Goal: Obtain resource: Download file/media

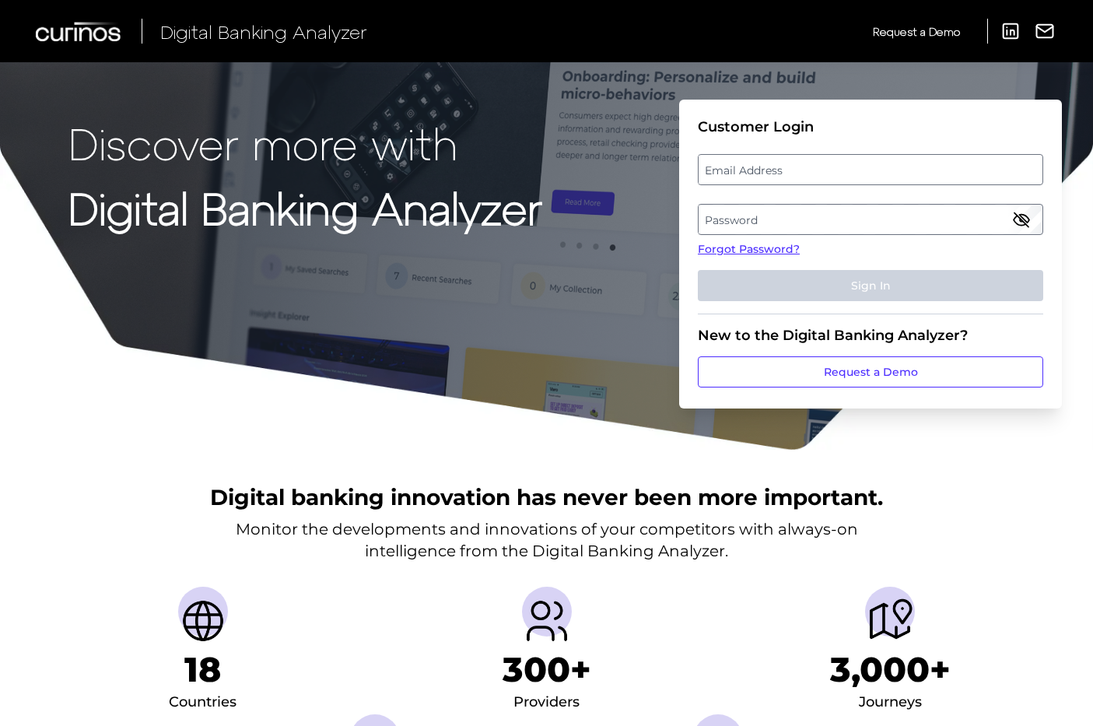
click at [758, 173] on label "Email Address" at bounding box center [869, 170] width 343 height 28
click at [758, 173] on input "email" at bounding box center [870, 169] width 345 height 31
type input "[PERSON_NAME][EMAIL_ADDRESS][PERSON_NAME][DOMAIN_NAME]"
click at [804, 221] on label "Password" at bounding box center [869, 219] width 343 height 28
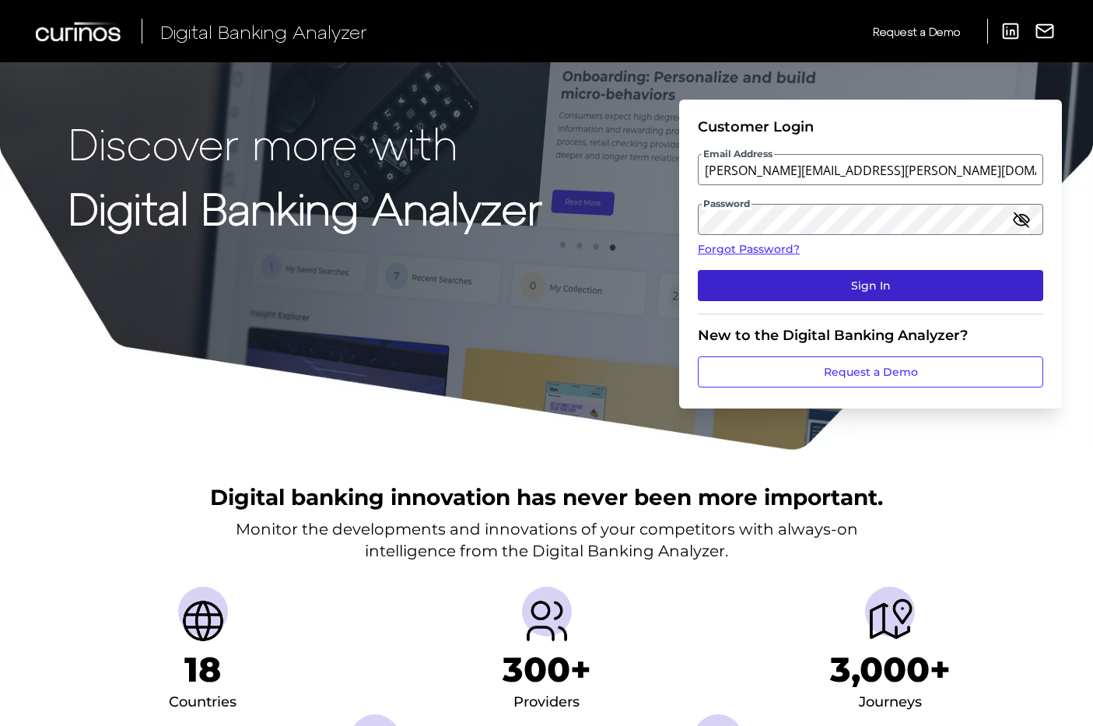
click at [852, 288] on button "Sign In" at bounding box center [870, 285] width 345 height 31
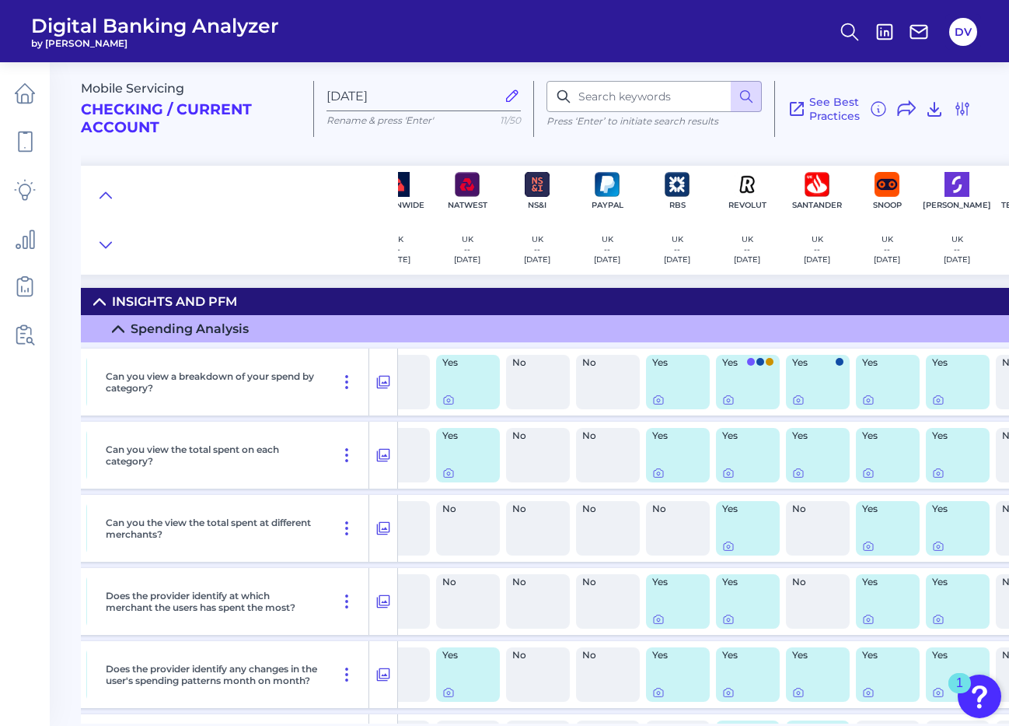
scroll to position [0, 1241]
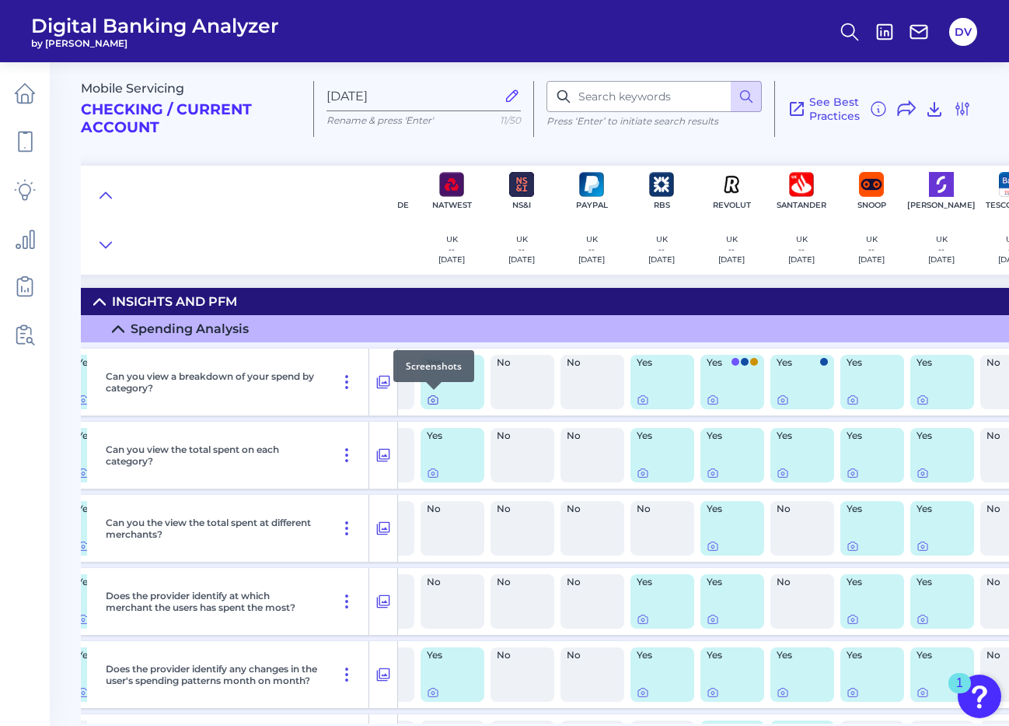
click at [435, 397] on icon at bounding box center [433, 400] width 12 height 12
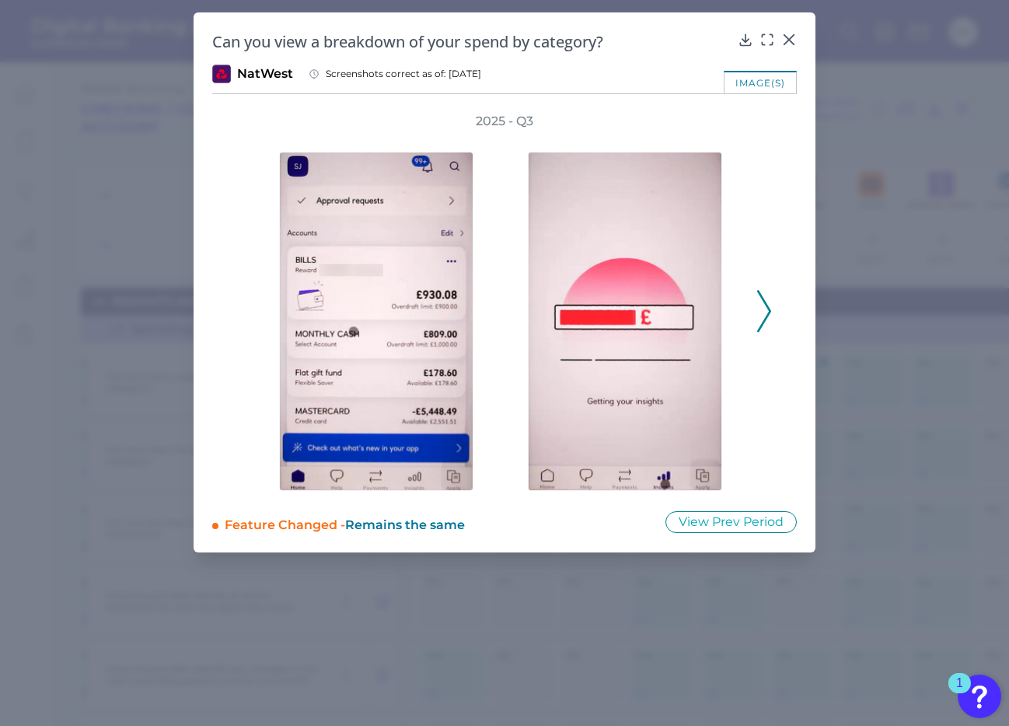
click at [761, 312] on icon at bounding box center [764, 311] width 14 height 42
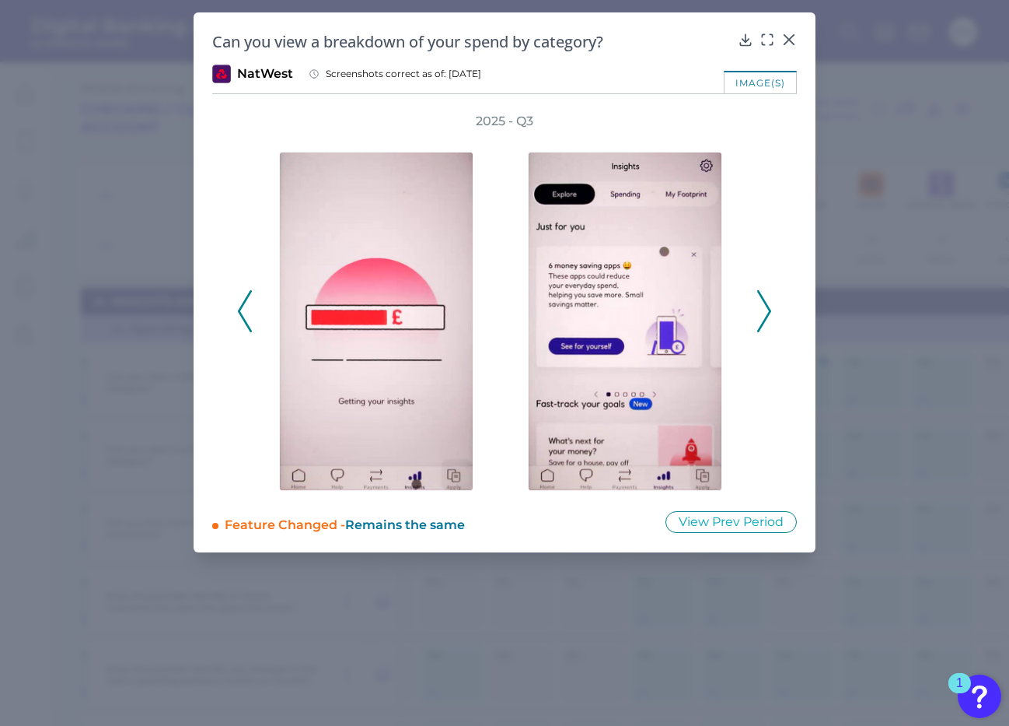
click at [761, 313] on icon at bounding box center [764, 311] width 14 height 42
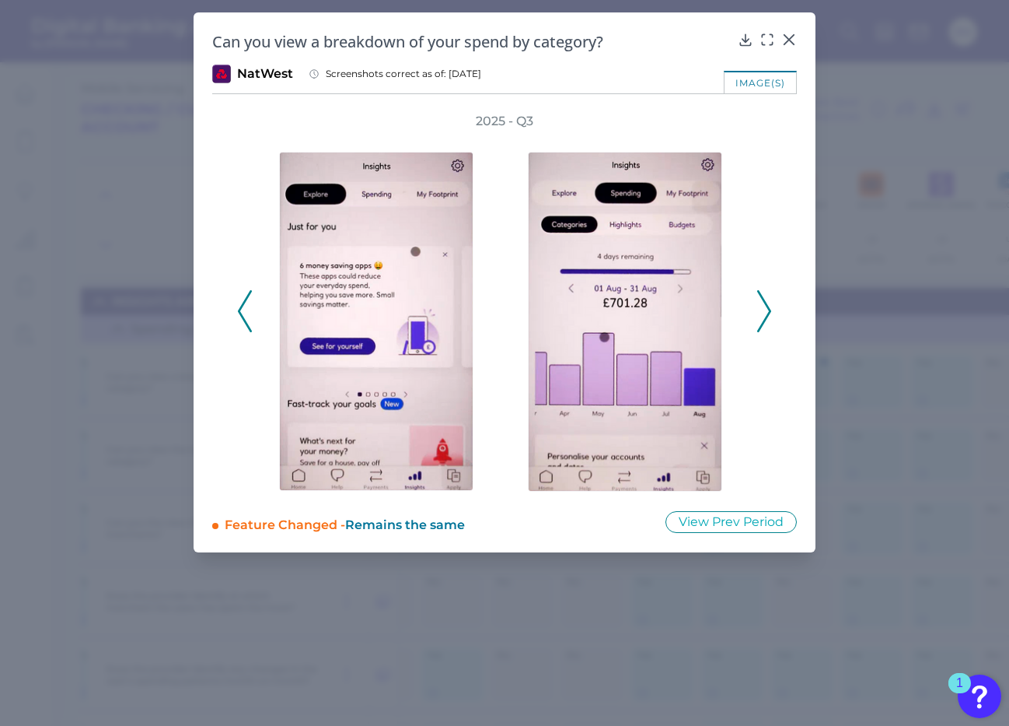
click at [761, 315] on icon at bounding box center [764, 311] width 14 height 42
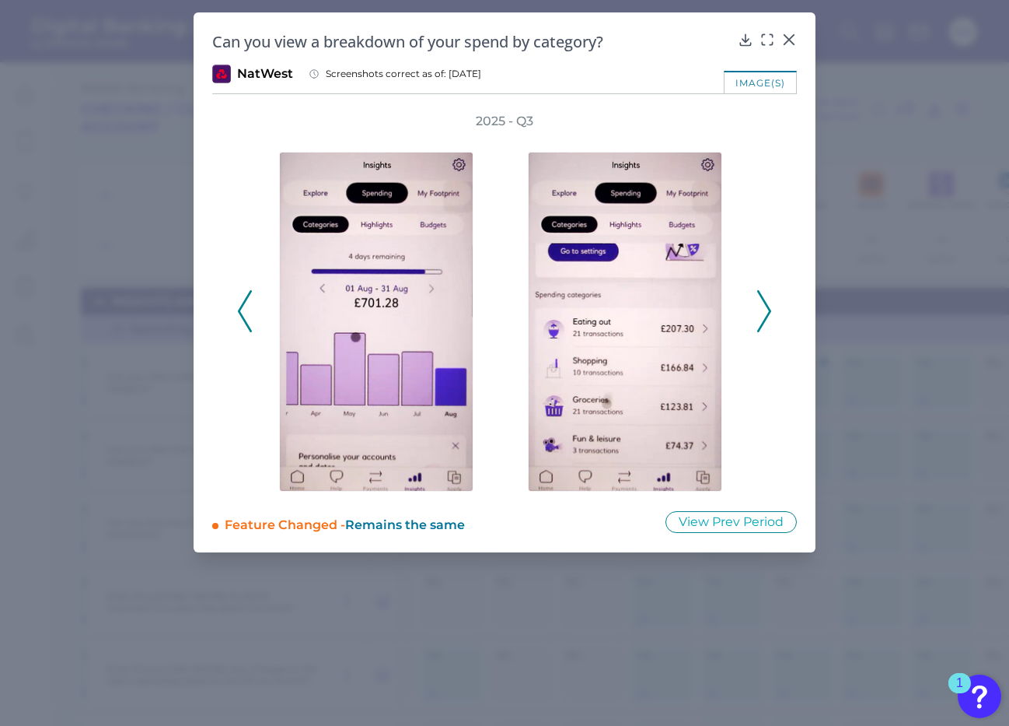
click at [761, 317] on icon at bounding box center [764, 311] width 14 height 42
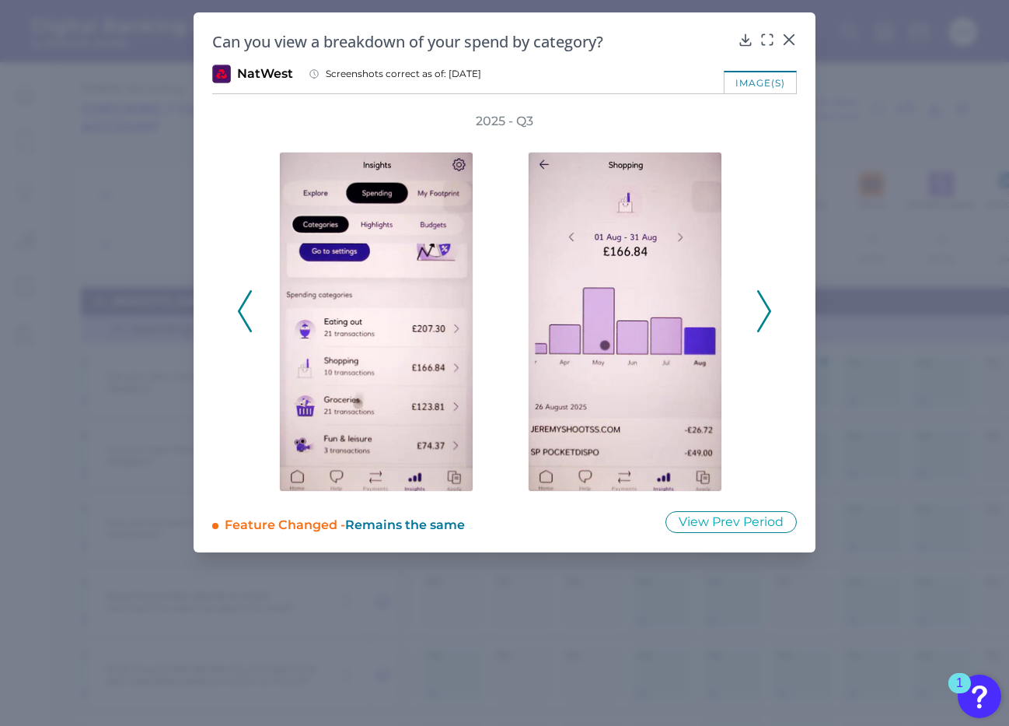
click at [765, 309] on icon at bounding box center [764, 311] width 14 height 42
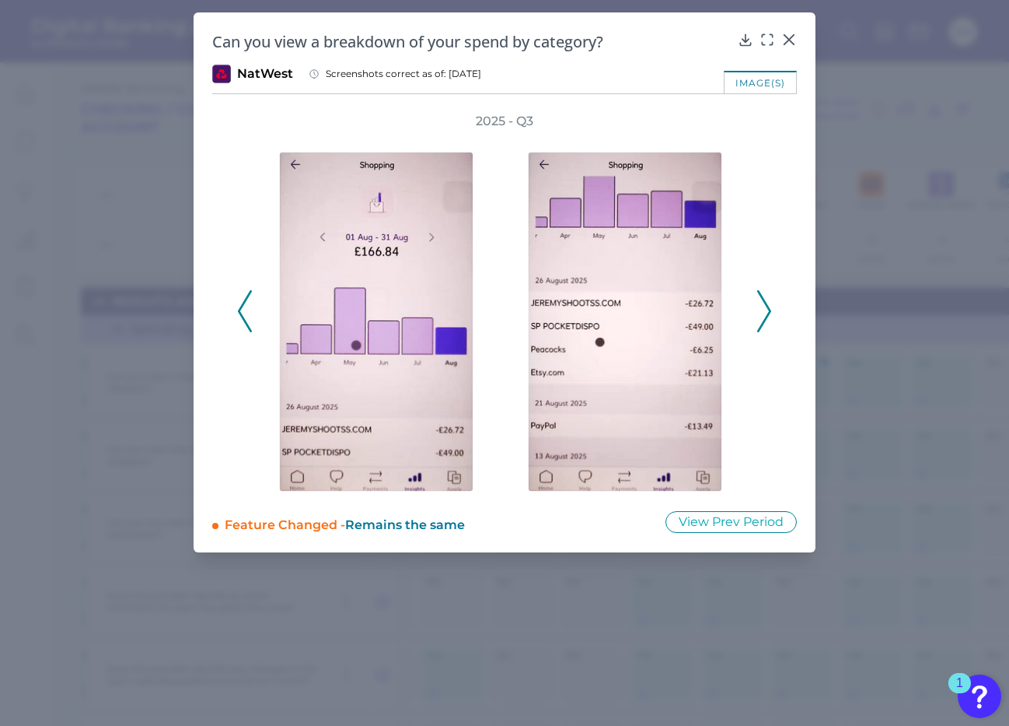
click at [765, 309] on icon at bounding box center [764, 311] width 14 height 42
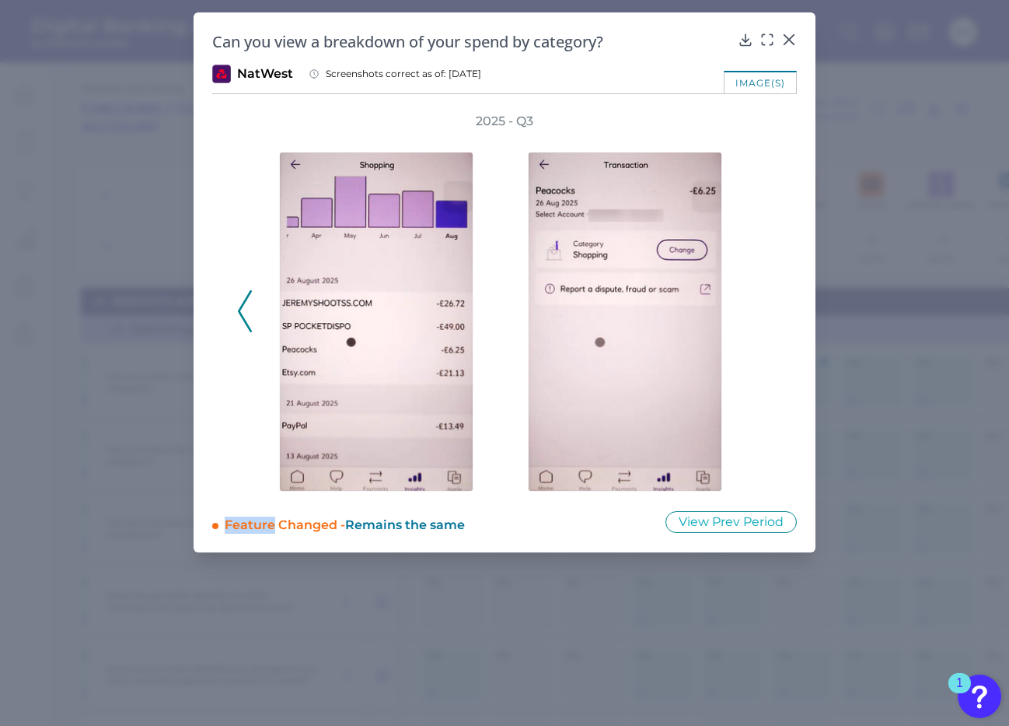
click at [765, 309] on div "2025 - Q3" at bounding box center [504, 302] width 535 height 379
click at [250, 308] on icon at bounding box center [245, 311] width 14 height 42
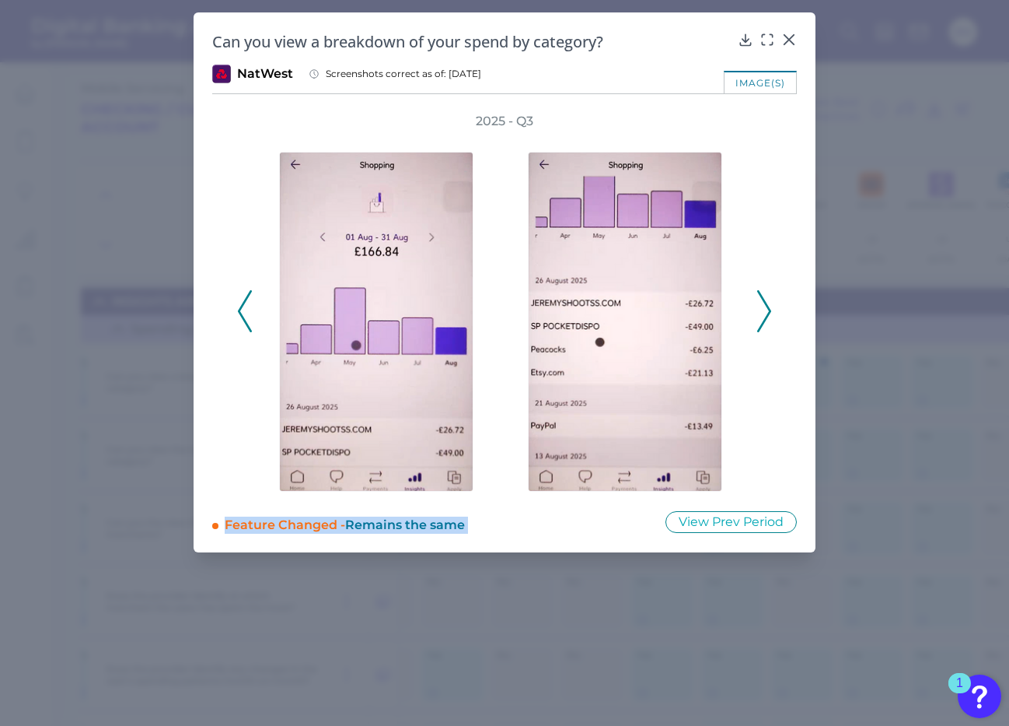
click at [250, 308] on icon at bounding box center [245, 311] width 14 height 42
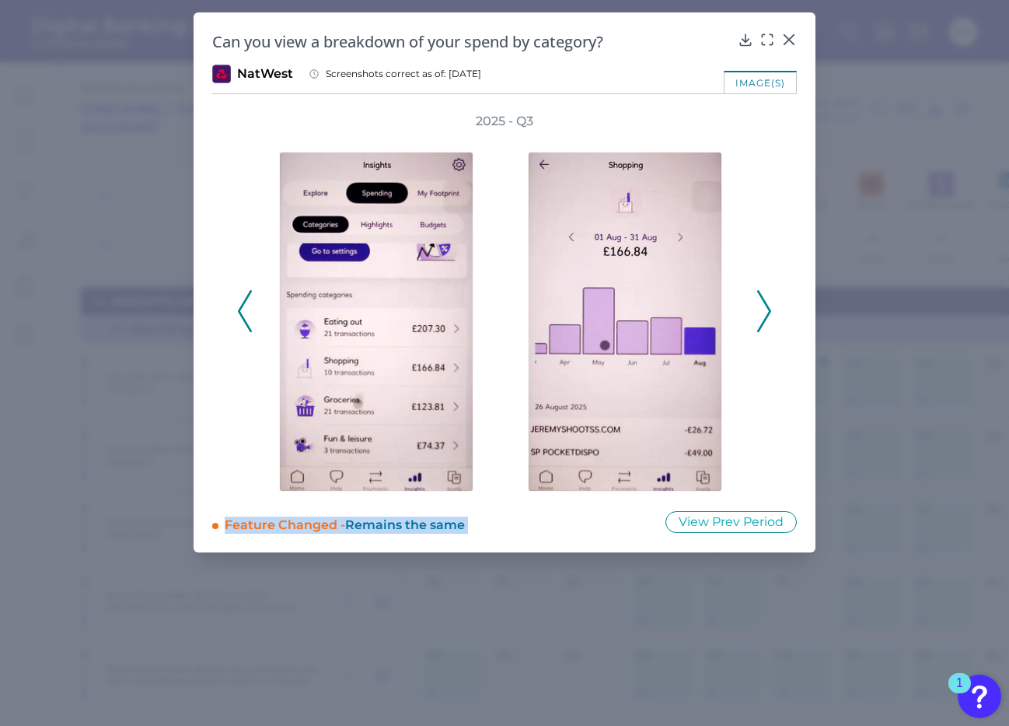
click at [250, 308] on icon at bounding box center [245, 311] width 14 height 42
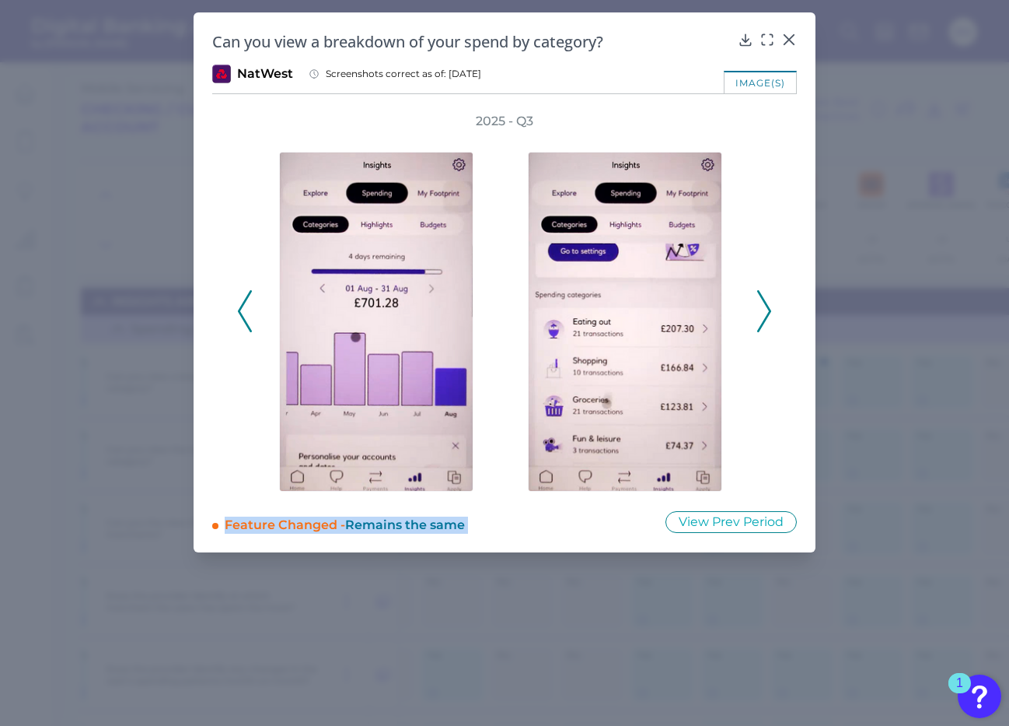
click at [250, 308] on icon at bounding box center [245, 311] width 14 height 42
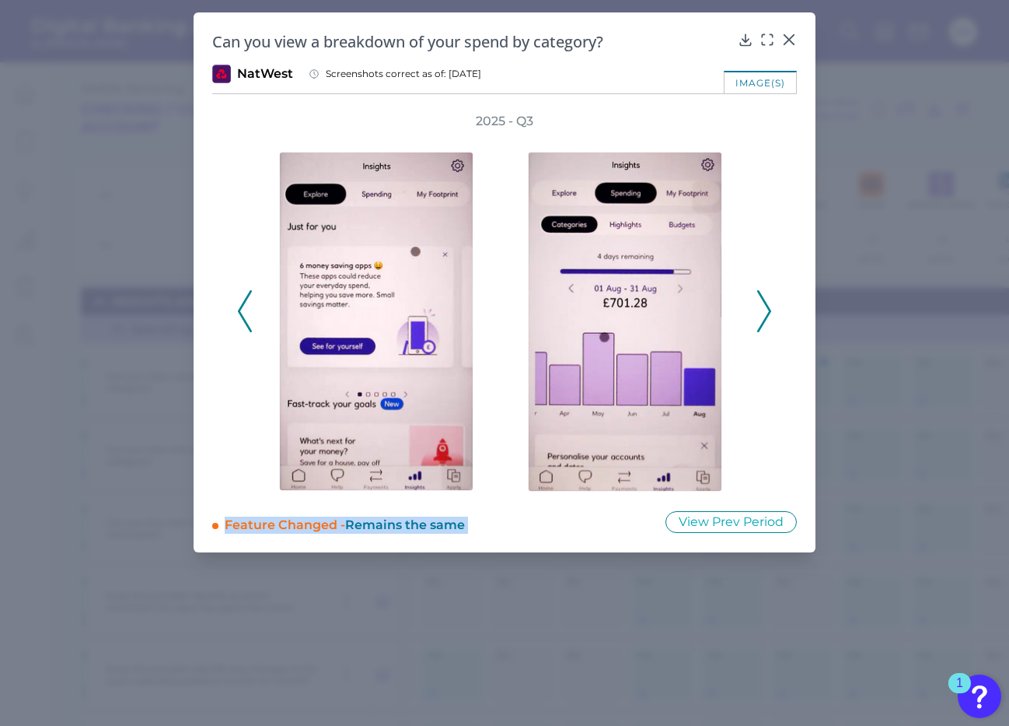
click at [250, 308] on icon at bounding box center [245, 311] width 14 height 42
click at [745, 39] on icon at bounding box center [746, 40] width 16 height 16
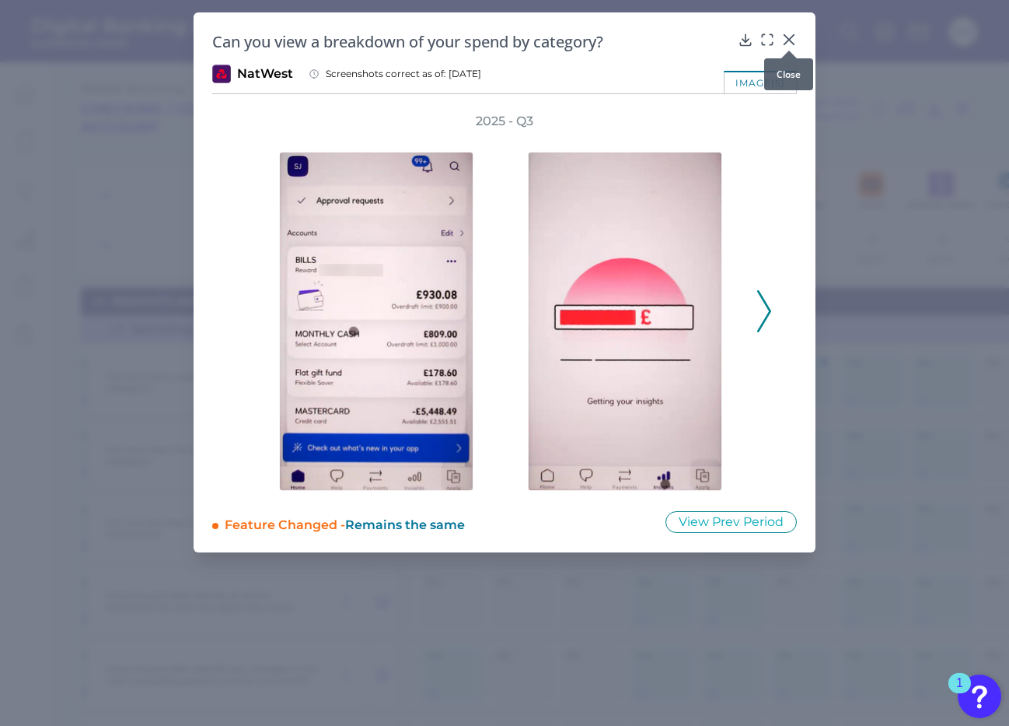
click at [793, 37] on icon at bounding box center [790, 40] width 16 height 16
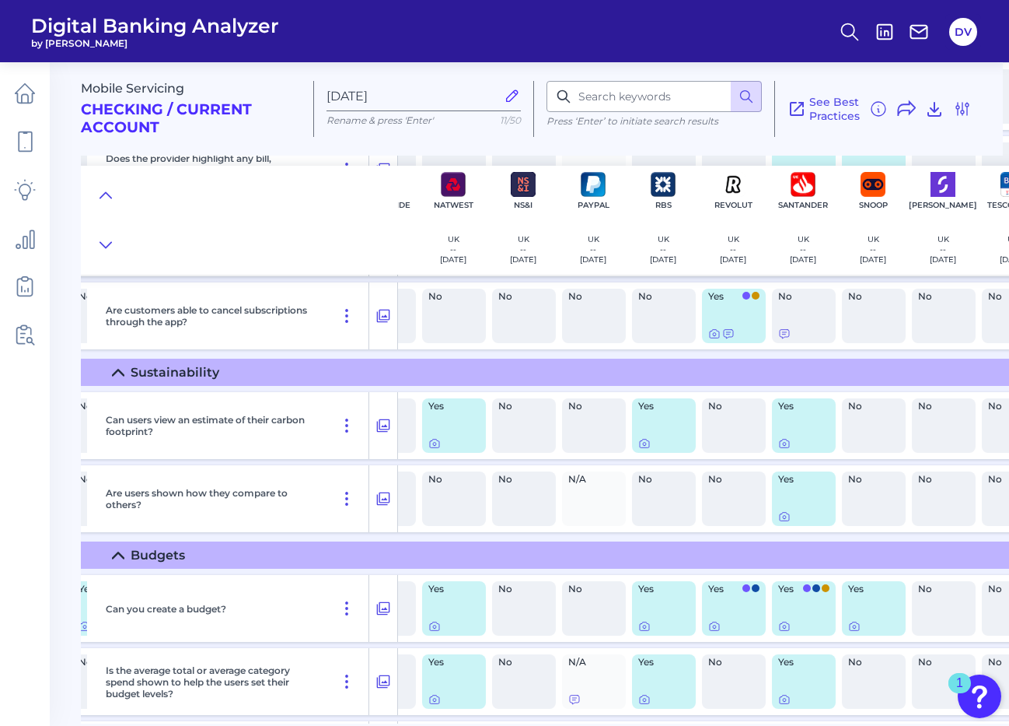
scroll to position [872, 1239]
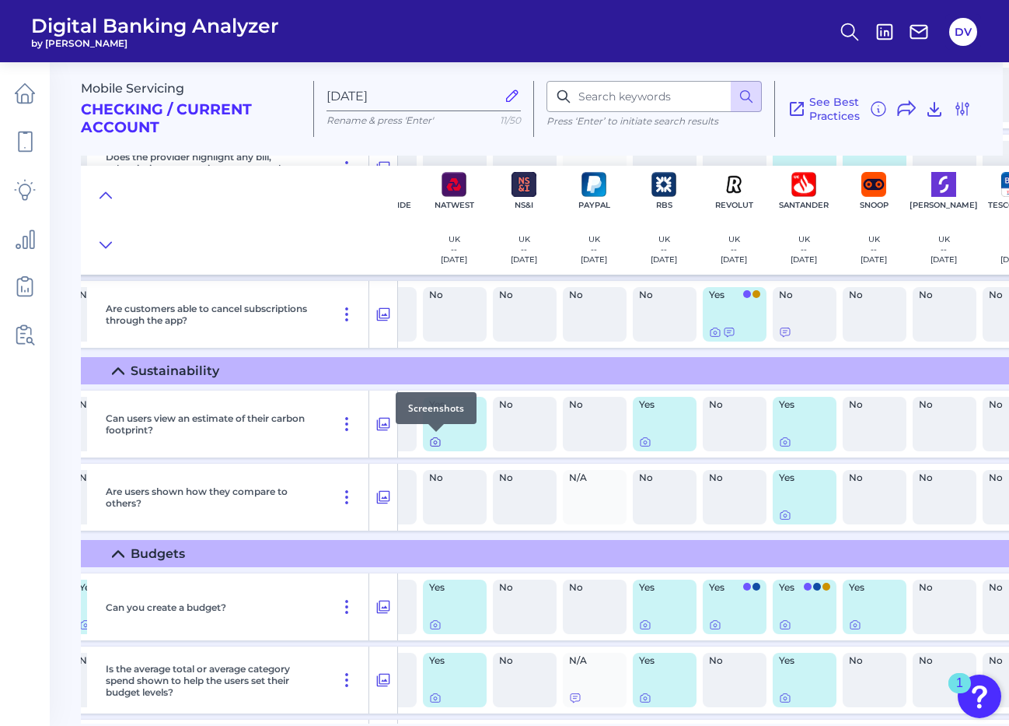
click at [434, 440] on icon at bounding box center [435, 442] width 12 height 12
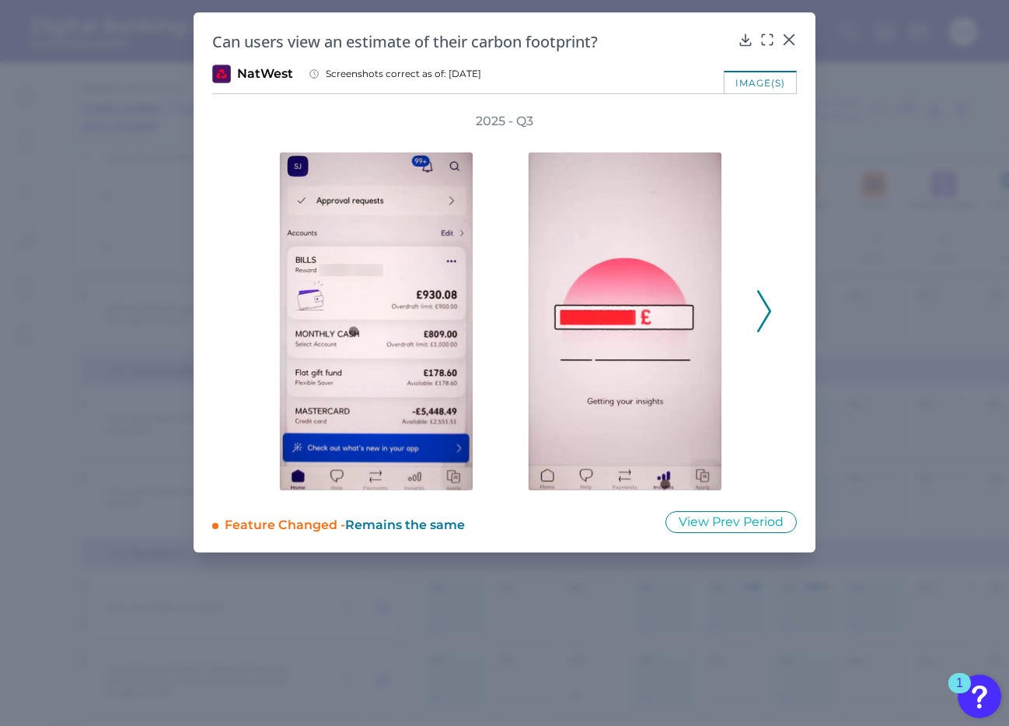
click at [762, 315] on icon at bounding box center [764, 311] width 14 height 42
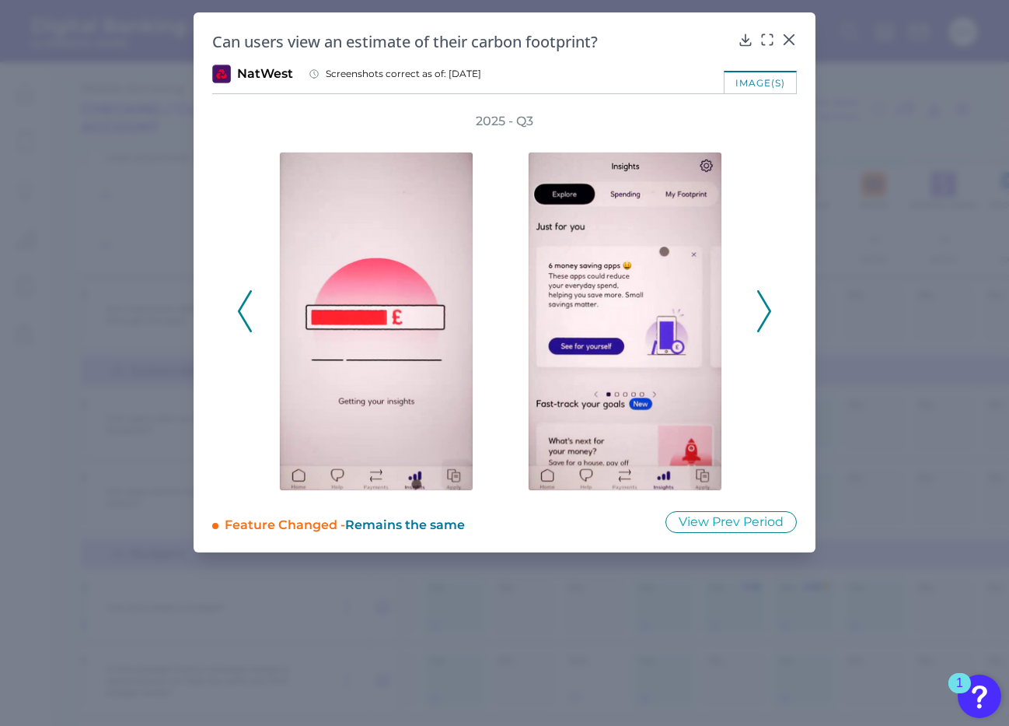
click at [762, 316] on icon at bounding box center [764, 311] width 14 height 42
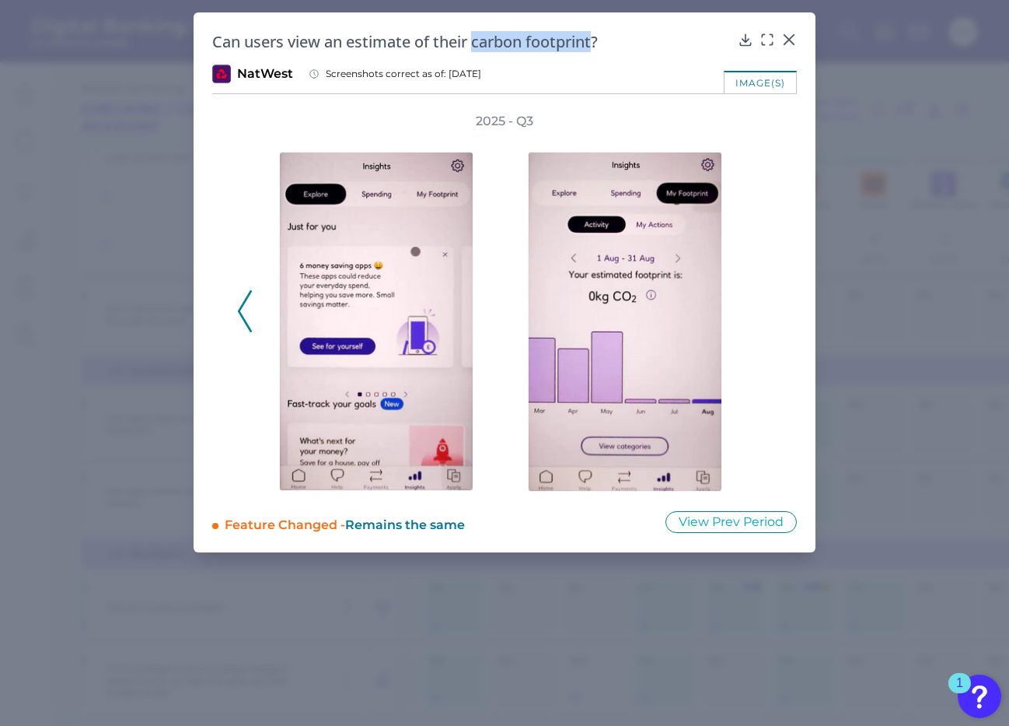
drag, startPoint x: 476, startPoint y: 43, endPoint x: 597, endPoint y: 45, distance: 120.6
click at [597, 45] on h2 "Can users view an estimate of their carbon footprint?" at bounding box center [472, 41] width 520 height 21
copy h2 "carbon footprint"
click at [789, 42] on icon at bounding box center [790, 40] width 16 height 16
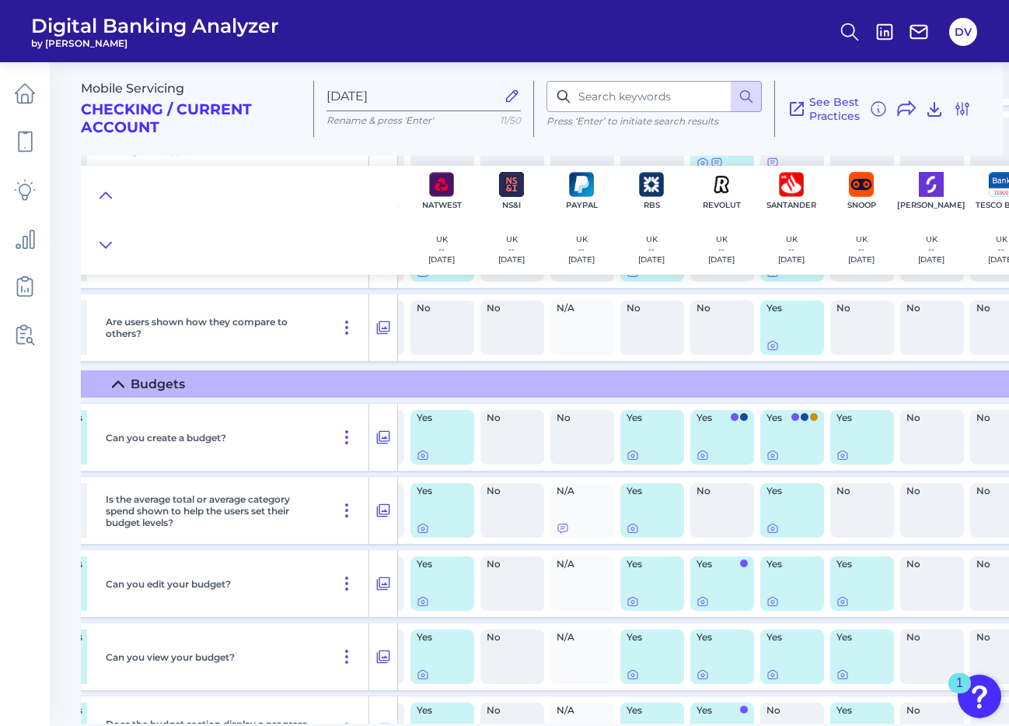
scroll to position [1094, 1251]
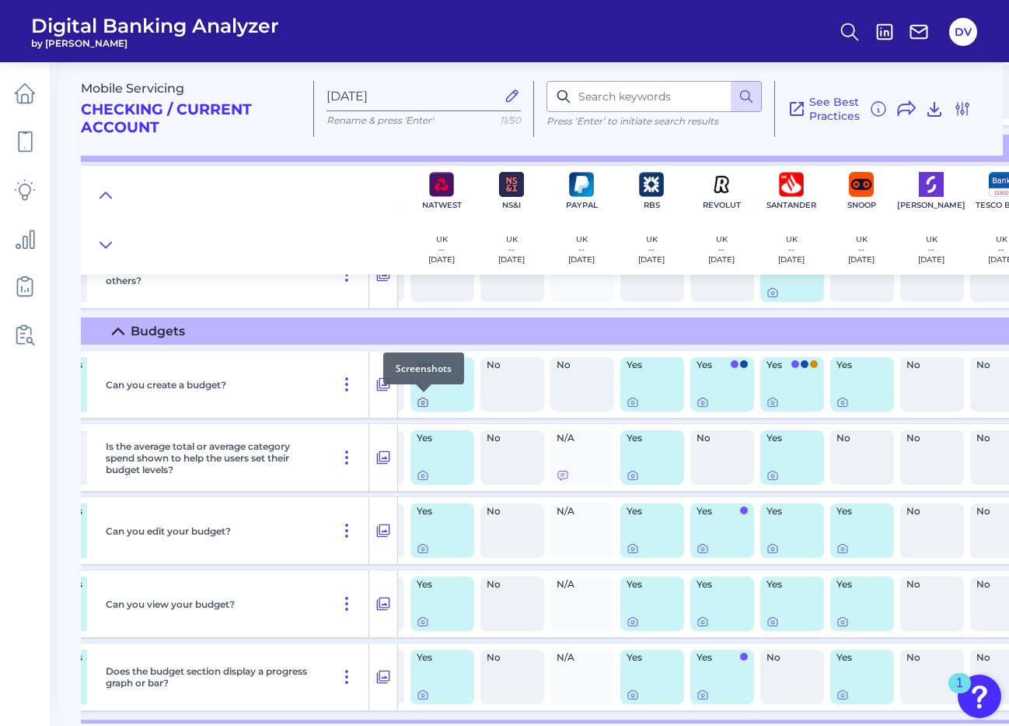
click at [424, 402] on icon at bounding box center [423, 402] width 12 height 12
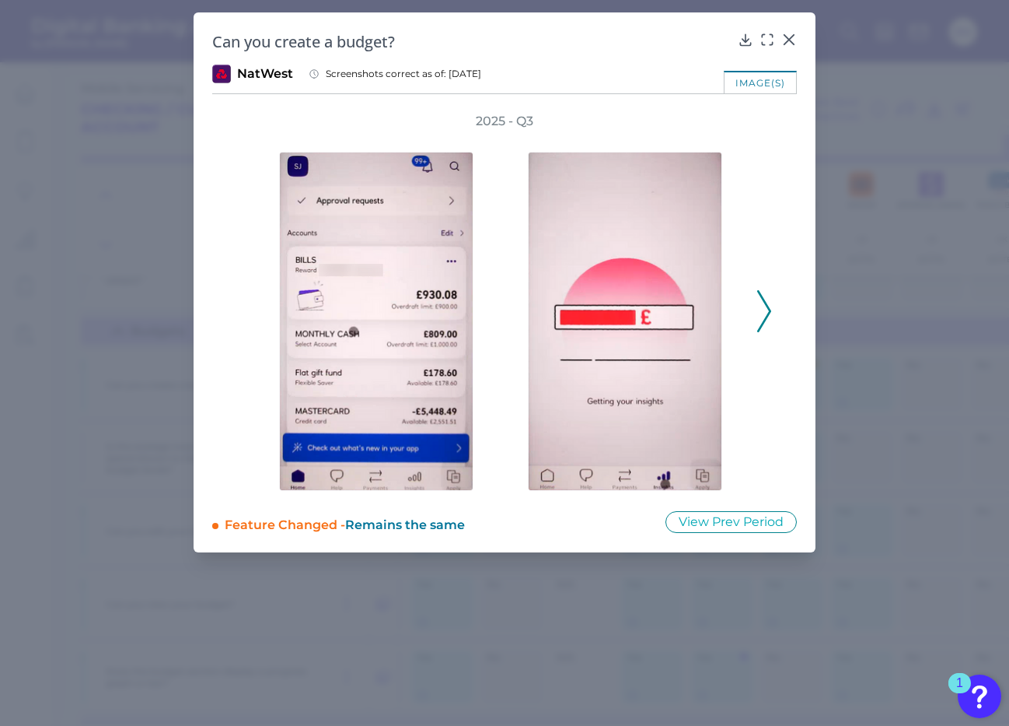
click at [765, 309] on icon at bounding box center [764, 311] width 14 height 42
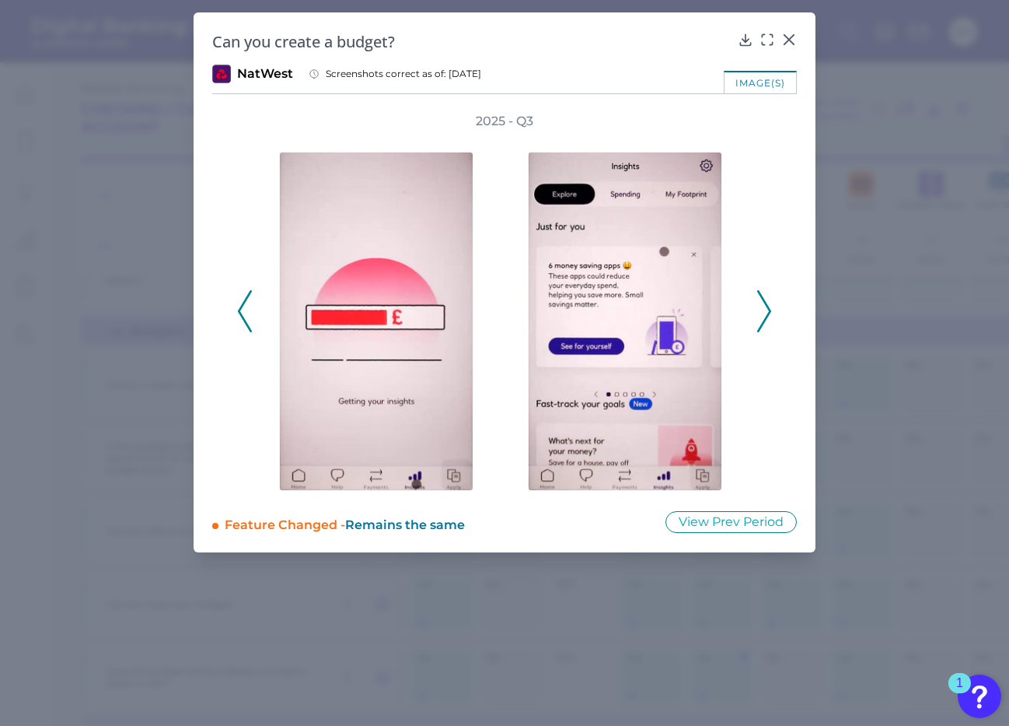
click at [765, 309] on icon at bounding box center [764, 311] width 14 height 42
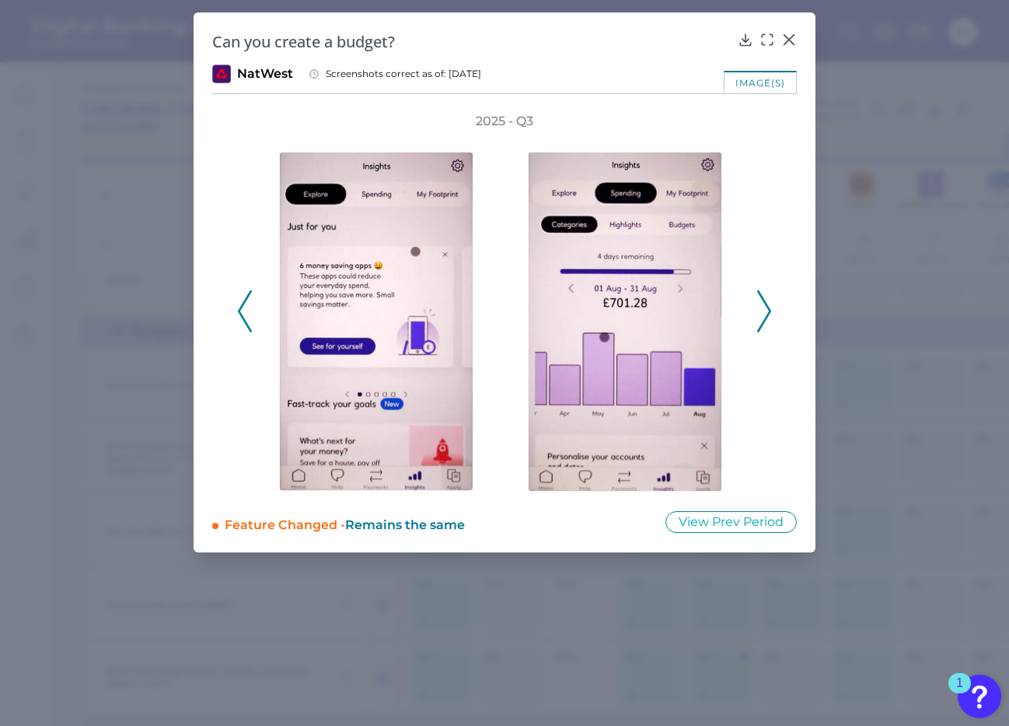
click at [765, 310] on icon at bounding box center [764, 311] width 14 height 42
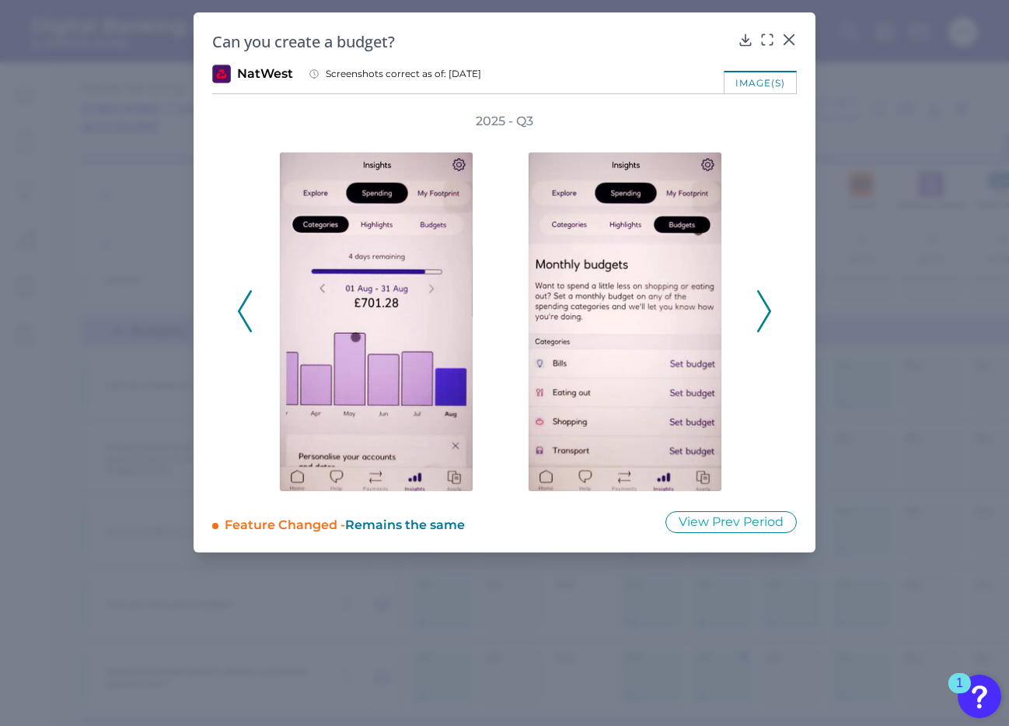
click at [763, 301] on icon at bounding box center [764, 311] width 14 height 42
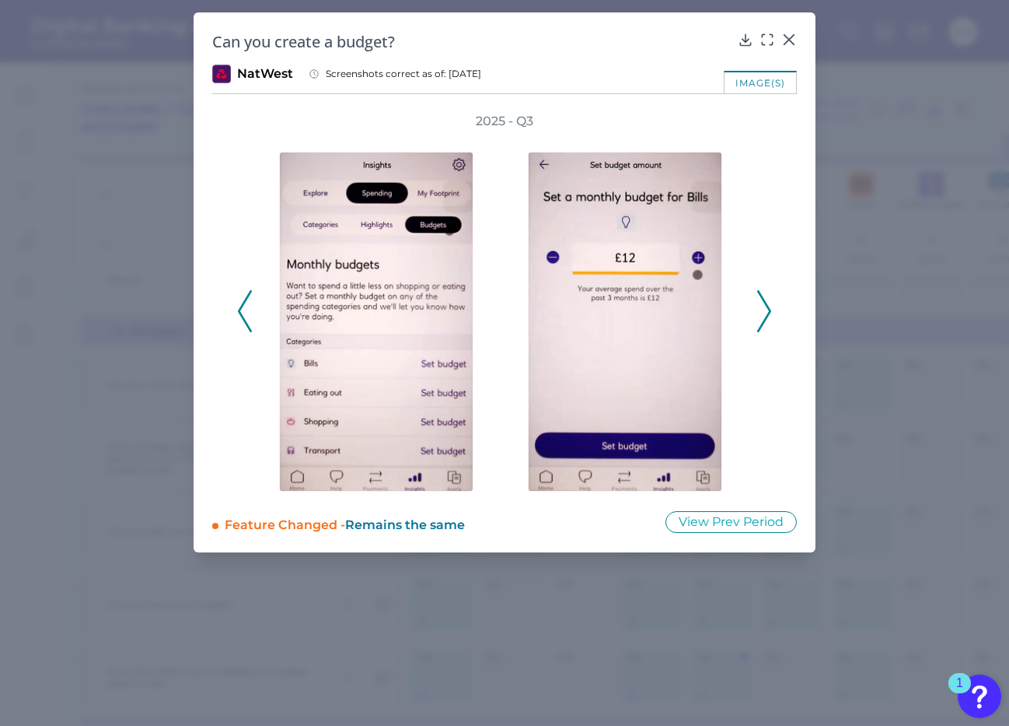
click at [763, 303] on icon at bounding box center [764, 311] width 14 height 42
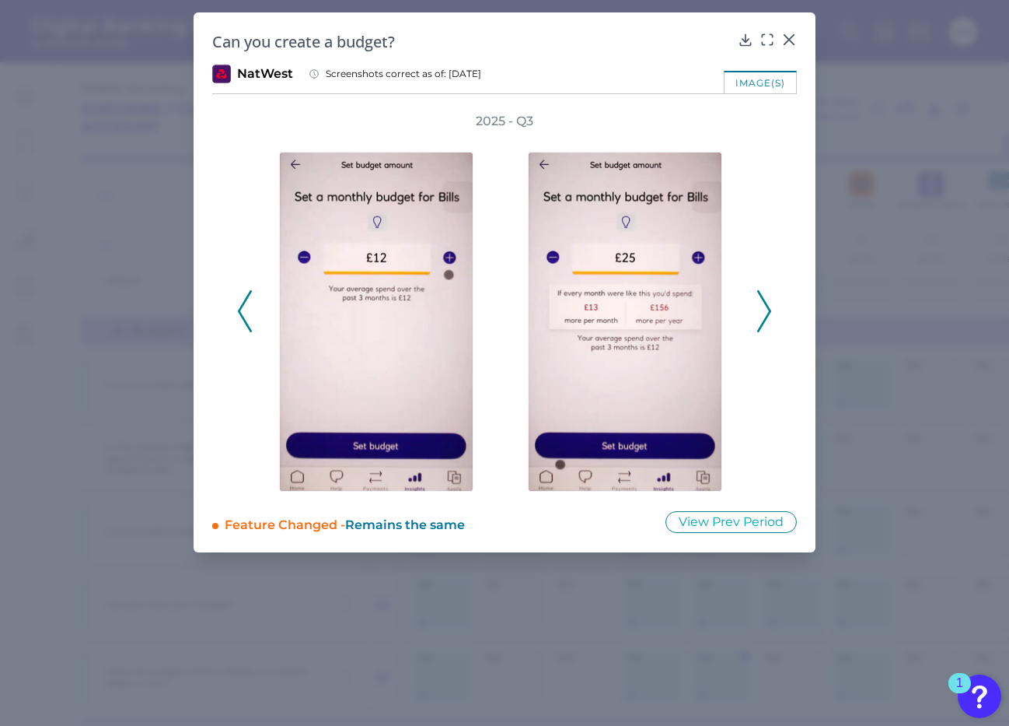
click at [763, 303] on icon at bounding box center [764, 311] width 14 height 42
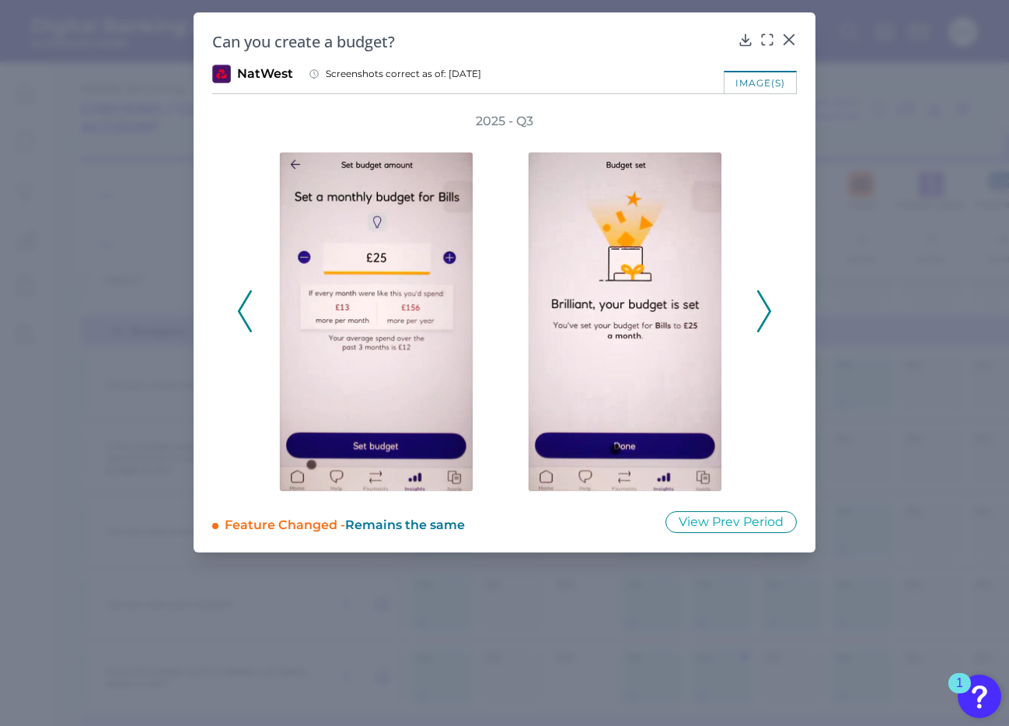
click at [763, 303] on icon at bounding box center [764, 311] width 14 height 42
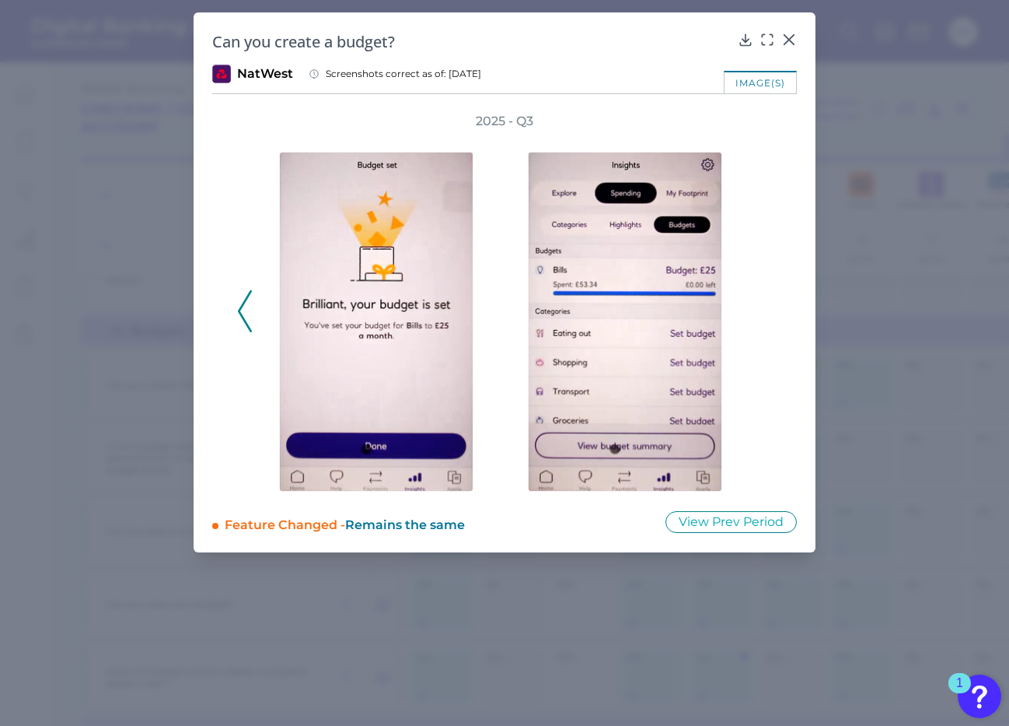
click at [763, 303] on div "2025 - Q3" at bounding box center [504, 302] width 535 height 379
click at [749, 38] on icon at bounding box center [746, 40] width 16 height 16
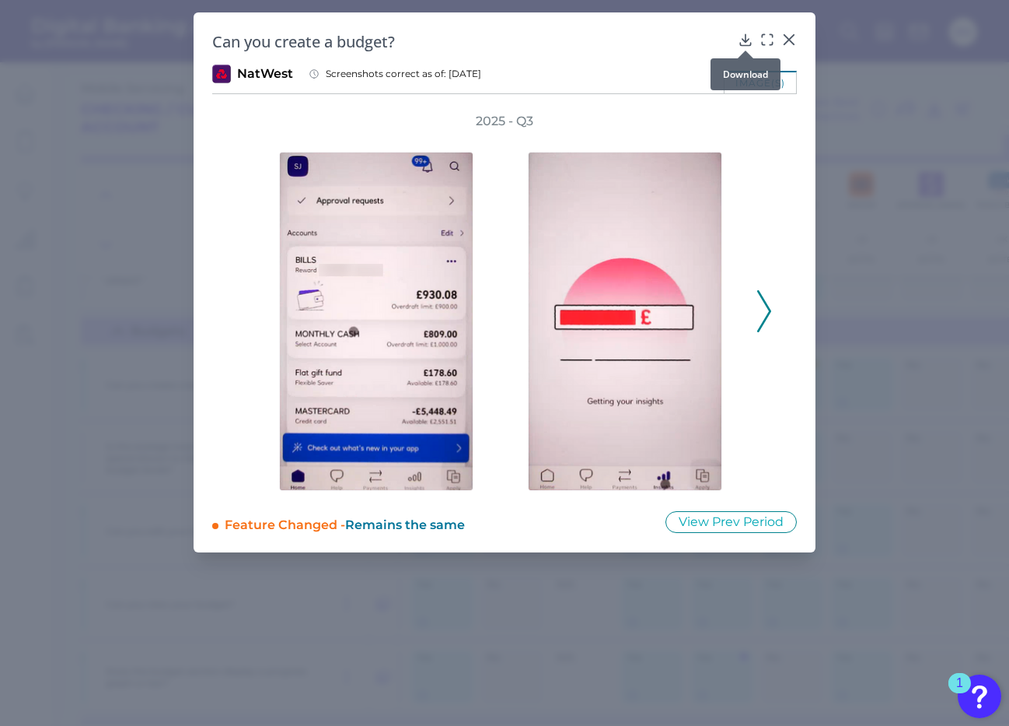
click at [744, 40] on icon at bounding box center [746, 40] width 16 height 16
click at [789, 35] on icon at bounding box center [790, 40] width 16 height 16
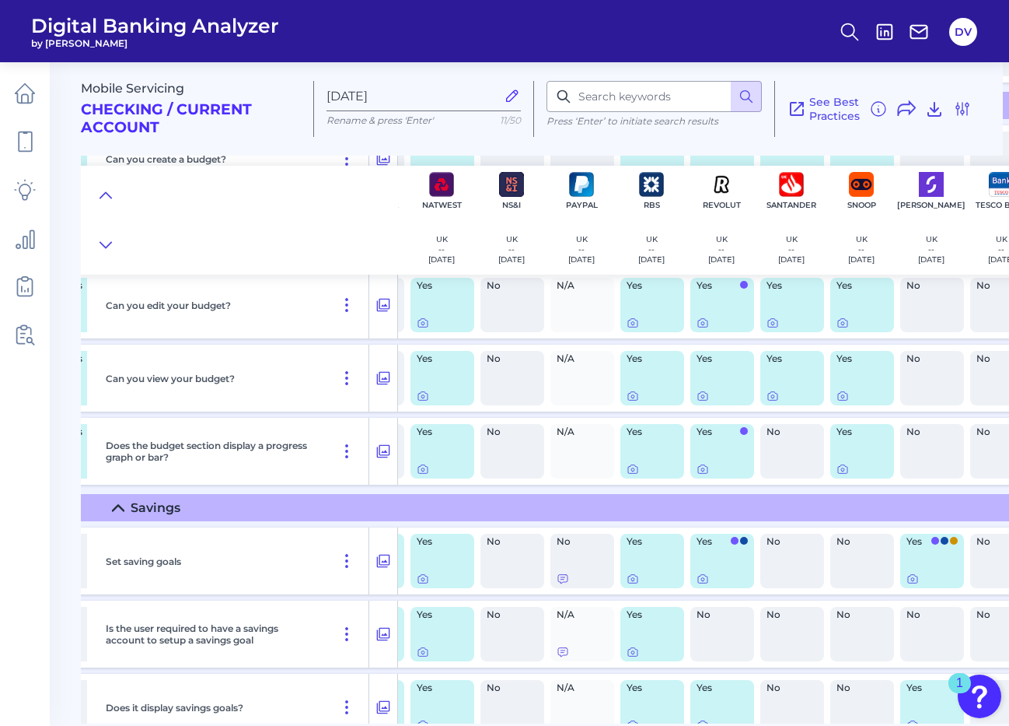
scroll to position [1397, 1251]
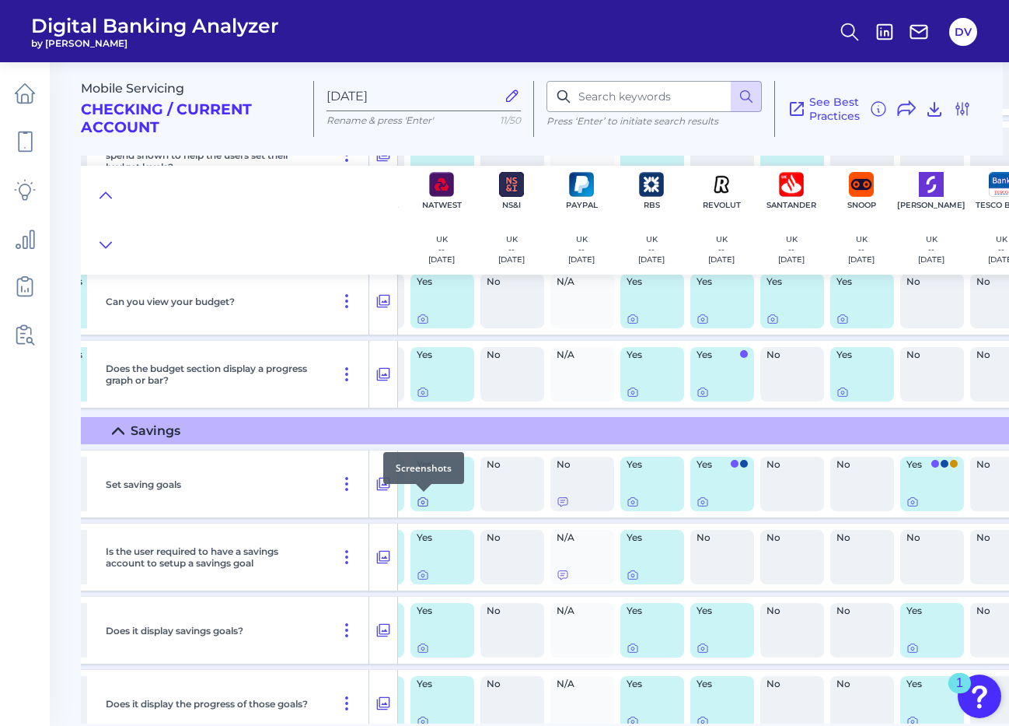
click at [422, 502] on icon at bounding box center [423, 501] width 12 height 12
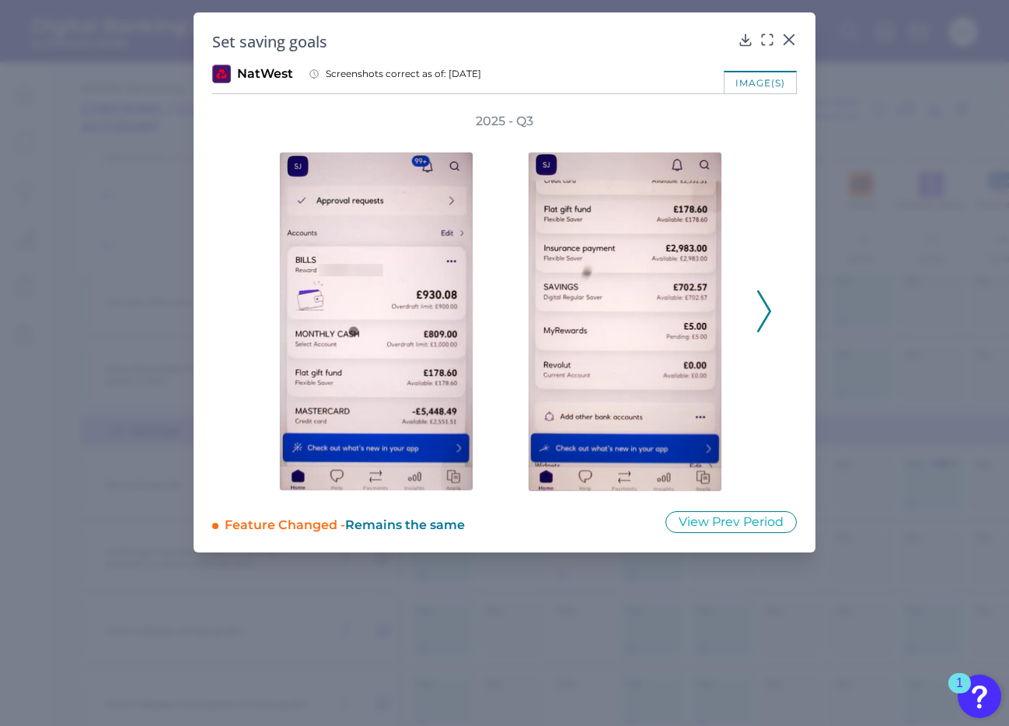
click at [764, 303] on icon at bounding box center [764, 311] width 14 height 42
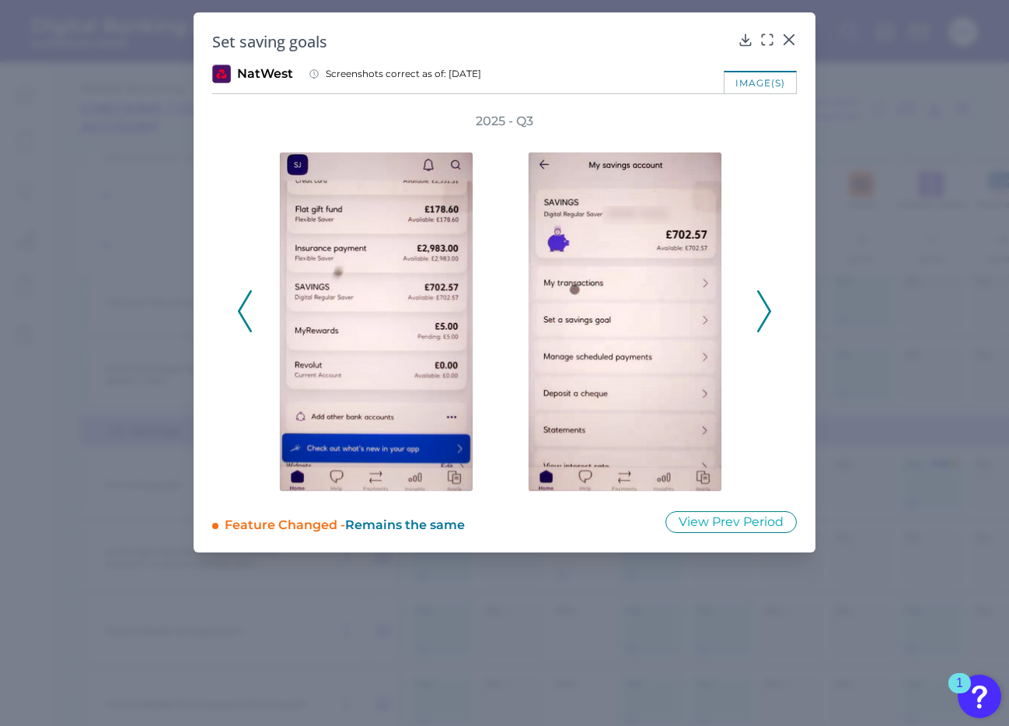
click at [764, 305] on icon at bounding box center [764, 311] width 14 height 42
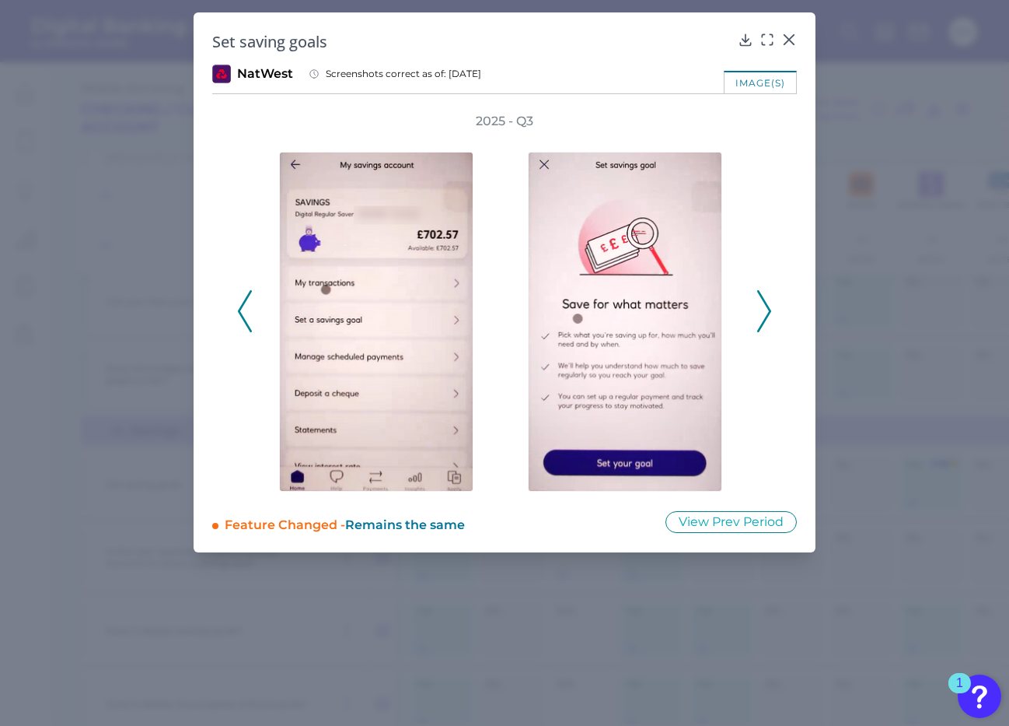
click at [764, 307] on icon at bounding box center [764, 311] width 14 height 42
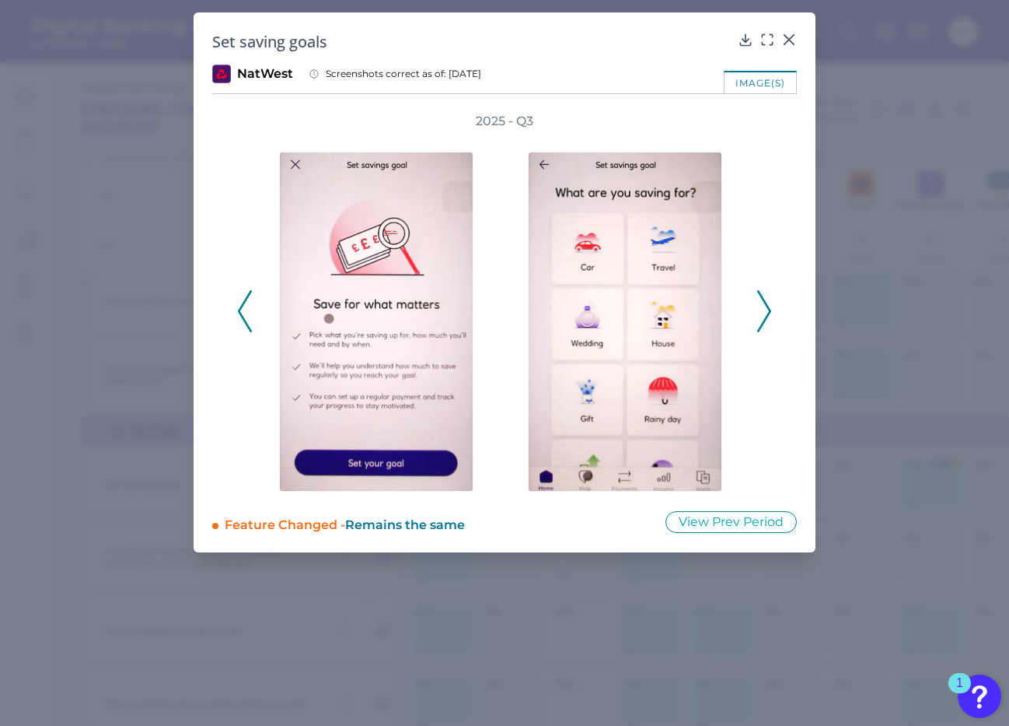
click at [764, 308] on icon at bounding box center [764, 311] width 14 height 42
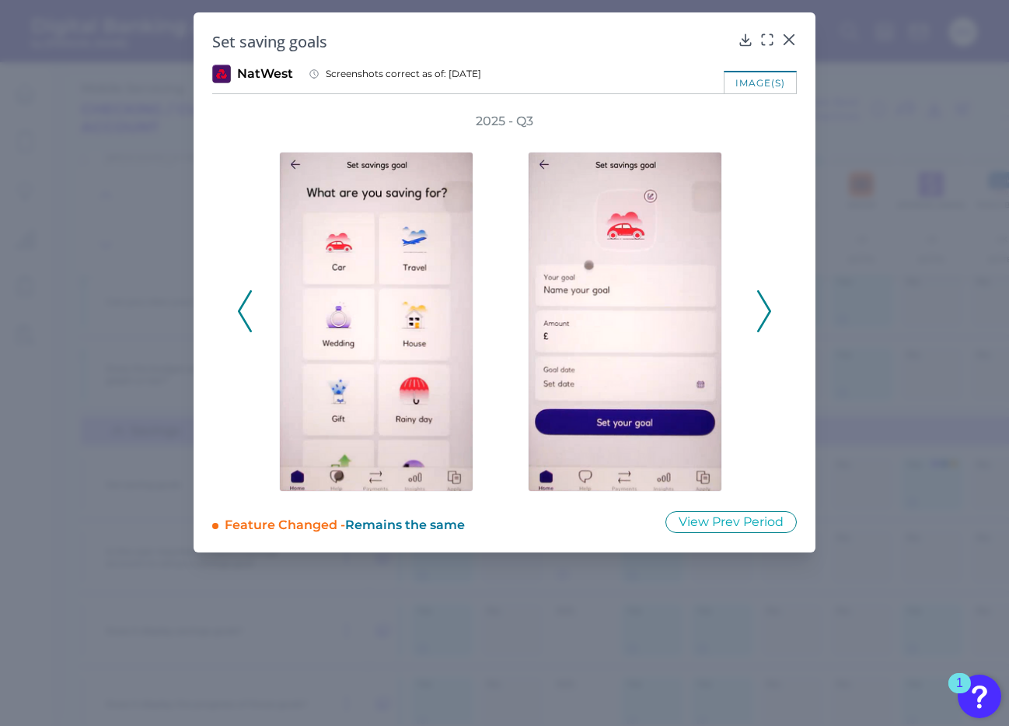
click at [247, 314] on icon at bounding box center [245, 311] width 14 height 42
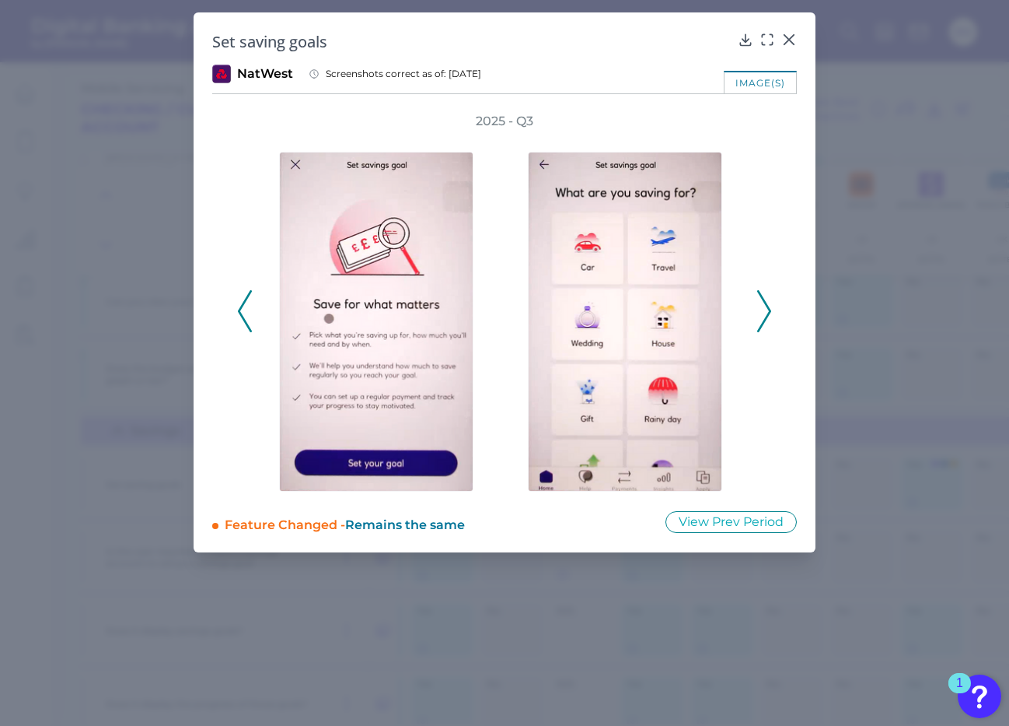
click at [247, 314] on icon at bounding box center [245, 311] width 14 height 42
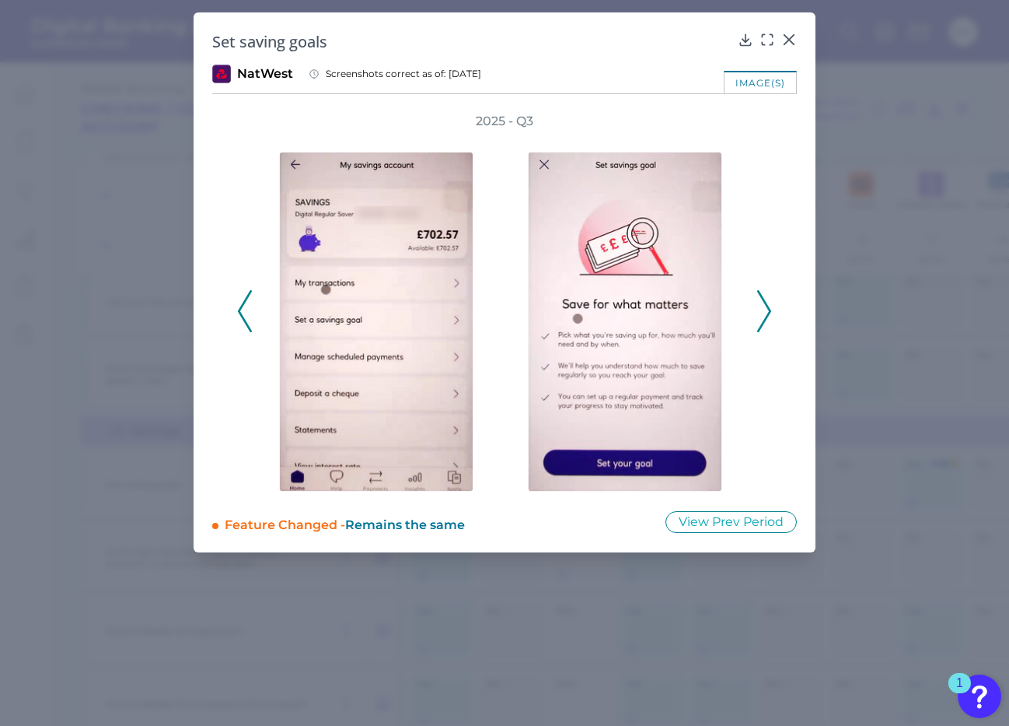
click at [247, 315] on icon at bounding box center [245, 311] width 14 height 42
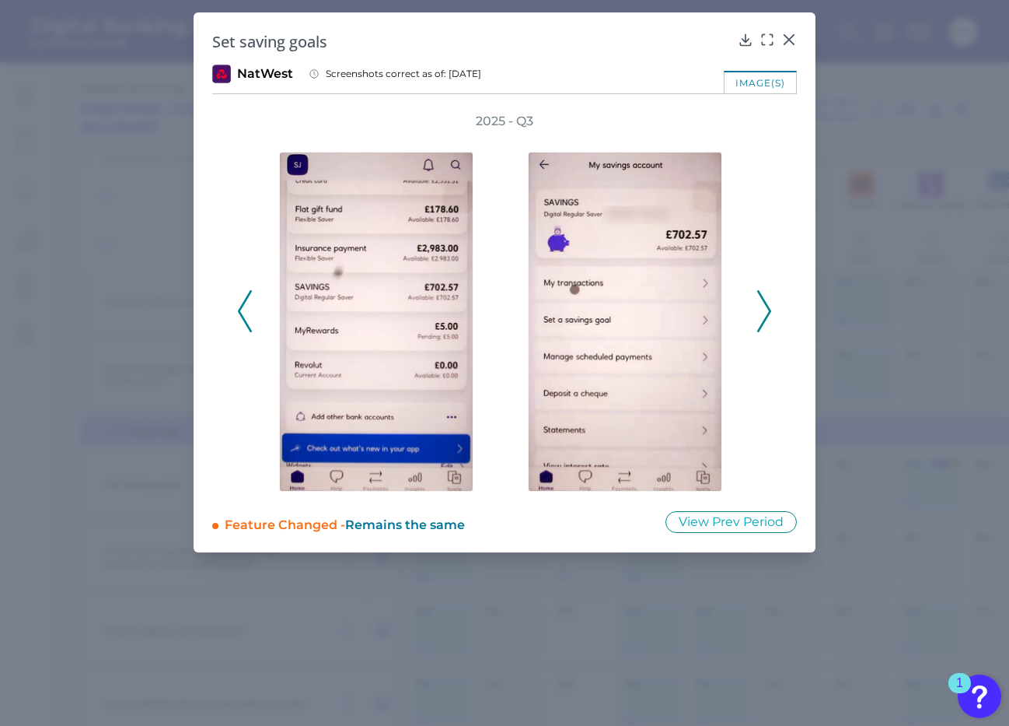
click at [239, 309] on icon at bounding box center [245, 311] width 14 height 42
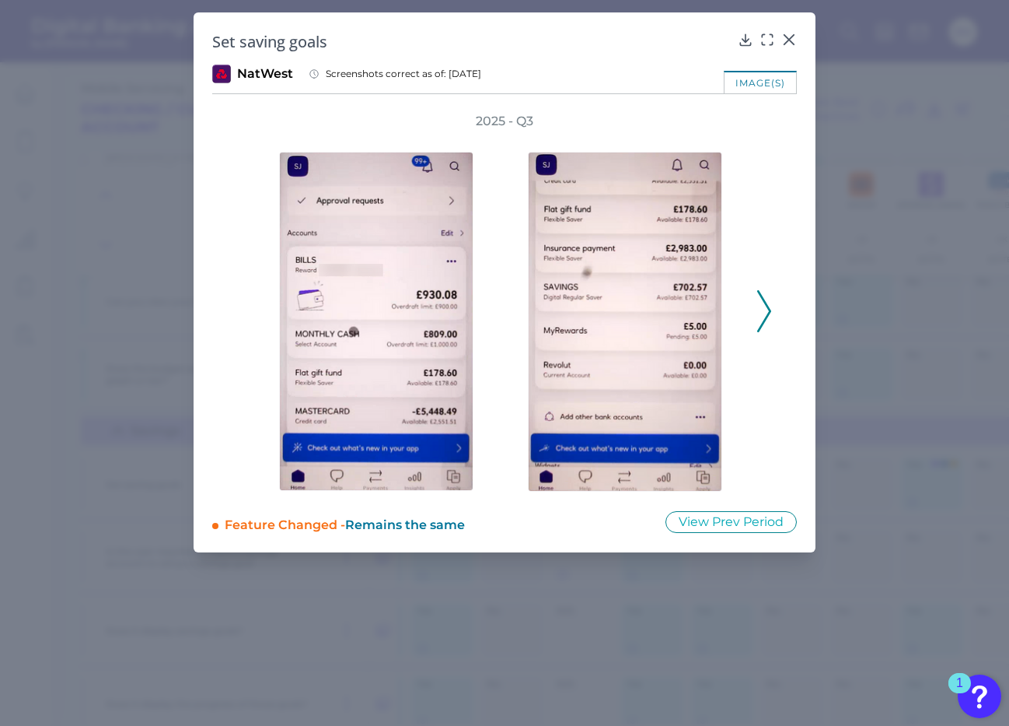
click at [239, 309] on div "2025 - Q3" at bounding box center [504, 302] width 535 height 379
click at [767, 308] on icon at bounding box center [764, 311] width 14 height 42
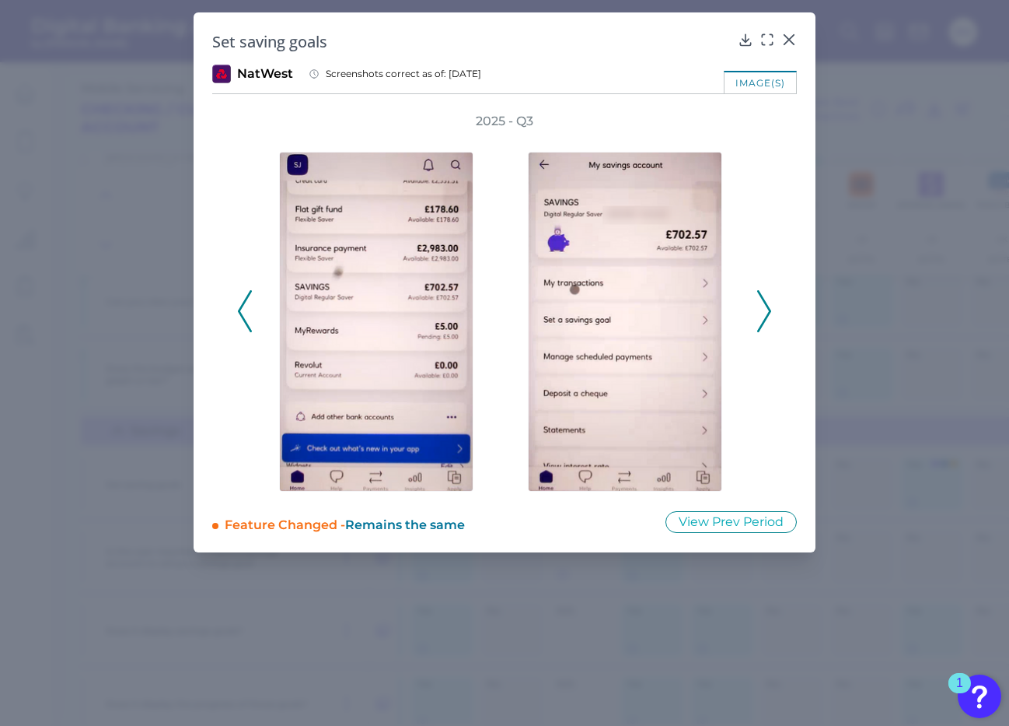
click at [767, 310] on icon at bounding box center [764, 311] width 14 height 42
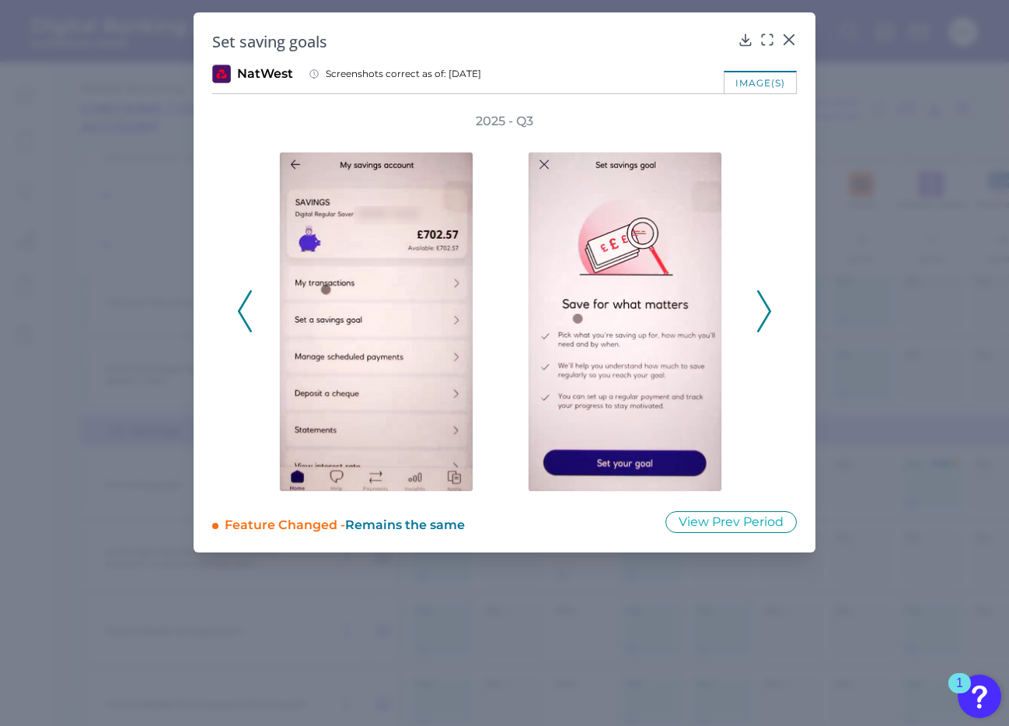
click at [769, 310] on polyline at bounding box center [764, 311] width 12 height 40
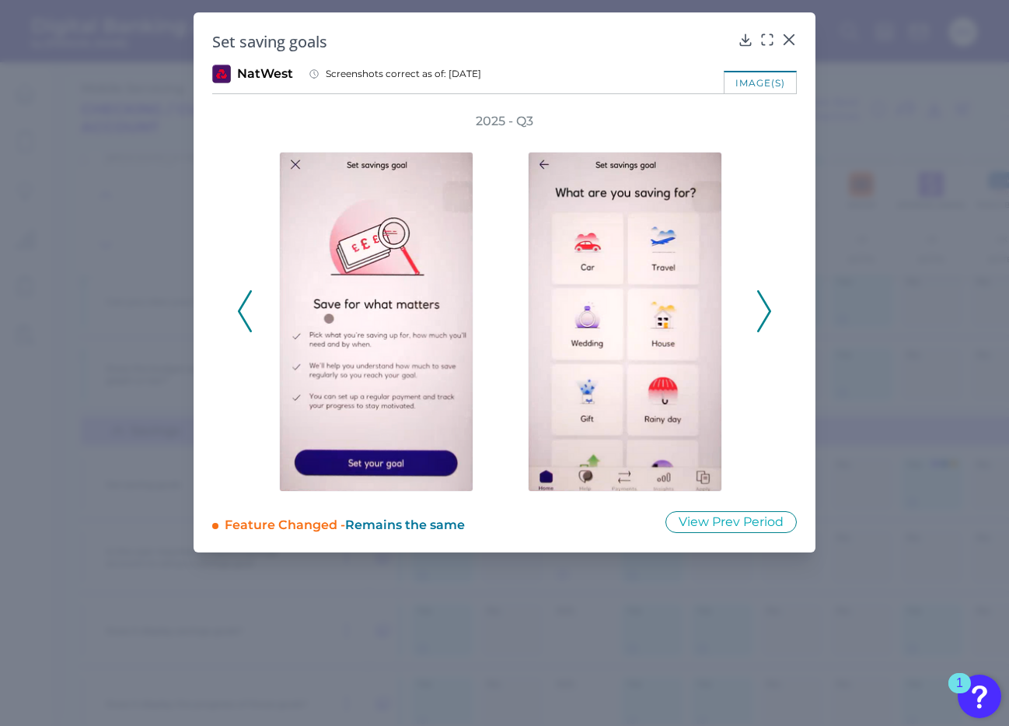
click at [244, 313] on icon at bounding box center [245, 311] width 14 height 42
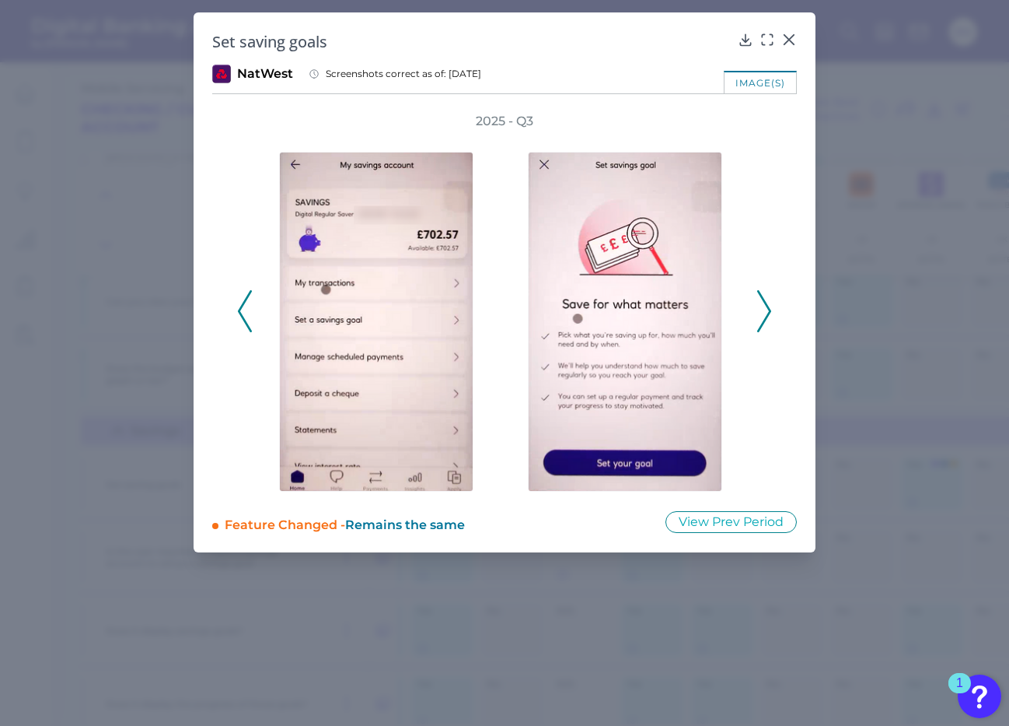
click at [760, 309] on icon at bounding box center [764, 311] width 14 height 42
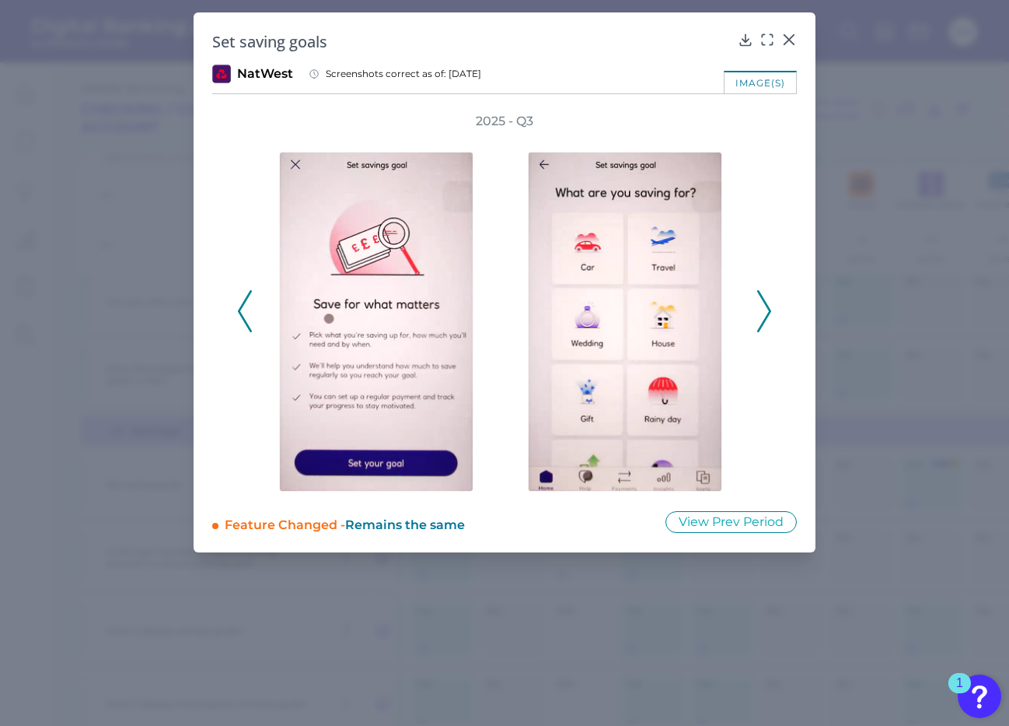
click at [760, 311] on icon at bounding box center [764, 311] width 14 height 42
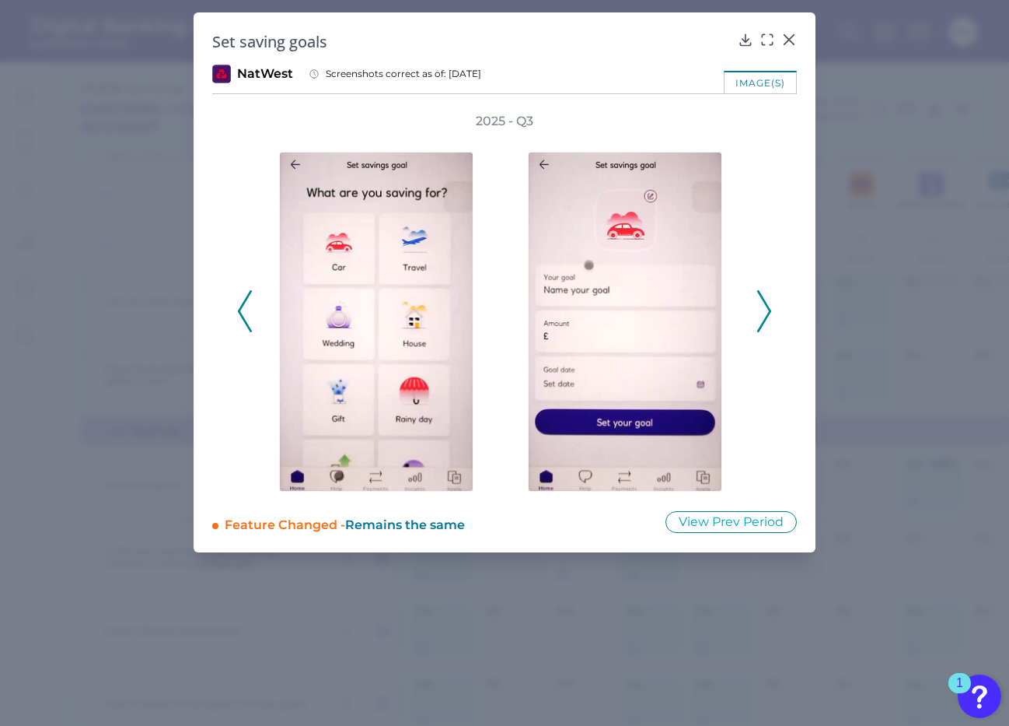
click at [761, 315] on icon at bounding box center [764, 311] width 14 height 42
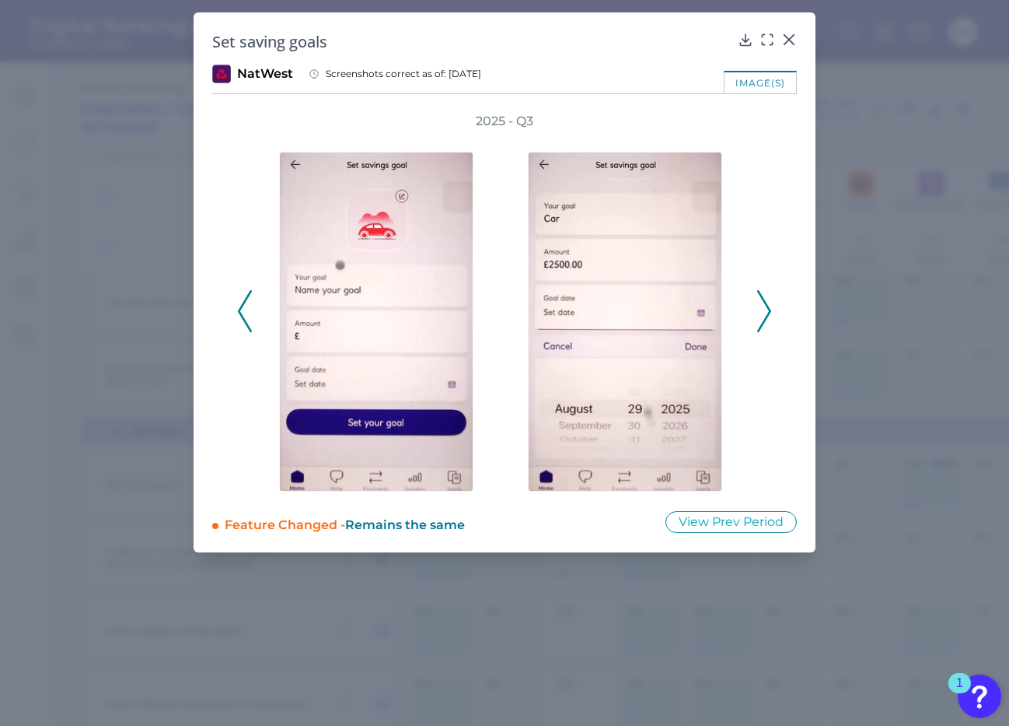
click at [761, 317] on icon at bounding box center [764, 311] width 14 height 42
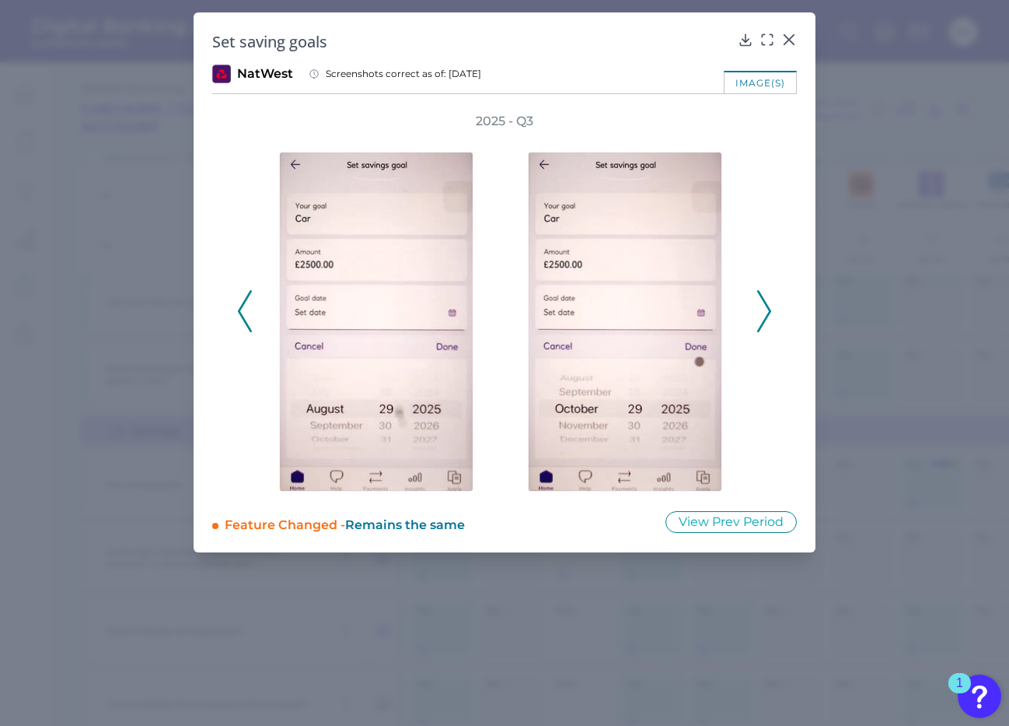
click at [762, 318] on icon at bounding box center [764, 311] width 14 height 42
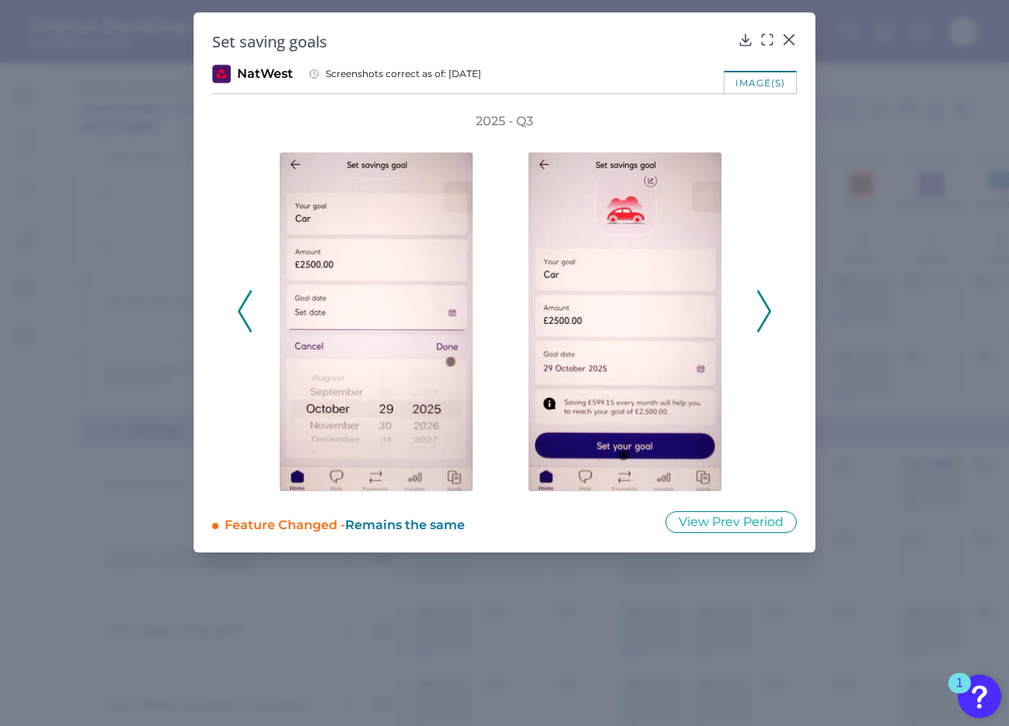
click at [762, 320] on icon at bounding box center [764, 311] width 14 height 42
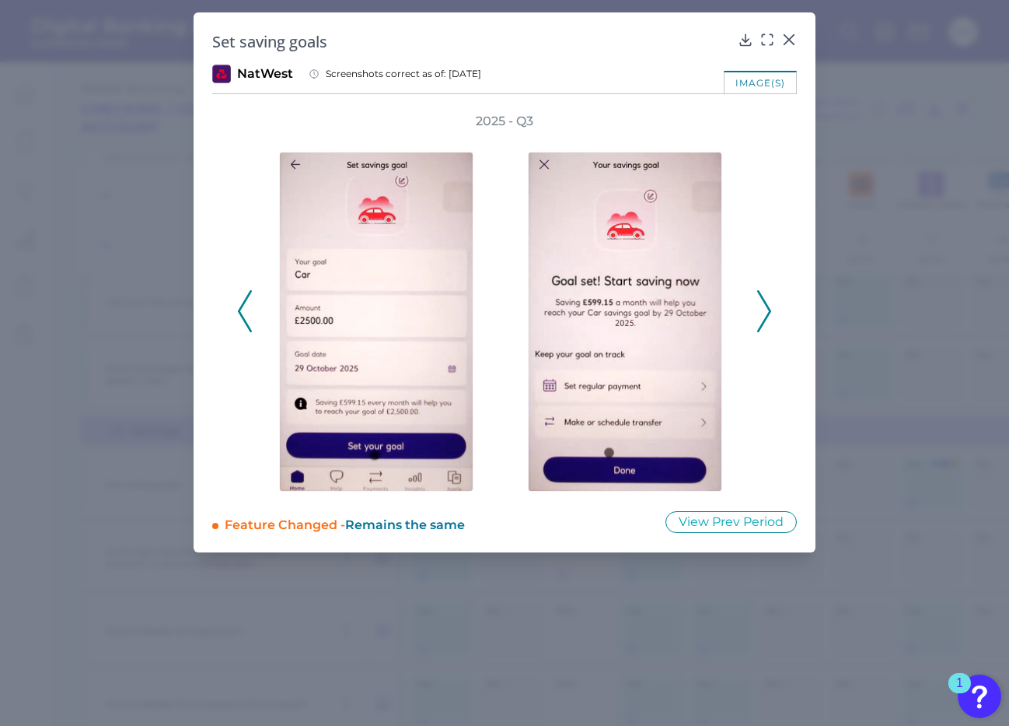
click at [762, 320] on icon at bounding box center [764, 311] width 14 height 42
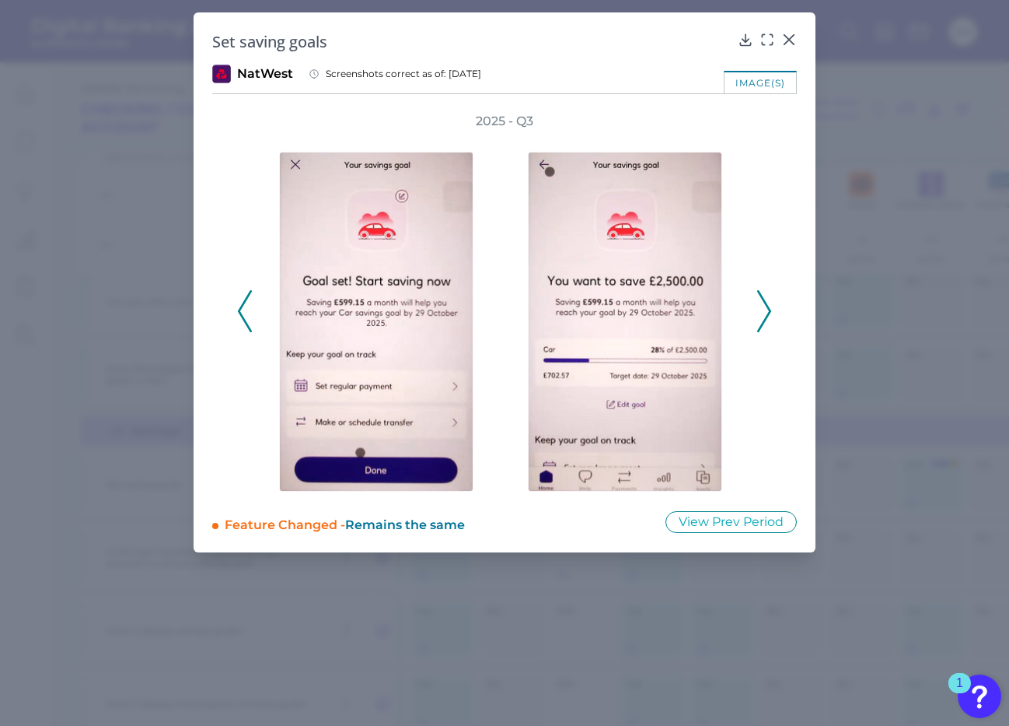
click at [762, 320] on icon at bounding box center [764, 311] width 14 height 42
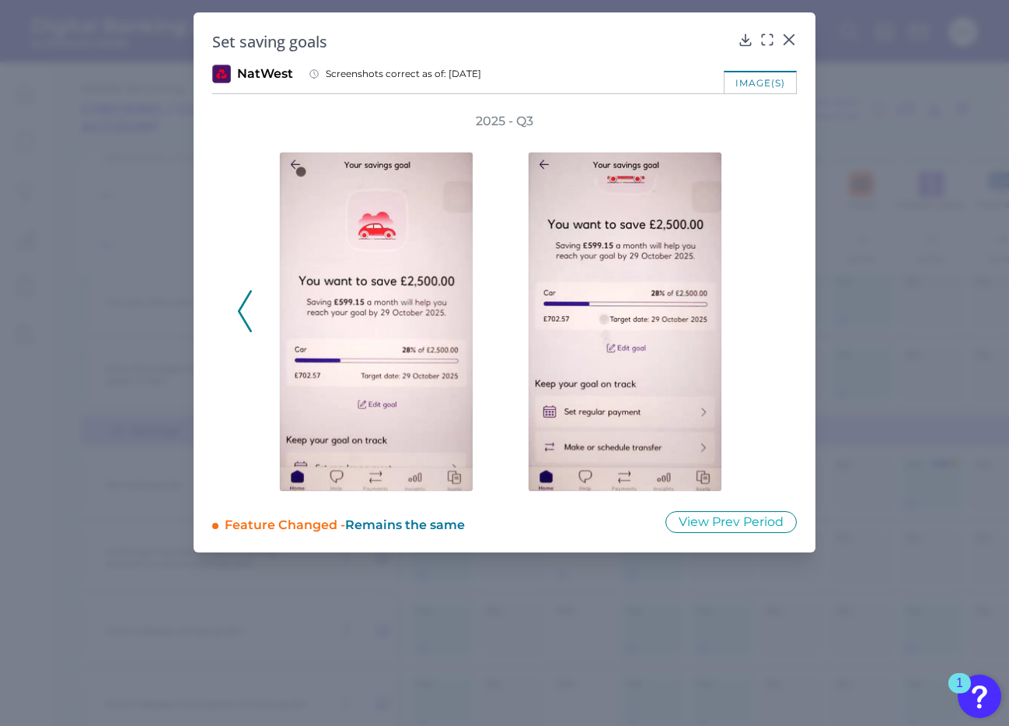
click at [762, 320] on div "2025 - Q3" at bounding box center [504, 302] width 535 height 379
click at [745, 38] on icon at bounding box center [746, 40] width 16 height 16
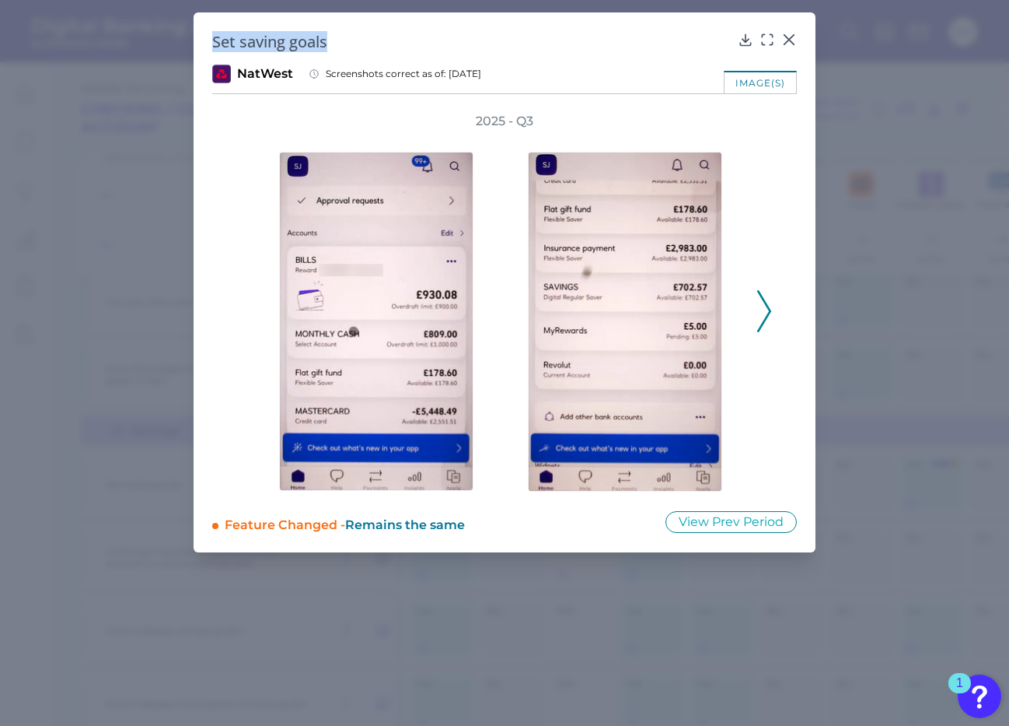
drag, startPoint x: 215, startPoint y: 41, endPoint x: 346, endPoint y: 44, distance: 131.5
click at [346, 44] on h2 "Set saving goals" at bounding box center [472, 41] width 520 height 21
copy h2 "Set saving goals"
click at [791, 37] on icon at bounding box center [789, 39] width 9 height 9
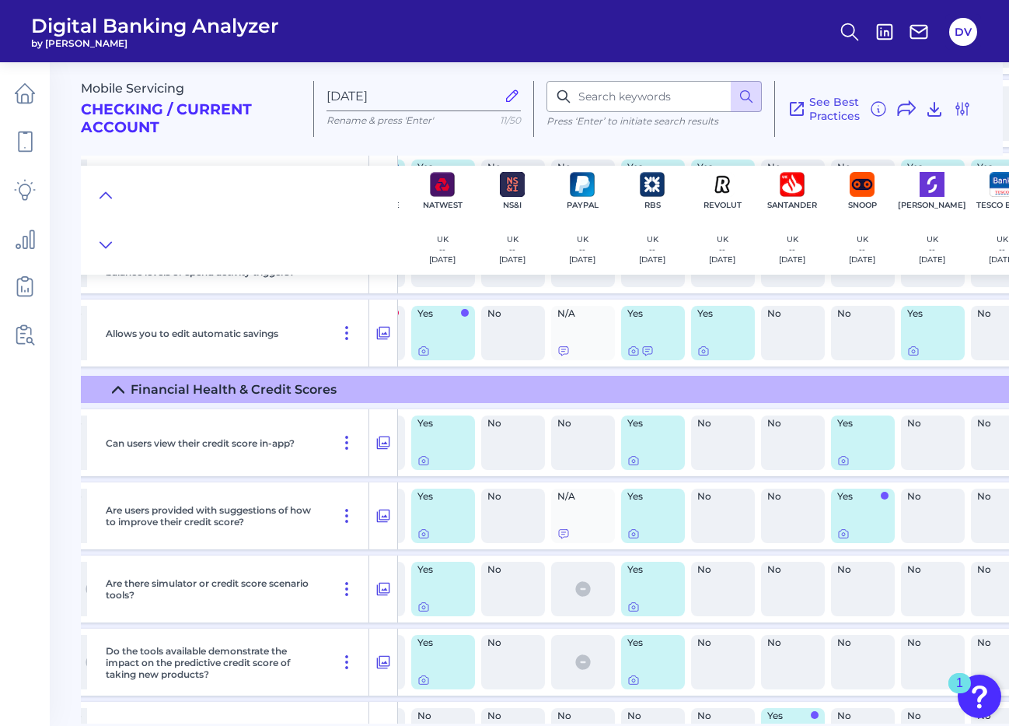
scroll to position [2062, 1252]
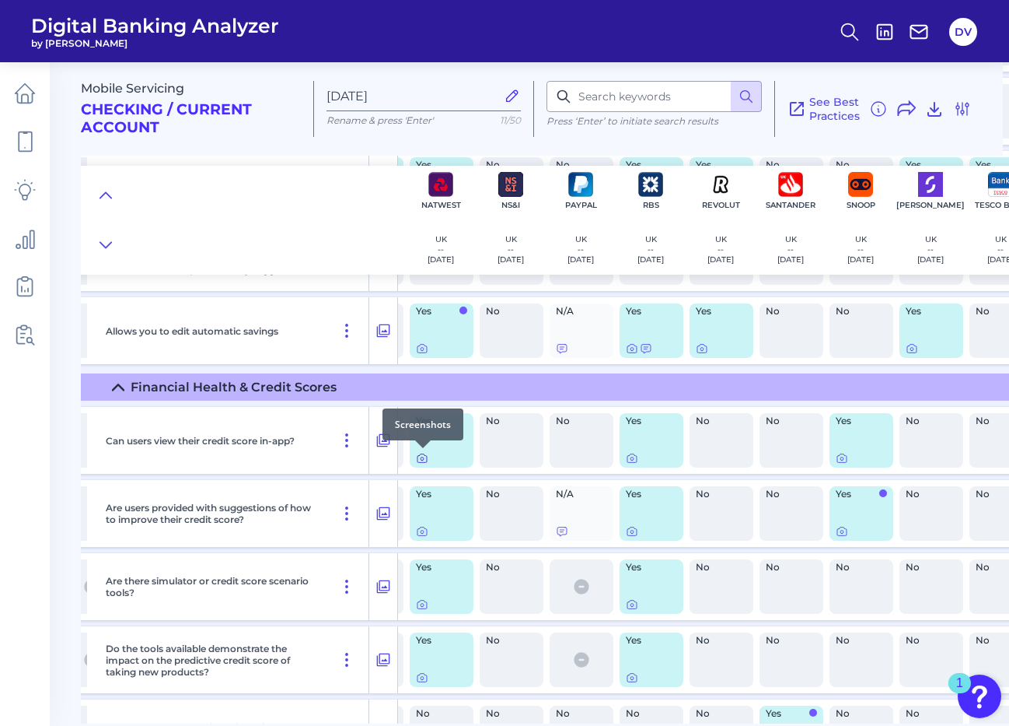
click at [421, 457] on icon at bounding box center [422, 458] width 12 height 12
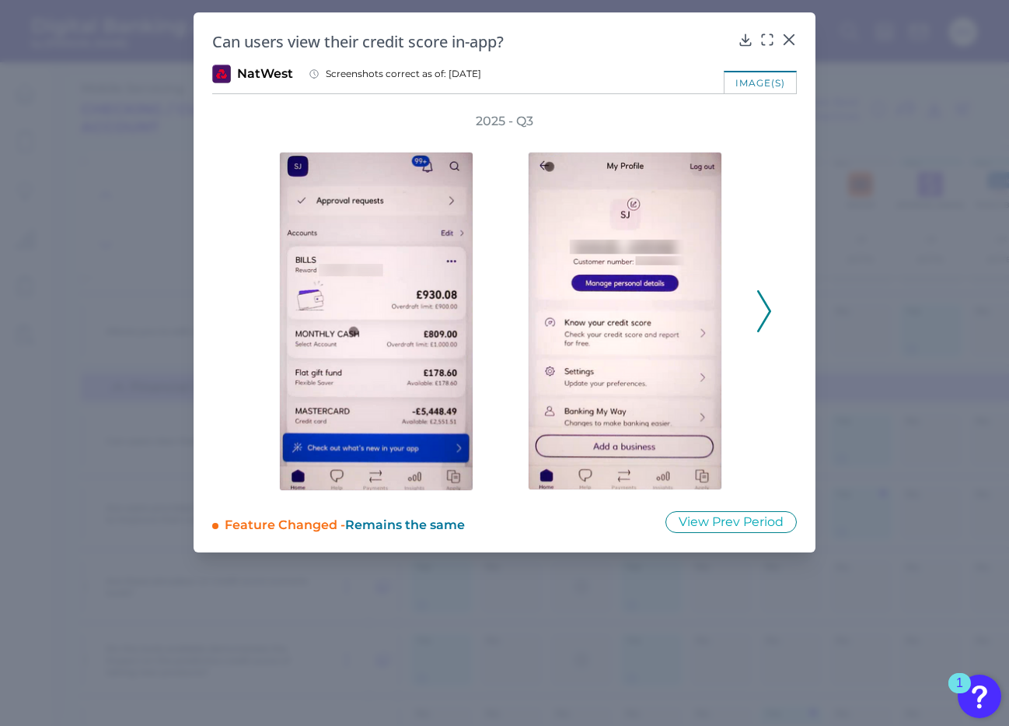
click at [767, 307] on icon at bounding box center [764, 311] width 14 height 42
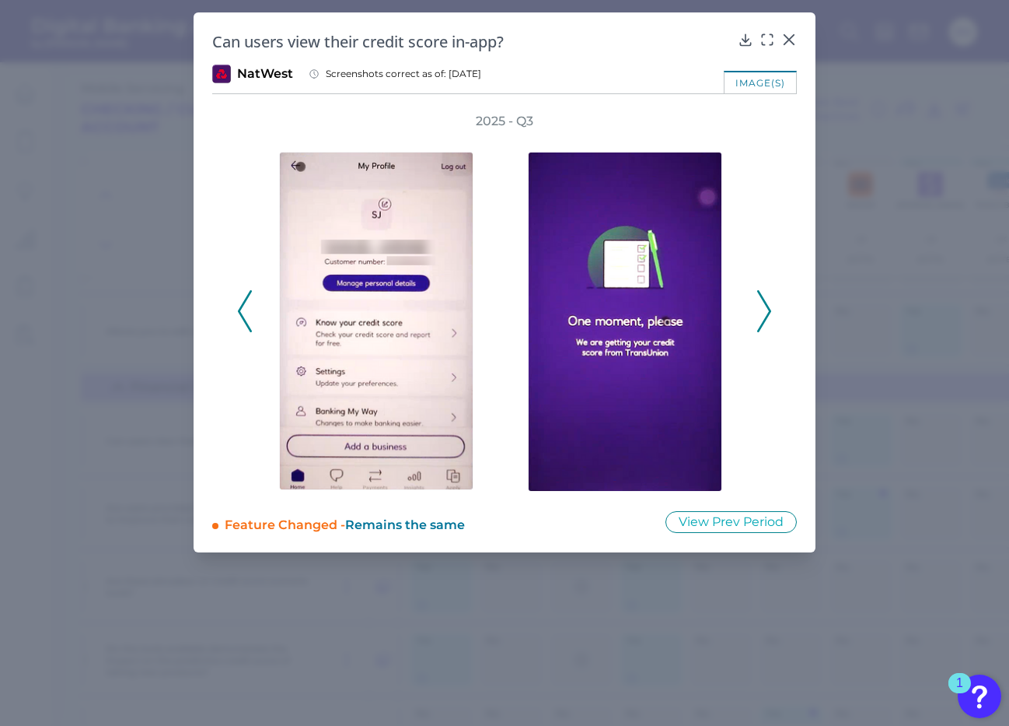
click at [767, 307] on icon at bounding box center [764, 311] width 14 height 42
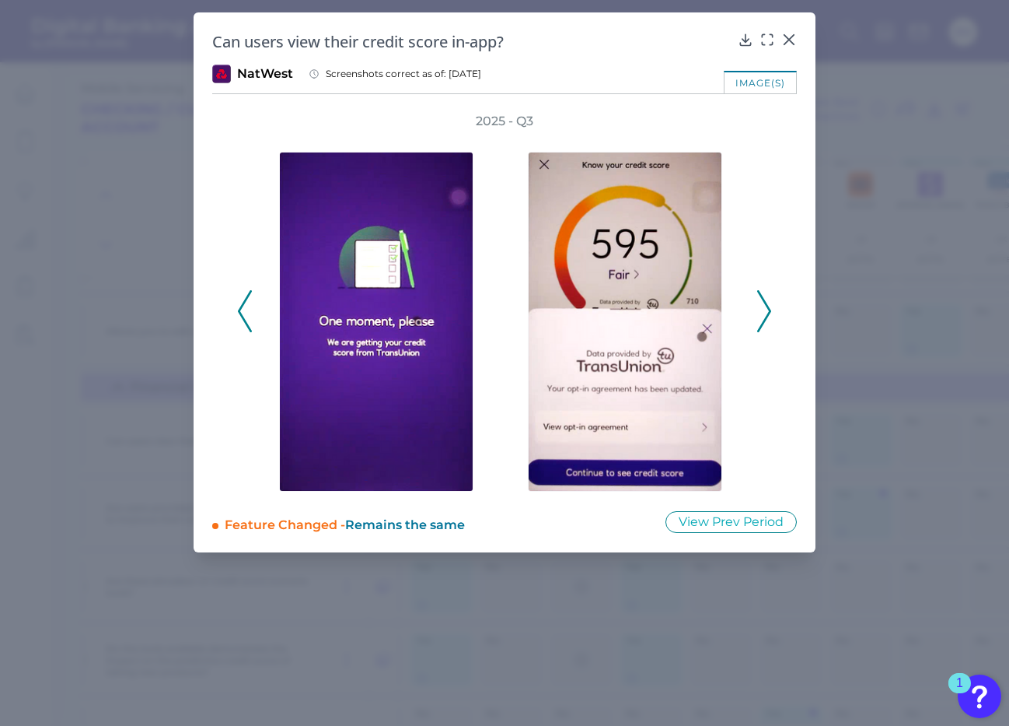
click at [767, 308] on icon at bounding box center [764, 311] width 14 height 42
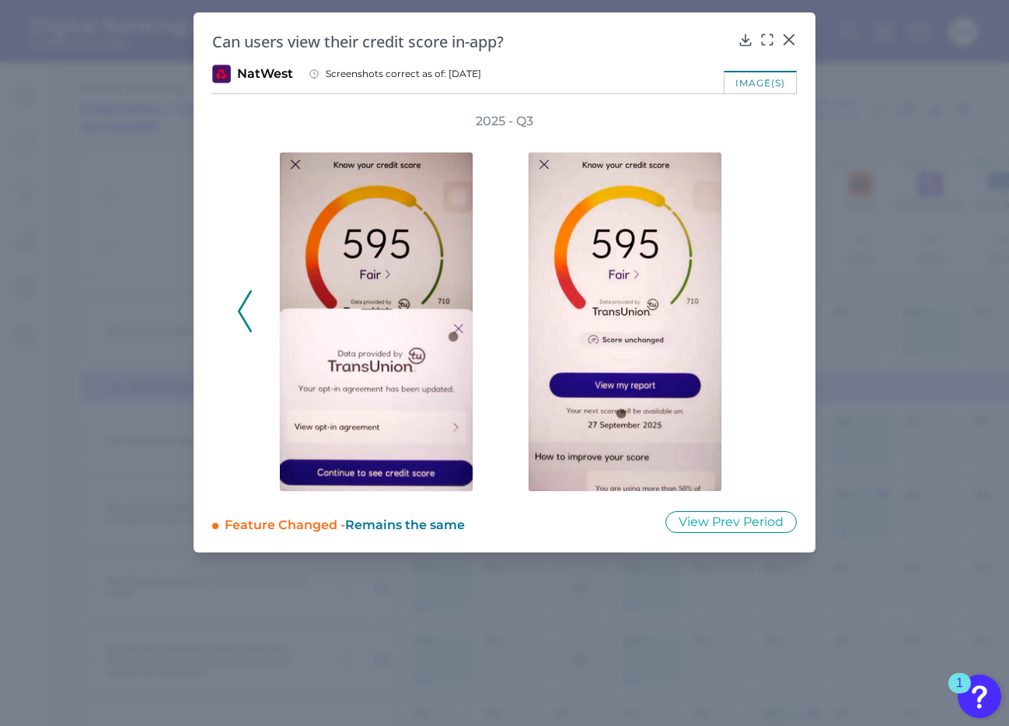
click at [767, 308] on div "2025 - Q3" at bounding box center [504, 302] width 535 height 379
click at [743, 40] on icon at bounding box center [745, 39] width 10 height 11
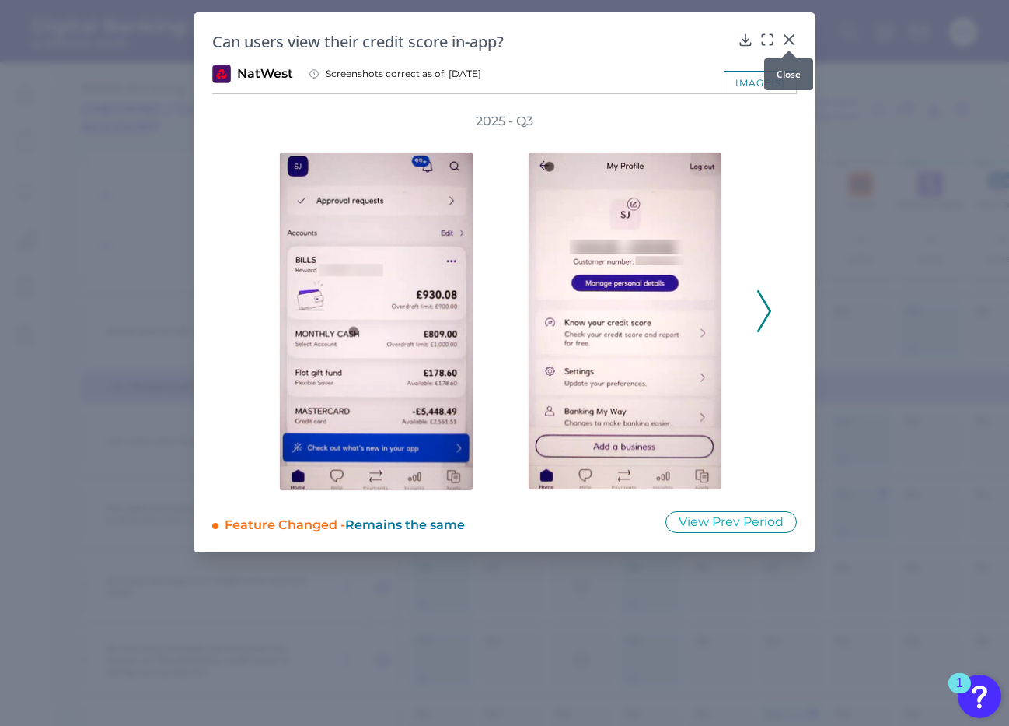
click at [786, 39] on icon at bounding box center [790, 40] width 16 height 16
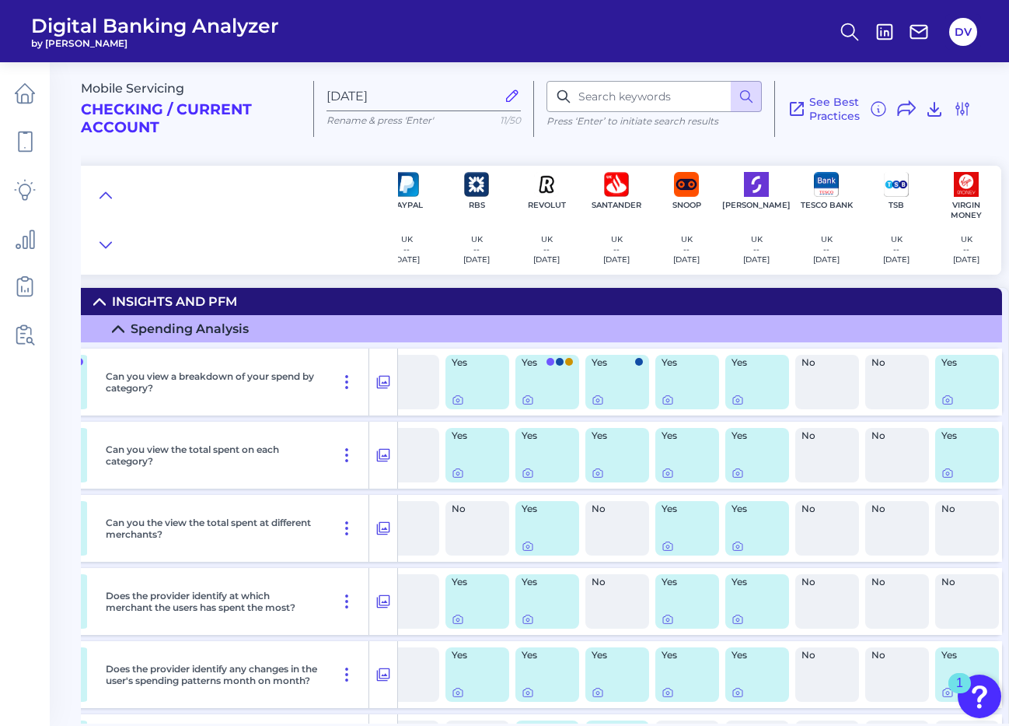
scroll to position [-1, 0]
click at [453, 401] on icon at bounding box center [458, 400] width 12 height 12
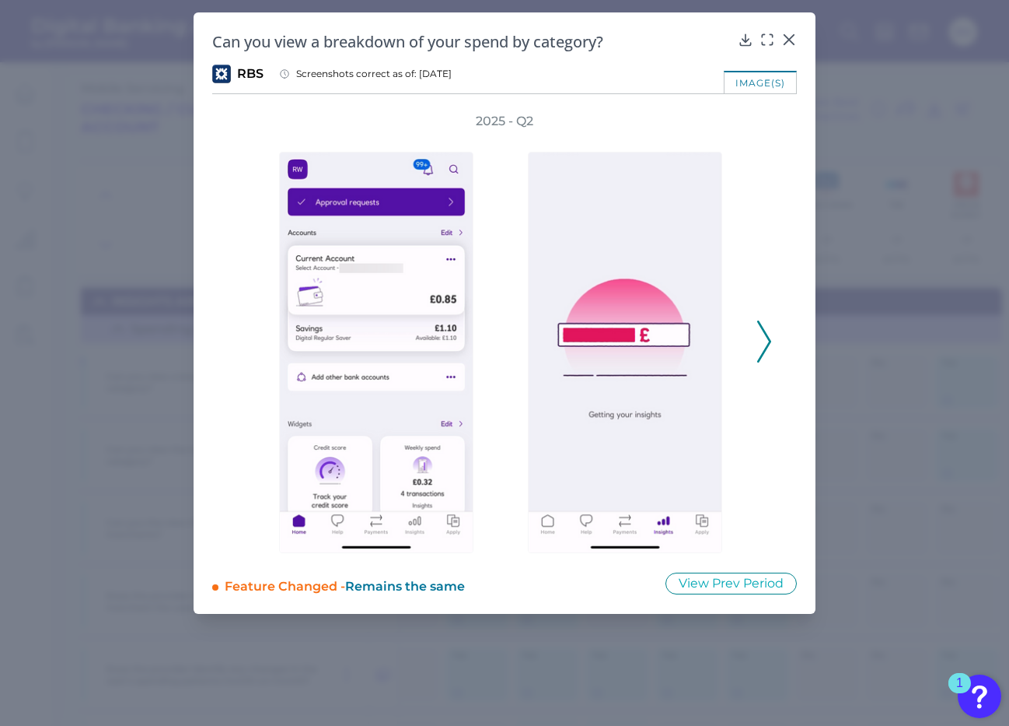
click at [761, 347] on icon at bounding box center [764, 341] width 14 height 42
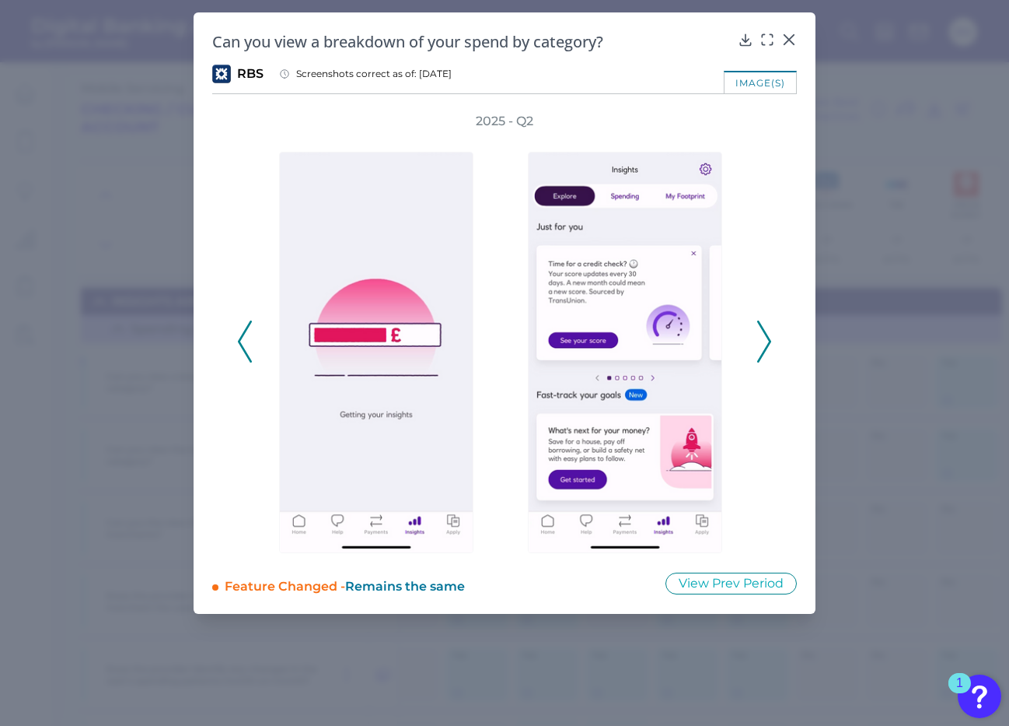
click at [761, 347] on icon at bounding box center [764, 341] width 14 height 42
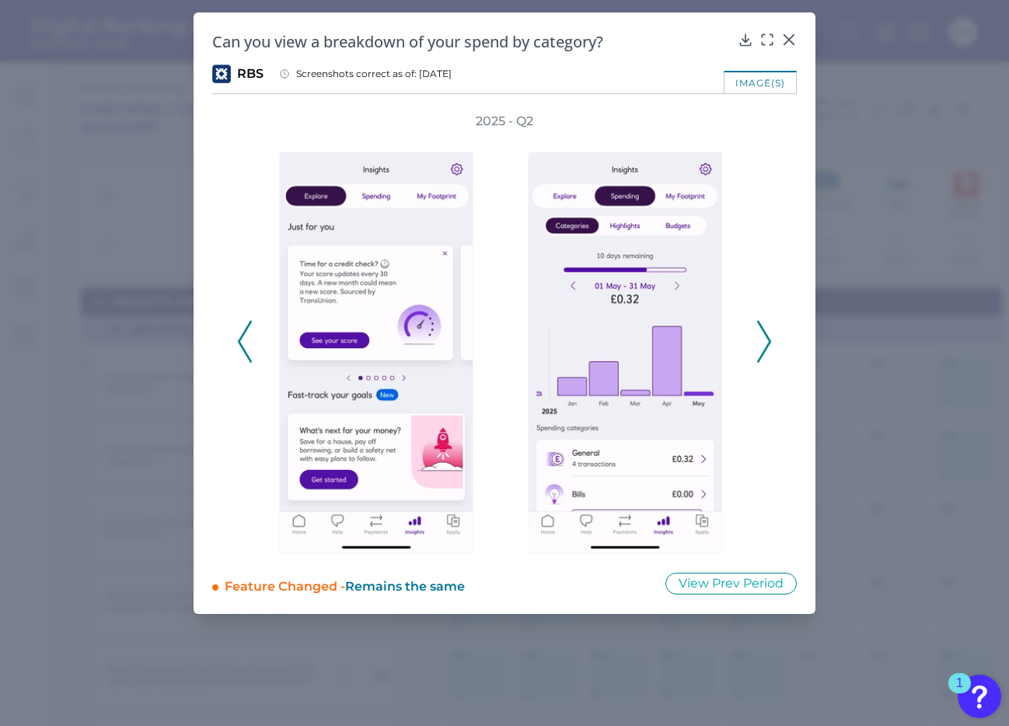
click at [761, 347] on icon at bounding box center [764, 341] width 14 height 42
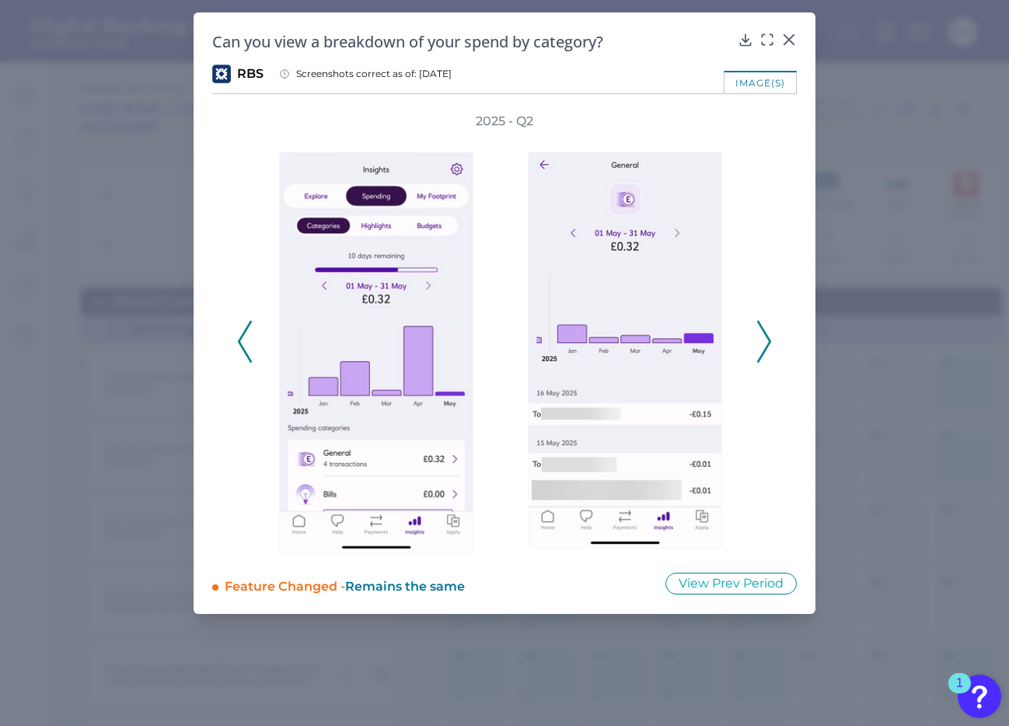
click at [766, 341] on icon at bounding box center [764, 341] width 14 height 42
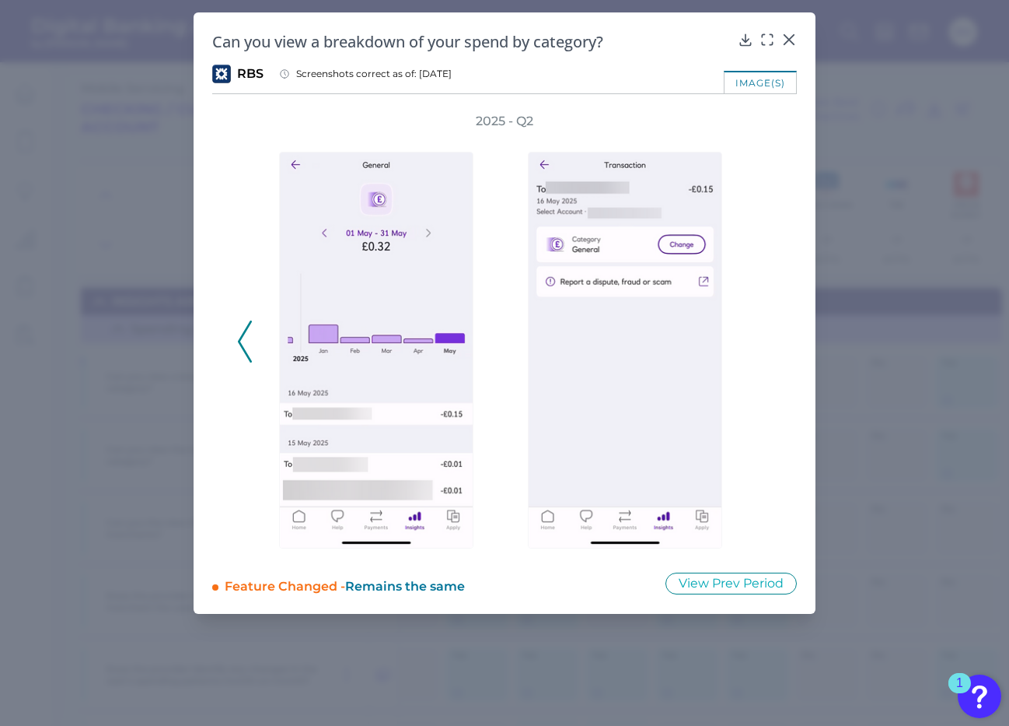
click at [766, 341] on div "2025 - Q2" at bounding box center [504, 333] width 535 height 440
click at [253, 343] on div "2025 - Q2" at bounding box center [504, 333] width 535 height 440
click at [243, 343] on icon at bounding box center [245, 341] width 14 height 42
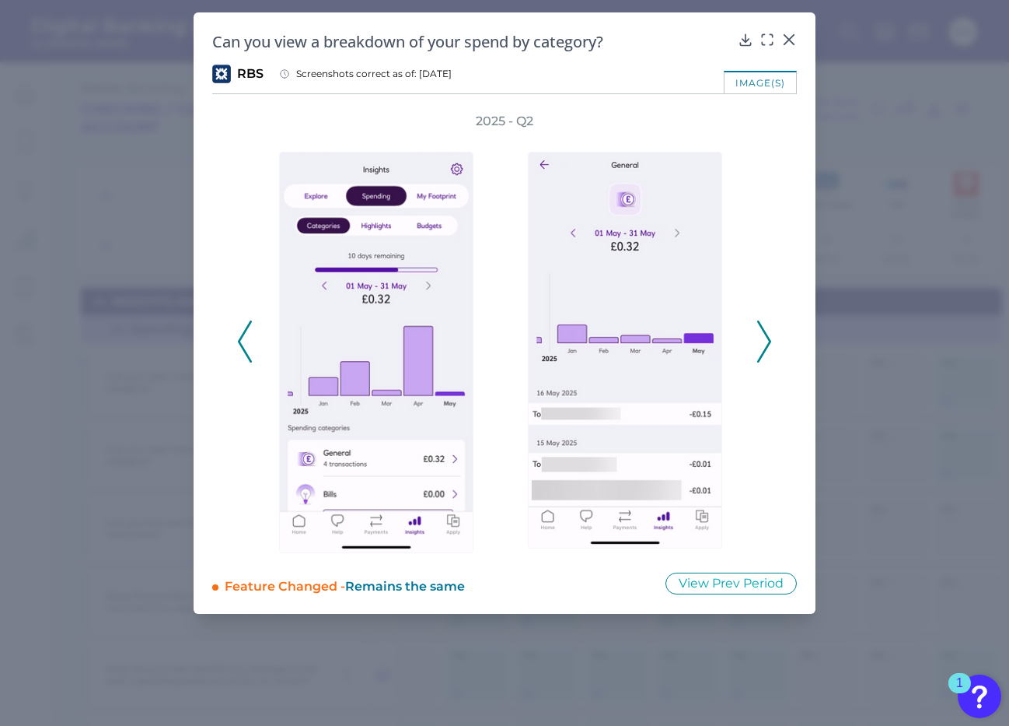
click at [243, 343] on icon at bounding box center [245, 341] width 14 height 42
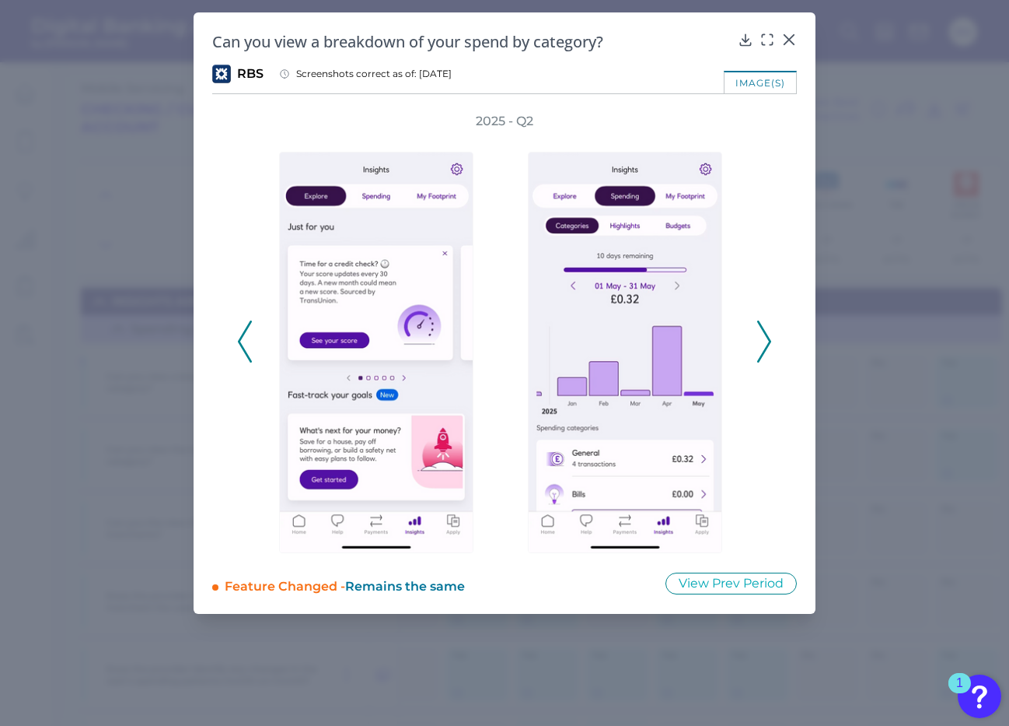
click at [243, 343] on icon at bounding box center [245, 341] width 14 height 42
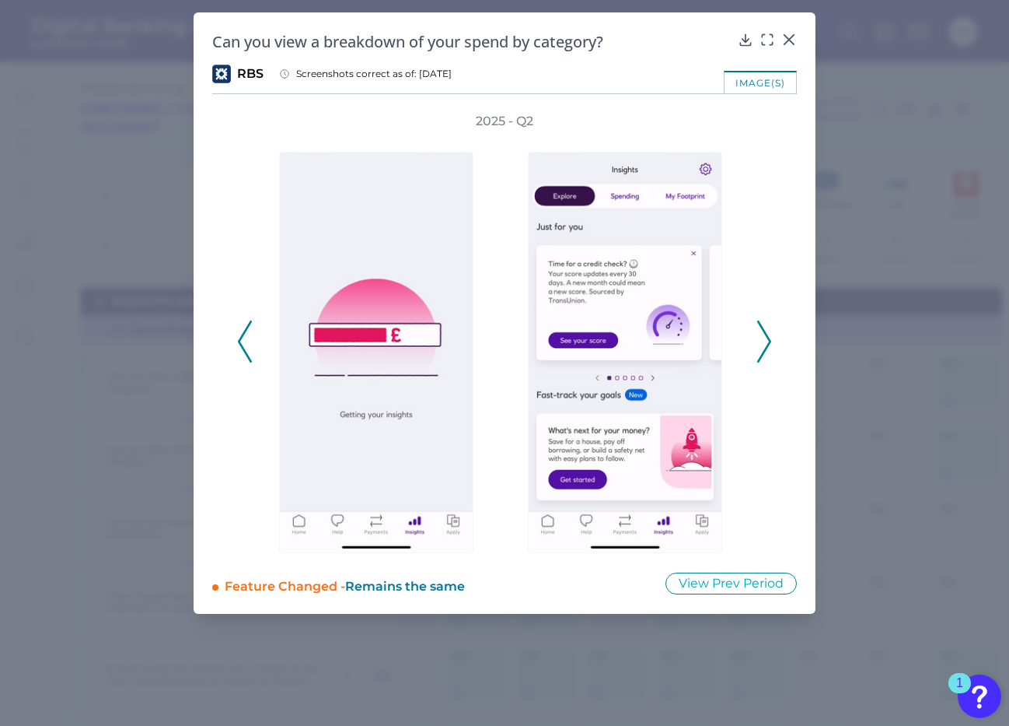
click at [243, 343] on icon at bounding box center [245, 341] width 14 height 42
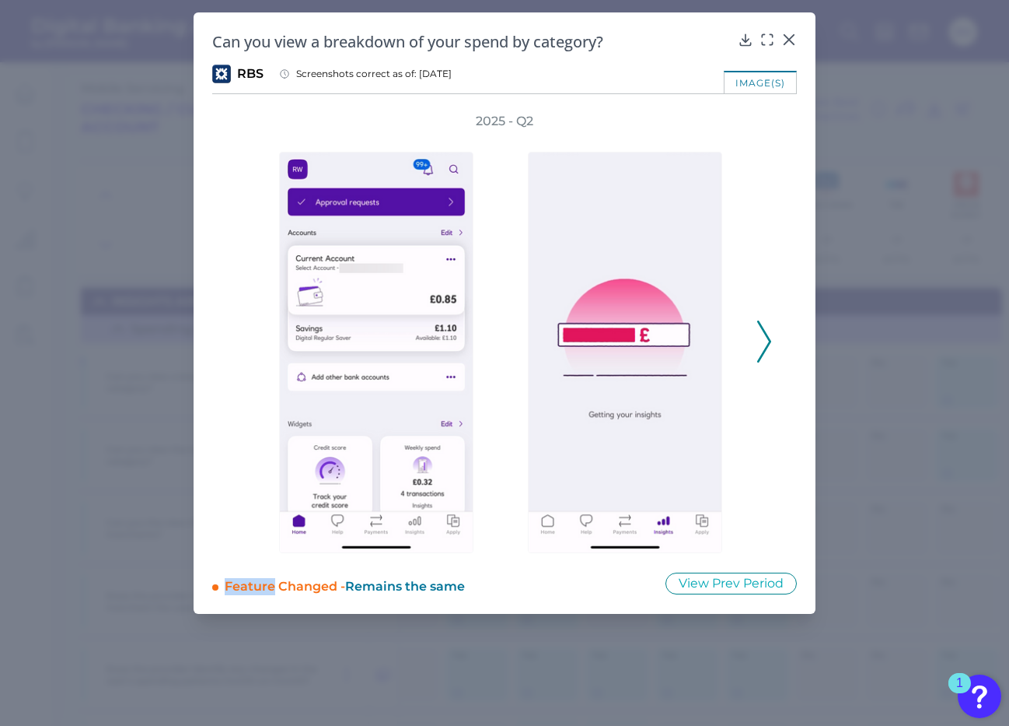
click at [243, 343] on div "2025 - Q2" at bounding box center [504, 333] width 535 height 440
click at [786, 39] on icon at bounding box center [790, 40] width 16 height 16
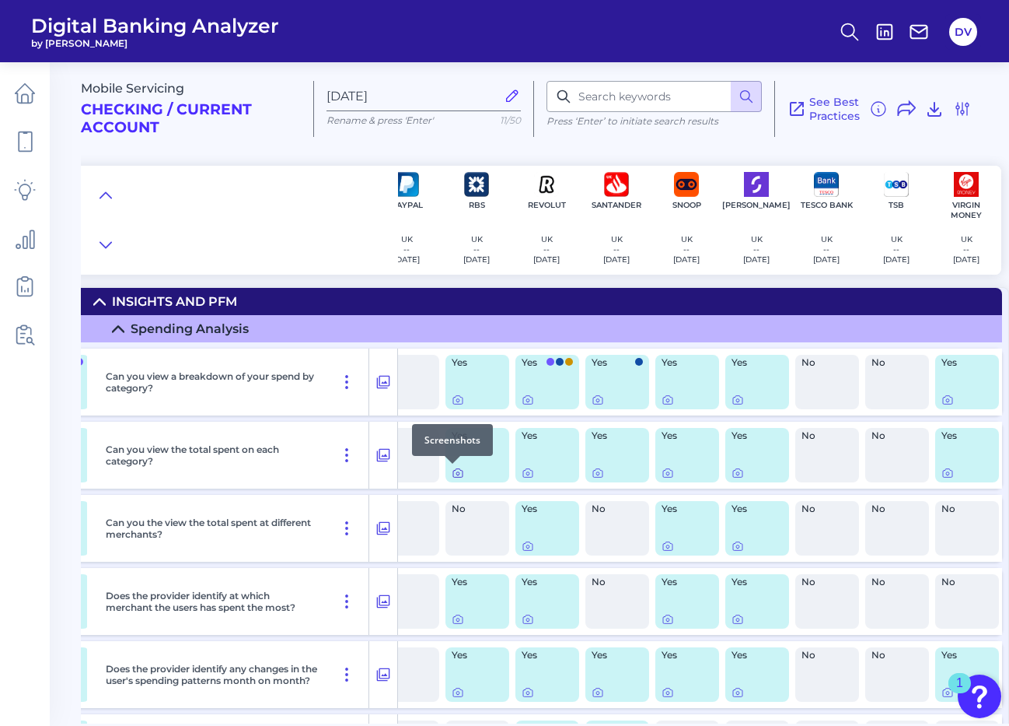
click at [453, 471] on icon at bounding box center [458, 473] width 12 height 12
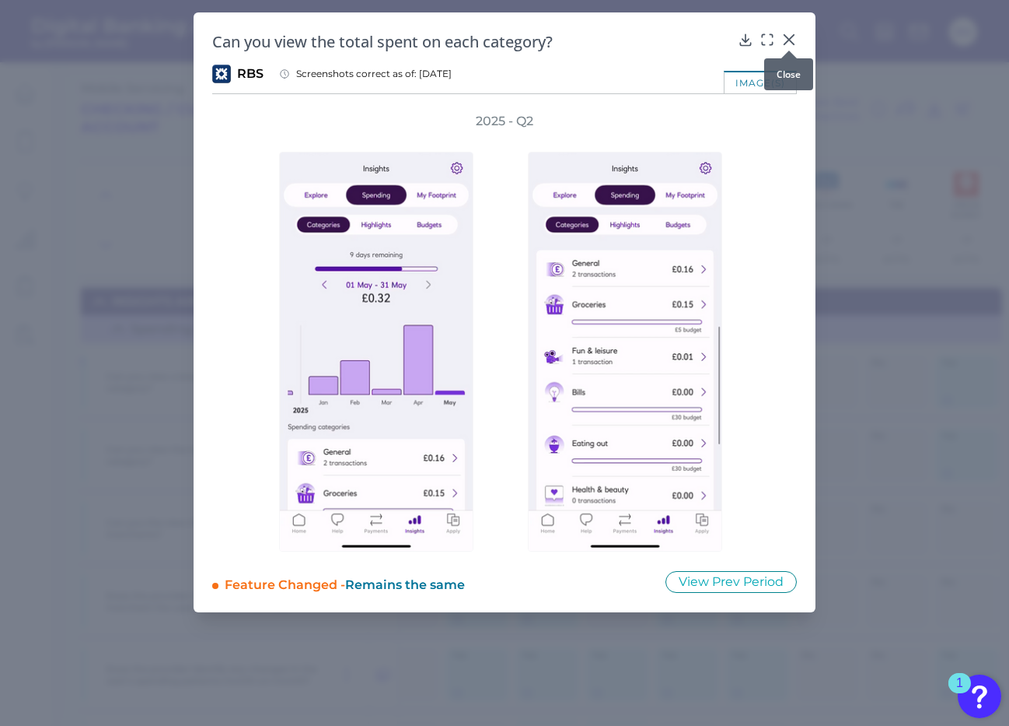
click at [790, 39] on icon at bounding box center [789, 39] width 9 height 9
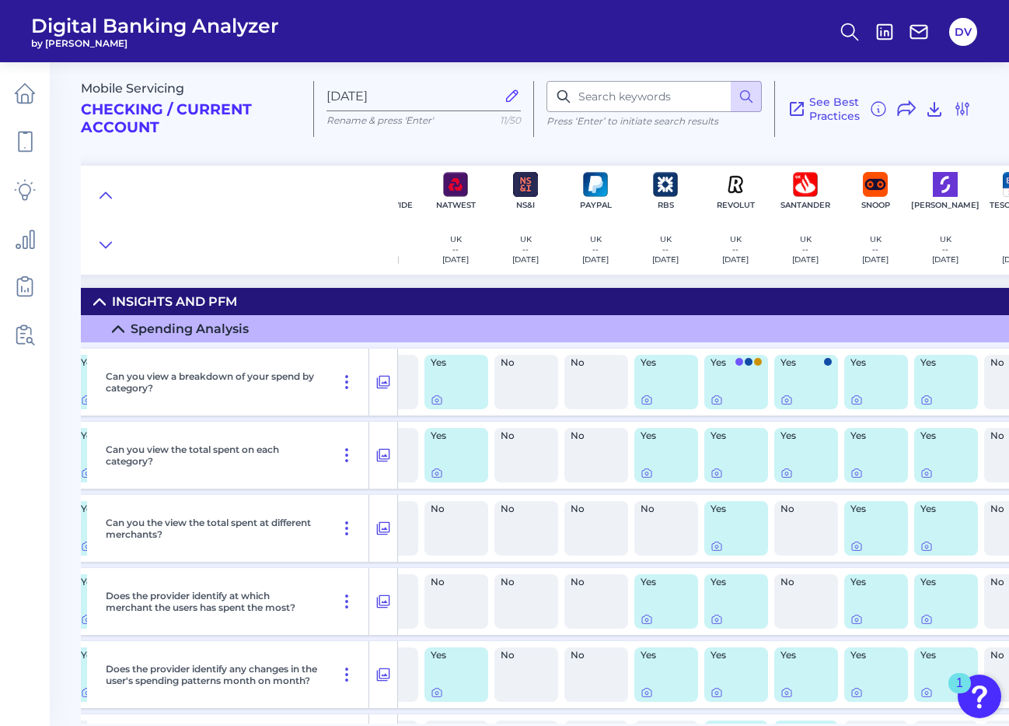
scroll to position [4, 1231]
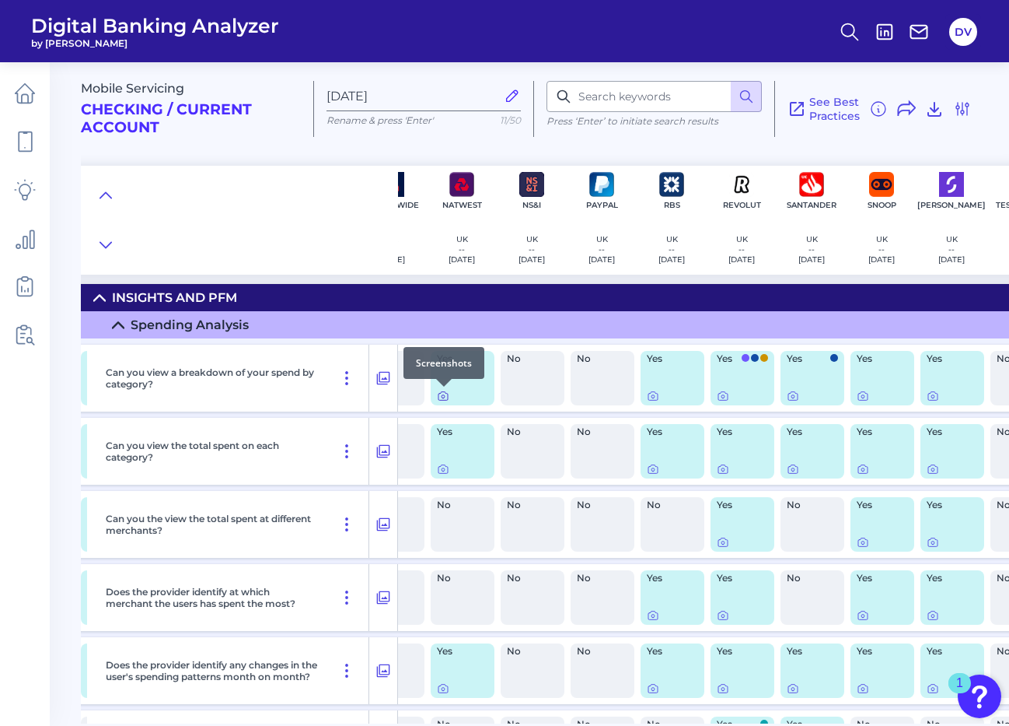
click at [442, 397] on icon at bounding box center [443, 396] width 3 height 3
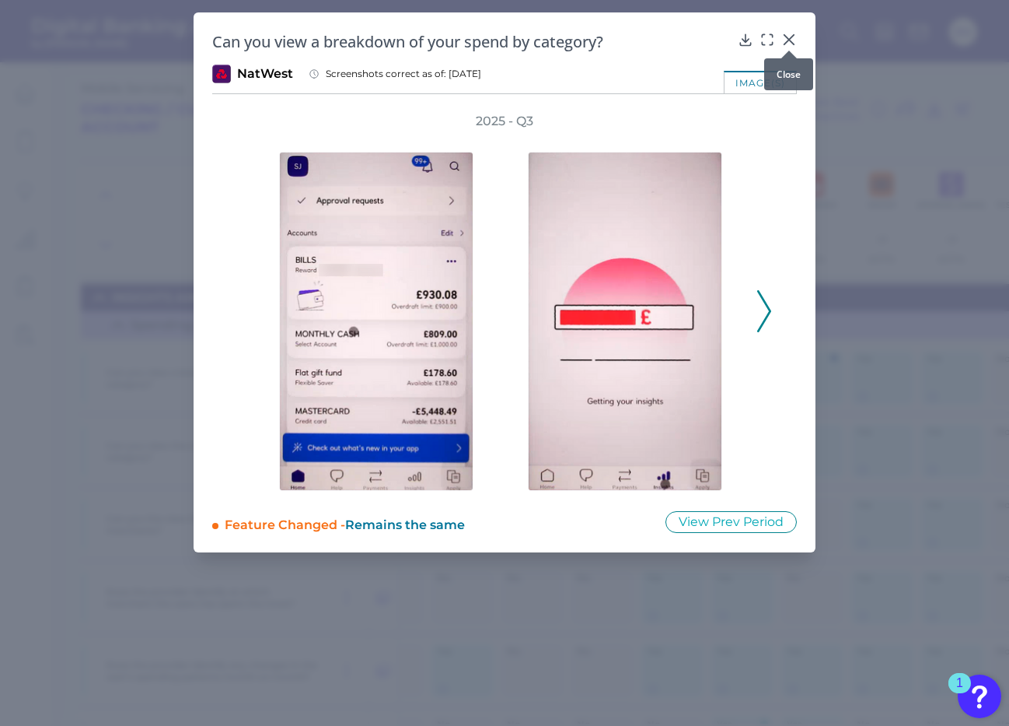
click at [789, 41] on icon at bounding box center [789, 39] width 9 height 9
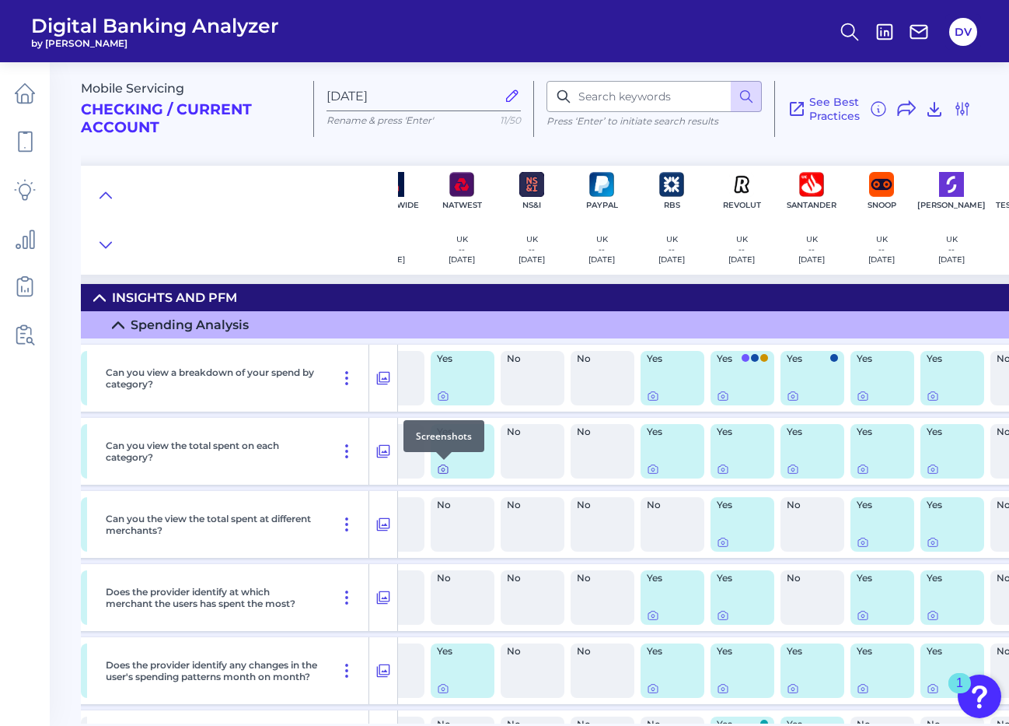
click at [441, 467] on icon at bounding box center [443, 469] width 12 height 12
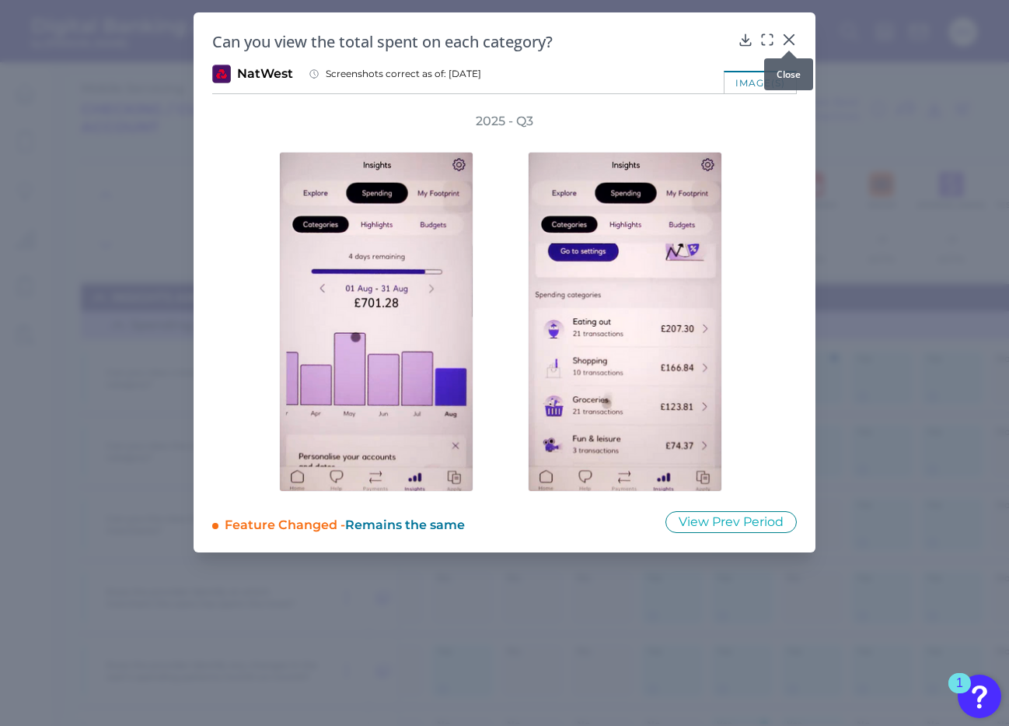
click at [788, 39] on icon at bounding box center [789, 39] width 9 height 9
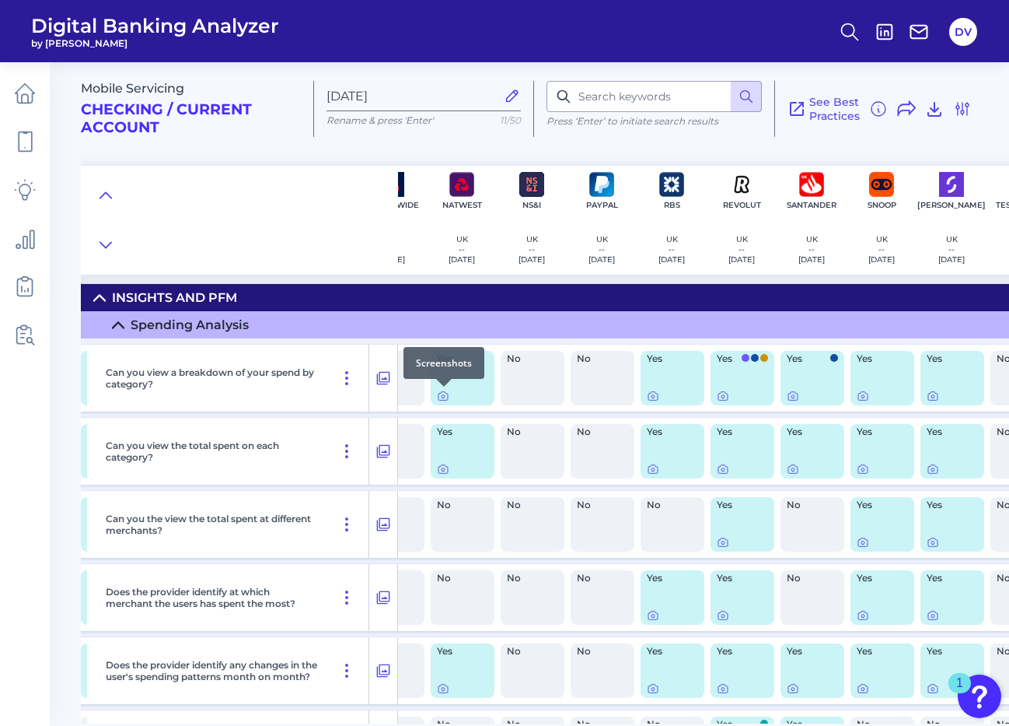
click at [443, 394] on div at bounding box center [444, 387] width 16 height 16
click at [443, 397] on icon at bounding box center [443, 396] width 12 height 12
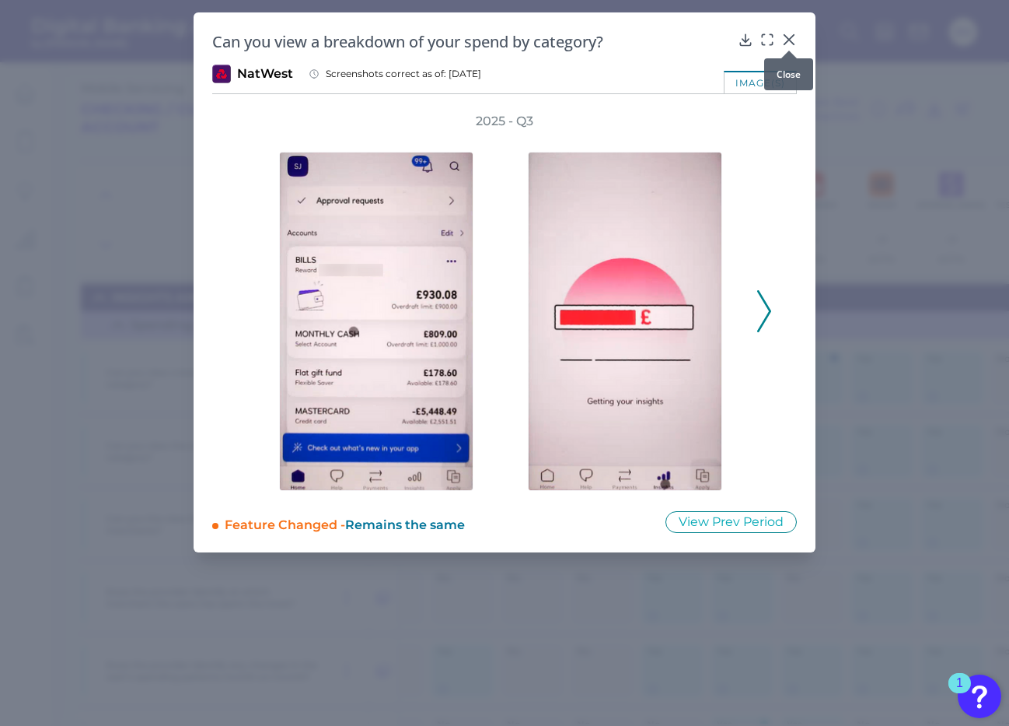
click at [787, 41] on icon at bounding box center [789, 39] width 9 height 9
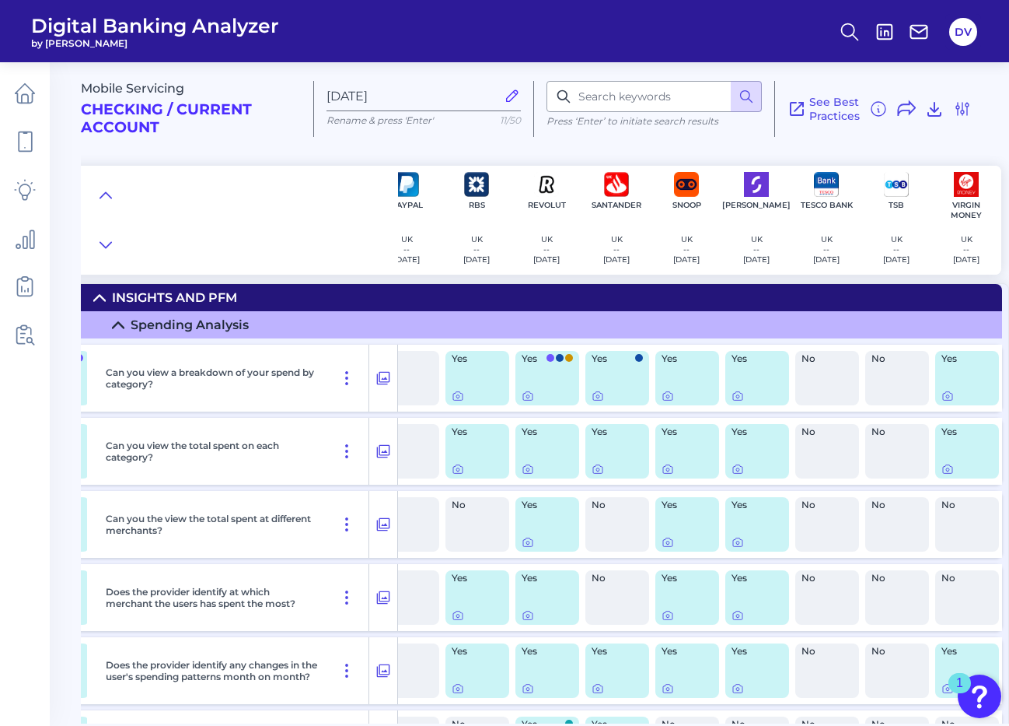
scroll to position [0, 2]
click at [457, 397] on icon at bounding box center [458, 396] width 3 height 3
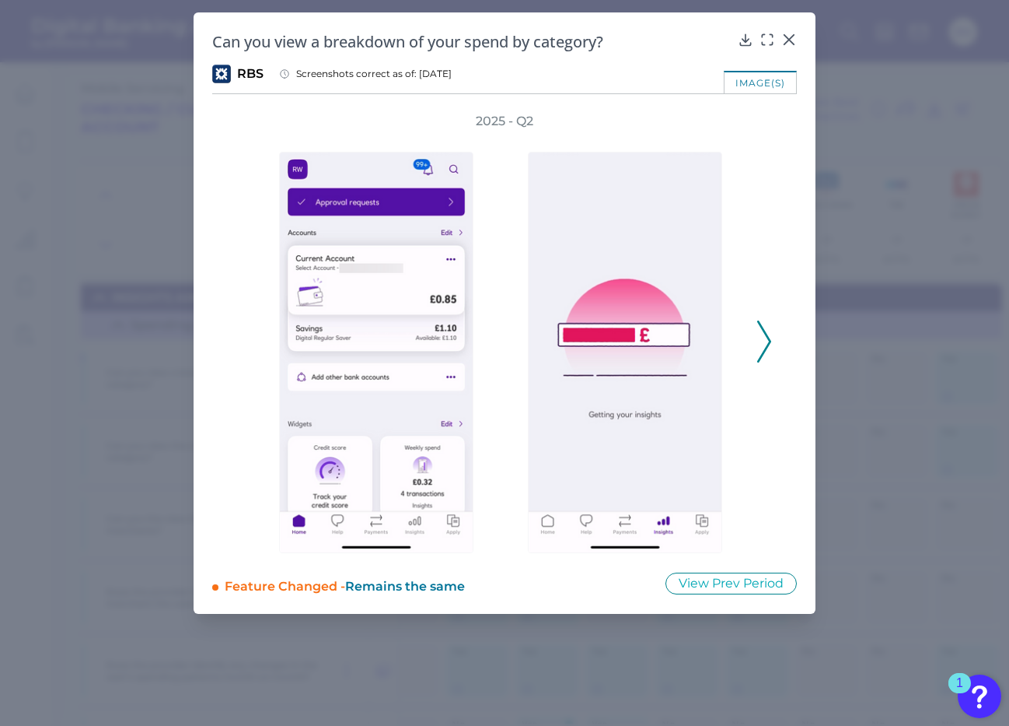
click at [763, 341] on icon at bounding box center [764, 341] width 14 height 42
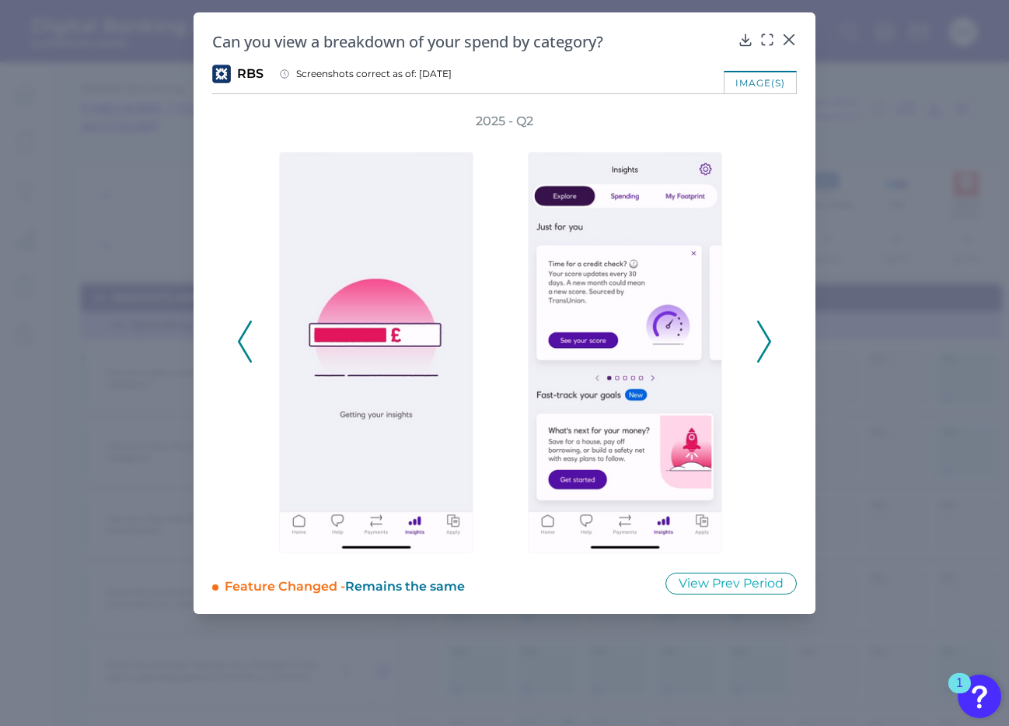
click at [763, 341] on icon at bounding box center [764, 341] width 14 height 42
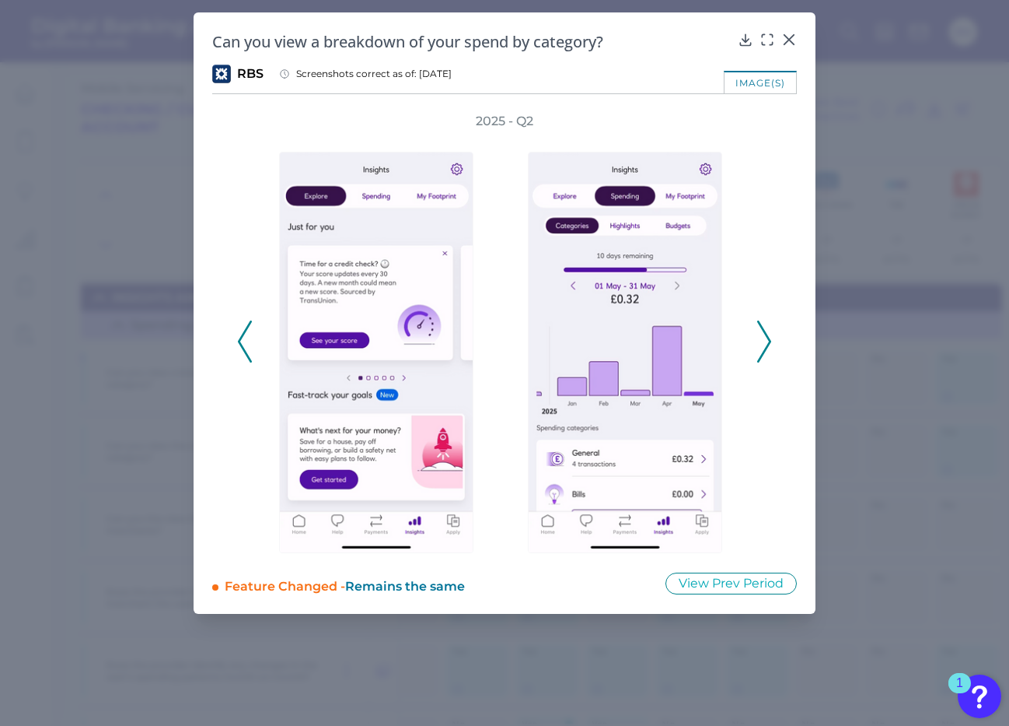
click at [763, 341] on icon at bounding box center [764, 341] width 14 height 42
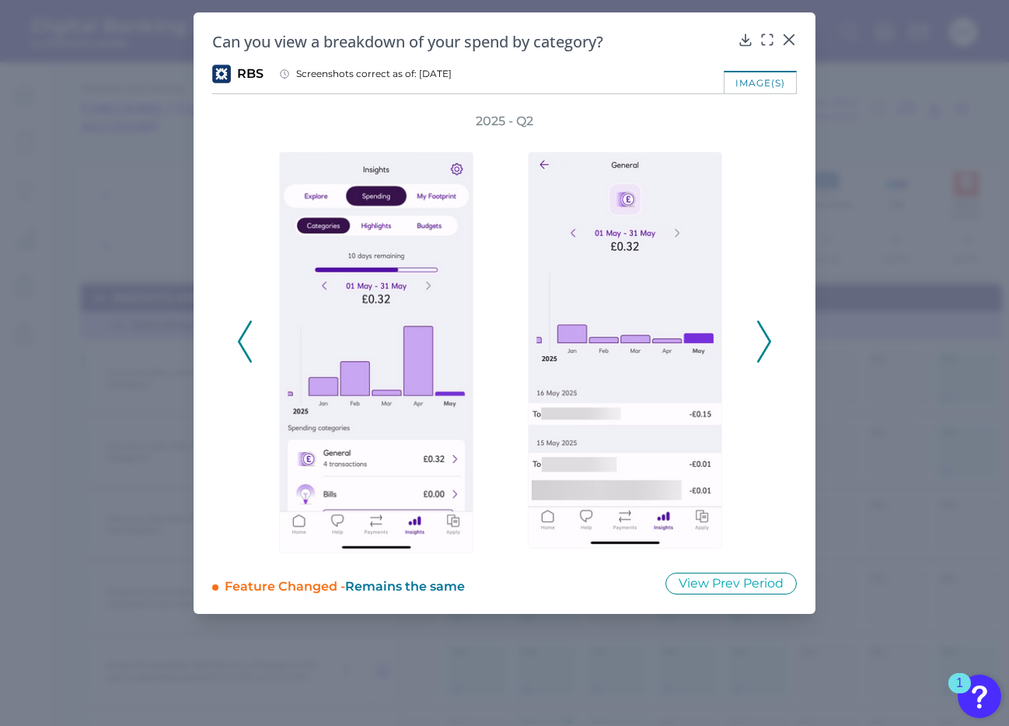
click at [763, 341] on icon at bounding box center [764, 341] width 14 height 42
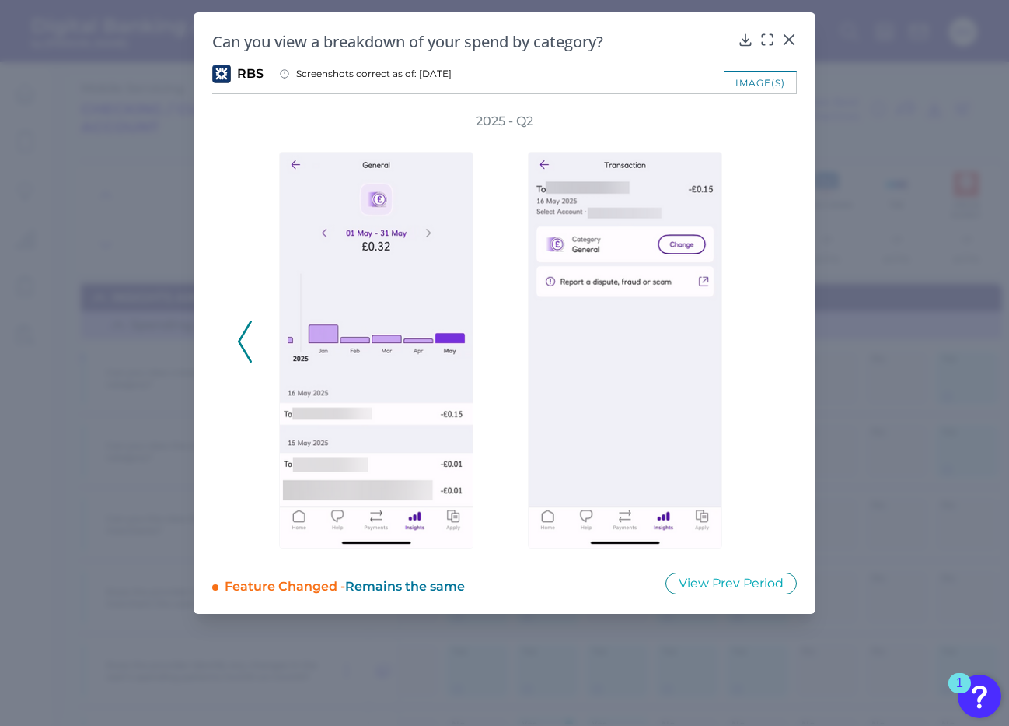
click at [241, 342] on icon at bounding box center [245, 341] width 14 height 42
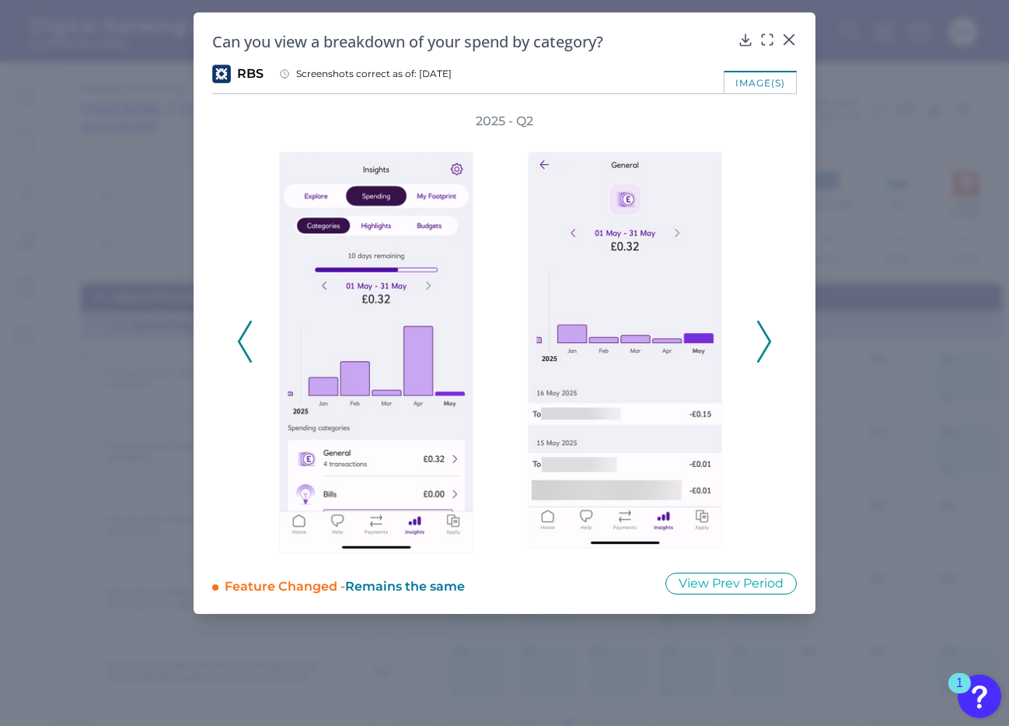
click at [241, 342] on icon at bounding box center [245, 341] width 14 height 42
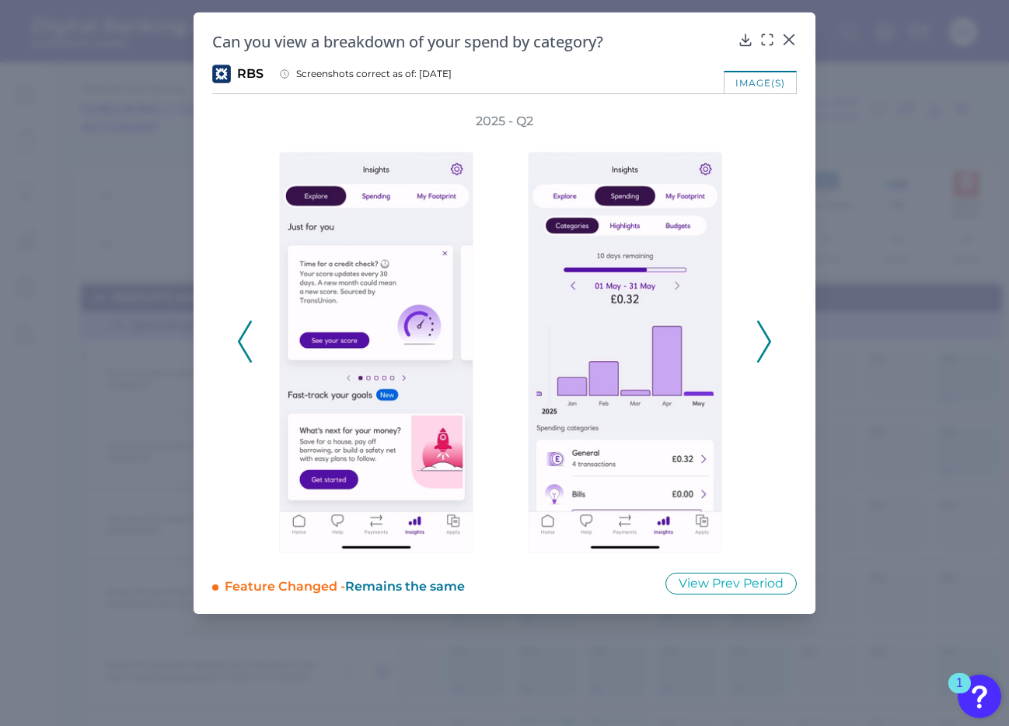
click at [241, 345] on polyline at bounding box center [245, 341] width 12 height 40
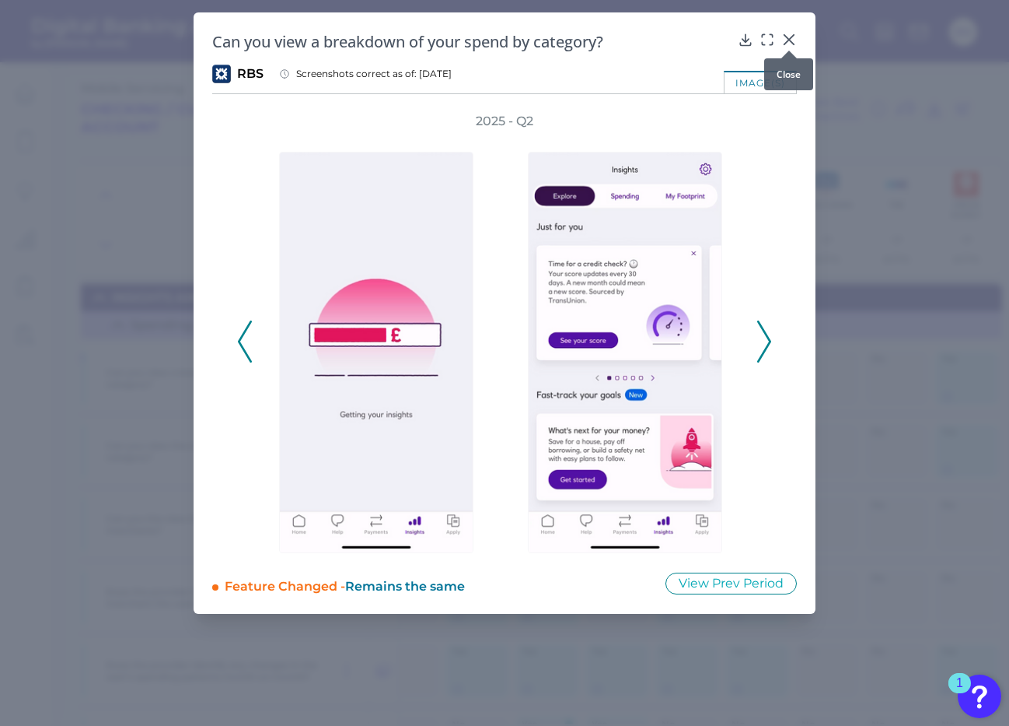
click at [789, 35] on icon at bounding box center [790, 40] width 16 height 16
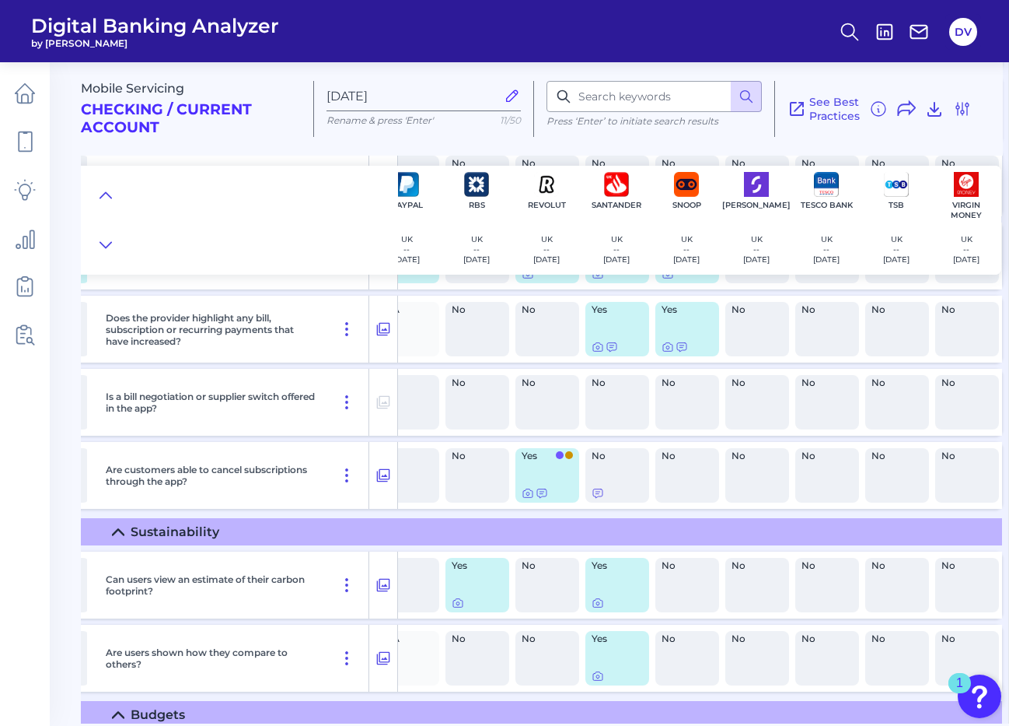
scroll to position [736, 1433]
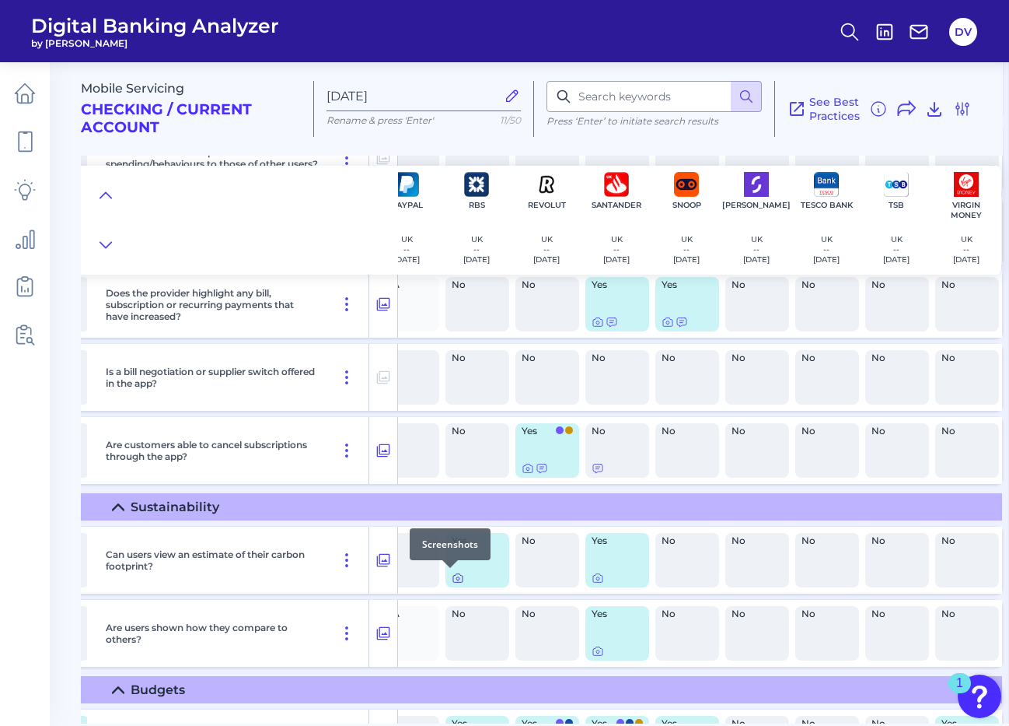
click at [452, 576] on icon at bounding box center [458, 578] width 12 height 12
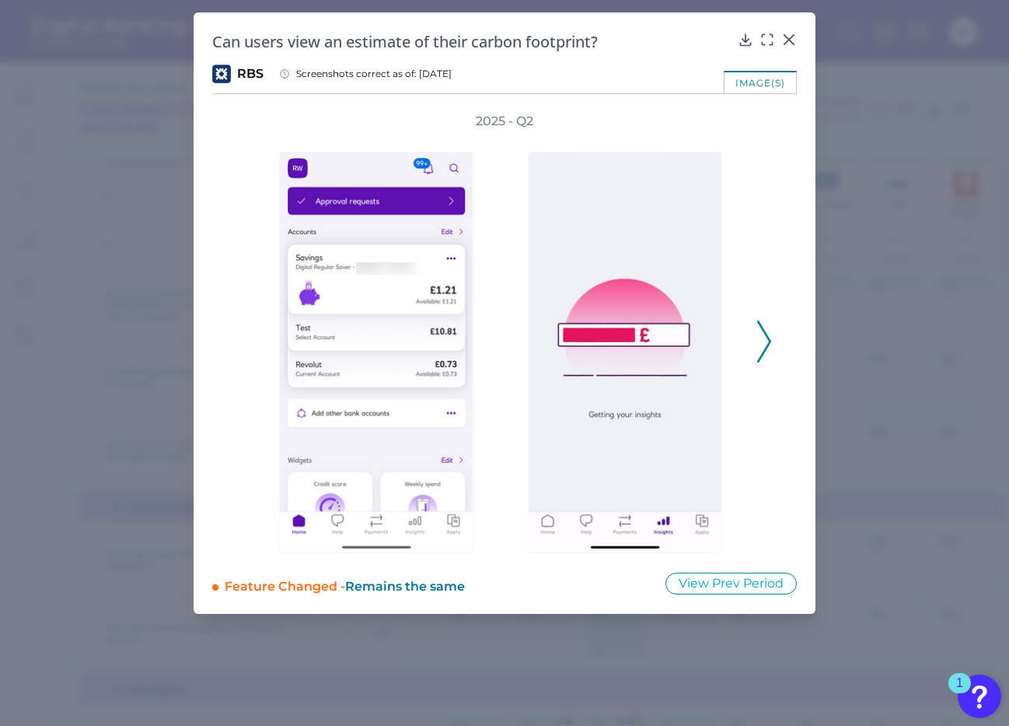
click at [761, 341] on icon at bounding box center [764, 341] width 14 height 42
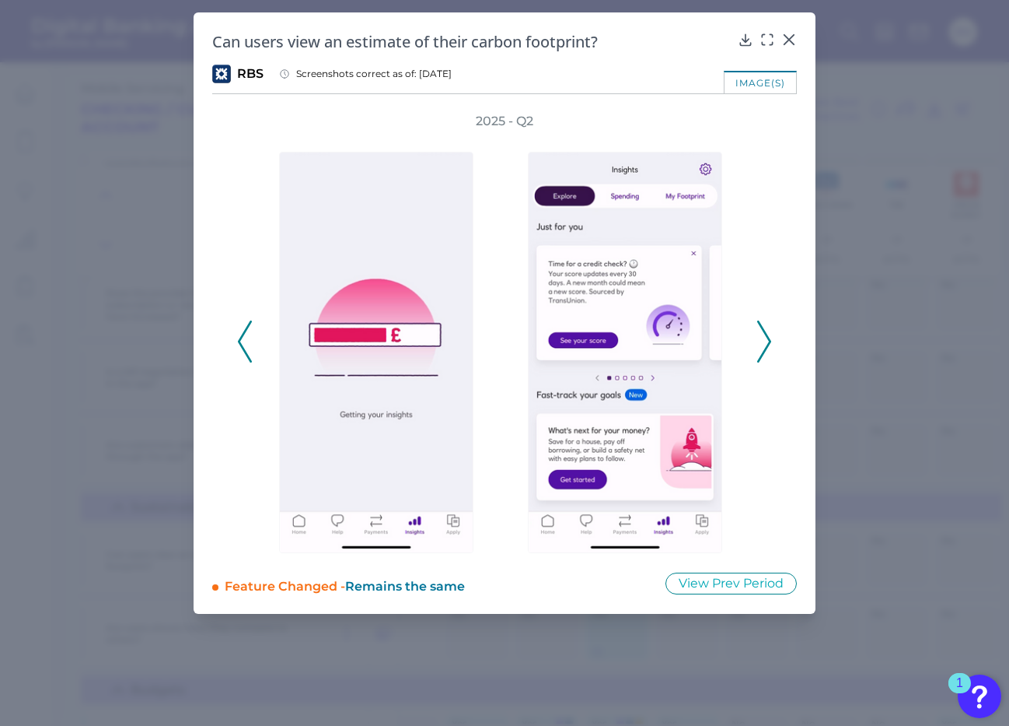
click at [761, 341] on icon at bounding box center [764, 341] width 14 height 42
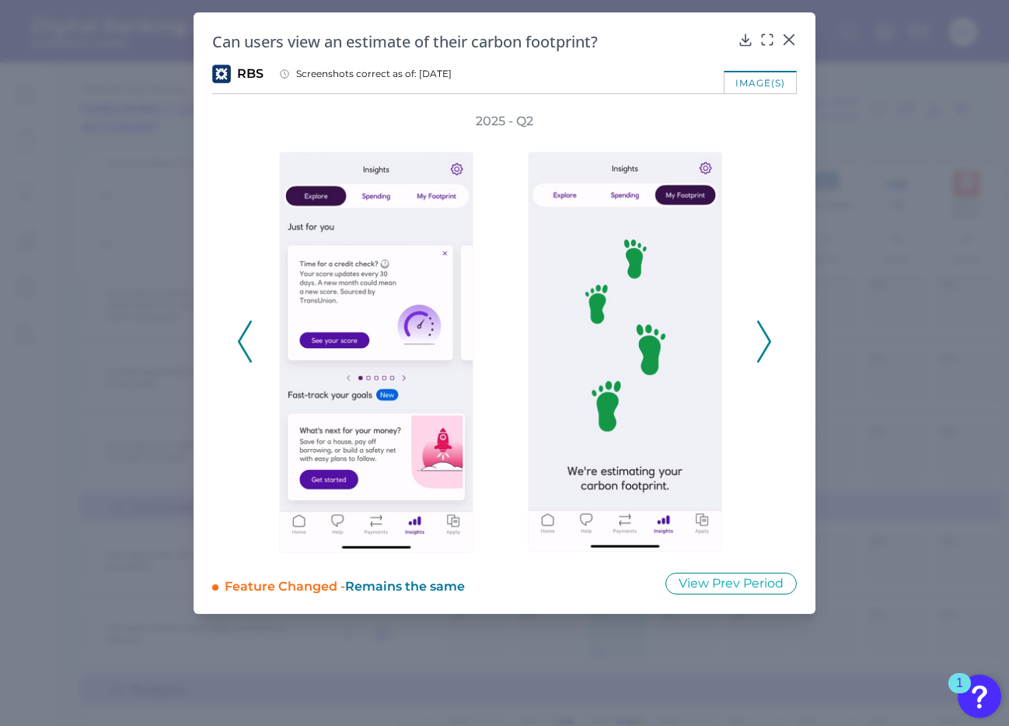
click at [761, 341] on icon at bounding box center [764, 341] width 14 height 42
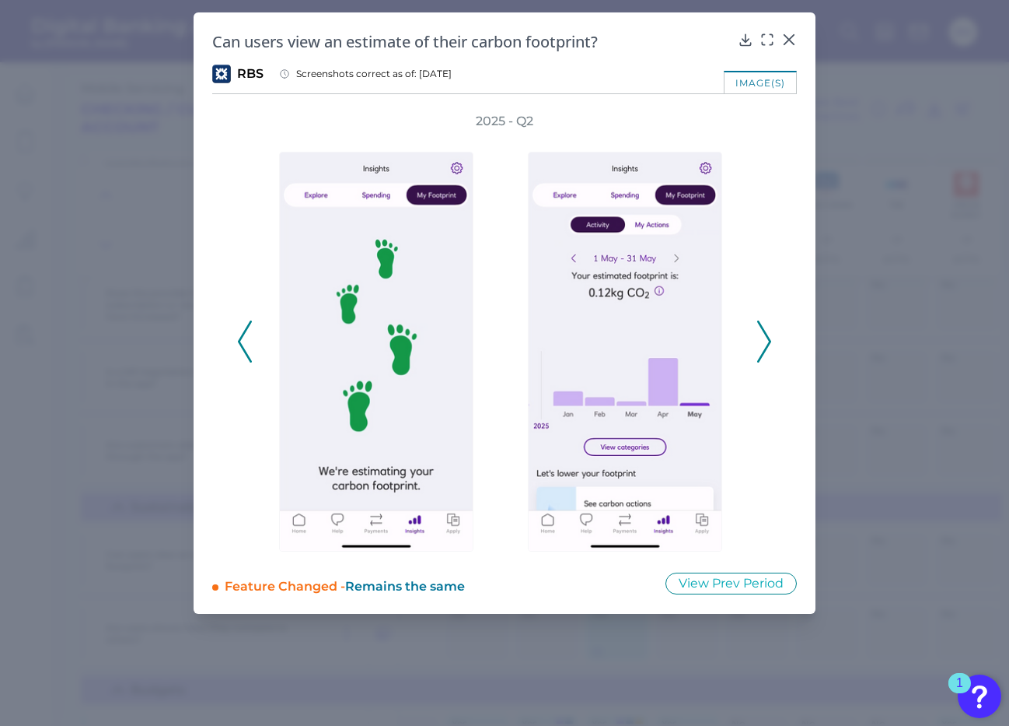
click at [761, 341] on icon at bounding box center [764, 341] width 14 height 42
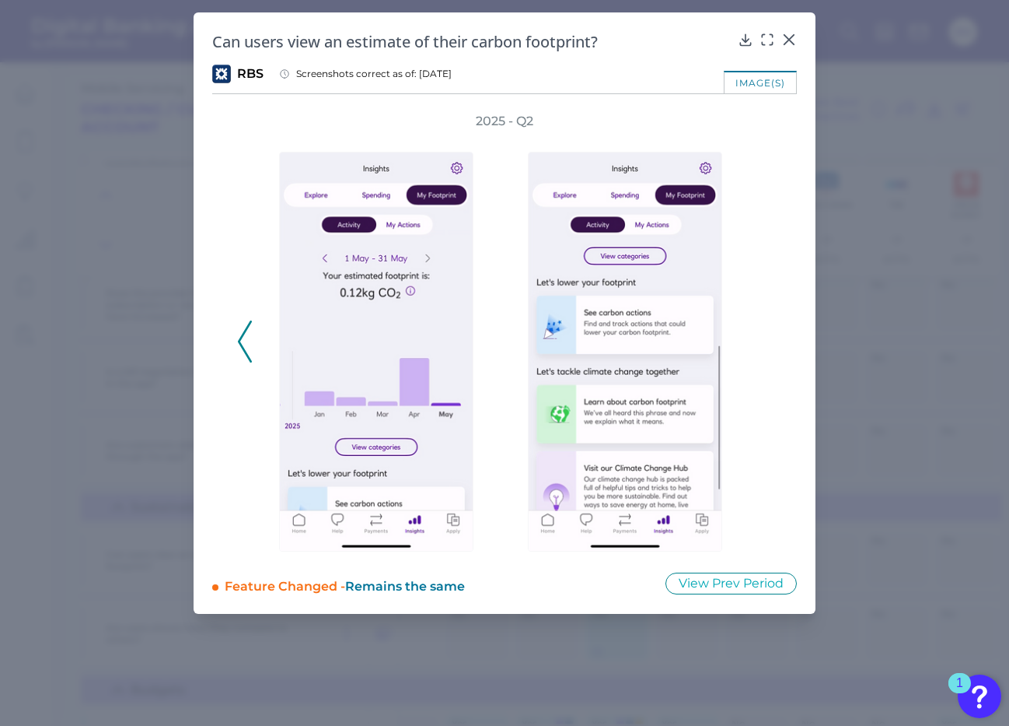
click at [761, 341] on div "2025 - Q2" at bounding box center [504, 333] width 535 height 440
click at [743, 38] on icon at bounding box center [746, 40] width 16 height 16
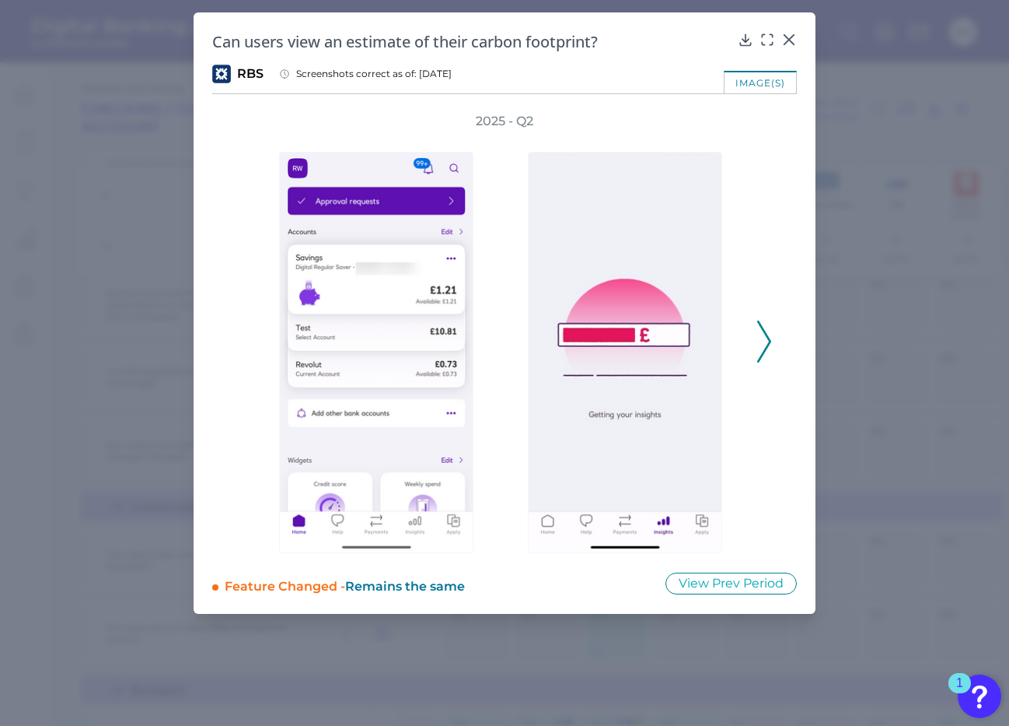
click at [760, 345] on icon at bounding box center [764, 341] width 14 height 42
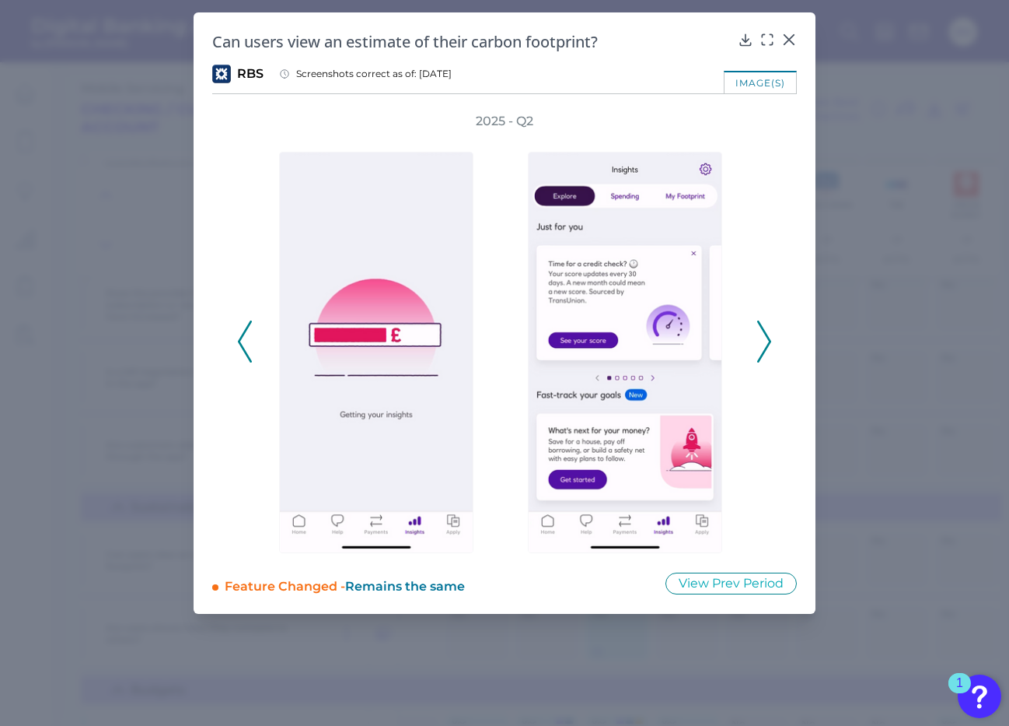
click at [760, 345] on icon at bounding box center [764, 341] width 14 height 42
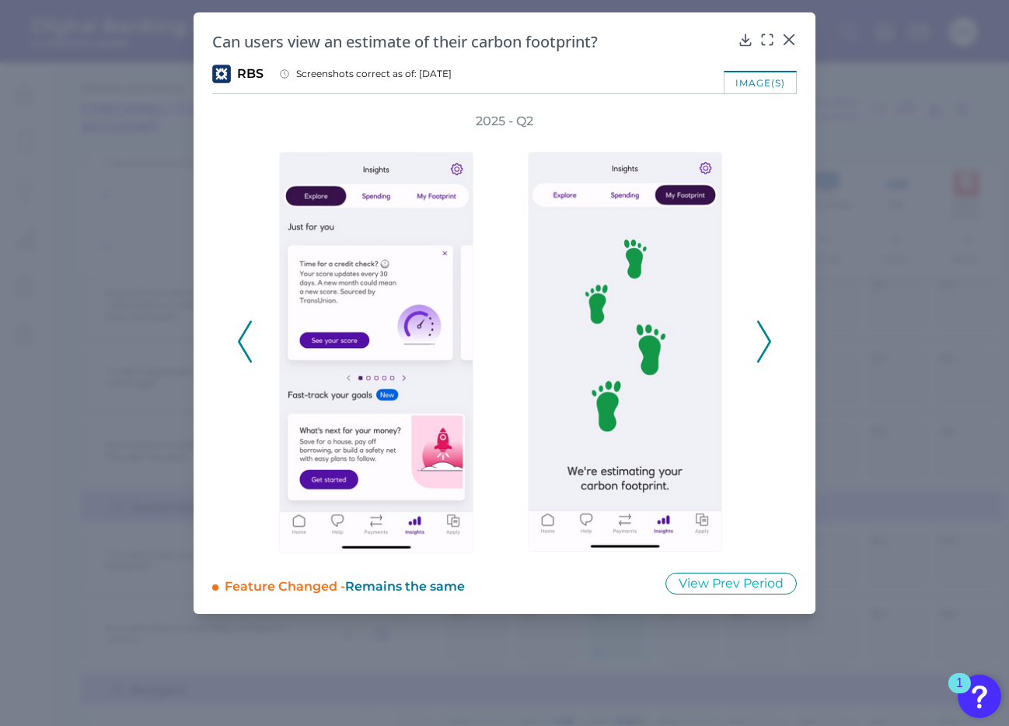
click at [761, 342] on icon at bounding box center [764, 341] width 14 height 42
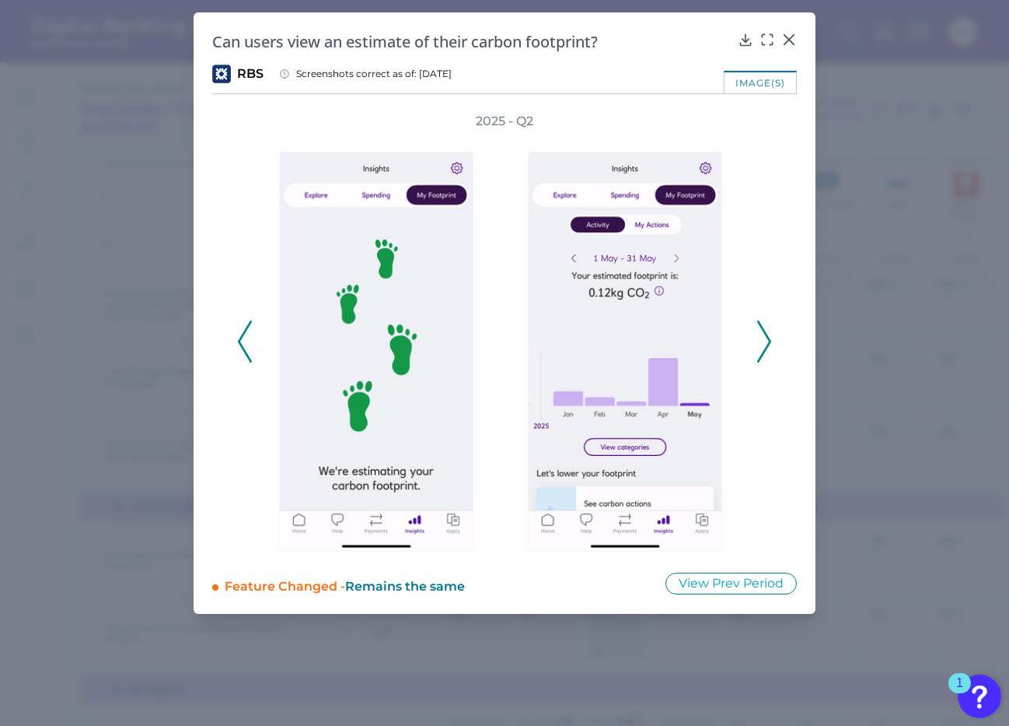
click at [761, 342] on icon at bounding box center [764, 341] width 14 height 42
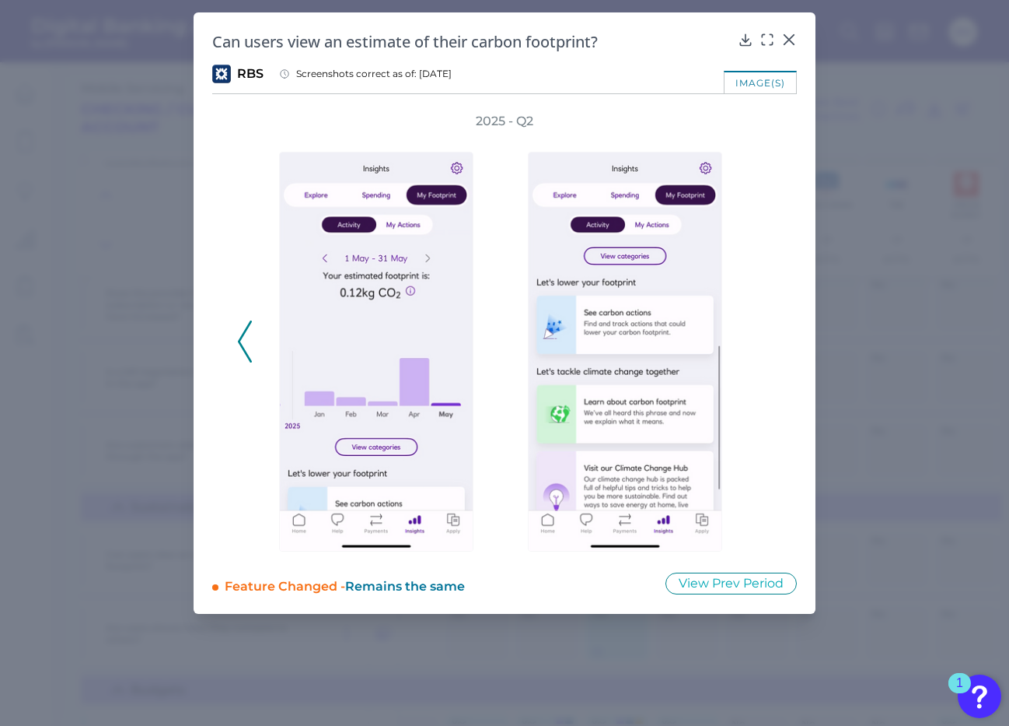
click at [247, 341] on icon at bounding box center [245, 341] width 14 height 42
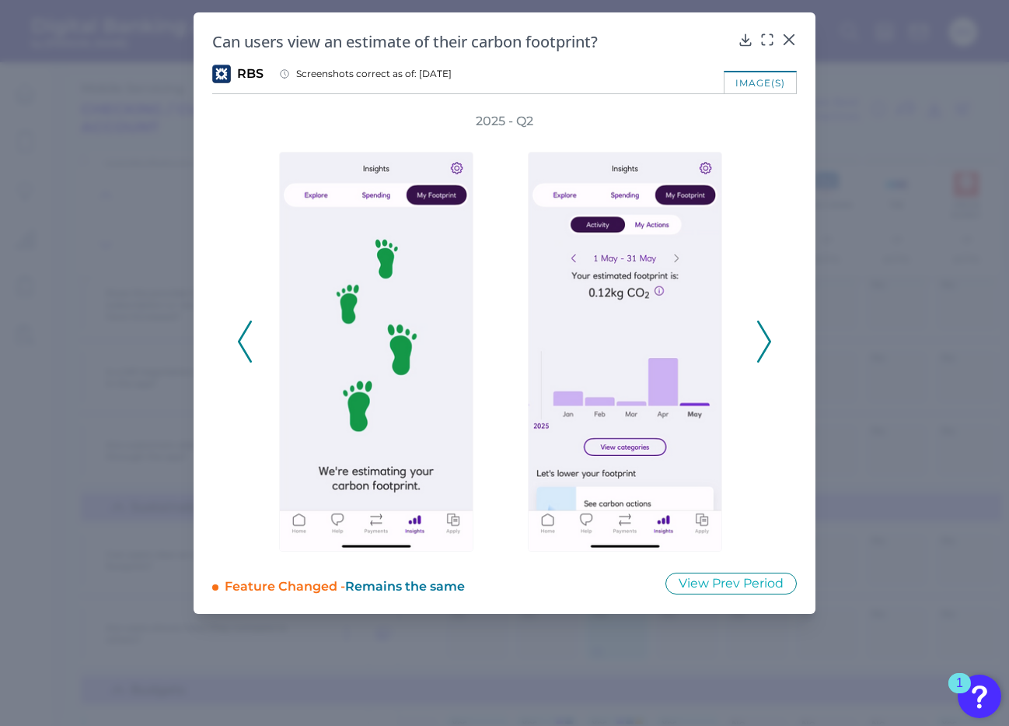
click at [247, 341] on icon at bounding box center [245, 341] width 14 height 42
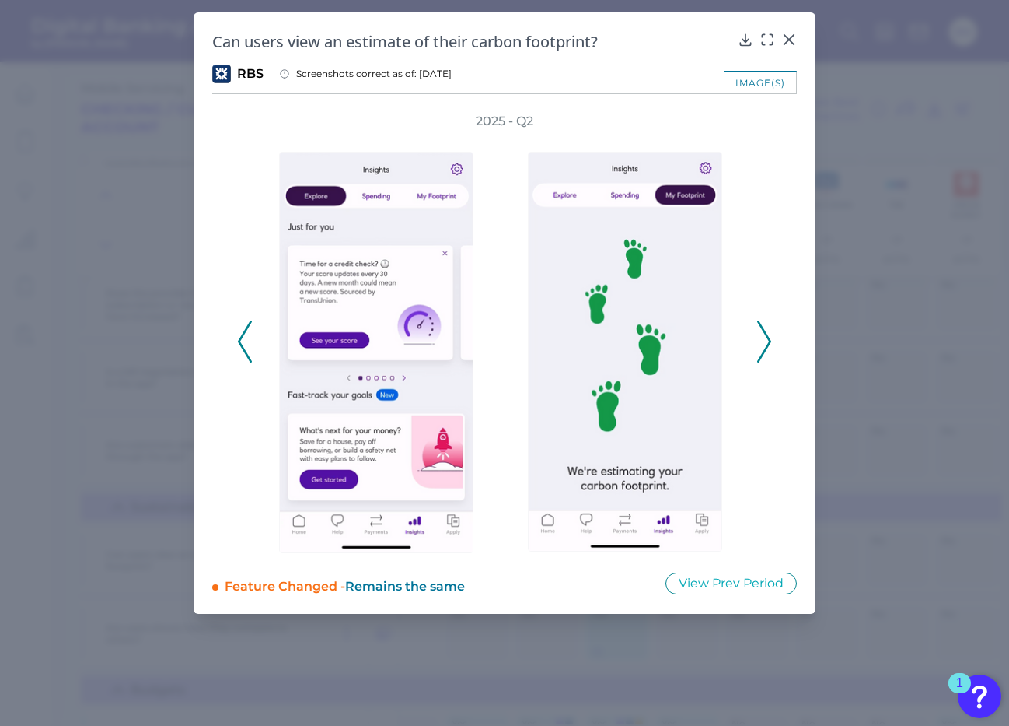
click at [247, 341] on icon at bounding box center [245, 341] width 14 height 42
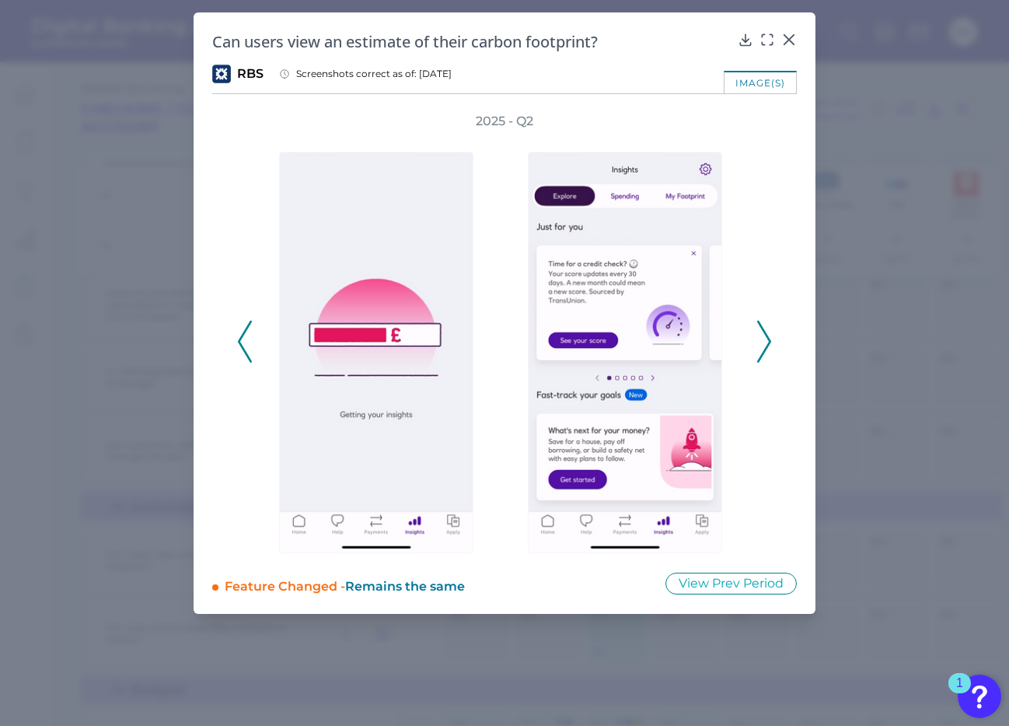
click at [247, 341] on icon at bounding box center [245, 341] width 14 height 42
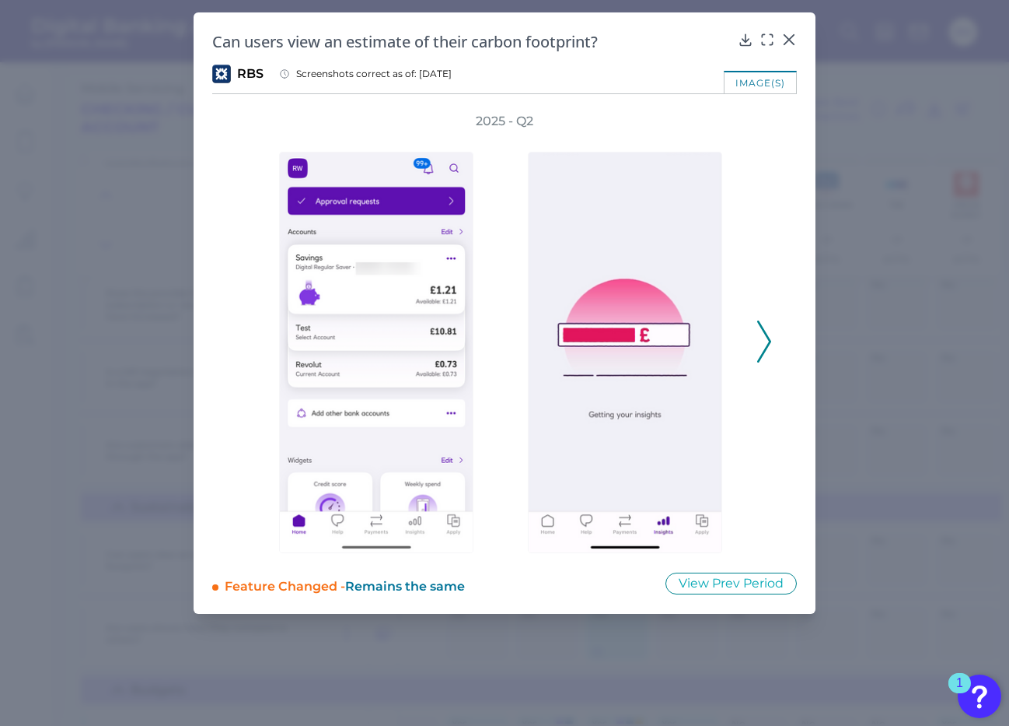
click at [247, 341] on div "2025 - Q2" at bounding box center [504, 333] width 535 height 440
click at [761, 341] on icon at bounding box center [764, 341] width 14 height 42
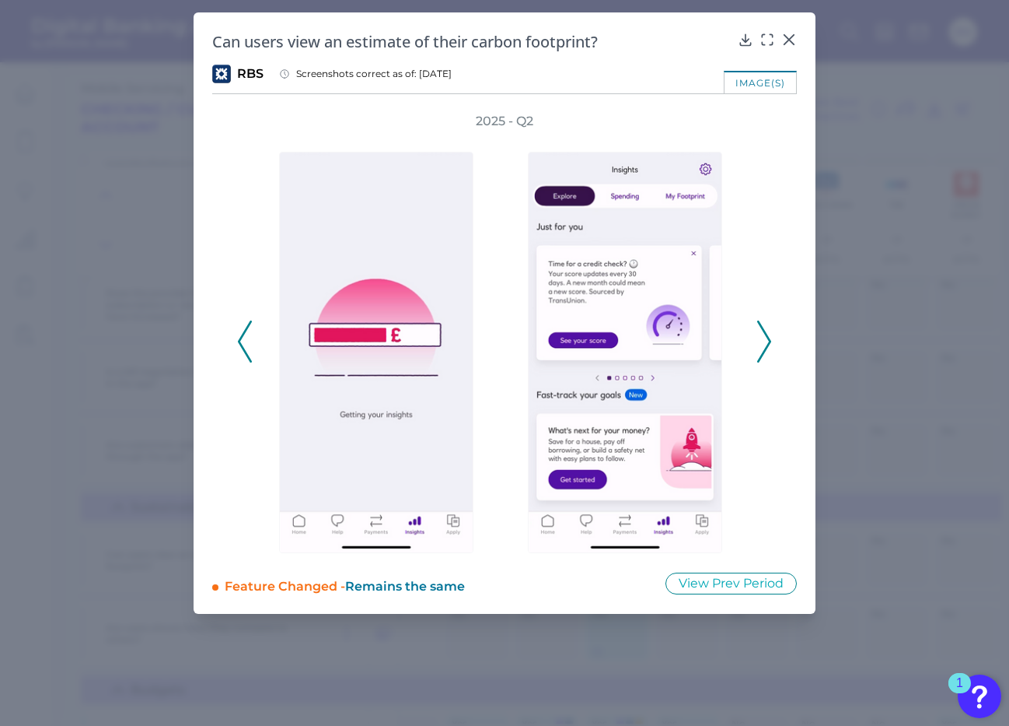
click at [761, 341] on icon at bounding box center [764, 341] width 14 height 42
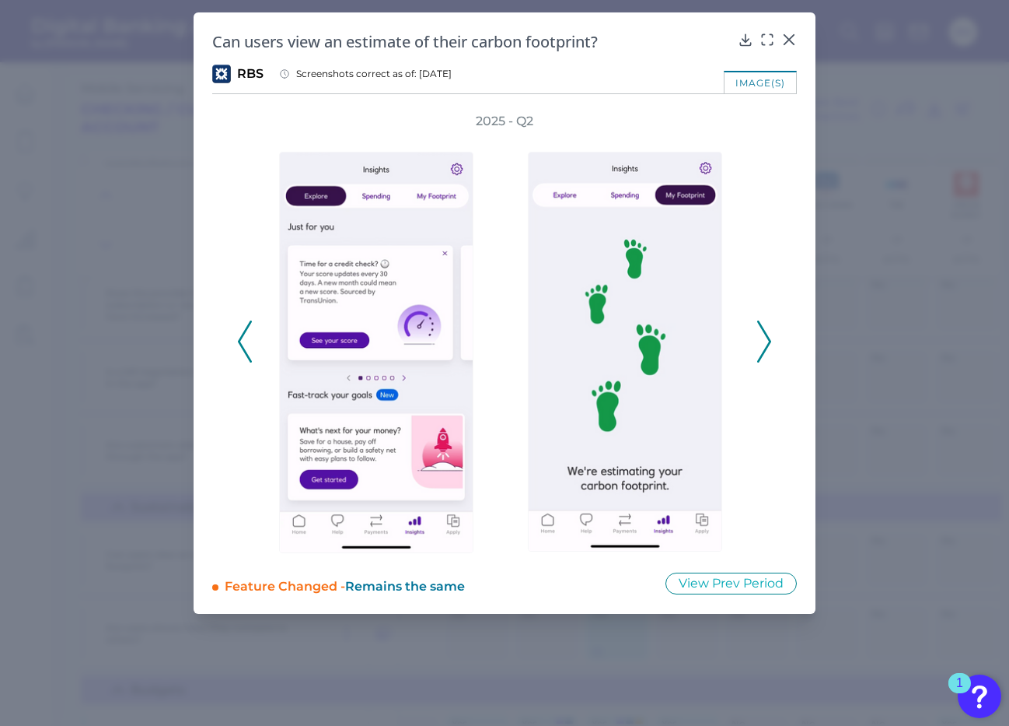
click at [767, 340] on icon at bounding box center [764, 341] width 14 height 42
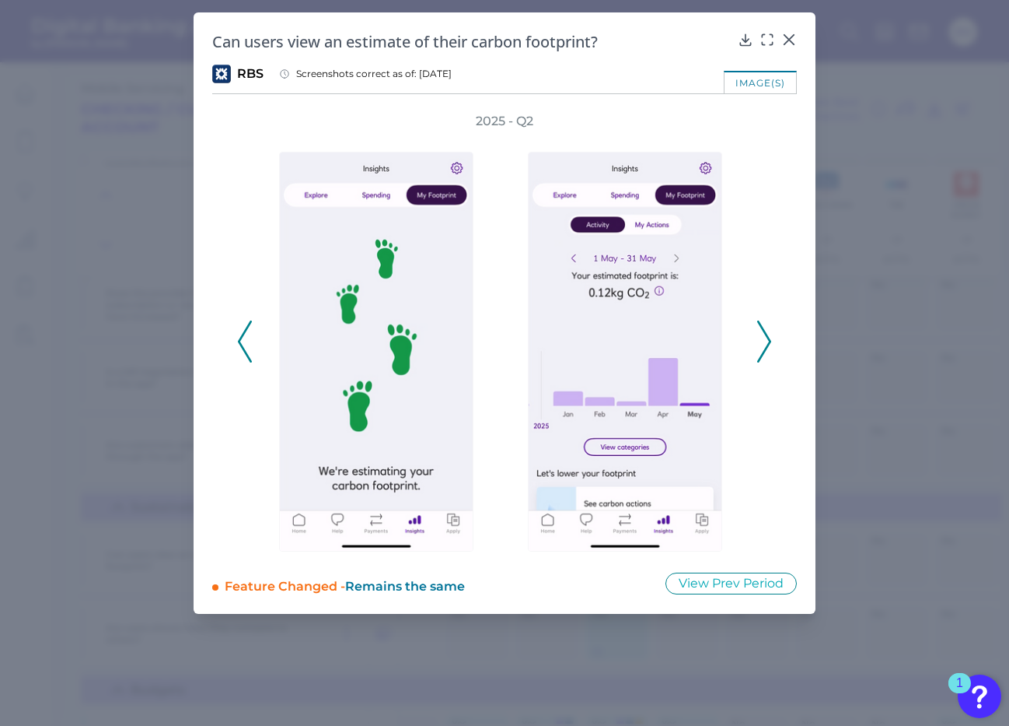
click at [767, 340] on icon at bounding box center [764, 341] width 14 height 42
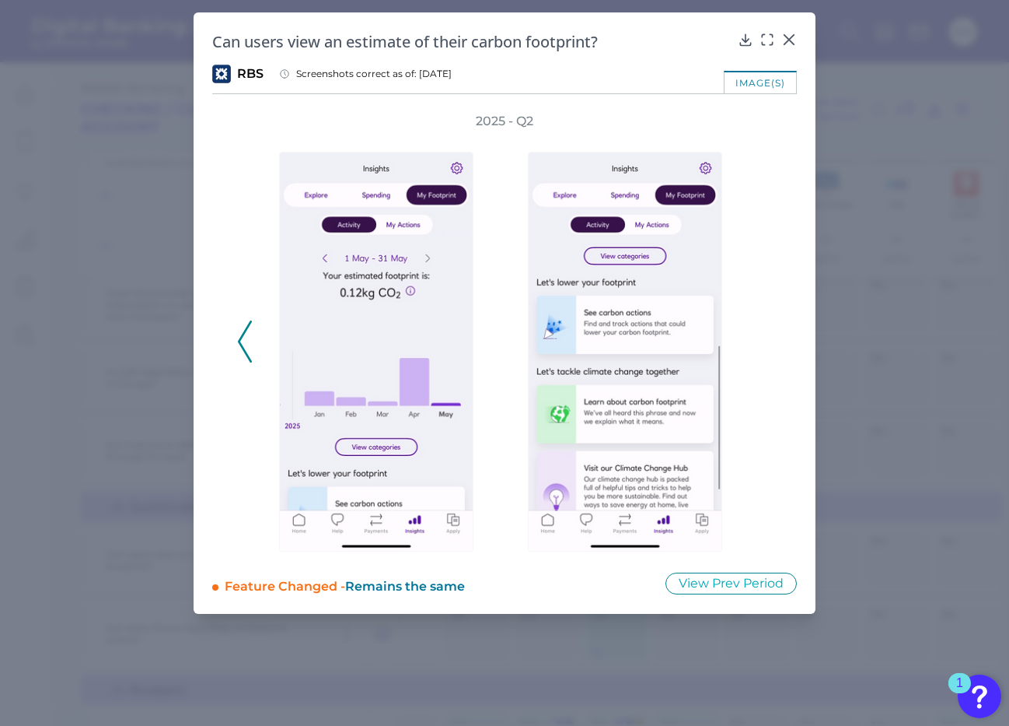
click at [243, 339] on icon at bounding box center [245, 341] width 14 height 42
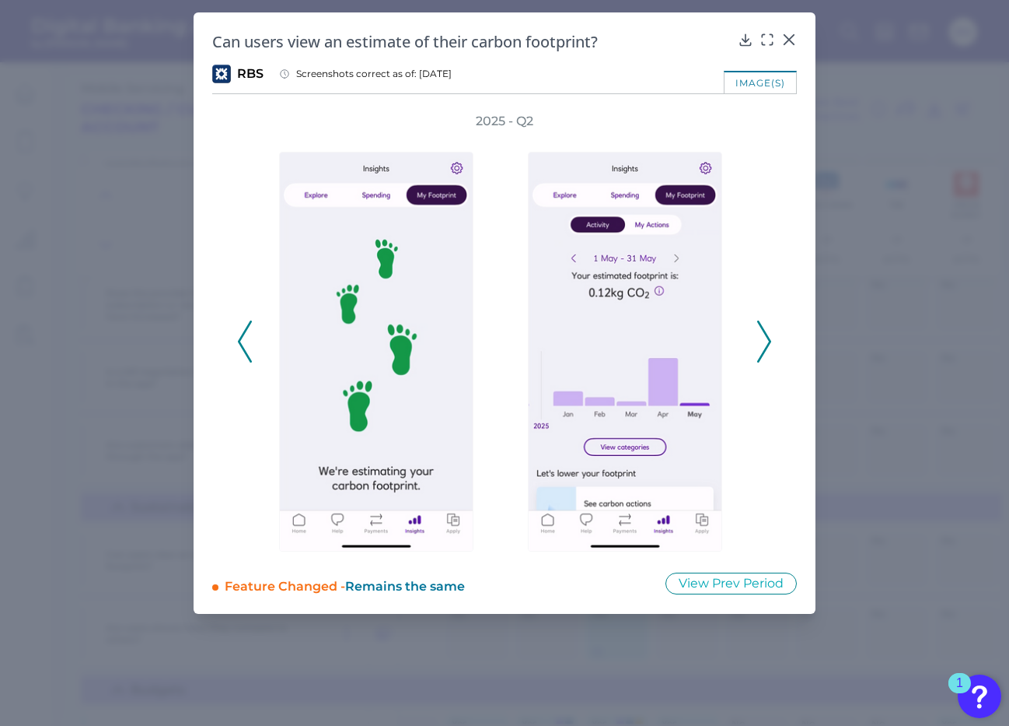
click at [243, 339] on icon at bounding box center [245, 341] width 14 height 42
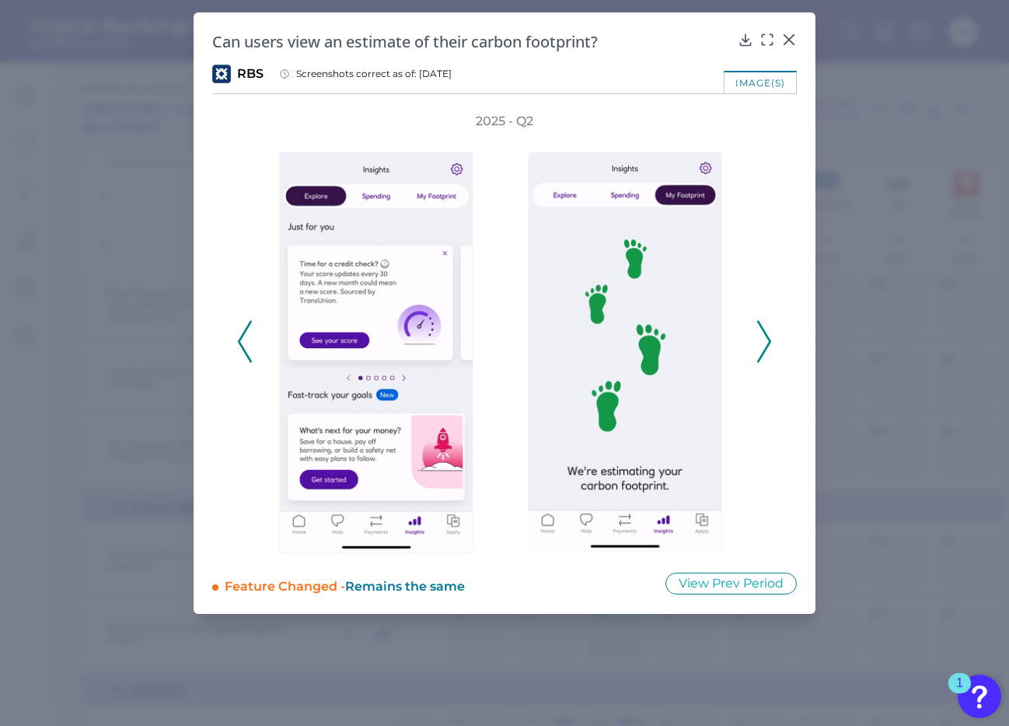
click at [243, 339] on icon at bounding box center [245, 341] width 14 height 42
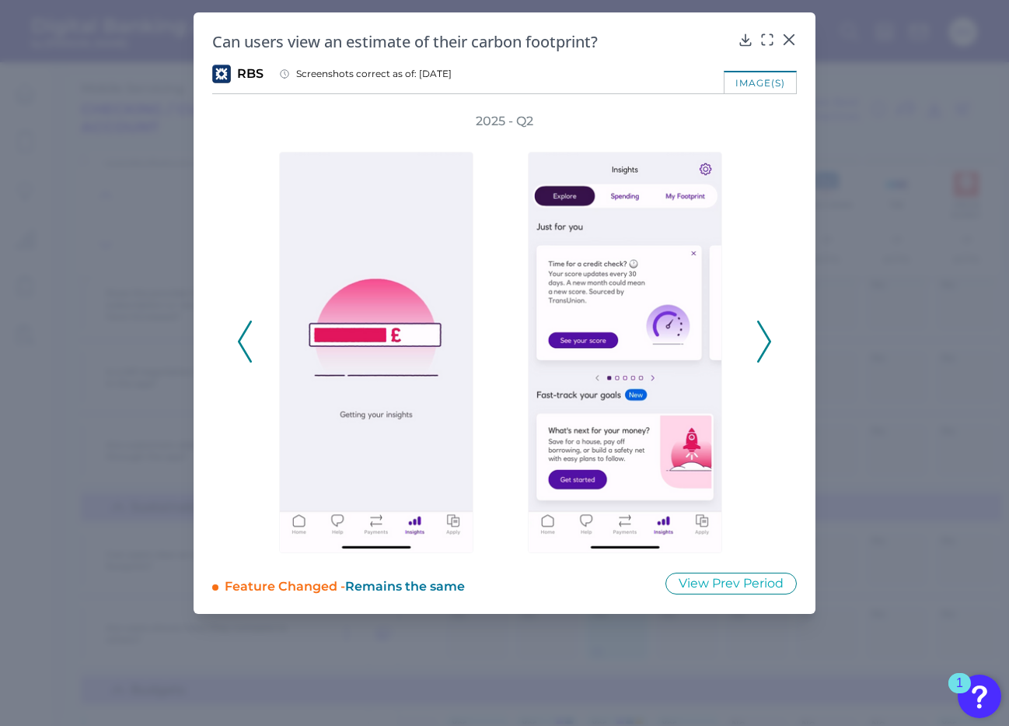
click at [243, 339] on icon at bounding box center [245, 341] width 14 height 42
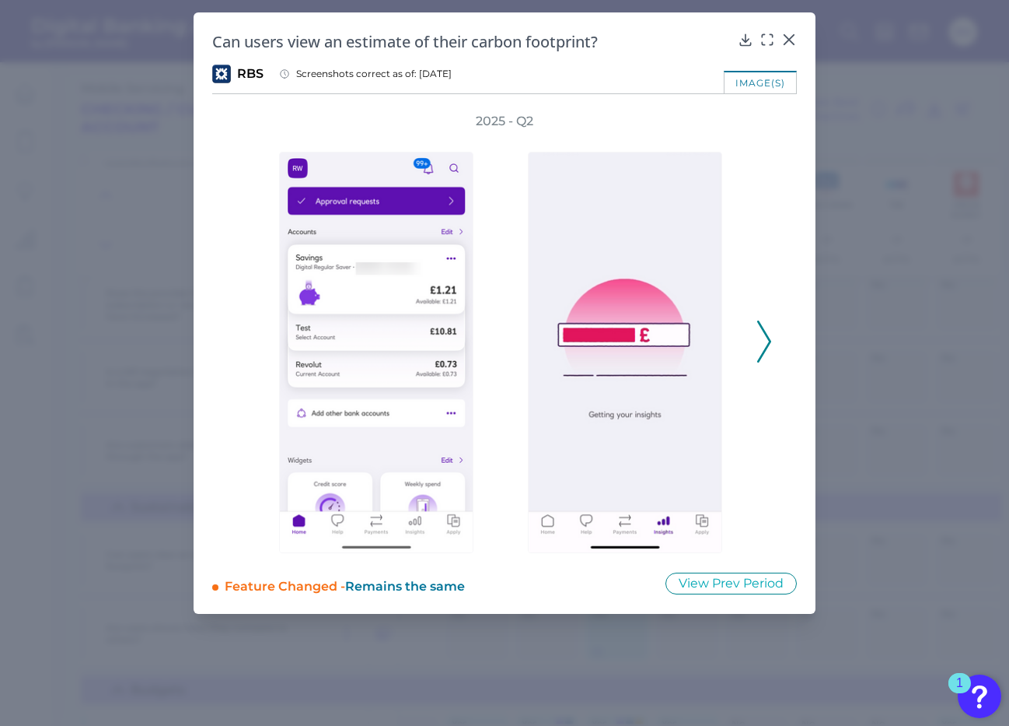
click at [243, 339] on div "2025 - Q2" at bounding box center [504, 333] width 535 height 440
click at [766, 335] on polyline at bounding box center [764, 341] width 12 height 40
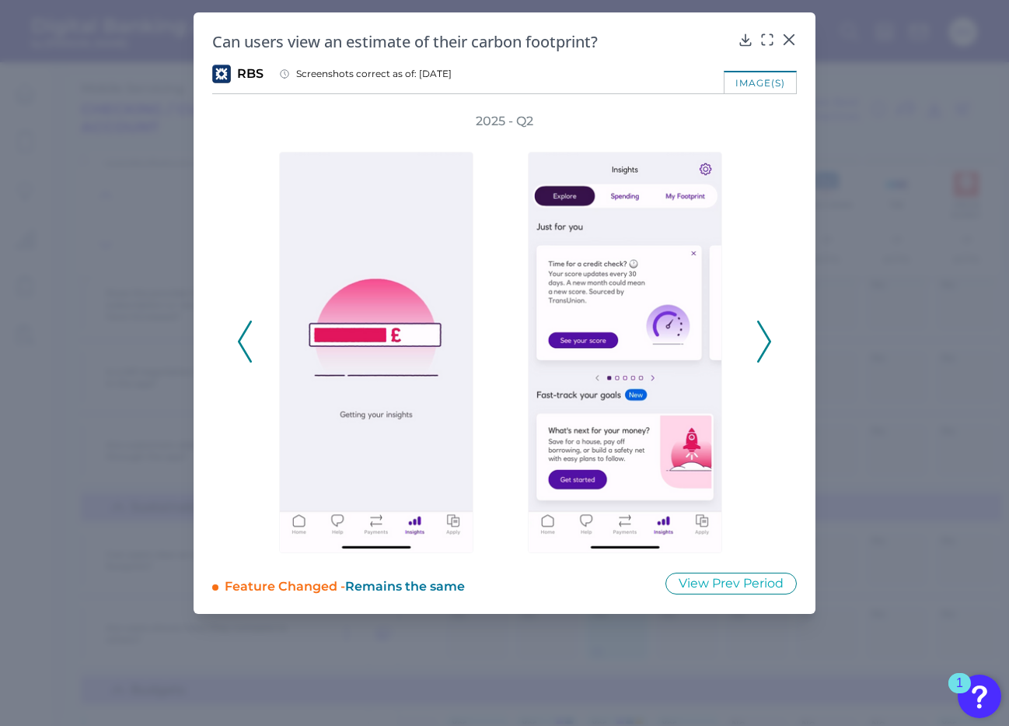
click at [766, 335] on polyline at bounding box center [764, 341] width 12 height 40
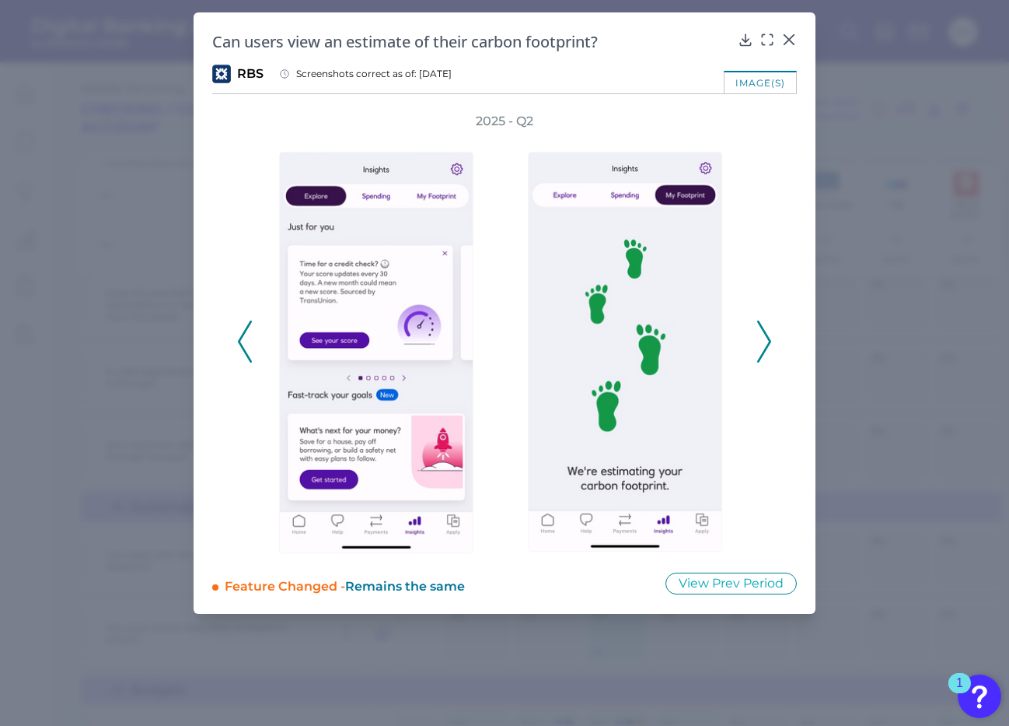
click at [766, 335] on polyline at bounding box center [764, 341] width 12 height 40
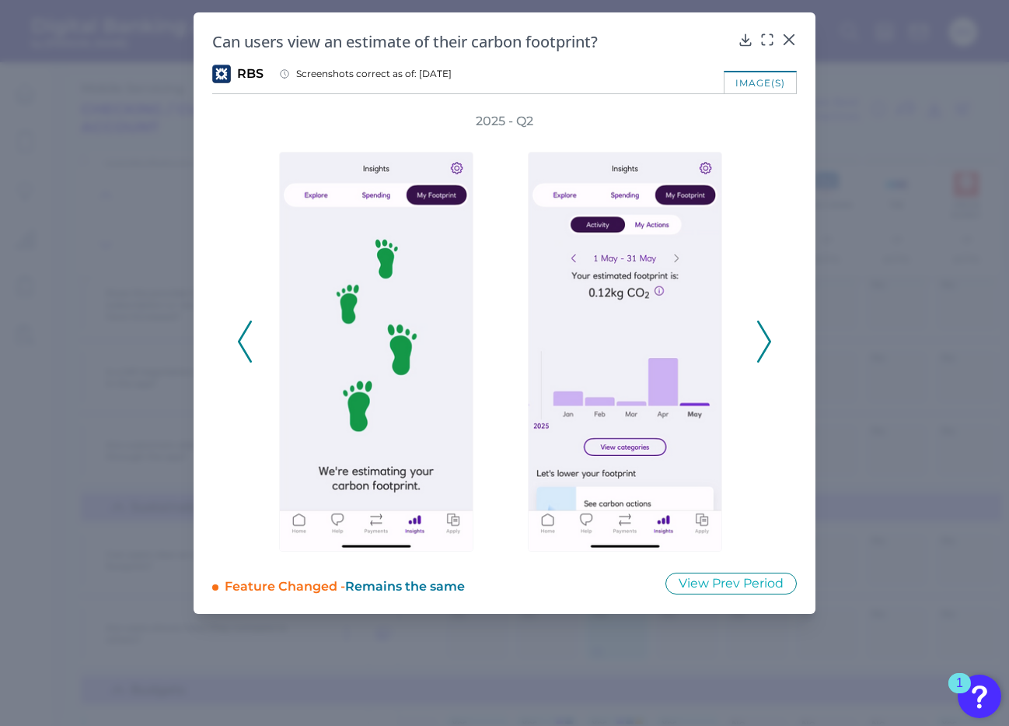
click at [766, 335] on polyline at bounding box center [764, 341] width 12 height 40
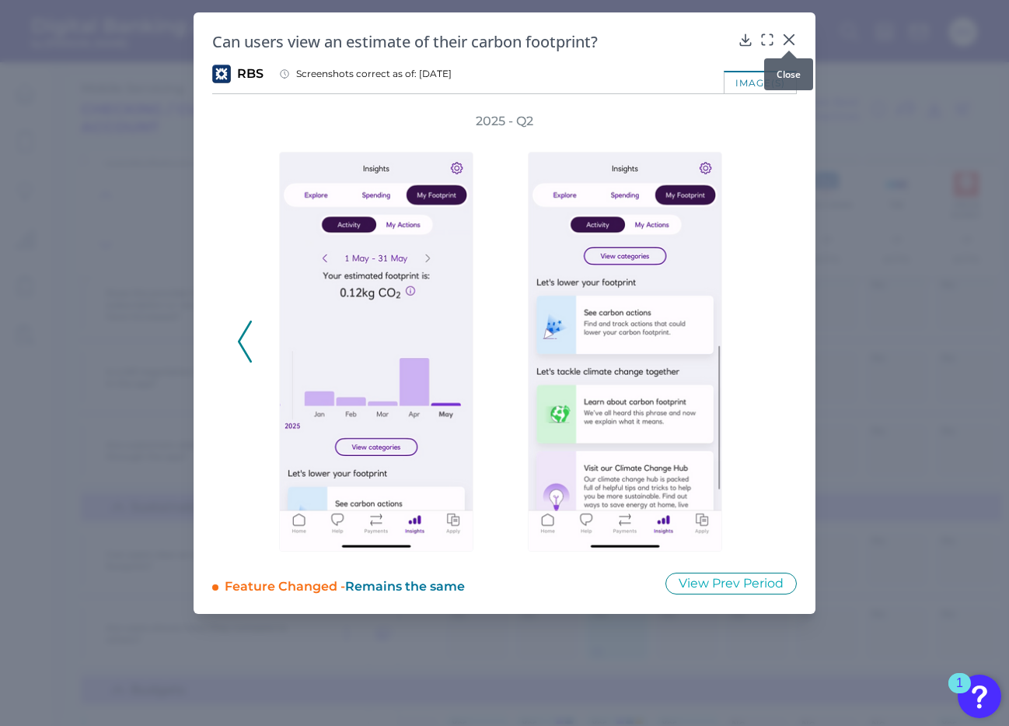
click at [785, 39] on icon at bounding box center [790, 40] width 16 height 16
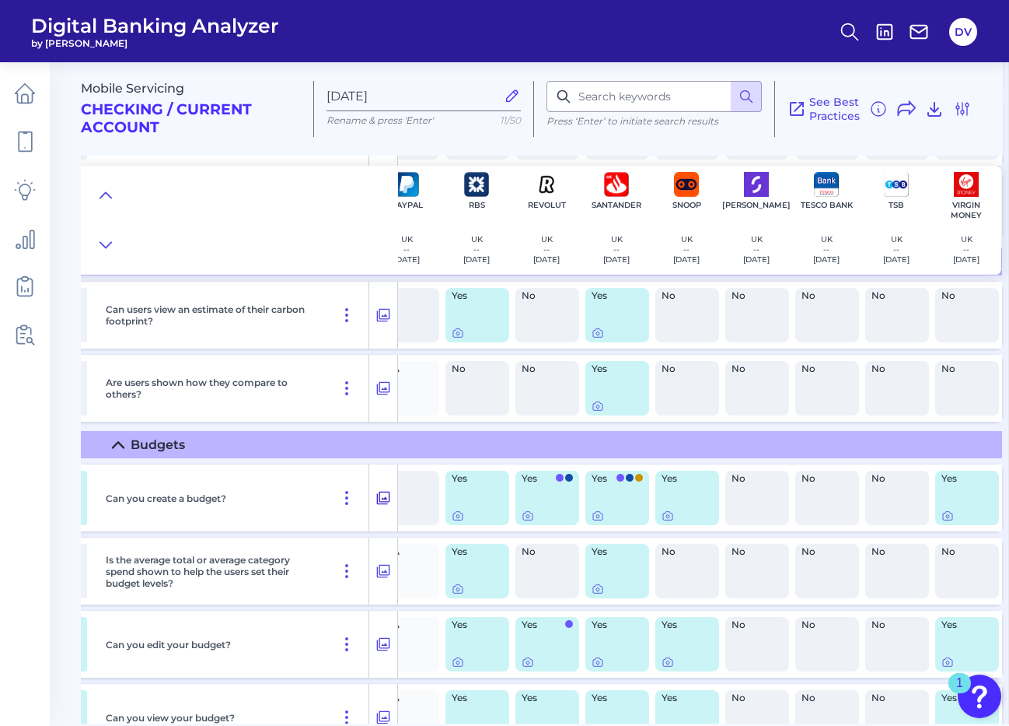
scroll to position [1005, 1430]
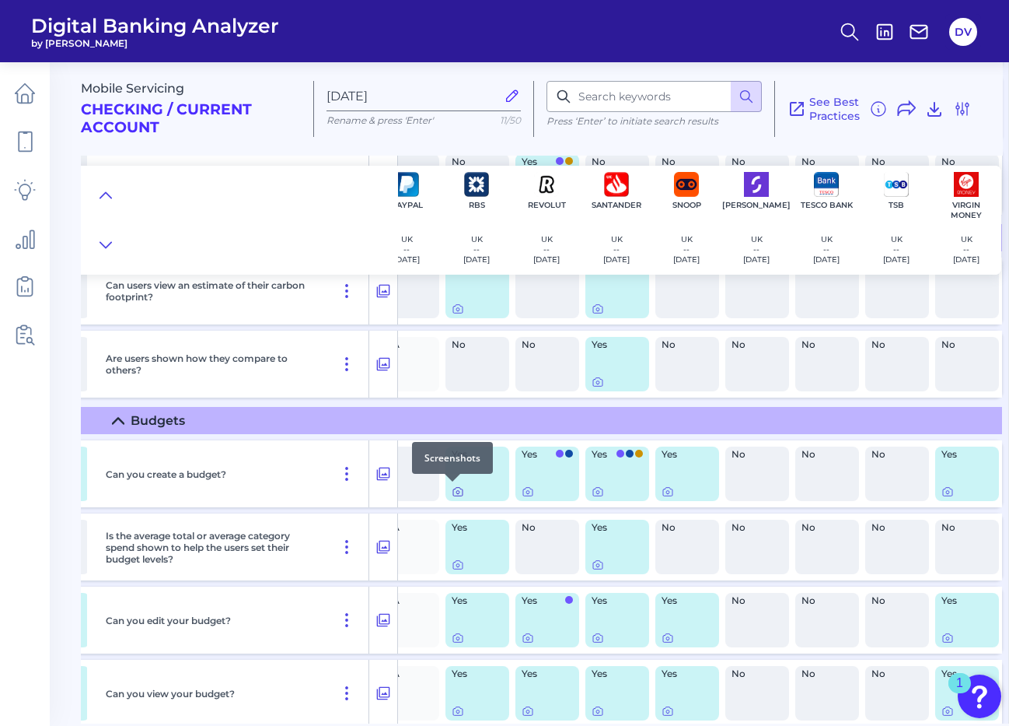
click at [453, 490] on icon at bounding box center [458, 491] width 12 height 12
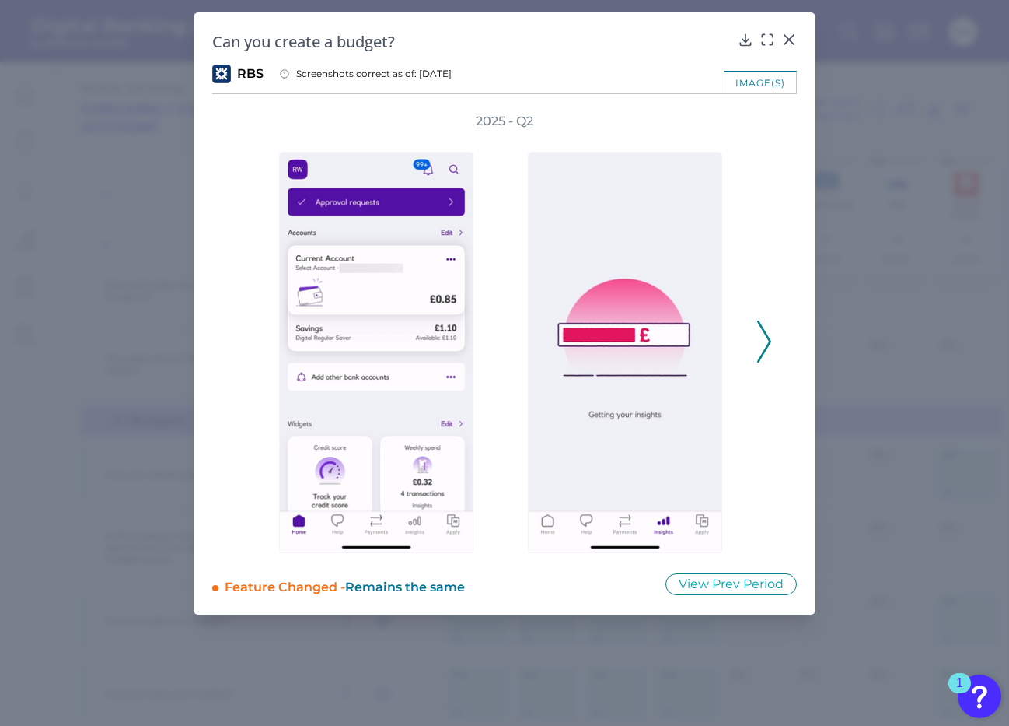
click at [761, 351] on icon at bounding box center [764, 341] width 14 height 42
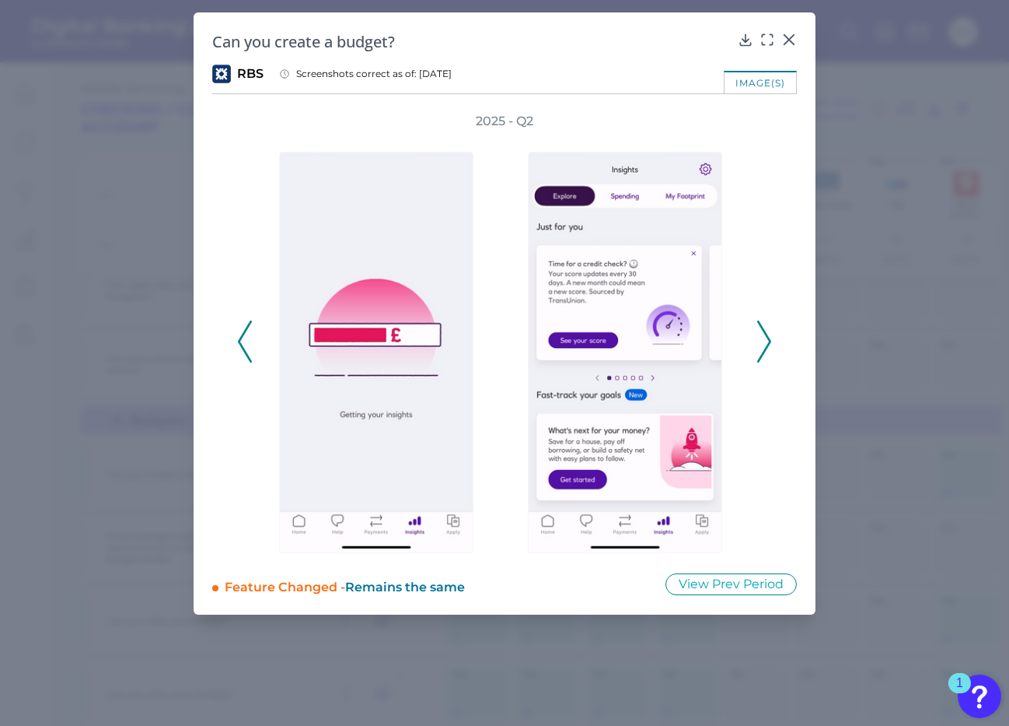
click at [761, 351] on icon at bounding box center [764, 341] width 14 height 42
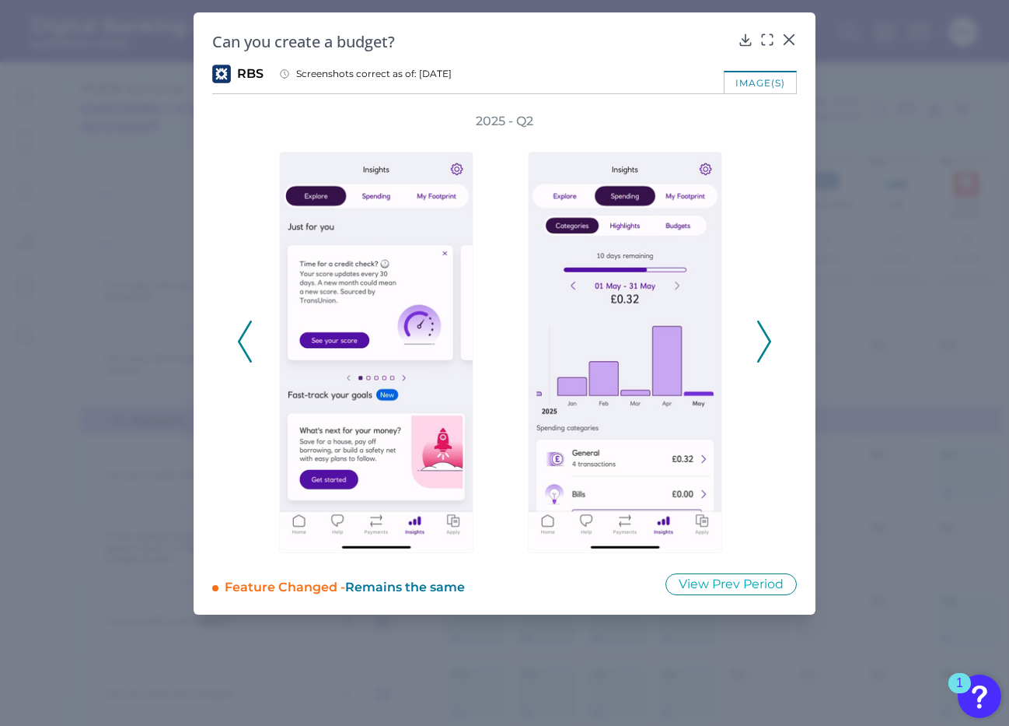
click at [761, 351] on icon at bounding box center [764, 341] width 14 height 42
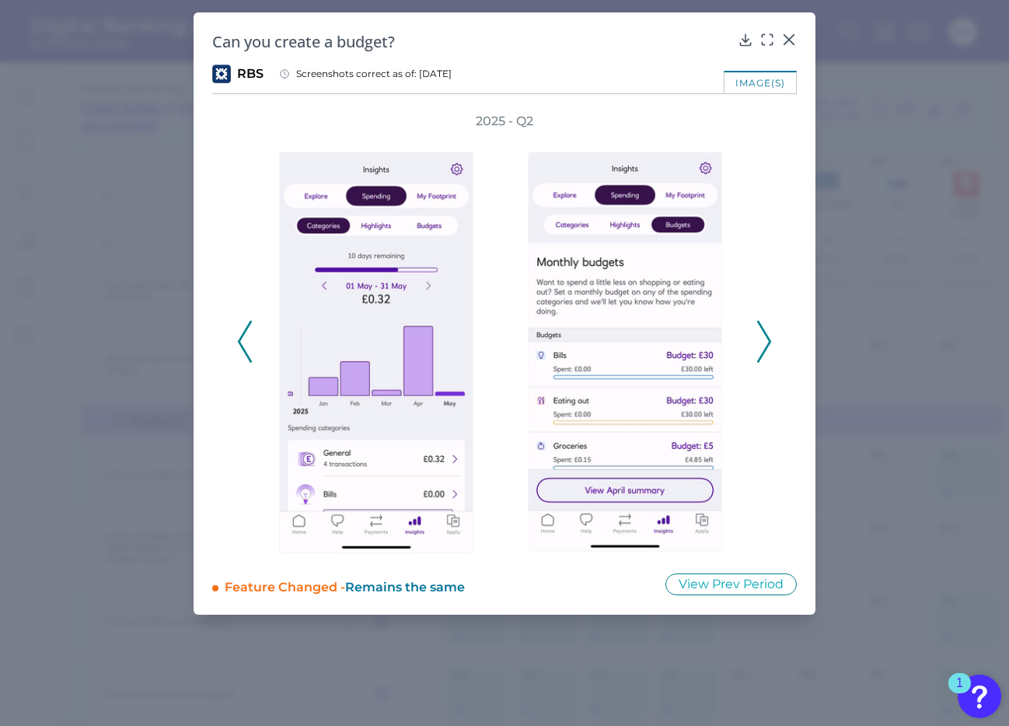
click at [760, 343] on icon at bounding box center [764, 341] width 14 height 42
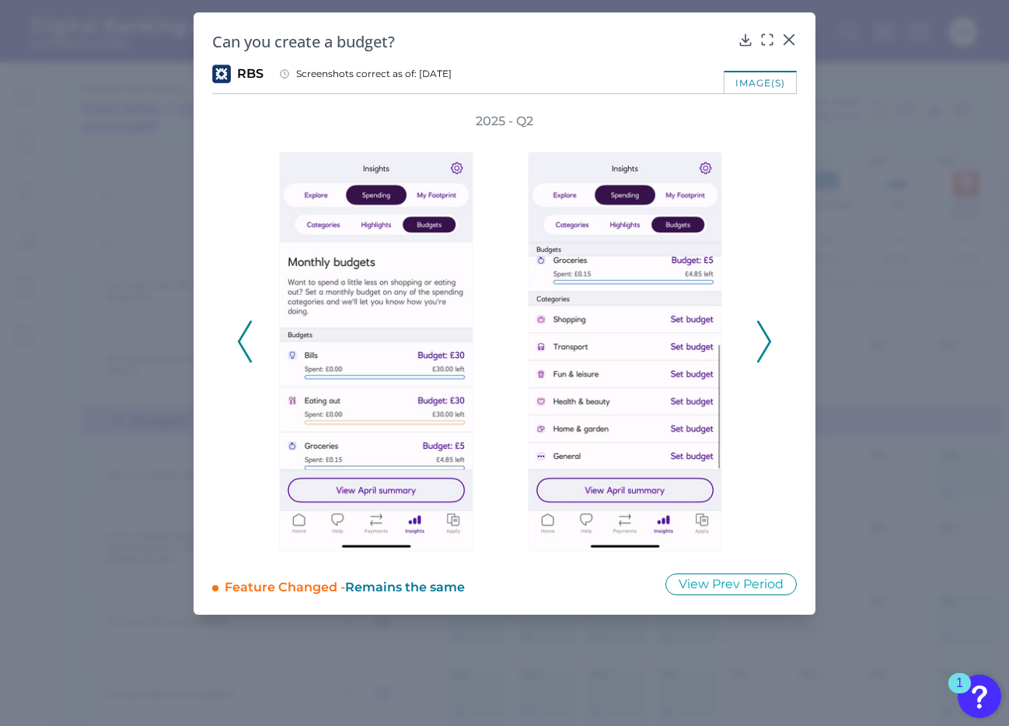
click at [760, 343] on icon at bounding box center [764, 341] width 14 height 42
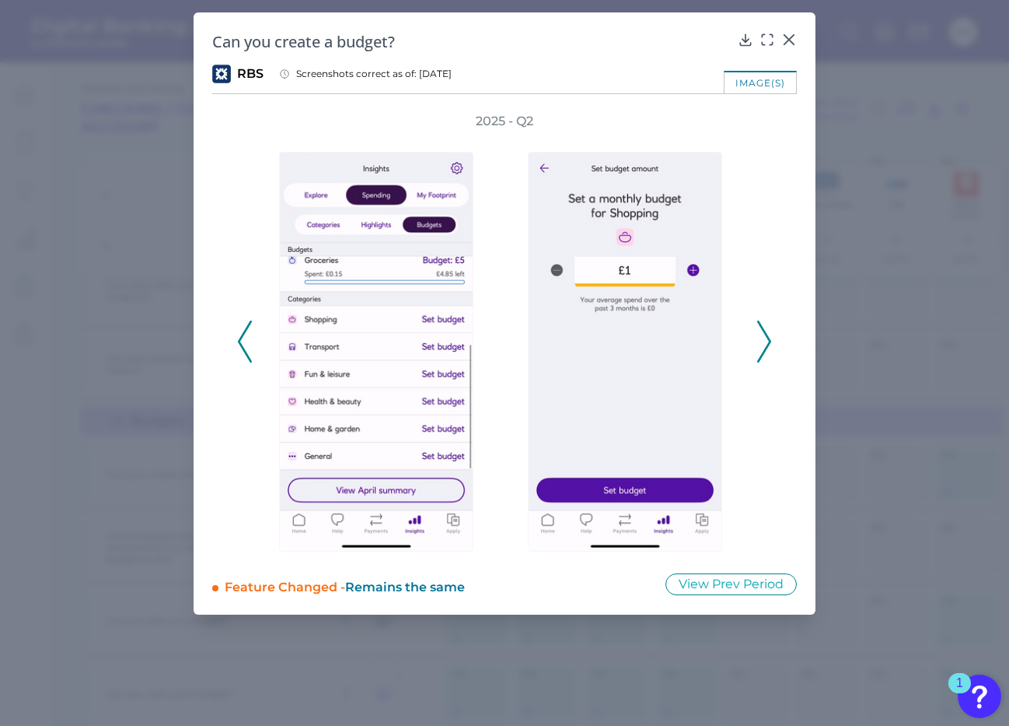
click at [229, 341] on div "2025 - Q2" at bounding box center [504, 333] width 585 height 441
click at [243, 342] on icon at bounding box center [245, 341] width 14 height 42
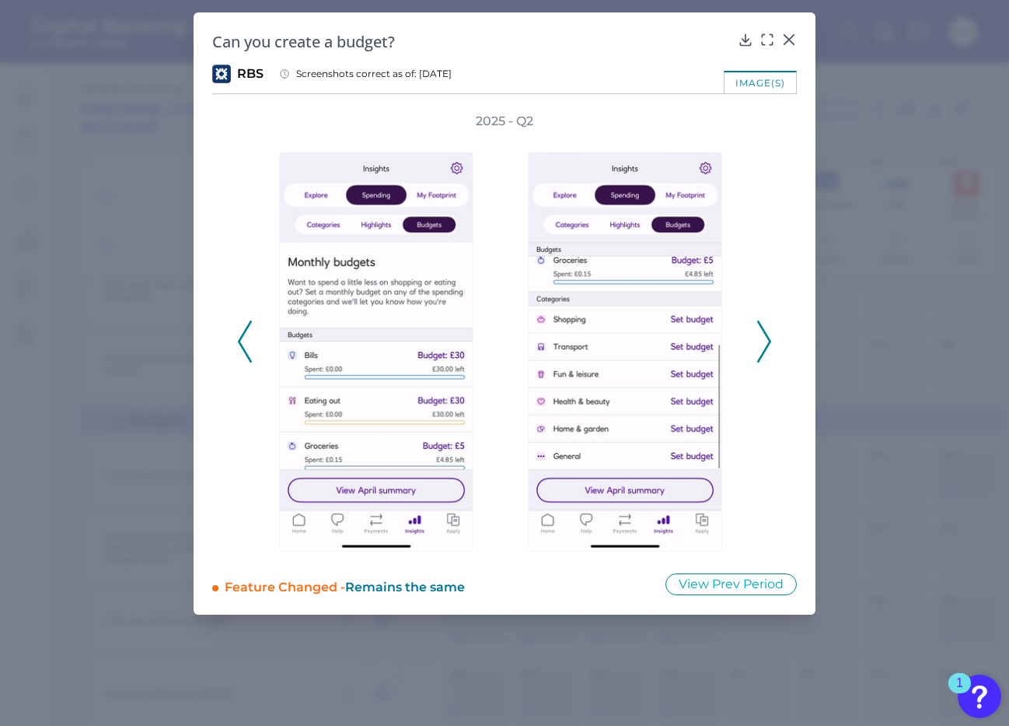
click at [243, 342] on icon at bounding box center [245, 341] width 14 height 42
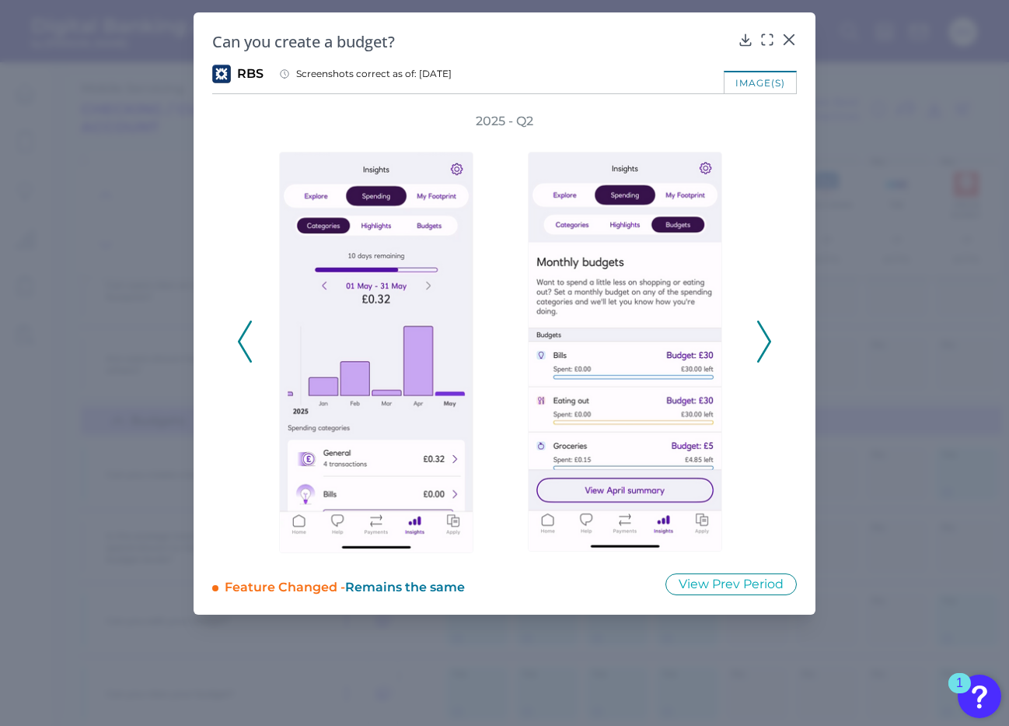
click at [243, 342] on icon at bounding box center [245, 341] width 14 height 42
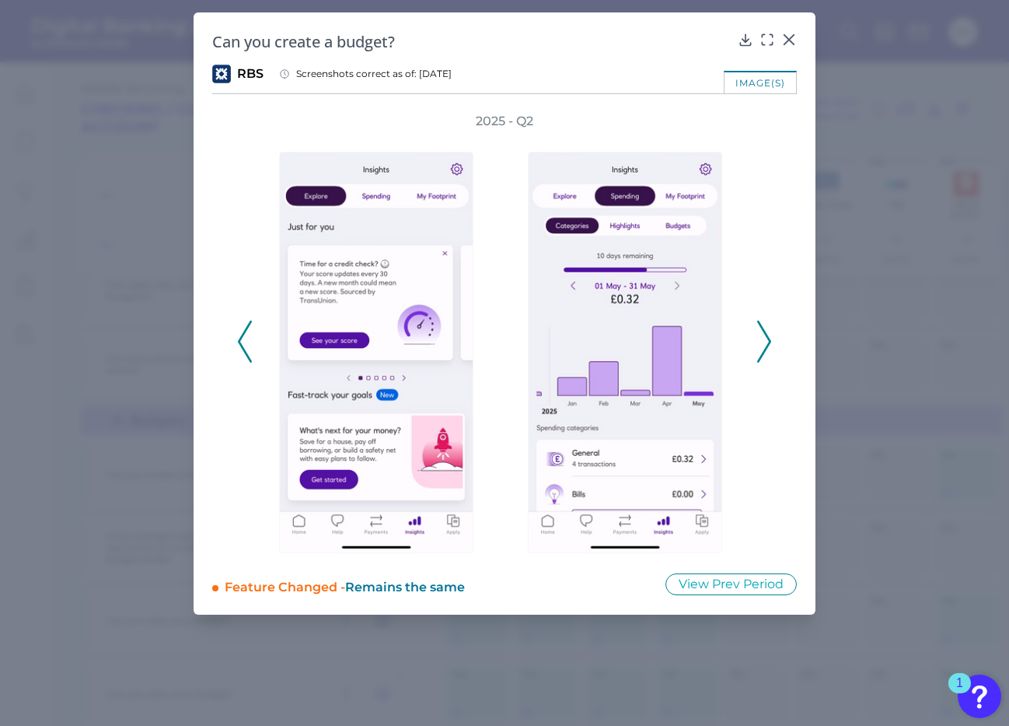
click at [243, 342] on icon at bounding box center [245, 341] width 14 height 42
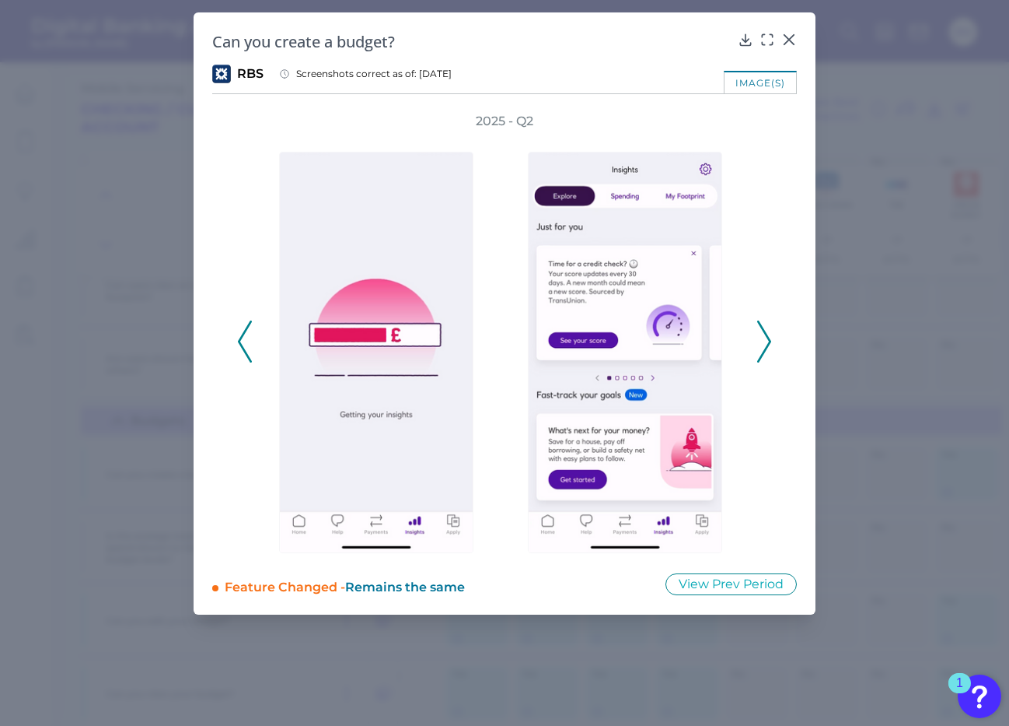
click at [243, 342] on icon at bounding box center [245, 341] width 14 height 42
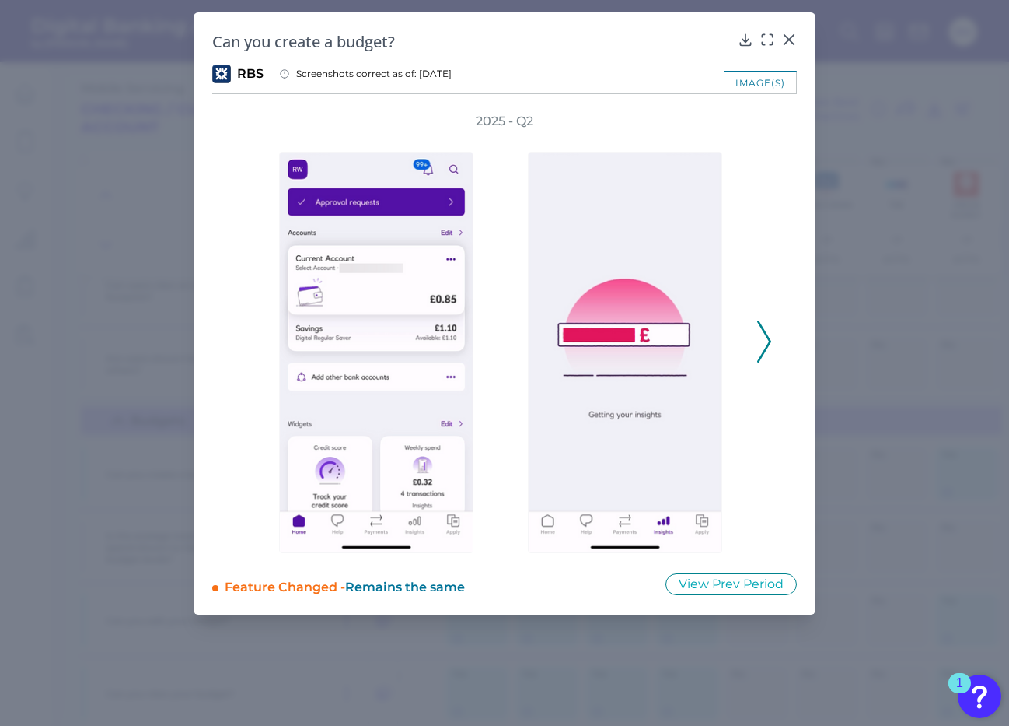
click at [243, 342] on div "2025 - Q2" at bounding box center [504, 333] width 535 height 441
click at [761, 341] on icon at bounding box center [764, 341] width 14 height 42
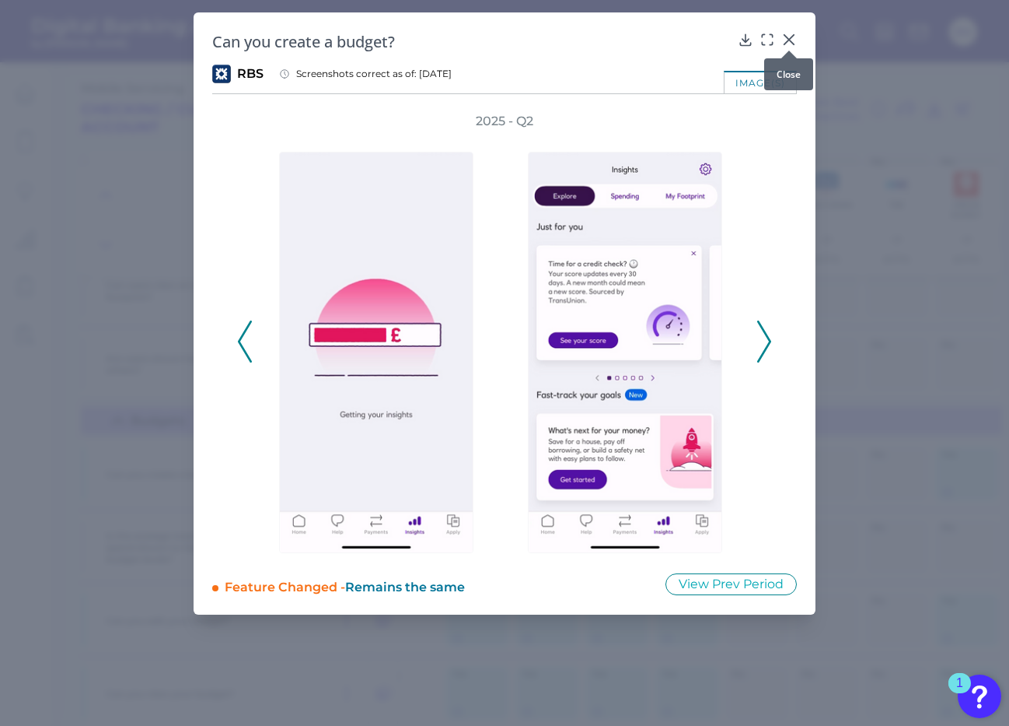
click at [789, 38] on icon at bounding box center [789, 39] width 9 height 9
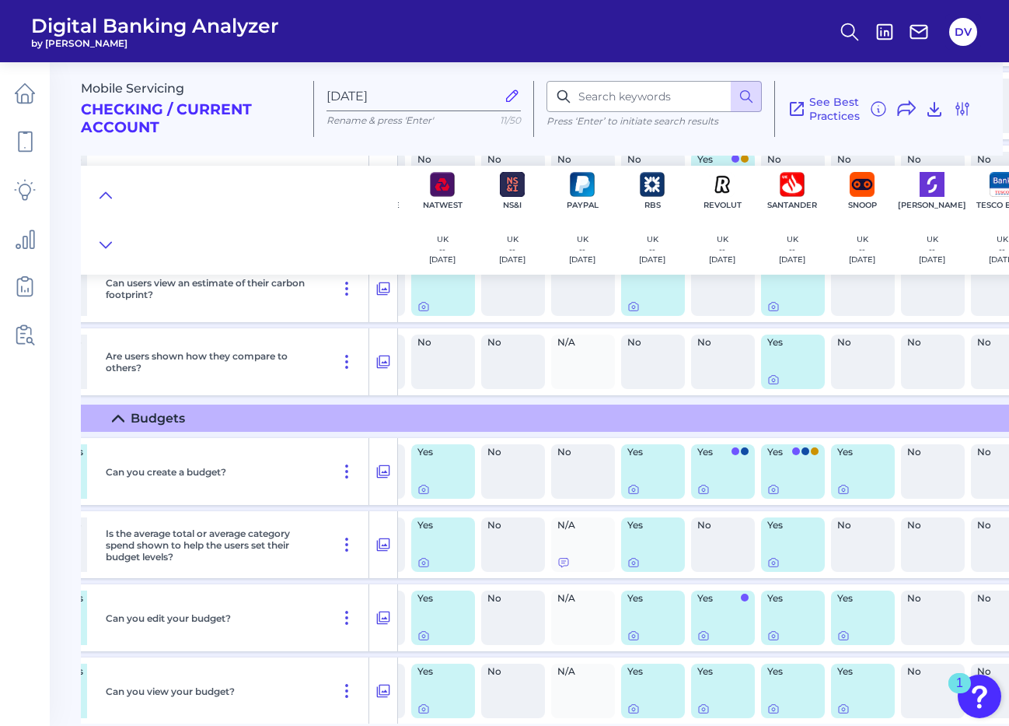
scroll to position [1008, 1251]
click at [419, 488] on icon at bounding box center [423, 489] width 9 height 9
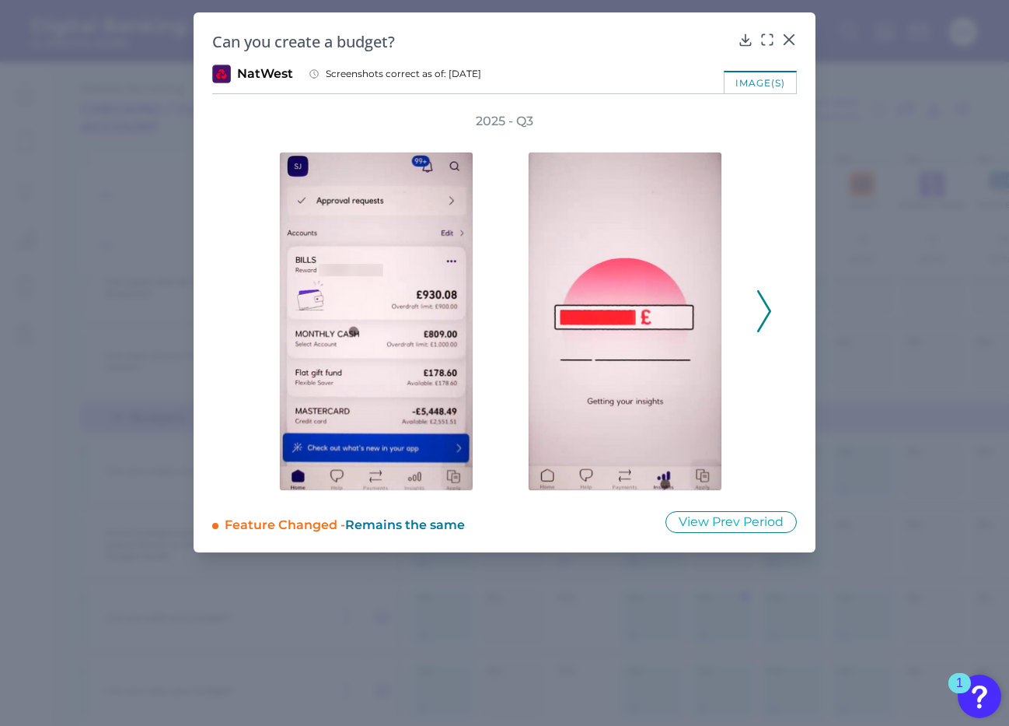
click at [765, 309] on icon at bounding box center [764, 311] width 14 height 42
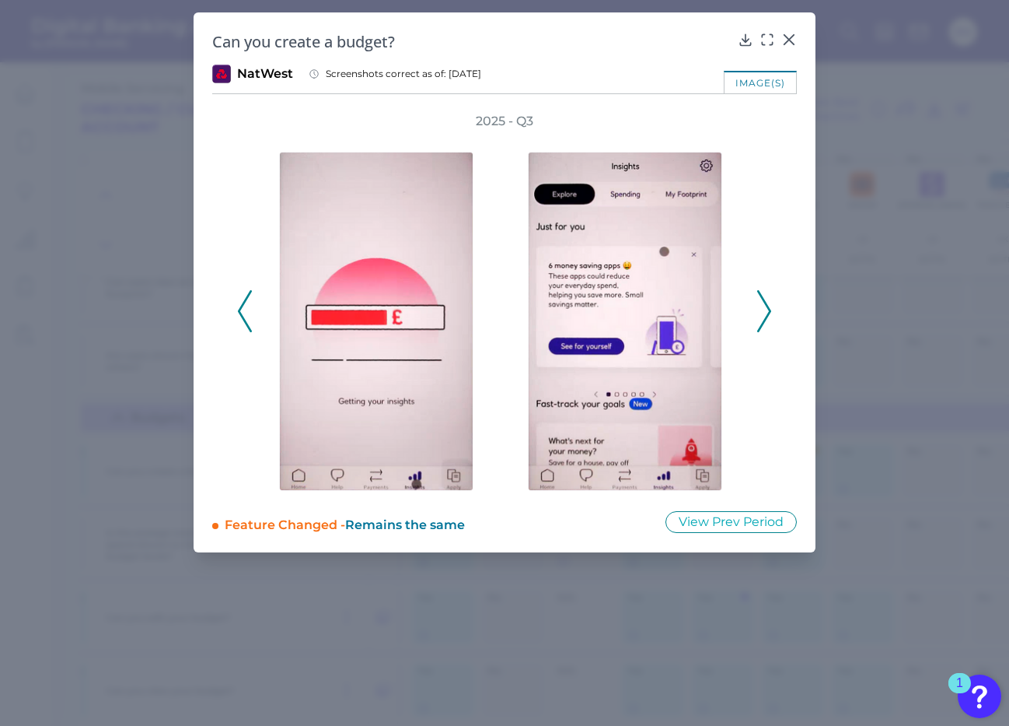
click at [763, 307] on icon at bounding box center [764, 311] width 14 height 42
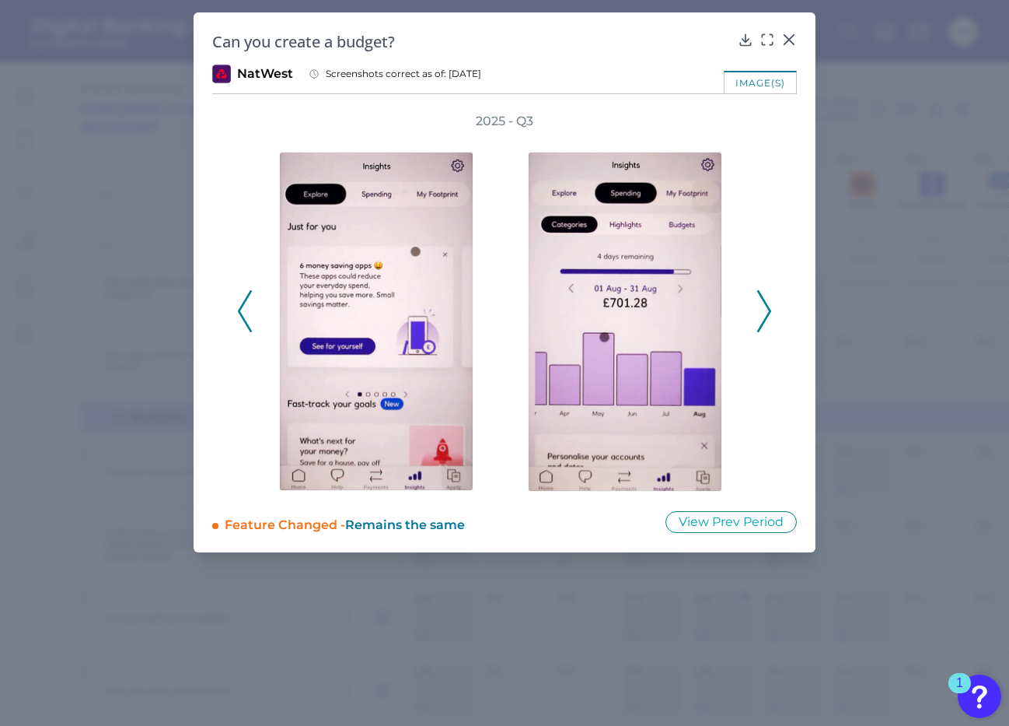
click at [755, 316] on div "2025 - Q3" at bounding box center [504, 302] width 535 height 379
click at [771, 314] on icon at bounding box center [764, 311] width 14 height 42
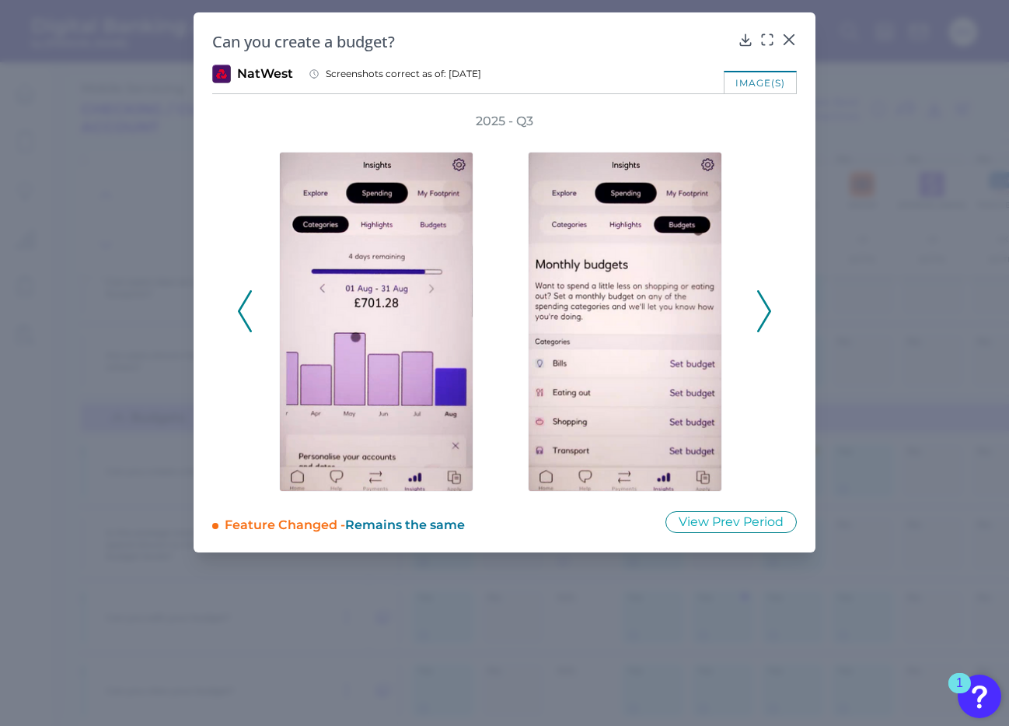
click at [761, 319] on icon at bounding box center [764, 311] width 14 height 42
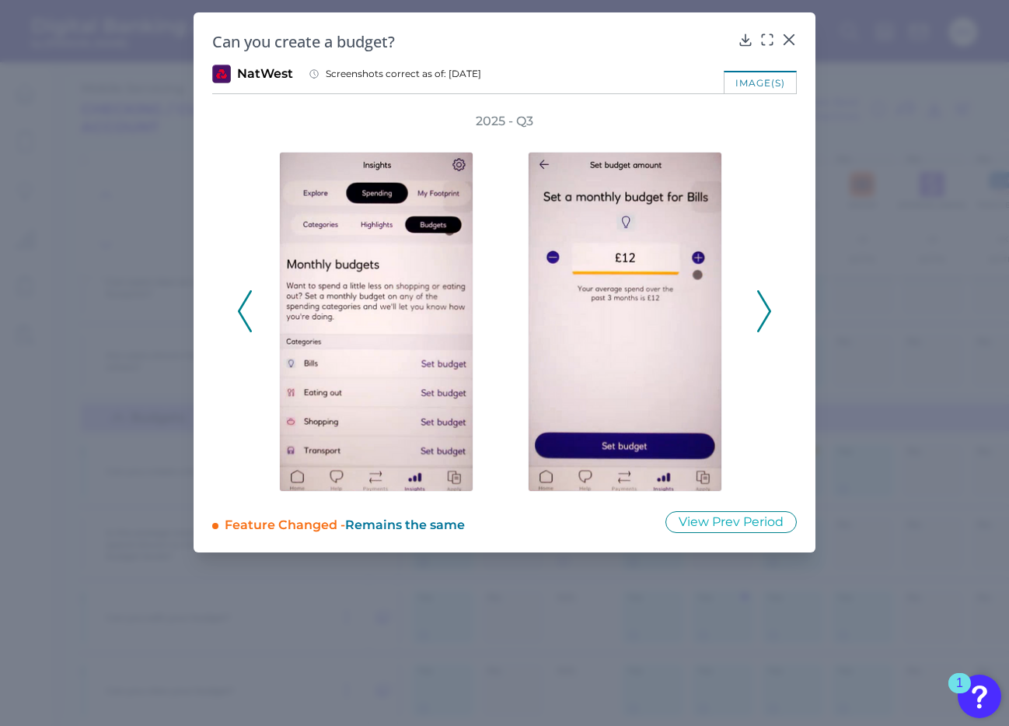
click at [771, 310] on button at bounding box center [765, 311] width 16 height 42
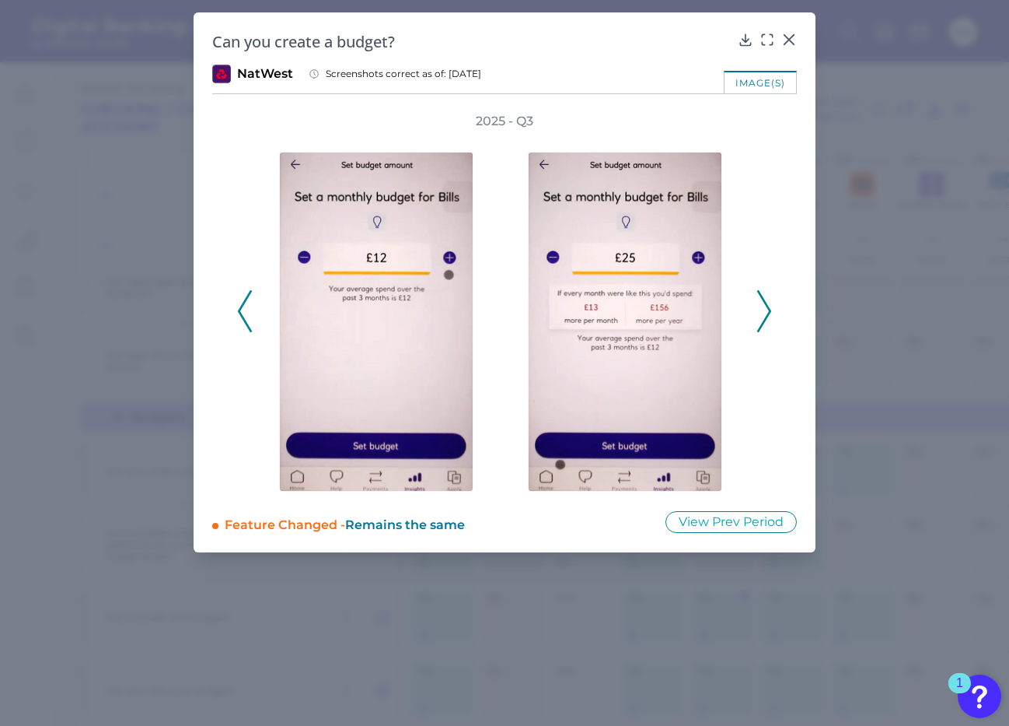
click at [771, 310] on button at bounding box center [765, 311] width 16 height 42
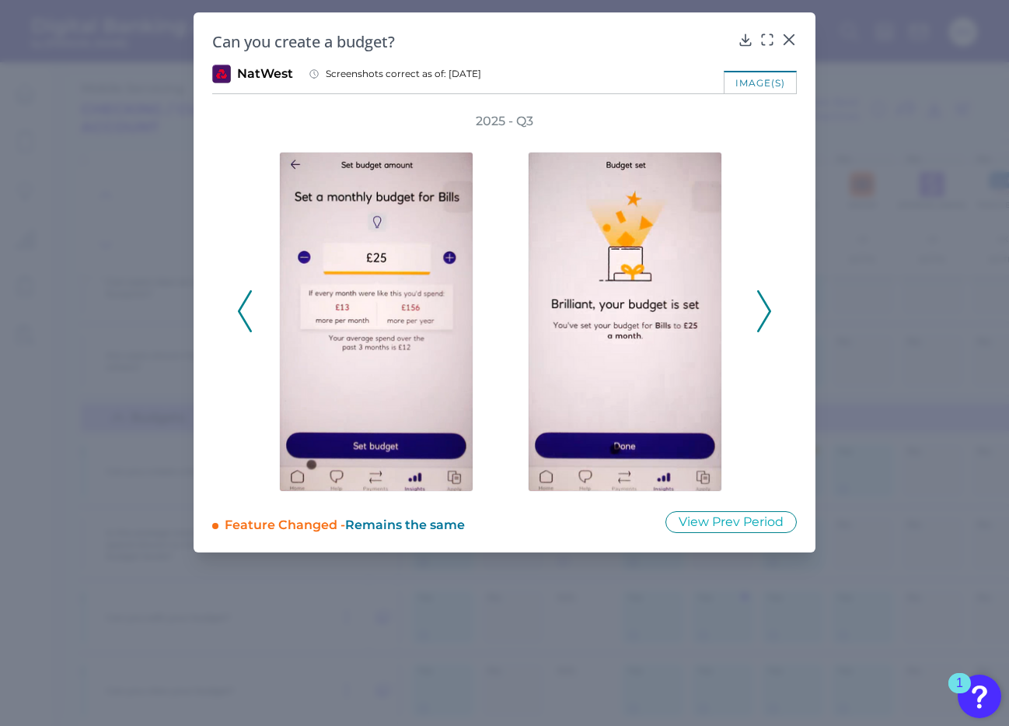
click at [771, 304] on icon at bounding box center [764, 311] width 14 height 42
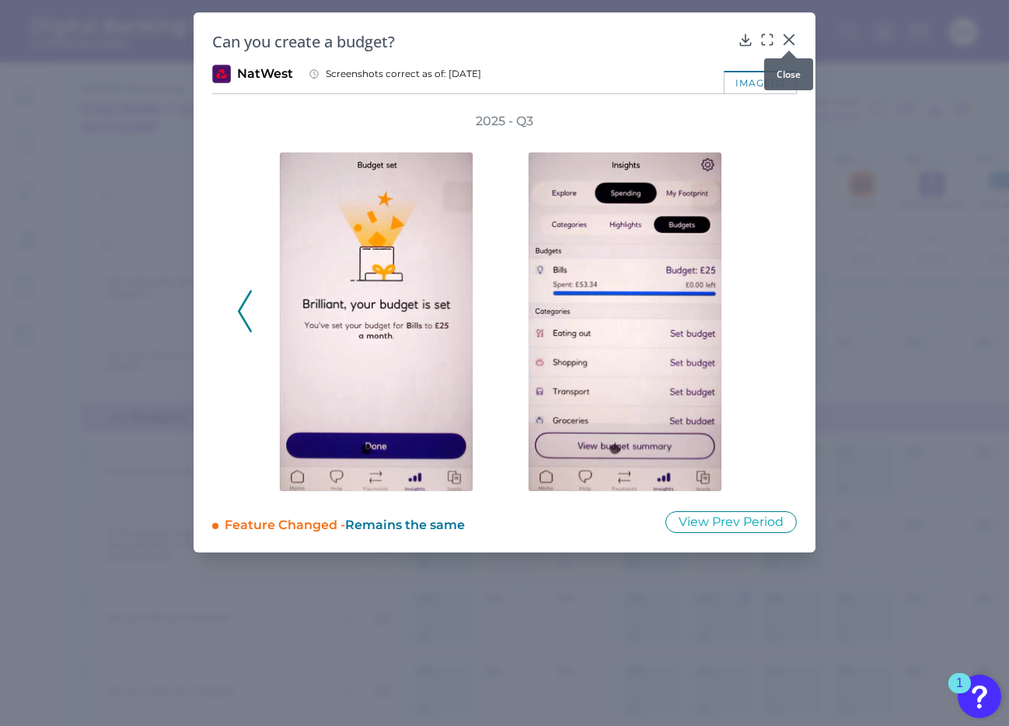
click at [786, 41] on icon at bounding box center [790, 40] width 16 height 16
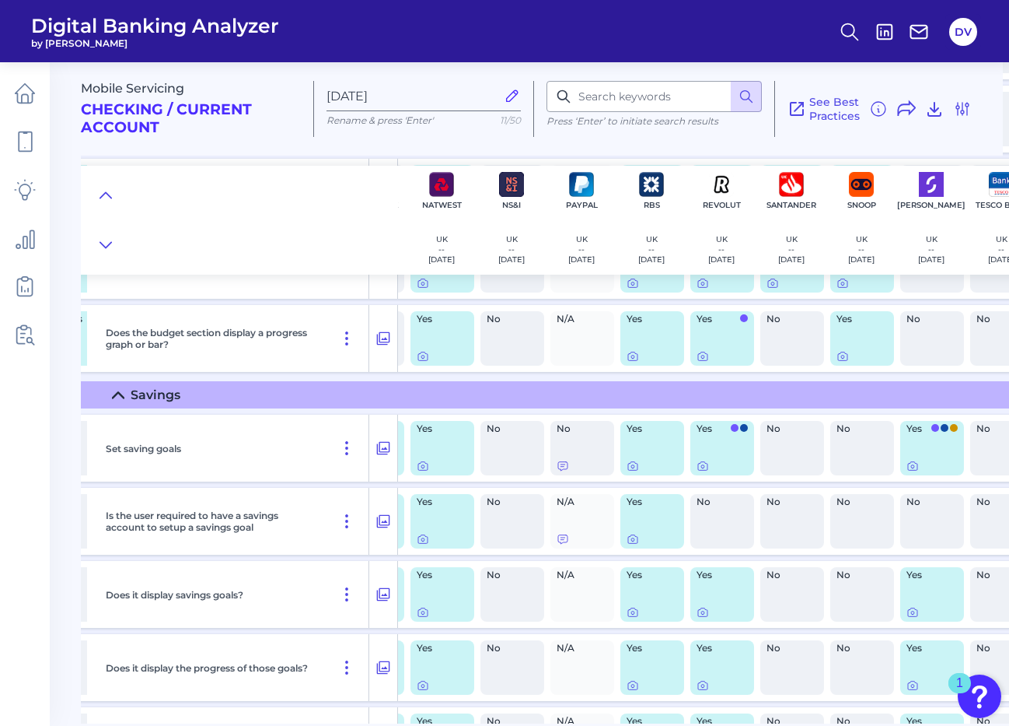
scroll to position [1434, 1251]
click at [422, 465] on icon at bounding box center [423, 464] width 12 height 12
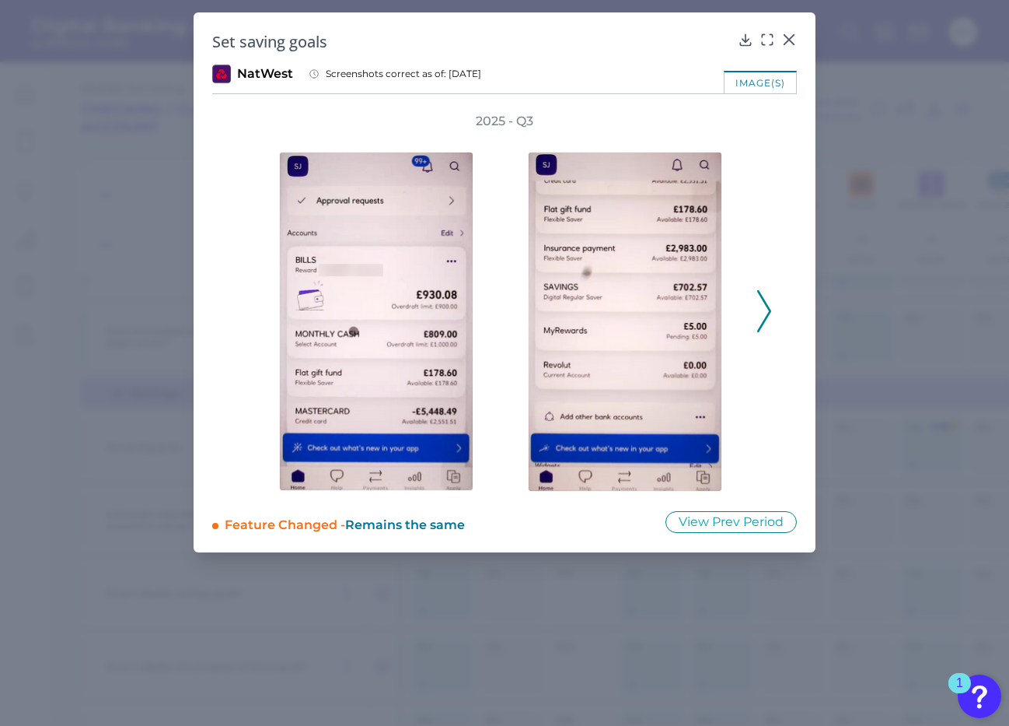
click at [763, 311] on icon at bounding box center [764, 311] width 14 height 42
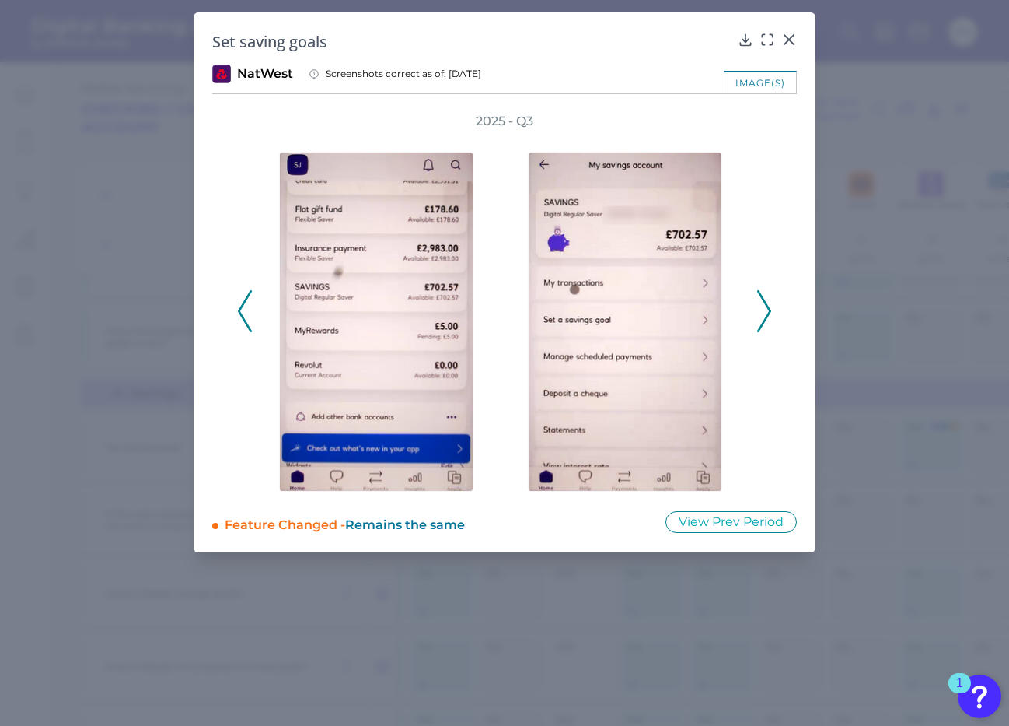
click at [763, 311] on icon at bounding box center [764, 311] width 14 height 42
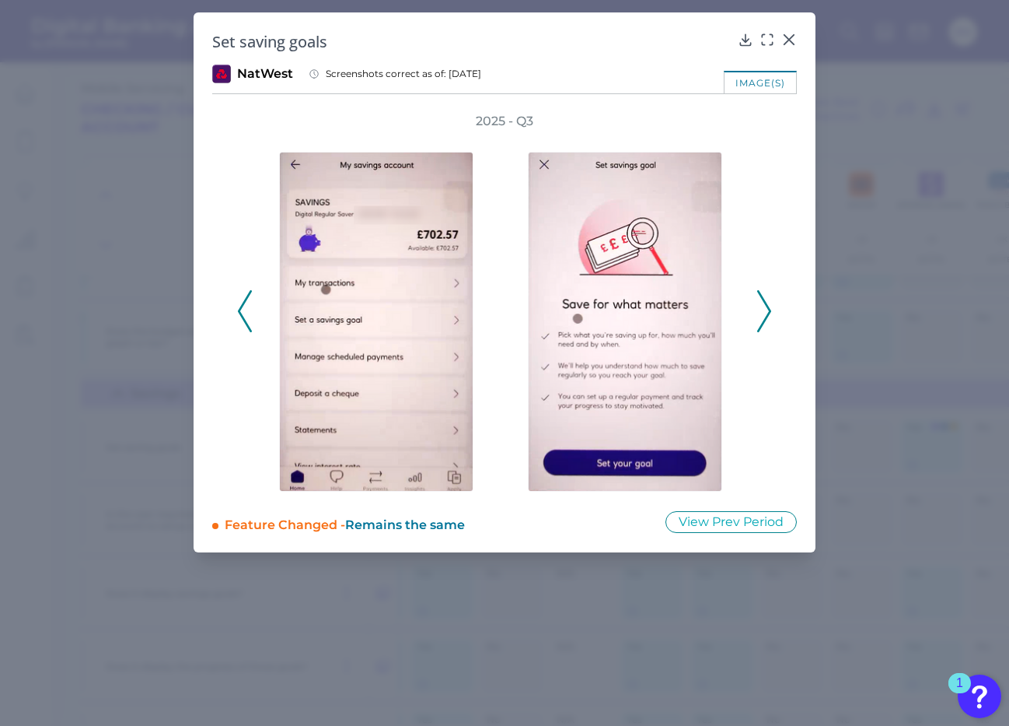
click at [759, 310] on icon at bounding box center [764, 311] width 14 height 42
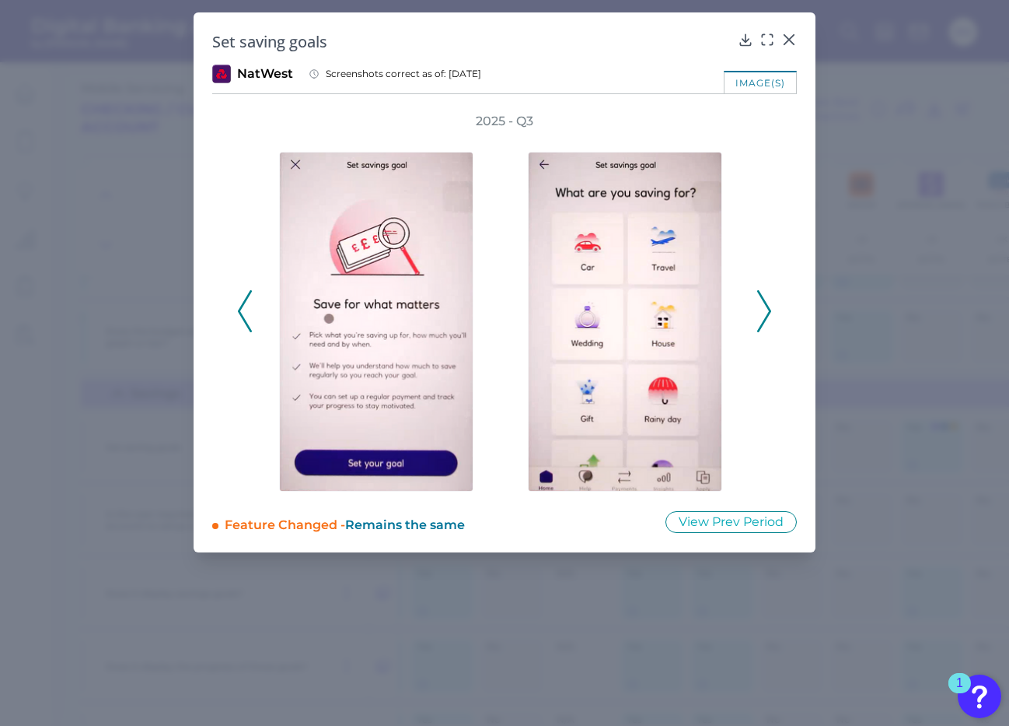
click at [764, 311] on icon at bounding box center [764, 311] width 14 height 42
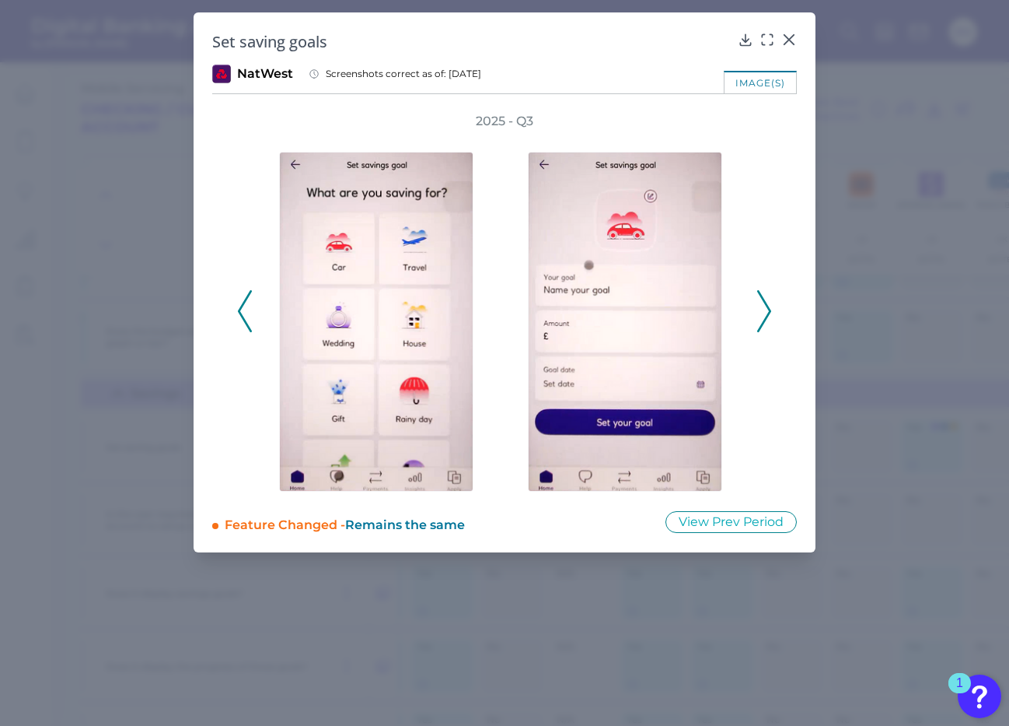
click at [761, 311] on icon at bounding box center [764, 311] width 14 height 42
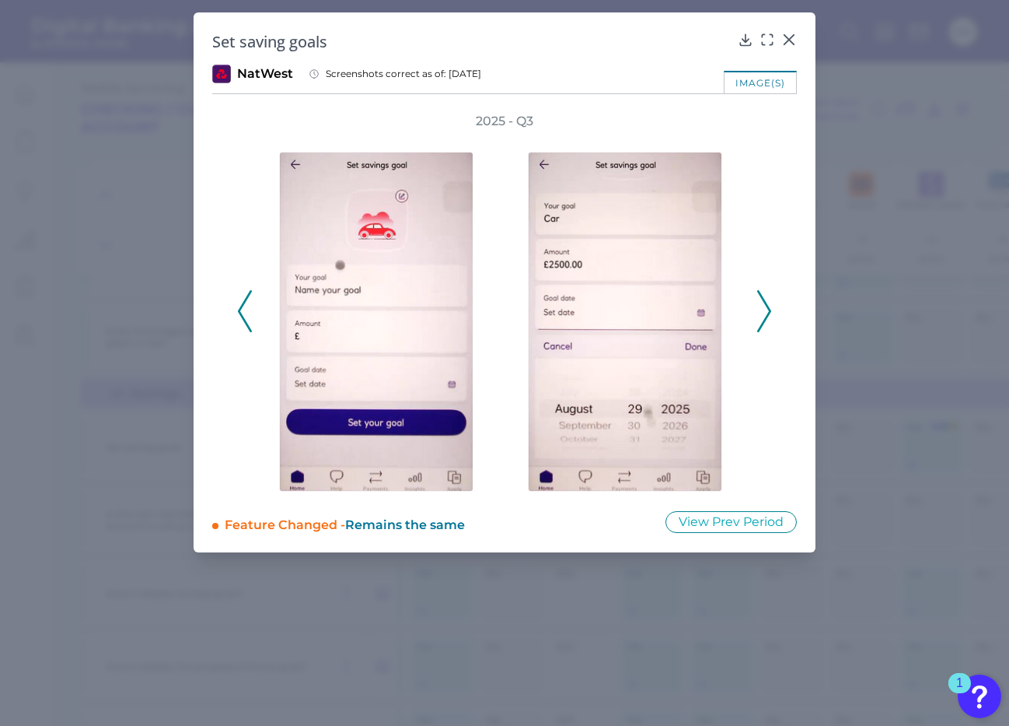
click at [761, 311] on icon at bounding box center [764, 311] width 14 height 42
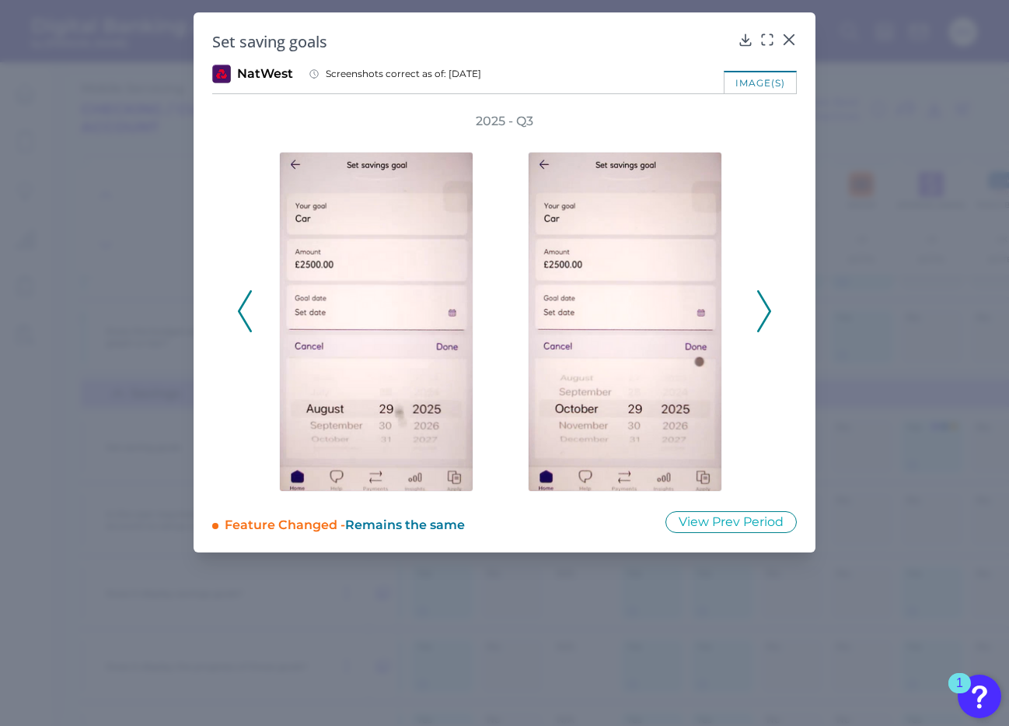
click at [759, 316] on icon at bounding box center [764, 311] width 14 height 42
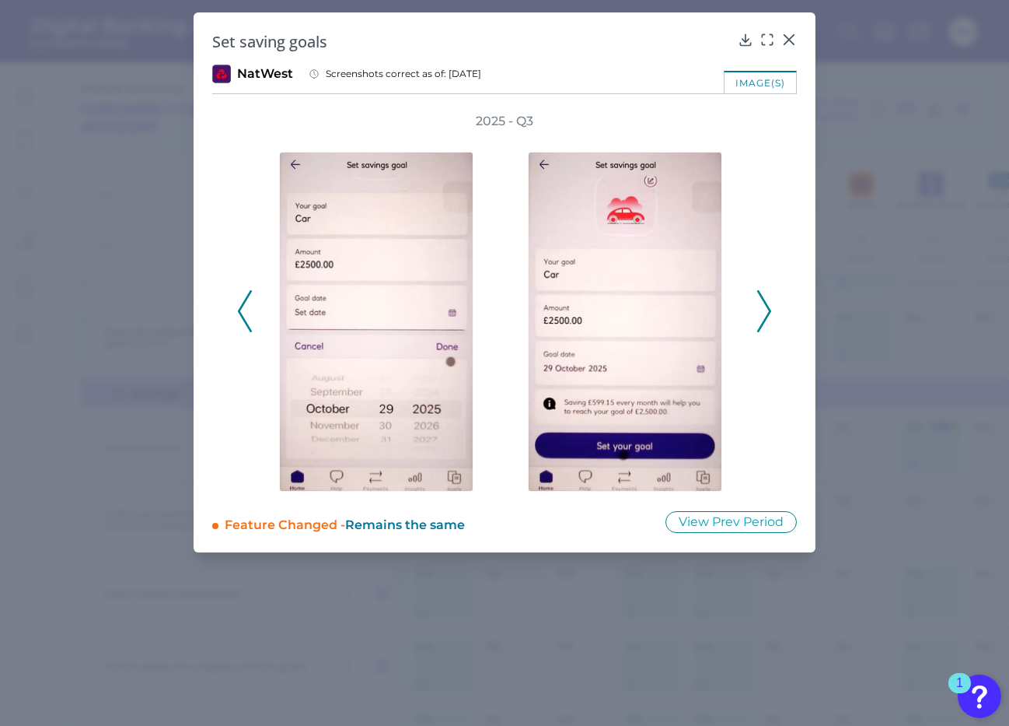
click at [761, 306] on icon at bounding box center [764, 311] width 14 height 42
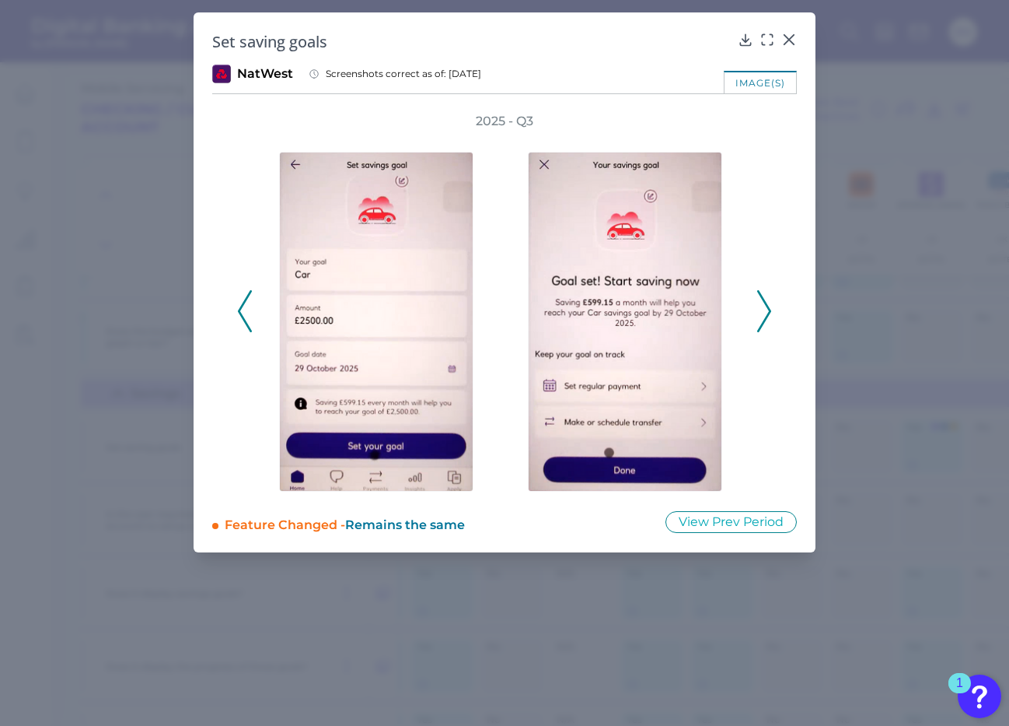
click at [763, 307] on icon at bounding box center [764, 311] width 14 height 42
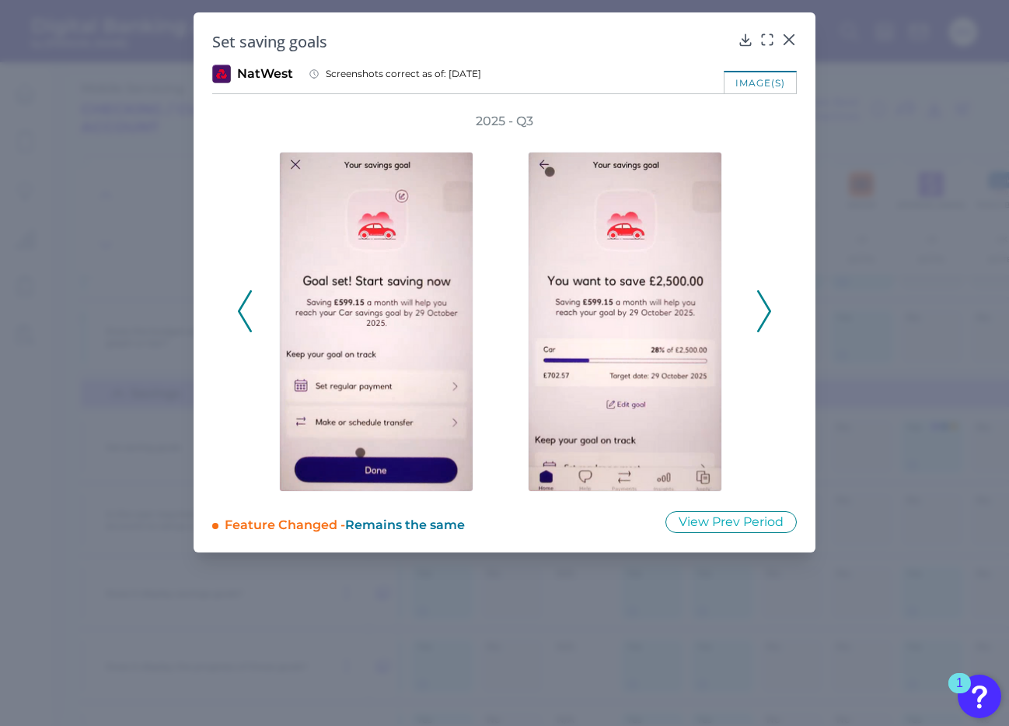
click at [767, 310] on icon at bounding box center [764, 311] width 14 height 42
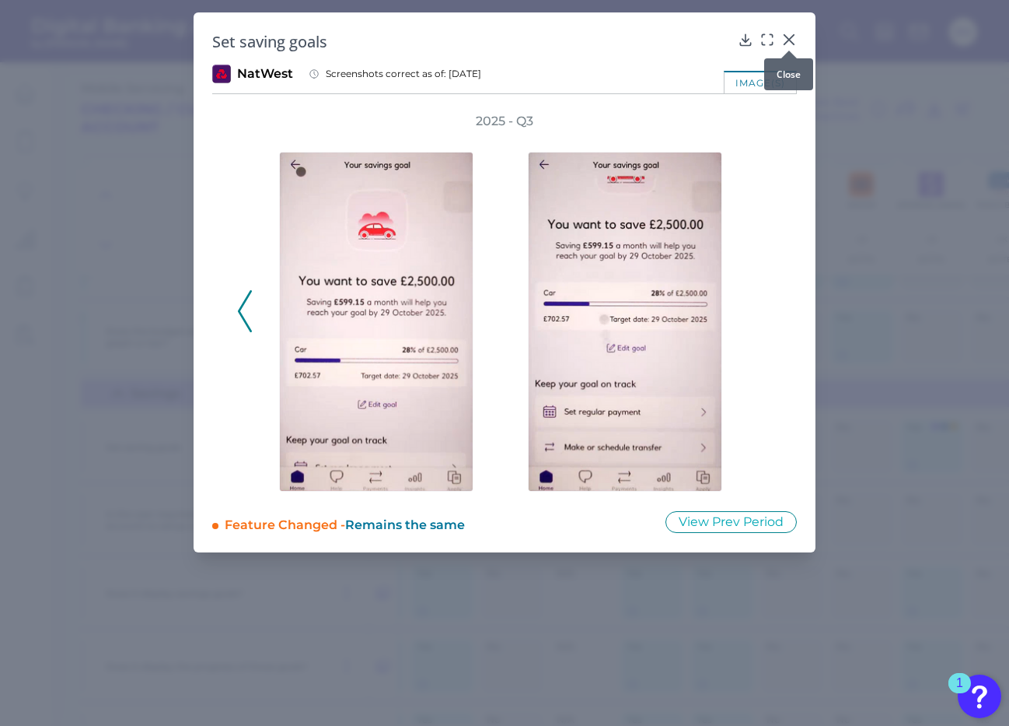
click at [789, 38] on icon at bounding box center [789, 39] width 9 height 9
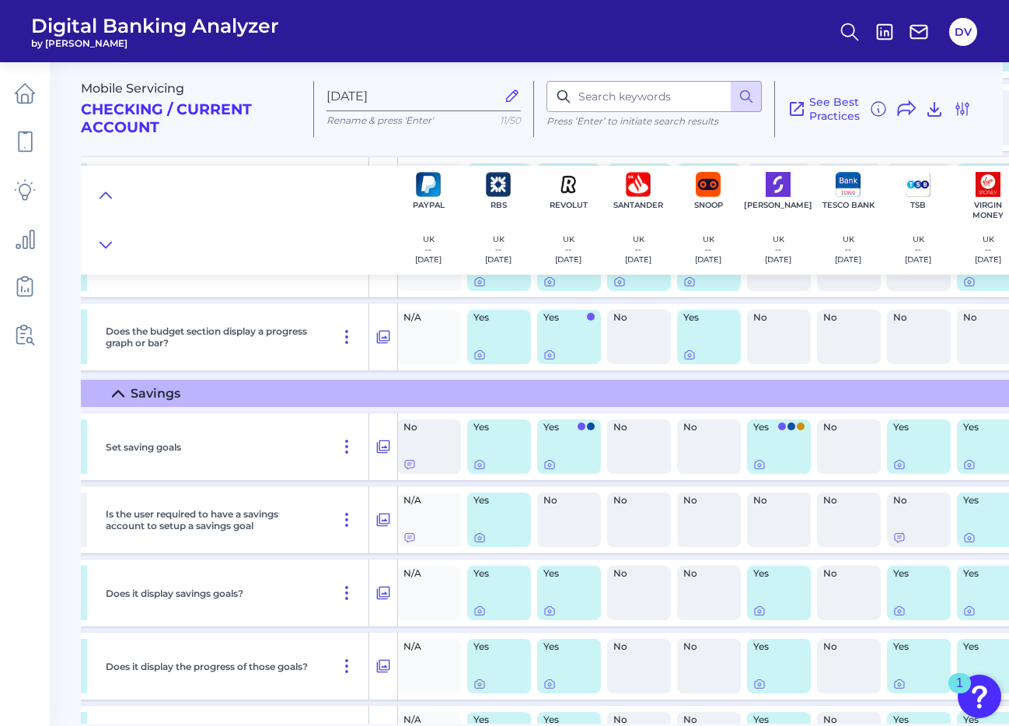
scroll to position [1434, 1410]
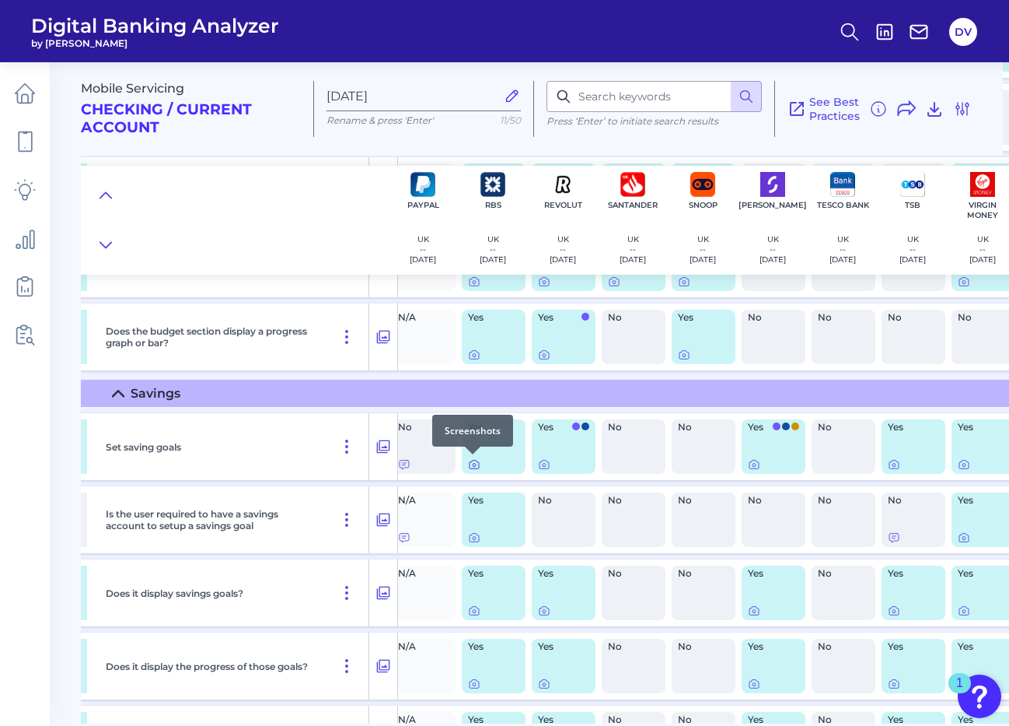
click at [474, 464] on icon at bounding box center [474, 465] width 3 height 3
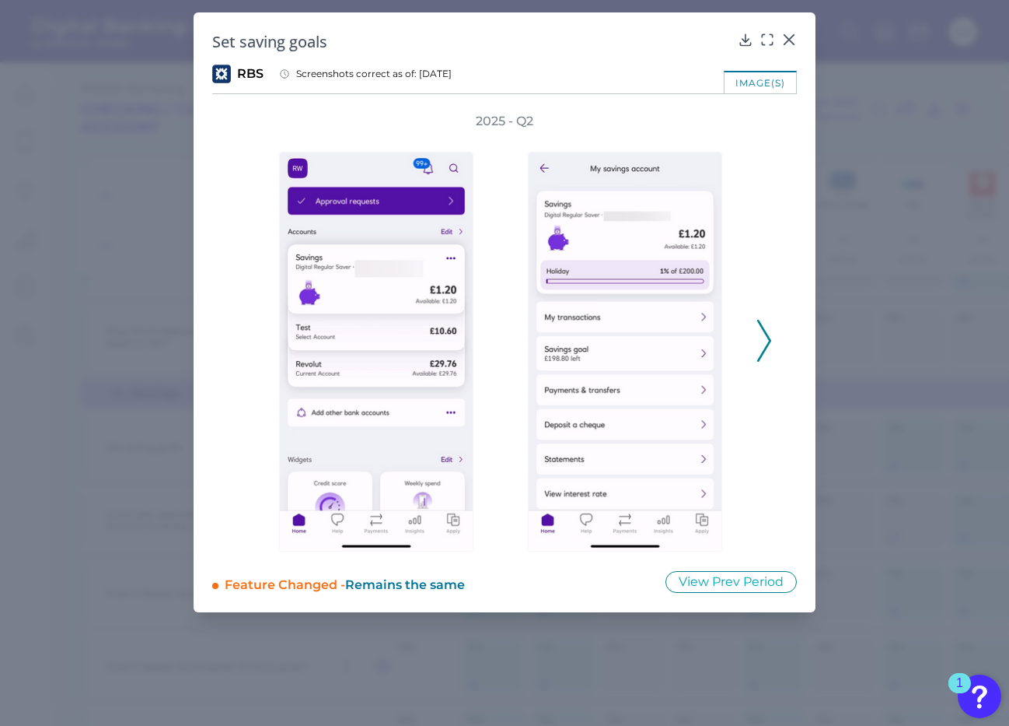
click at [767, 338] on icon at bounding box center [764, 341] width 14 height 42
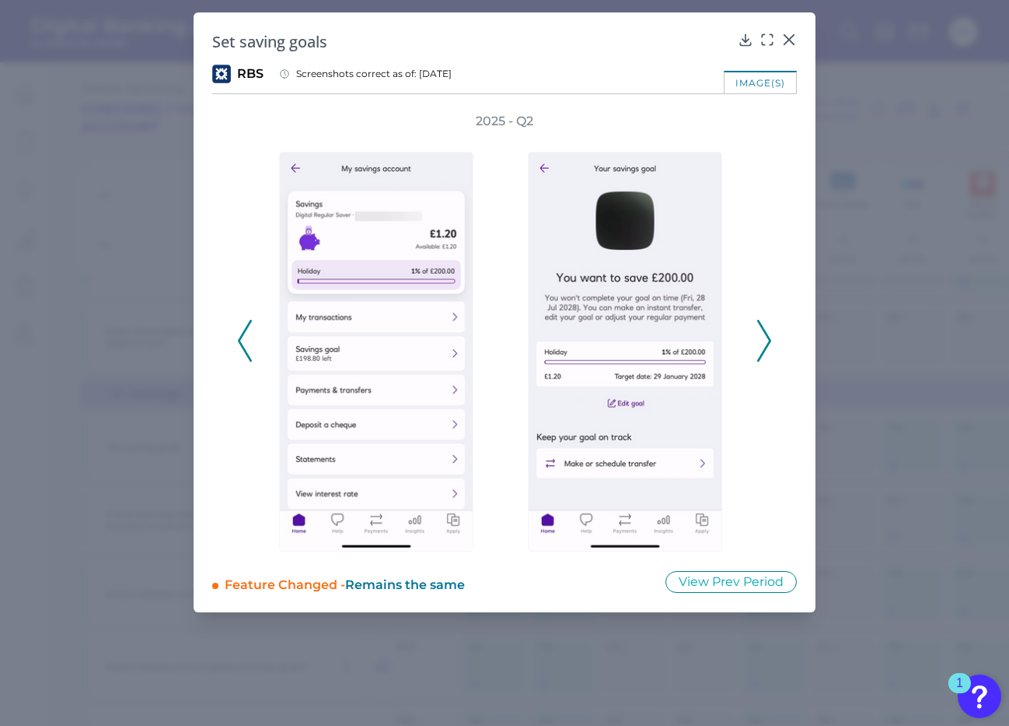
click at [246, 335] on icon at bounding box center [245, 341] width 14 height 42
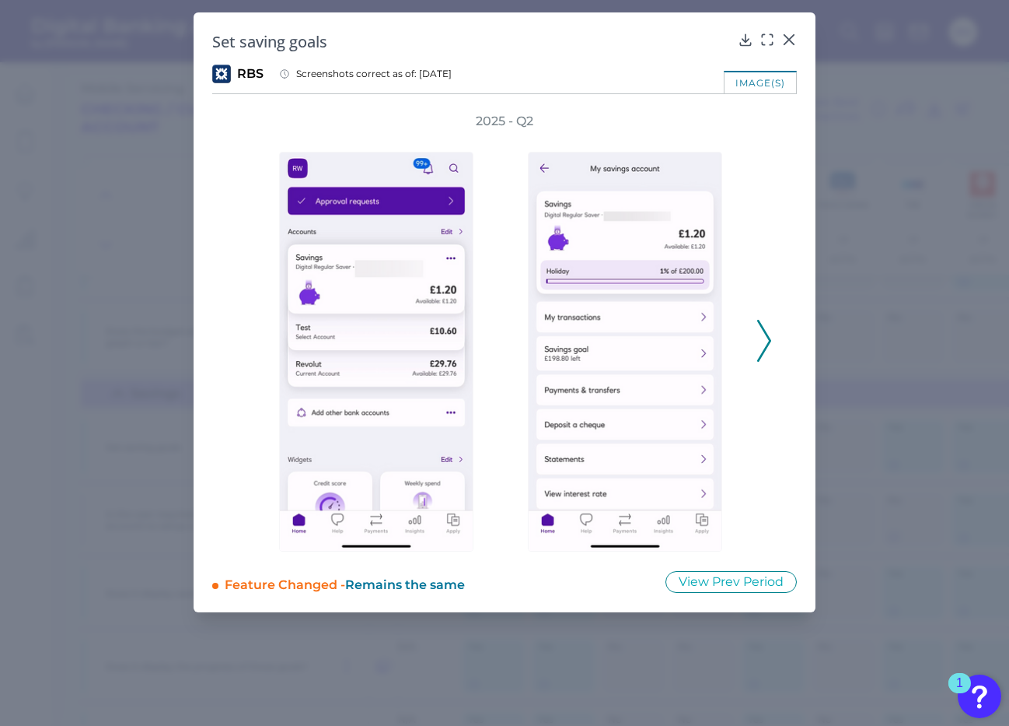
click at [763, 341] on icon at bounding box center [764, 341] width 14 height 42
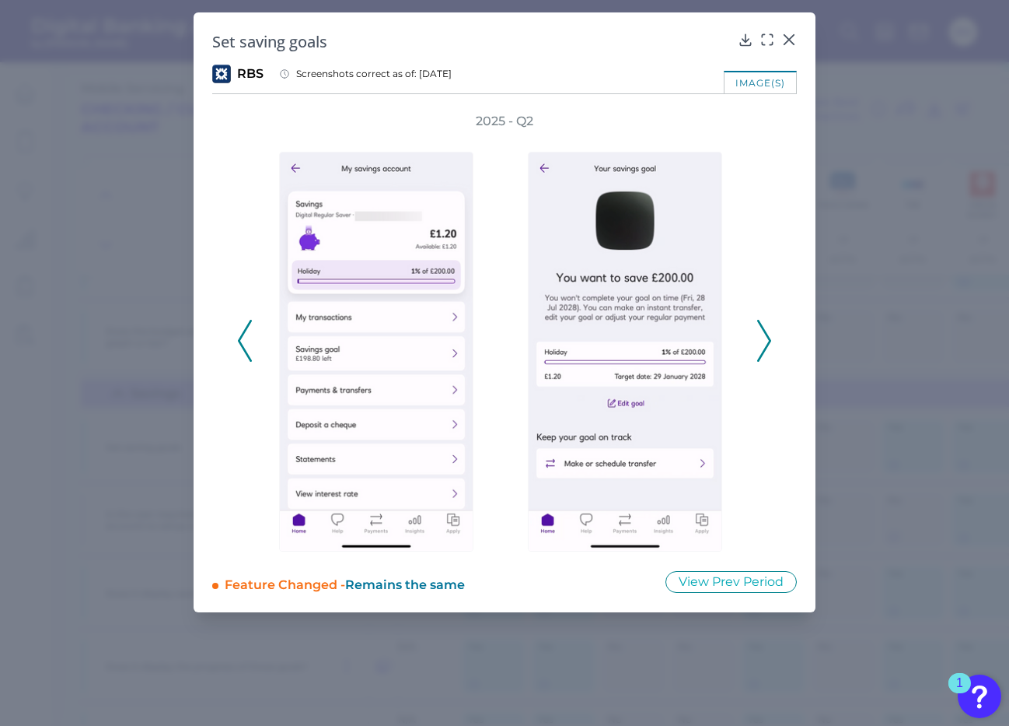
click at [763, 341] on icon at bounding box center [764, 341] width 14 height 42
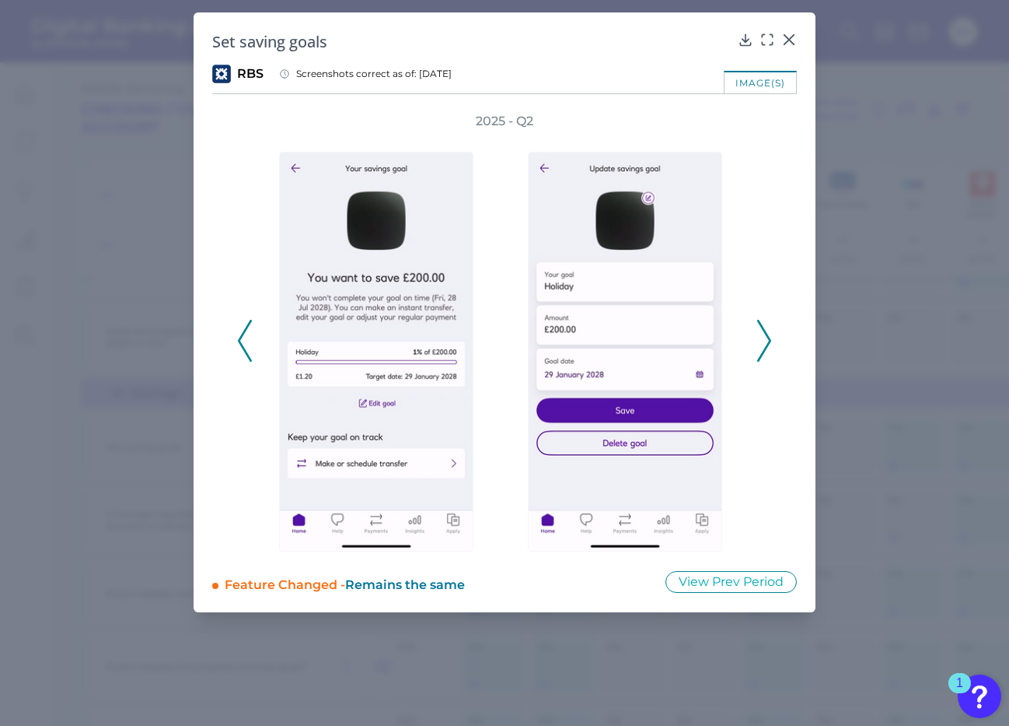
click at [759, 333] on icon at bounding box center [764, 341] width 14 height 42
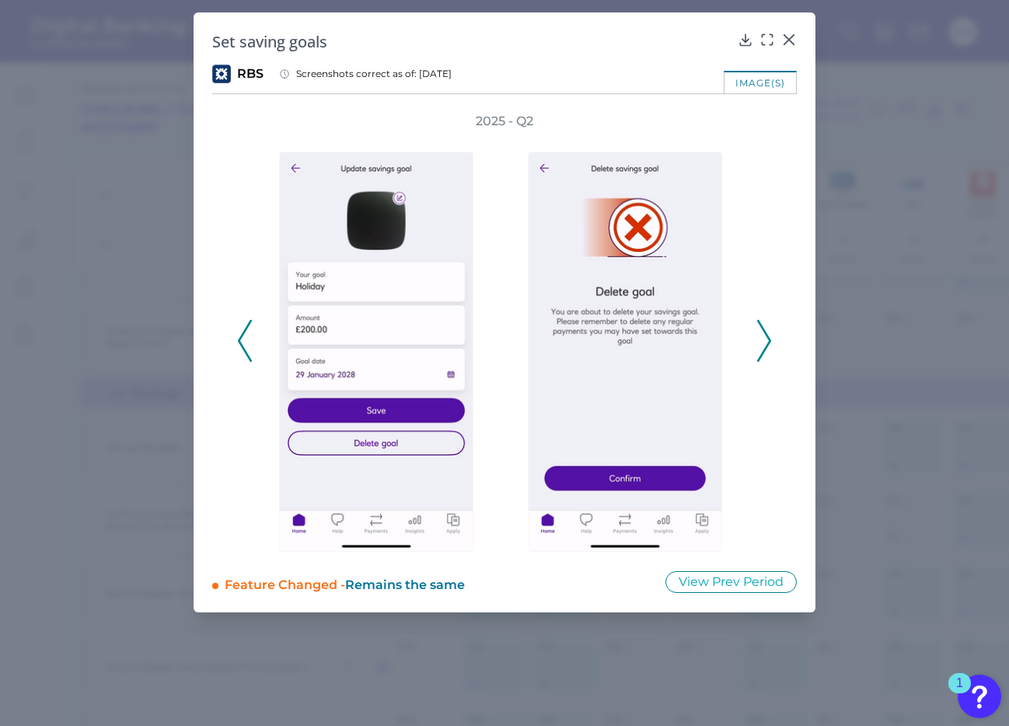
click at [759, 334] on icon at bounding box center [764, 341] width 14 height 42
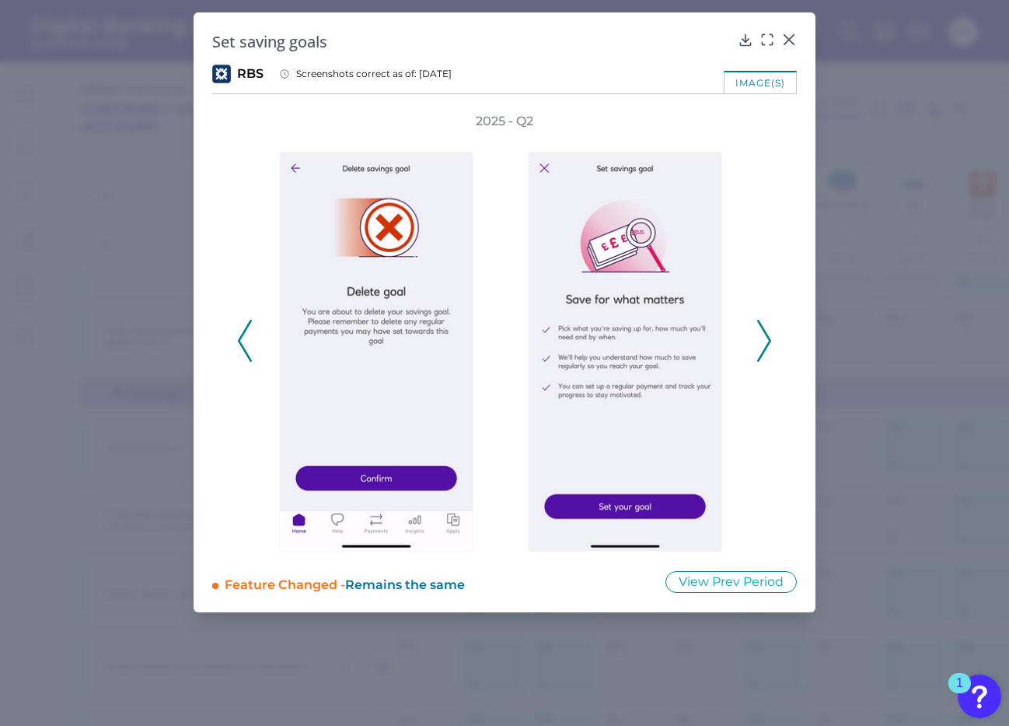
click at [759, 340] on icon at bounding box center [764, 341] width 14 height 42
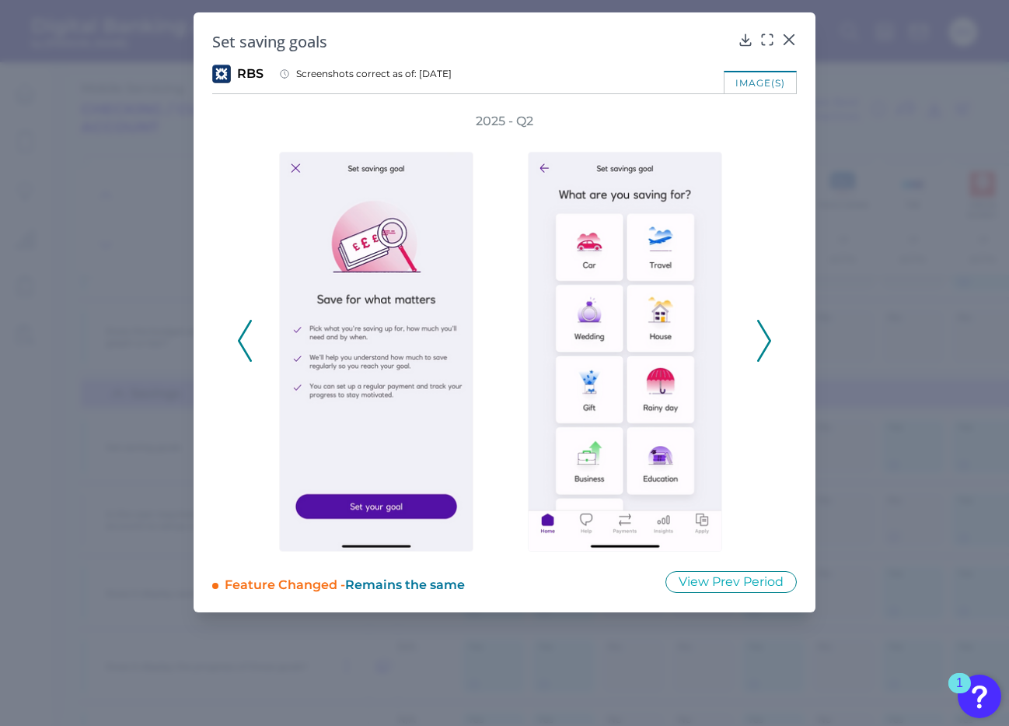
click at [244, 348] on polyline at bounding box center [245, 340] width 12 height 40
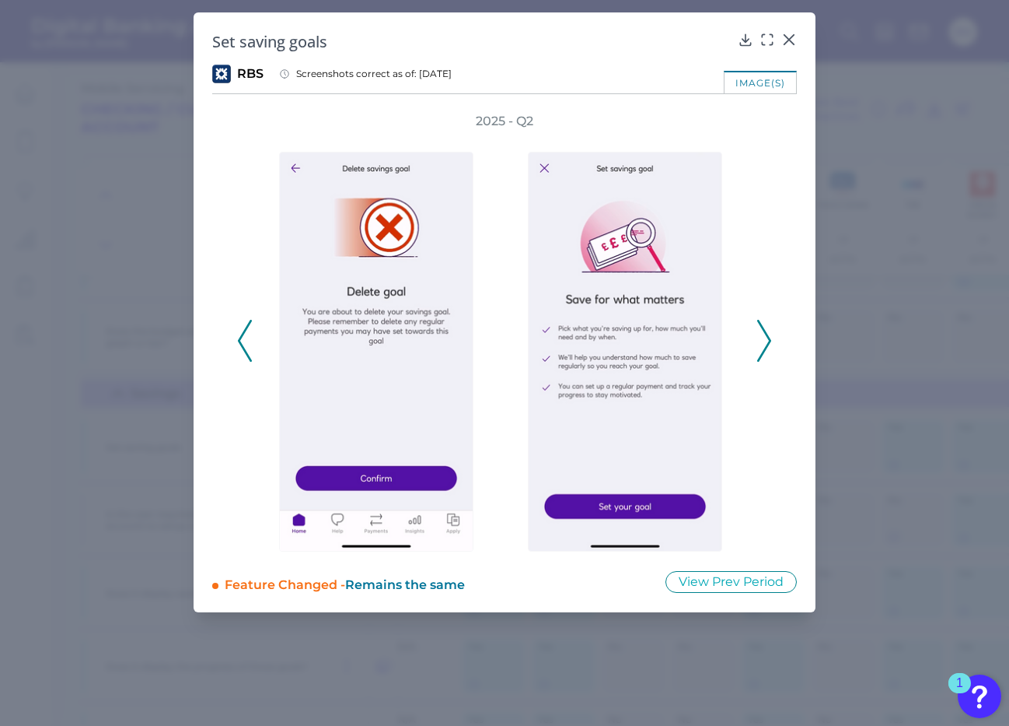
click at [245, 349] on polyline at bounding box center [245, 340] width 12 height 40
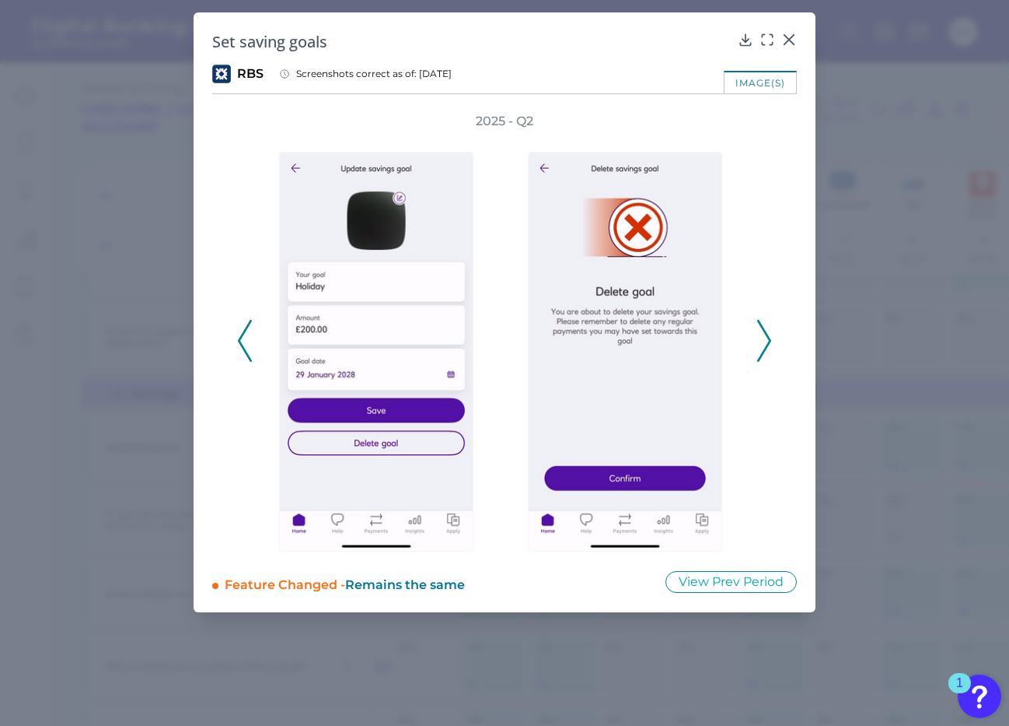
click at [245, 350] on polyline at bounding box center [245, 340] width 12 height 40
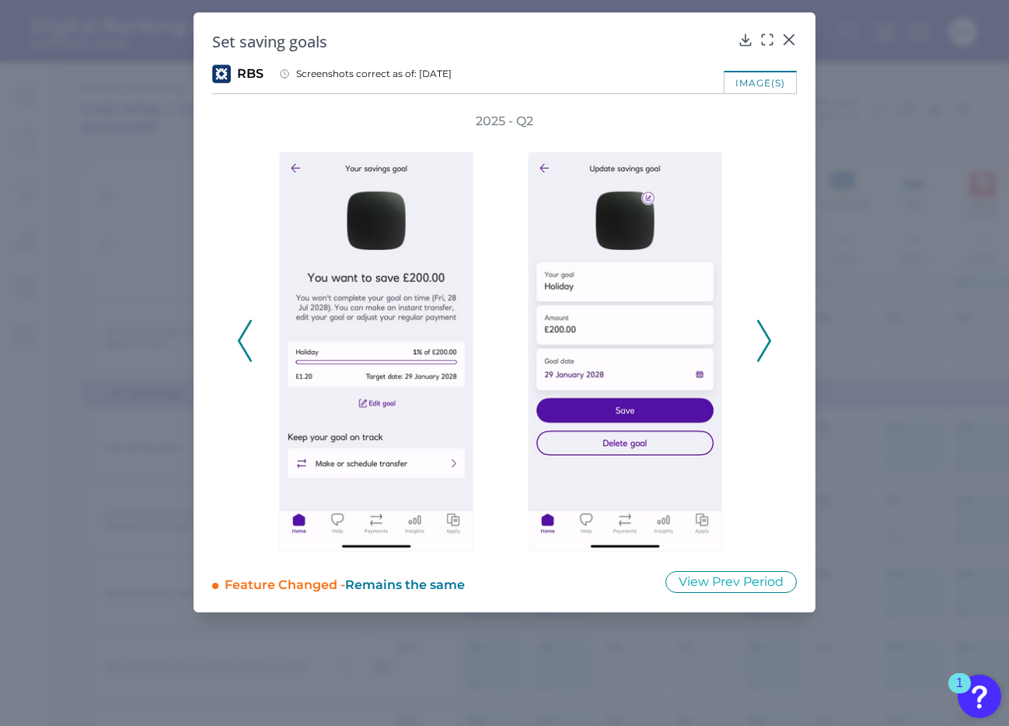
click at [245, 352] on polyline at bounding box center [245, 340] width 12 height 40
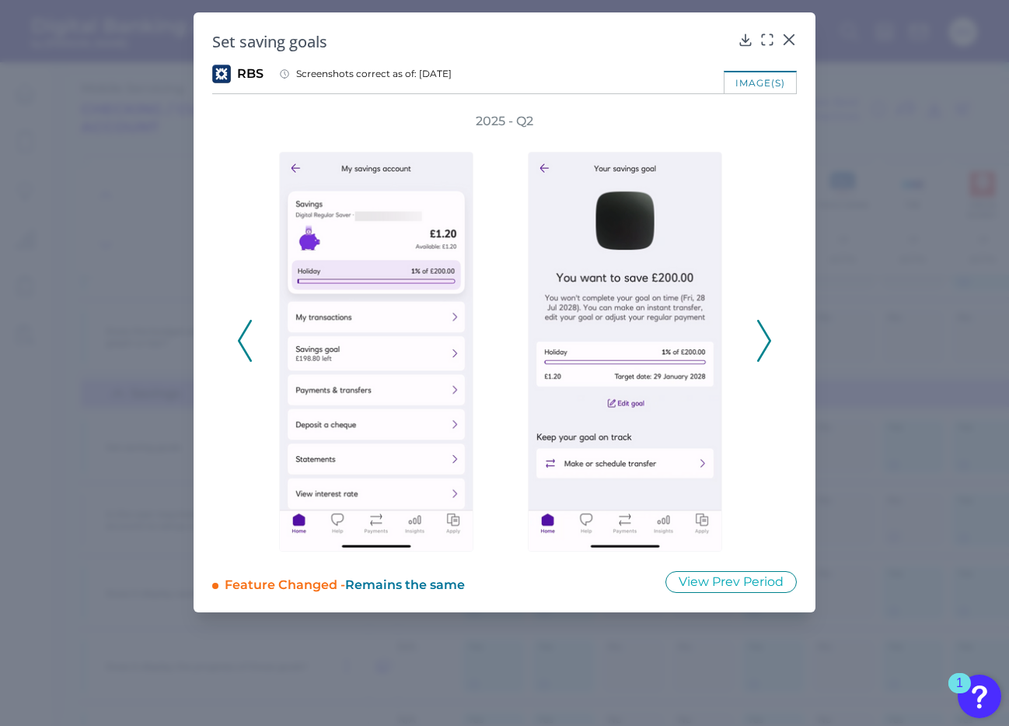
click at [245, 352] on polyline at bounding box center [245, 340] width 12 height 40
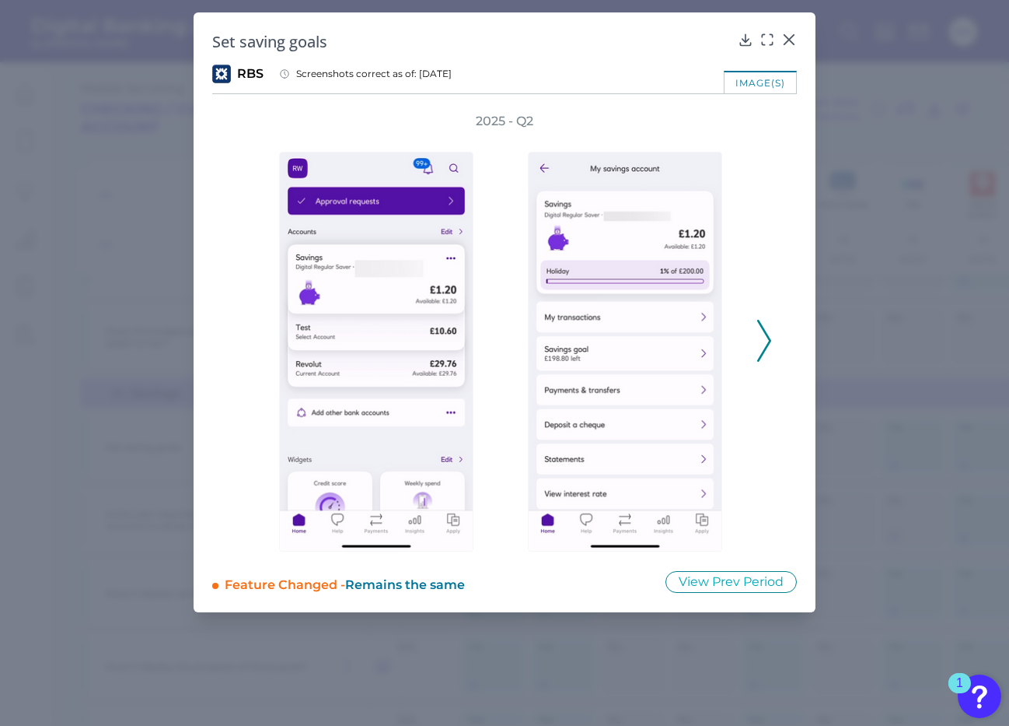
click at [754, 349] on div "2025 - Q2" at bounding box center [504, 332] width 535 height 439
click at [763, 343] on icon at bounding box center [764, 341] width 14 height 42
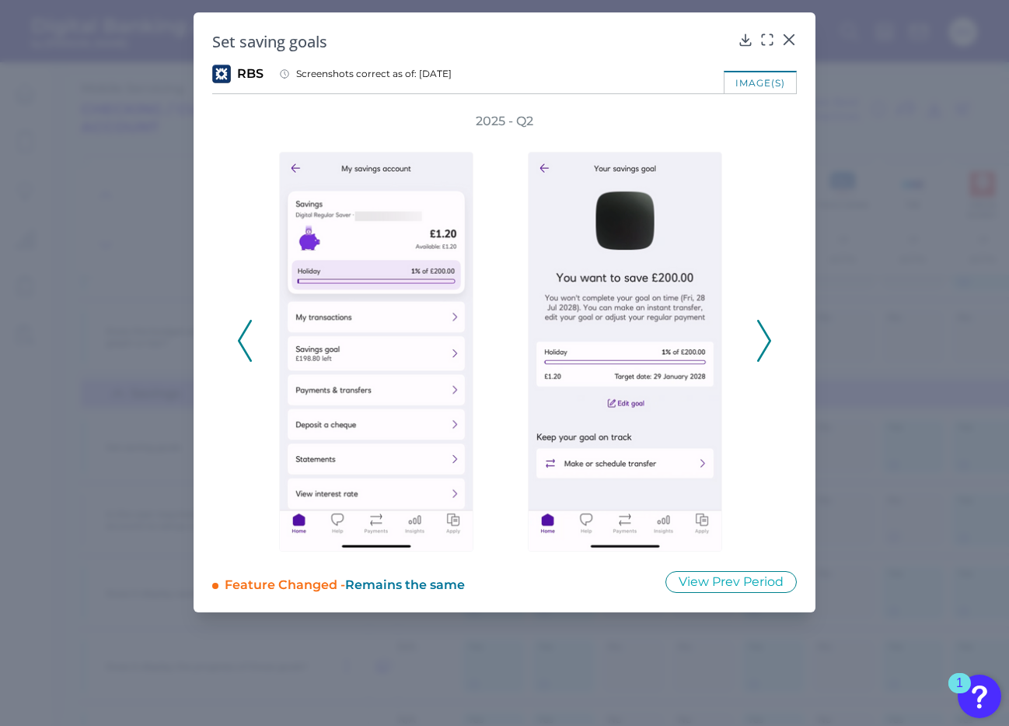
click at [765, 341] on icon at bounding box center [764, 341] width 14 height 42
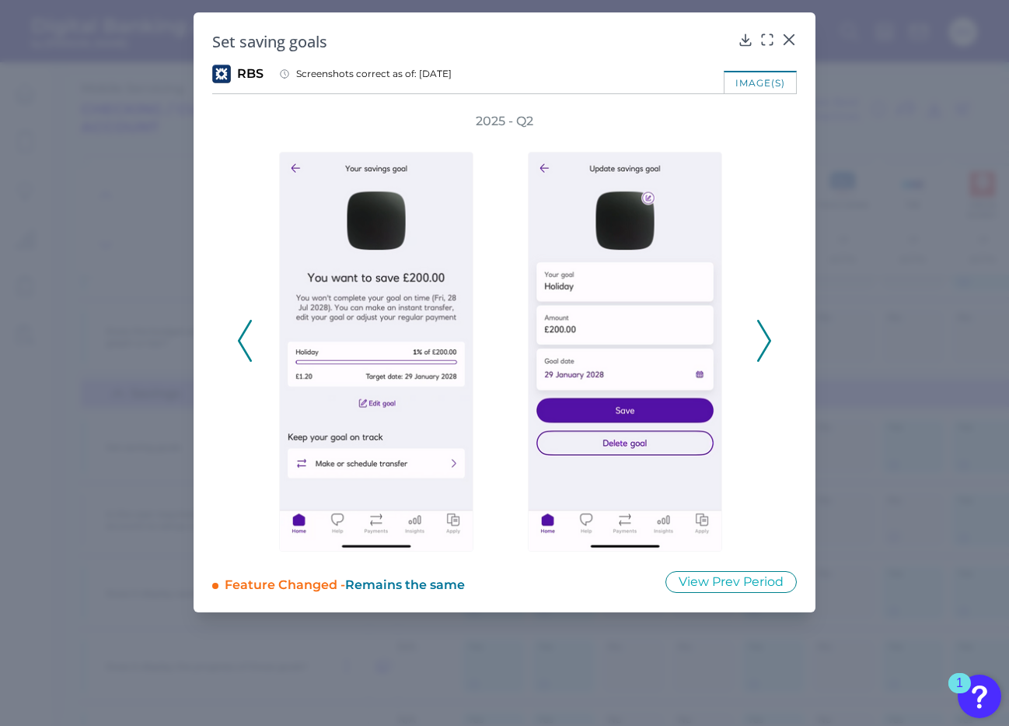
click at [765, 341] on icon at bounding box center [764, 341] width 14 height 42
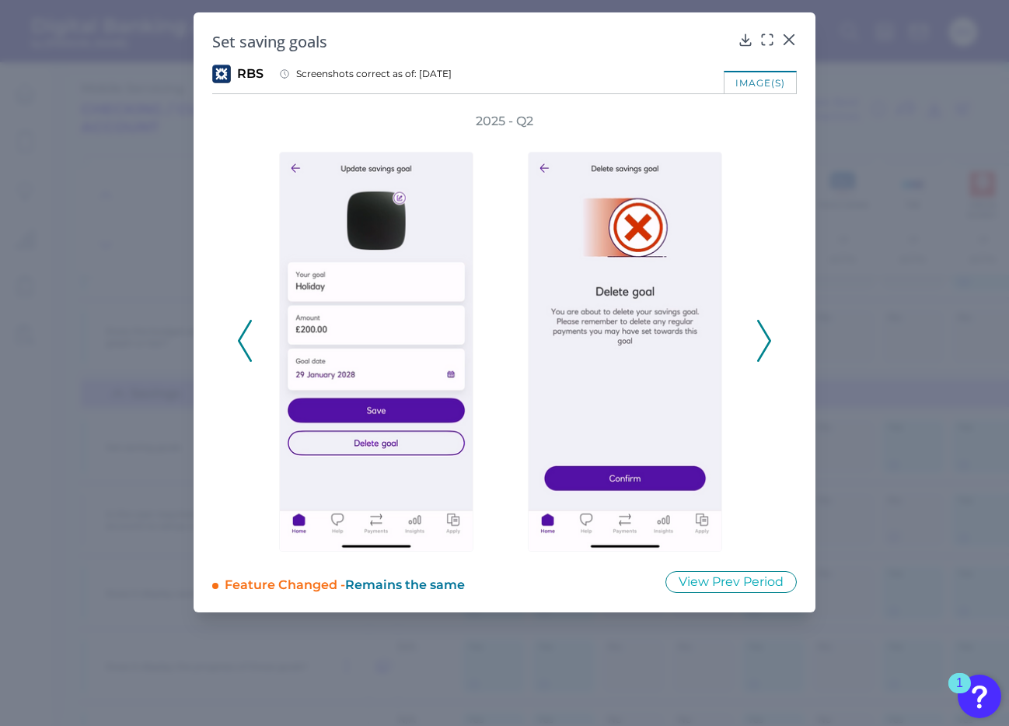
click at [765, 341] on icon at bounding box center [764, 341] width 14 height 42
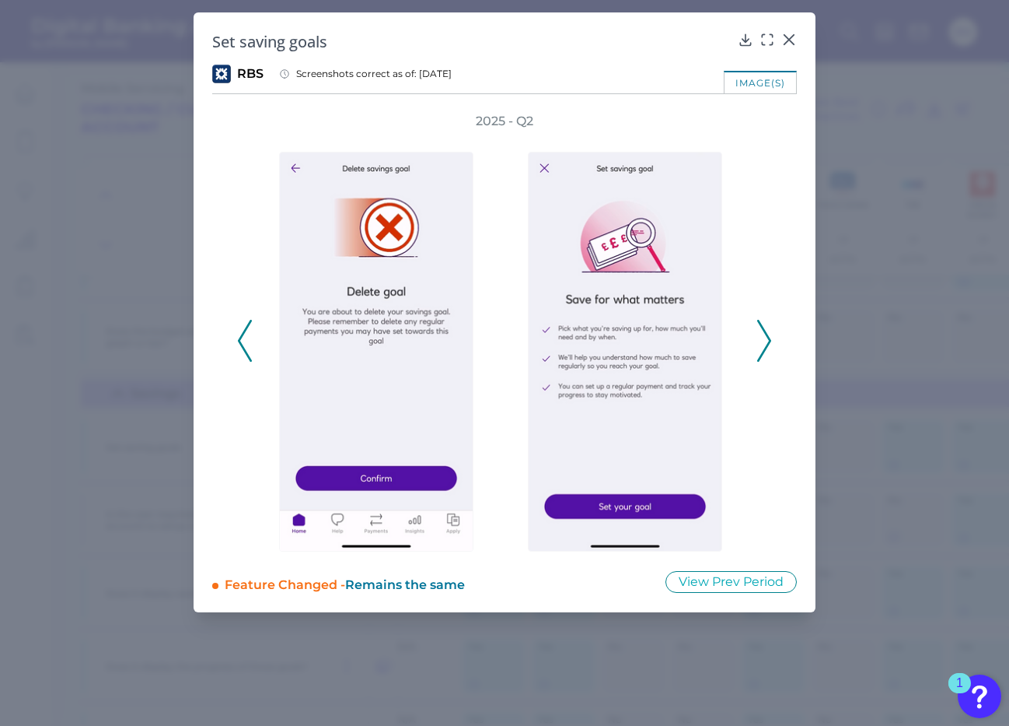
click at [241, 343] on polyline at bounding box center [245, 340] width 12 height 40
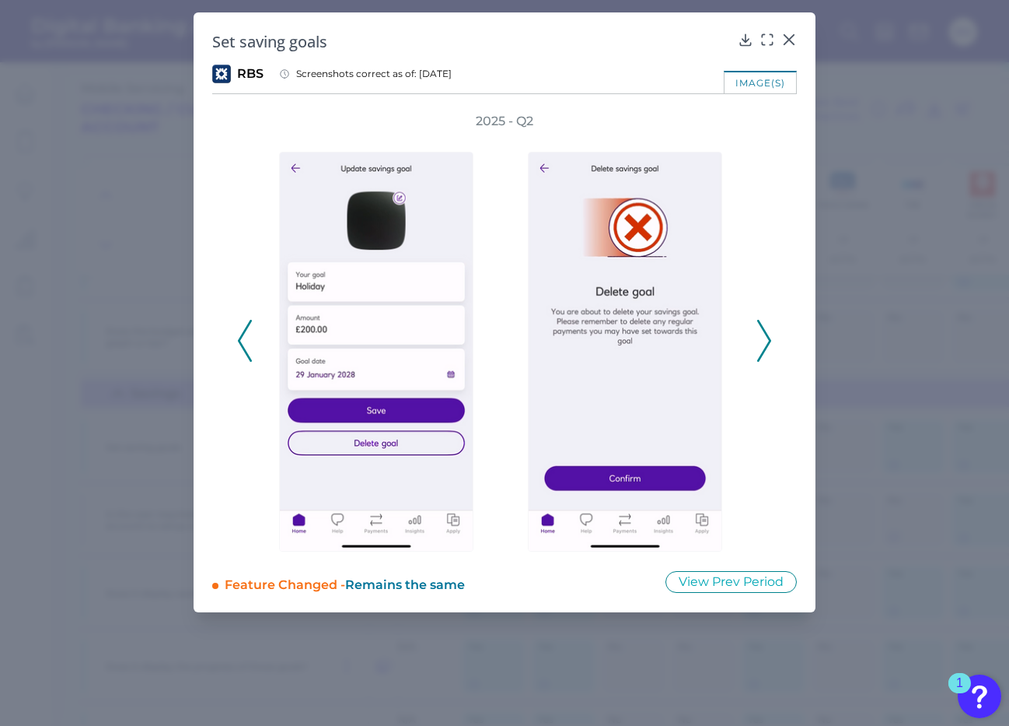
click at [768, 339] on icon at bounding box center [764, 341] width 14 height 42
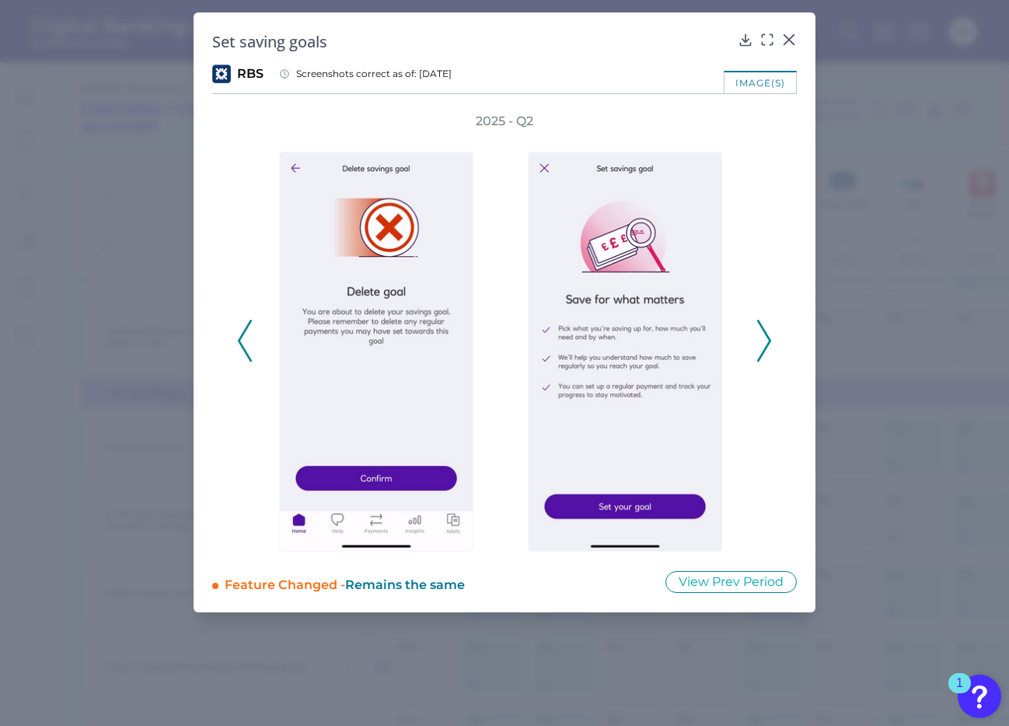
click at [768, 339] on icon at bounding box center [764, 341] width 14 height 42
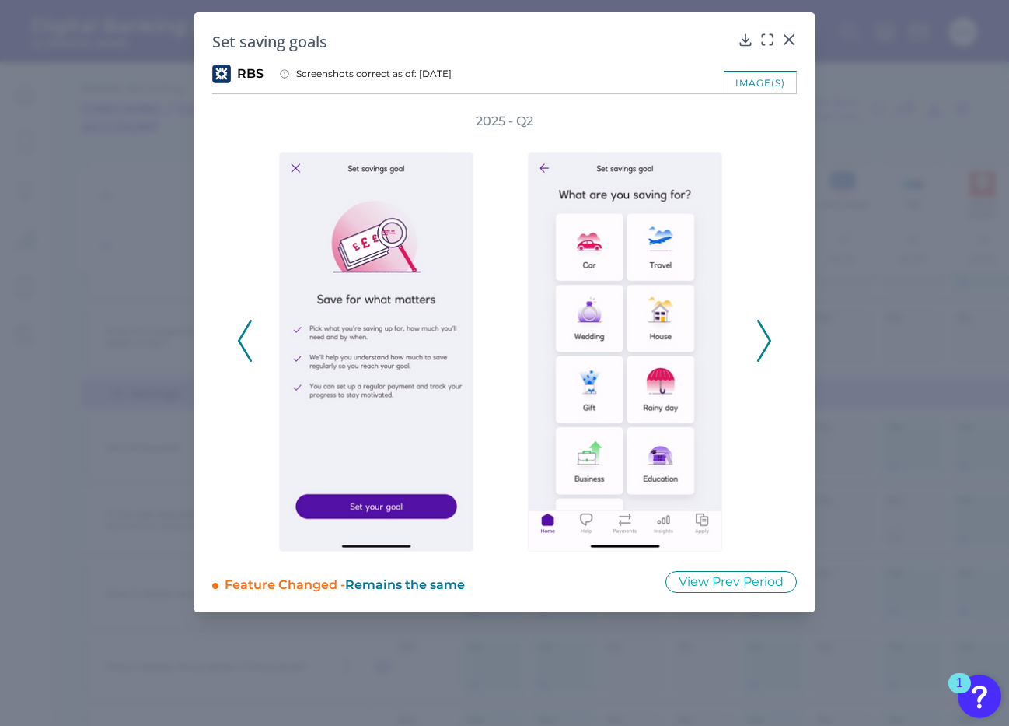
click at [768, 341] on icon at bounding box center [764, 341] width 14 height 42
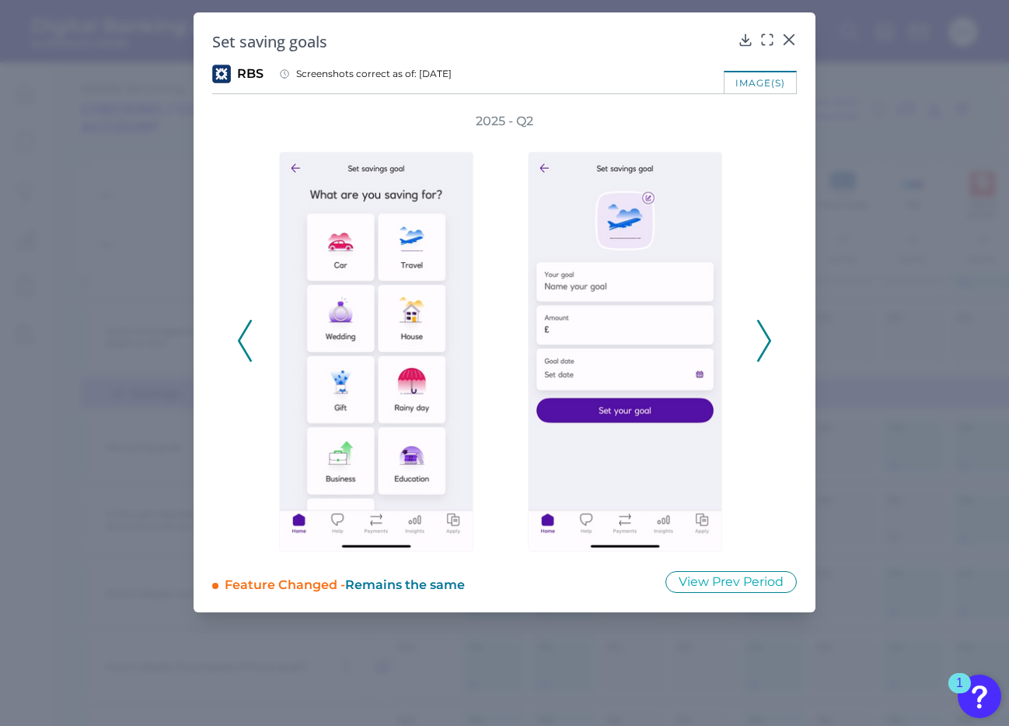
click at [768, 344] on polyline at bounding box center [764, 340] width 12 height 40
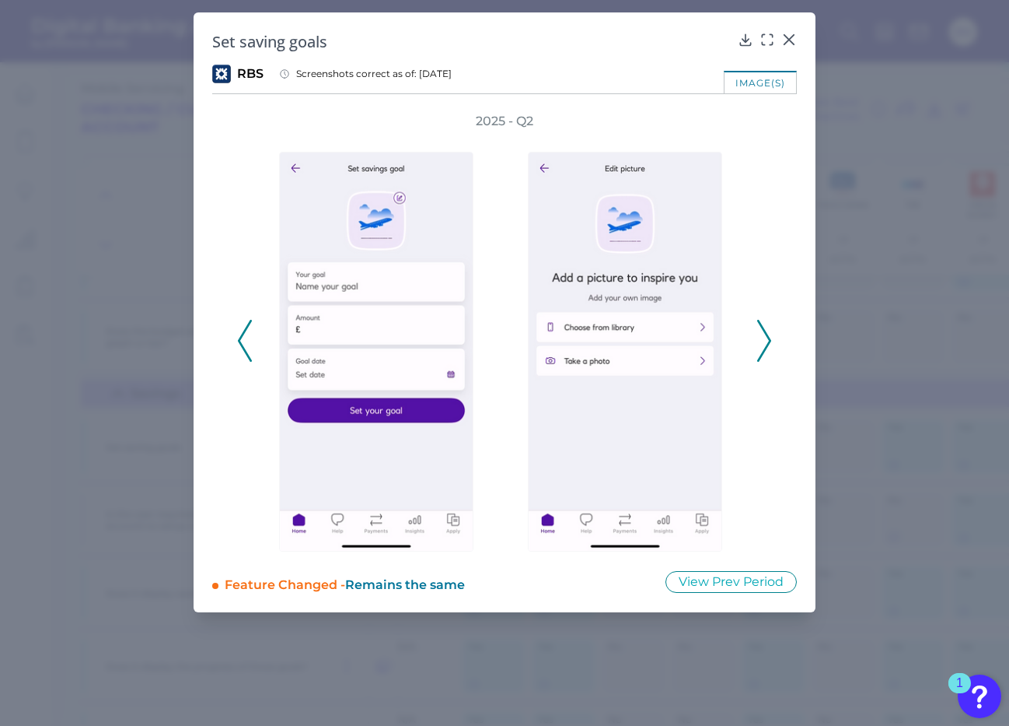
click at [768, 344] on polyline at bounding box center [764, 340] width 12 height 40
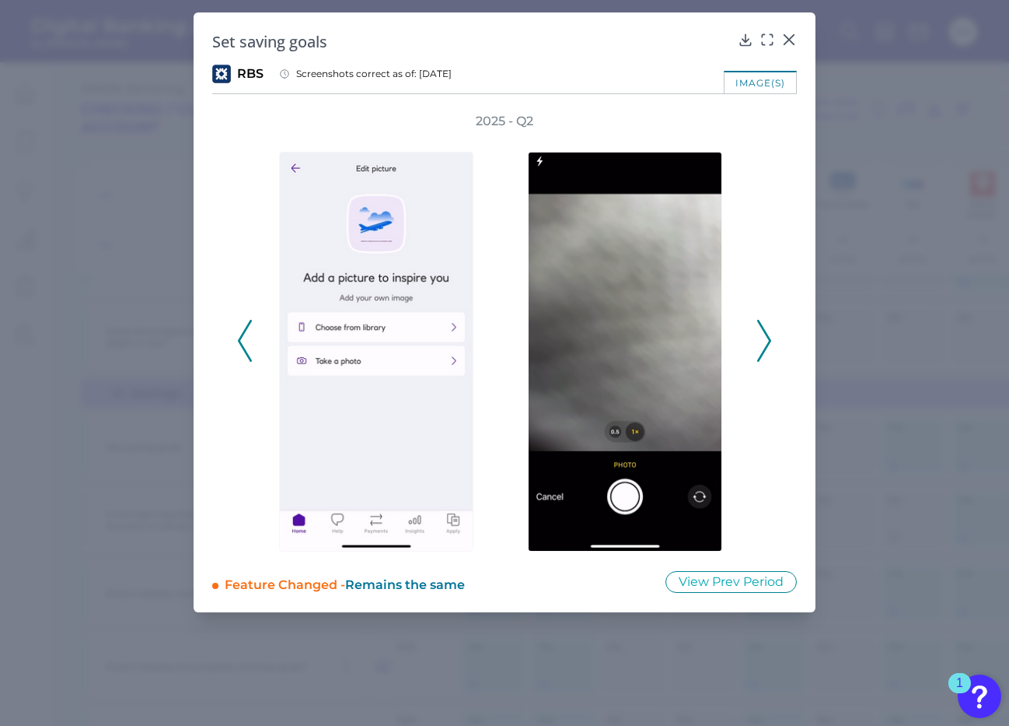
click at [768, 345] on polyline at bounding box center [764, 340] width 12 height 40
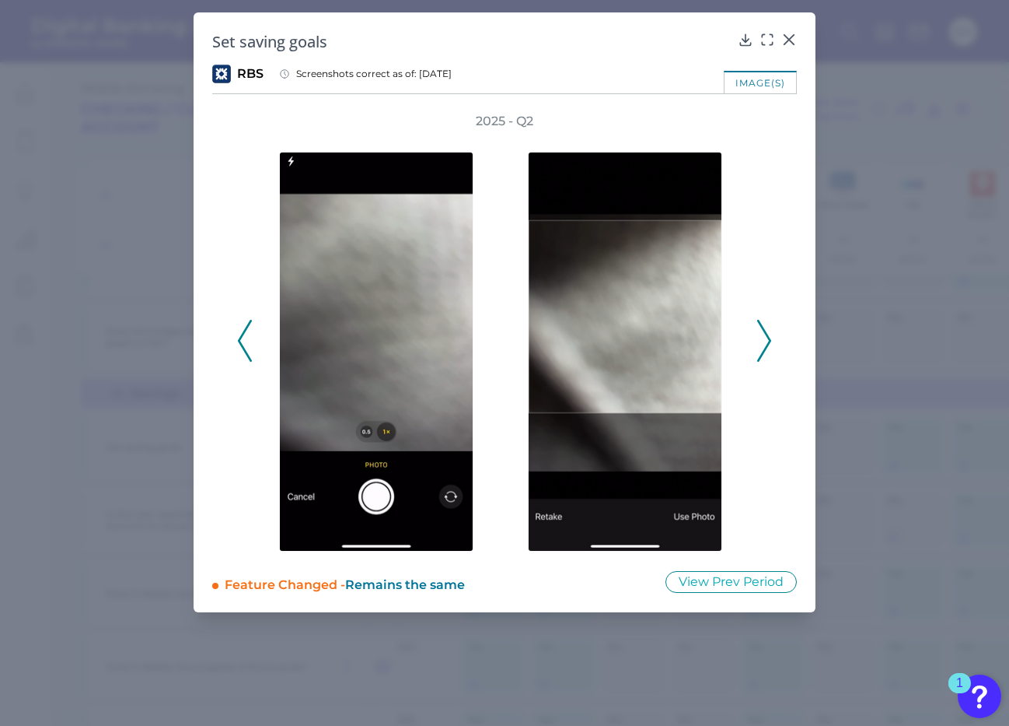
click at [768, 346] on icon at bounding box center [764, 341] width 14 height 42
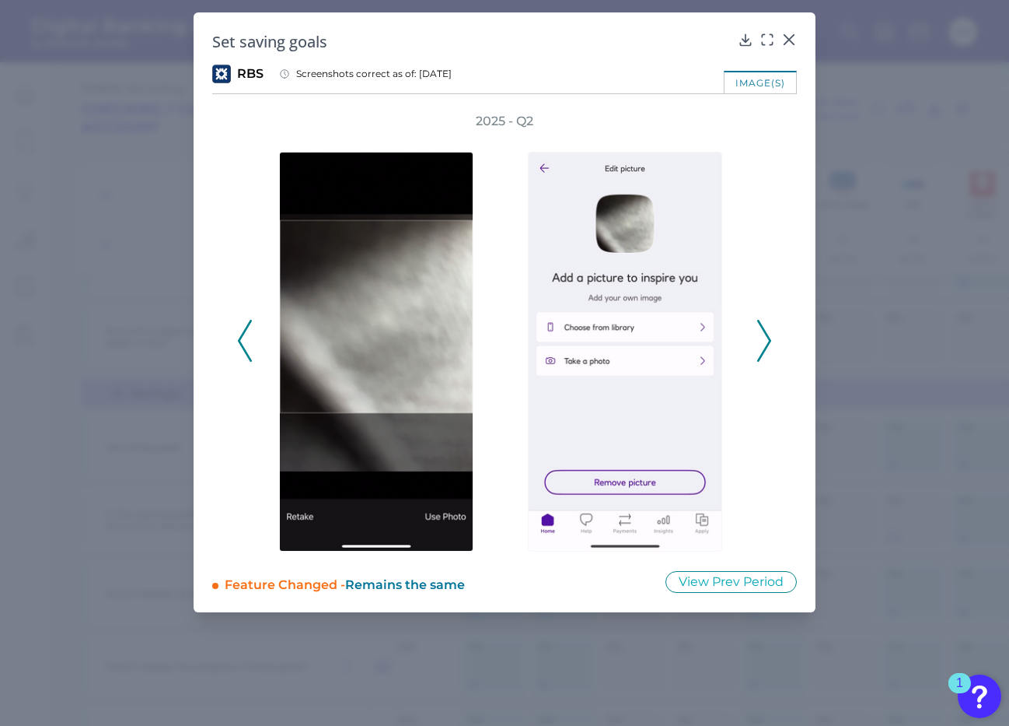
click at [769, 348] on icon at bounding box center [764, 341] width 14 height 42
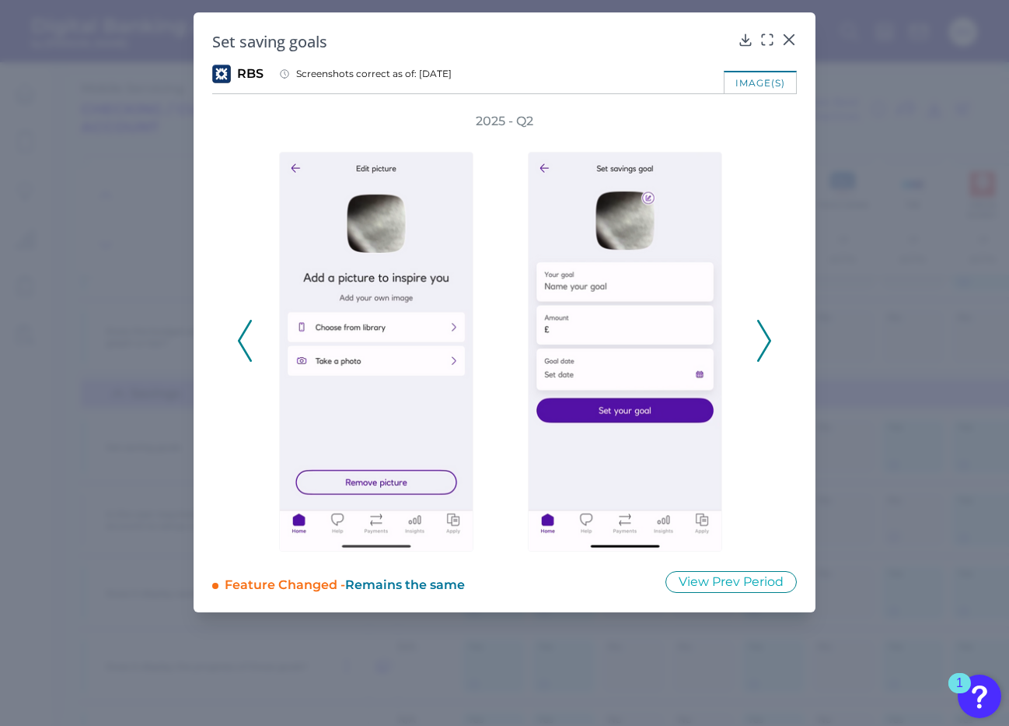
click at [771, 351] on icon at bounding box center [764, 341] width 14 height 42
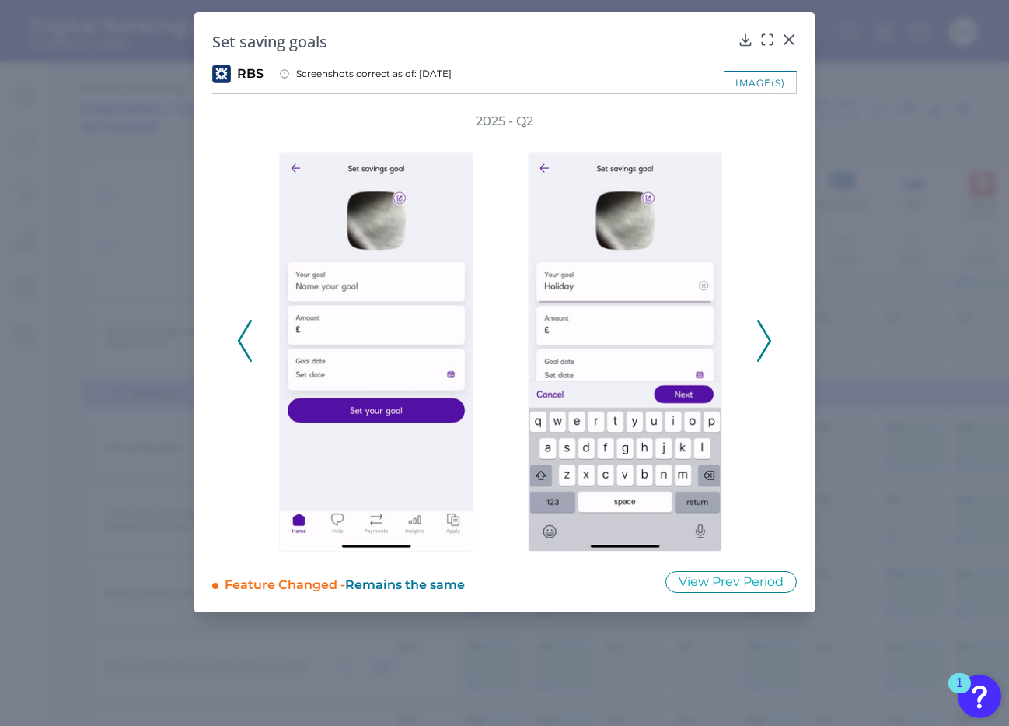
click at [771, 351] on icon at bounding box center [764, 341] width 14 height 42
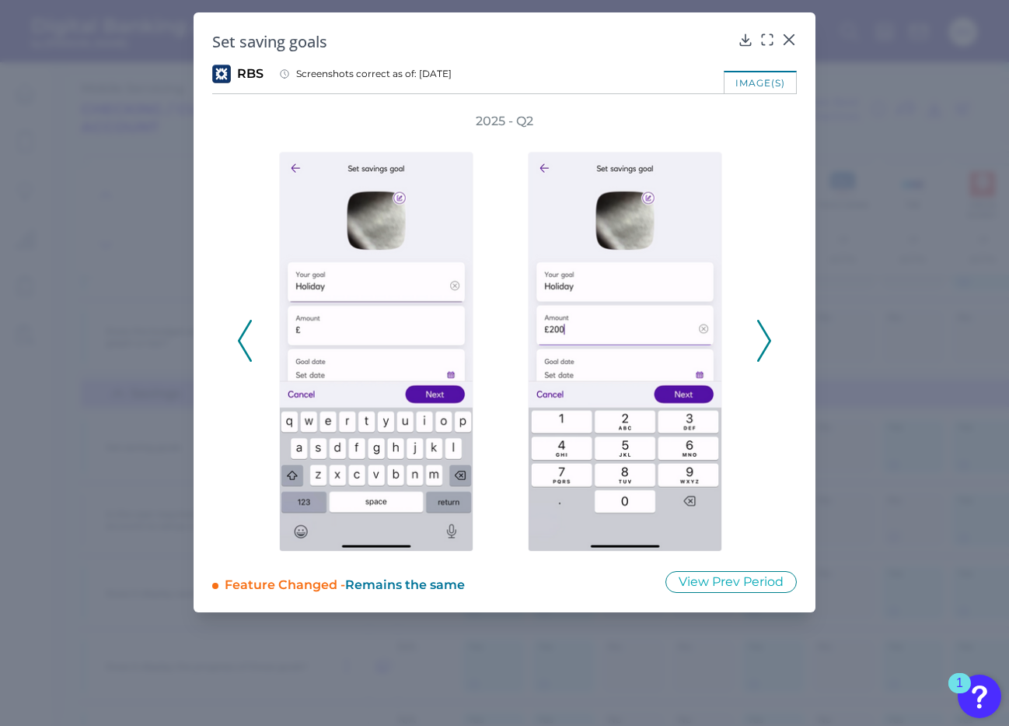
click at [771, 351] on icon at bounding box center [764, 341] width 14 height 42
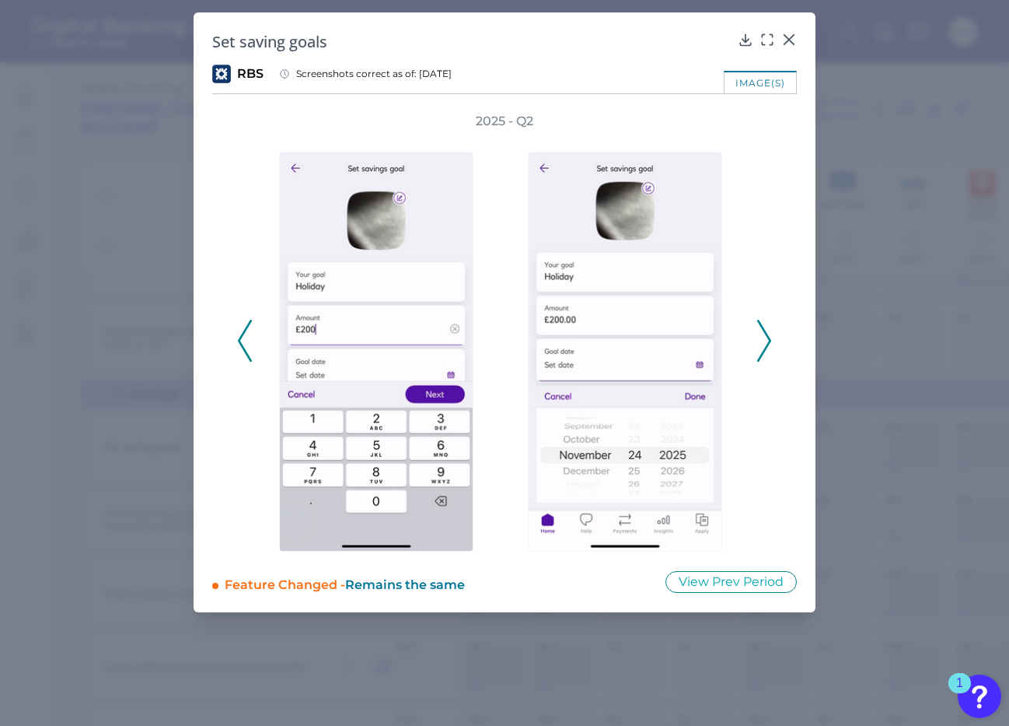
click at [771, 351] on icon at bounding box center [764, 341] width 14 height 42
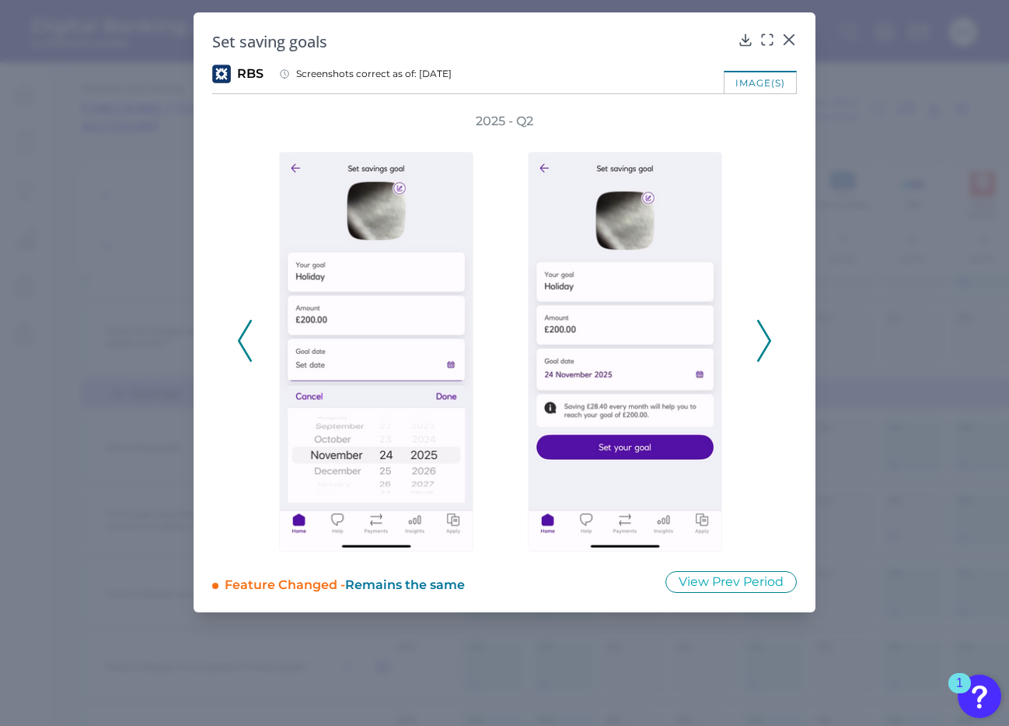
click at [771, 351] on icon at bounding box center [764, 341] width 14 height 42
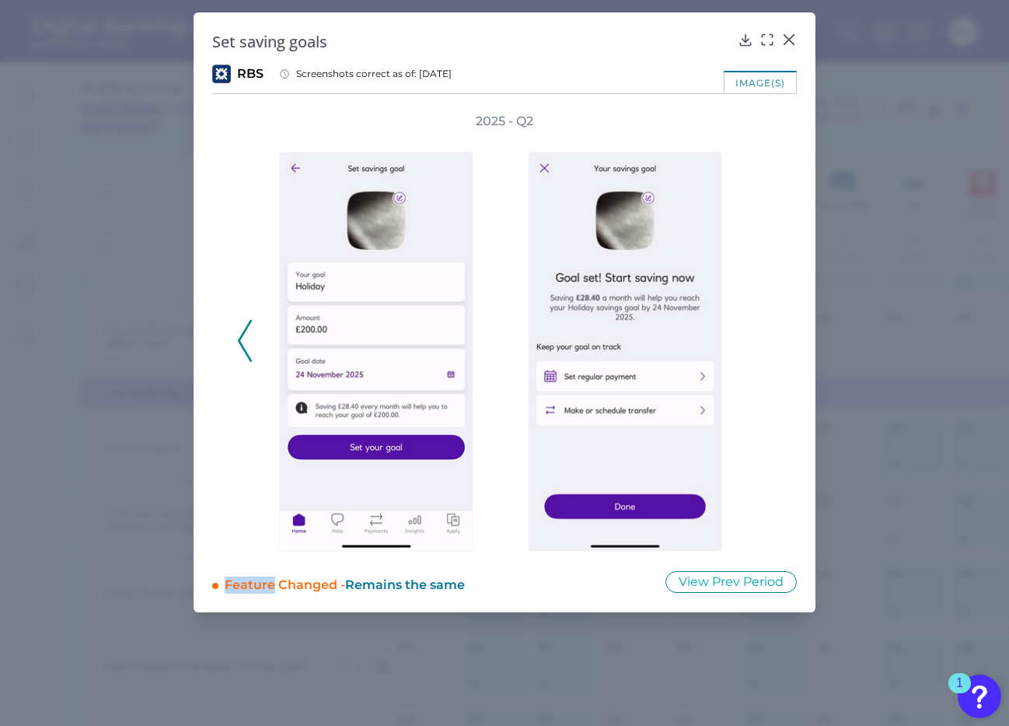
click at [771, 351] on div "2025 - Q2" at bounding box center [504, 332] width 535 height 439
click at [789, 39] on icon at bounding box center [789, 39] width 9 height 9
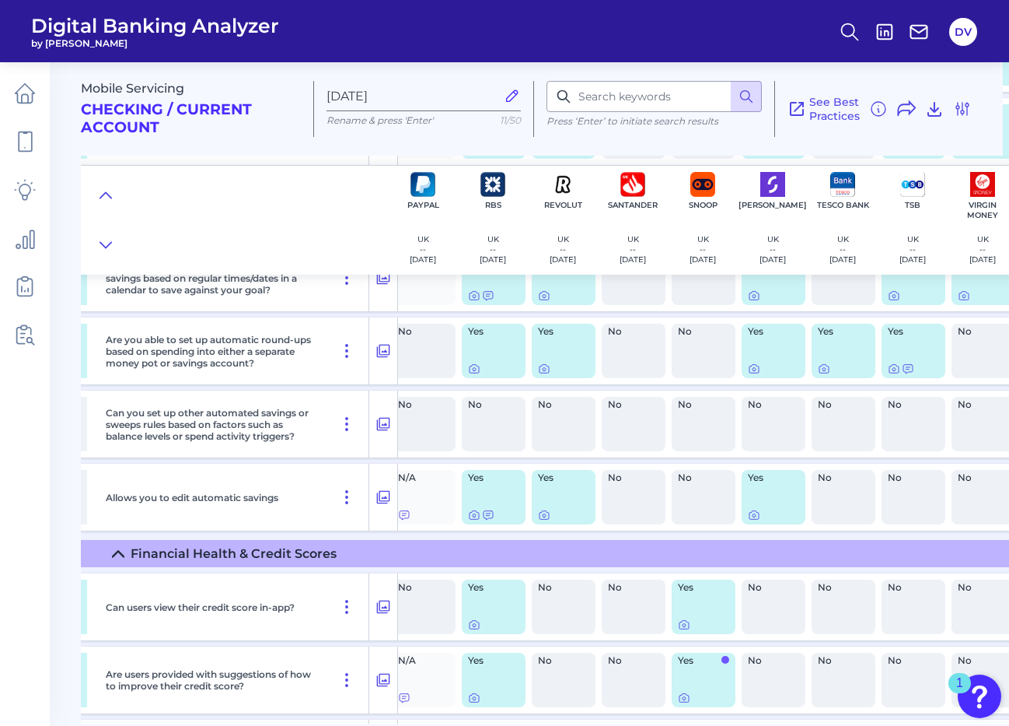
scroll to position [1919, 1410]
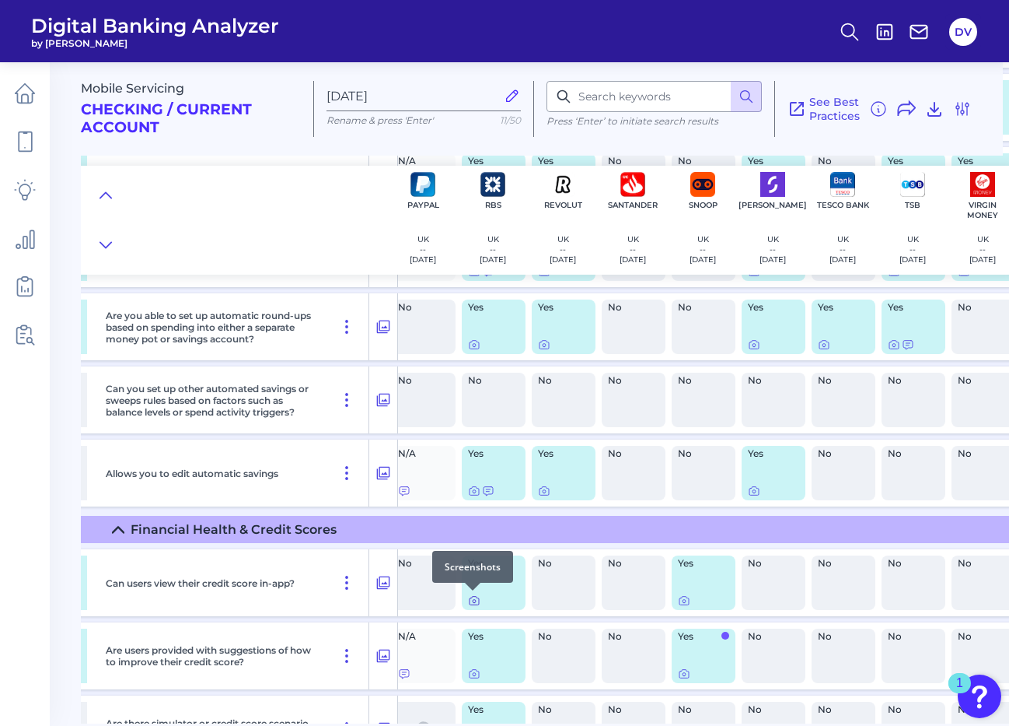
click at [473, 600] on icon at bounding box center [474, 601] width 3 height 3
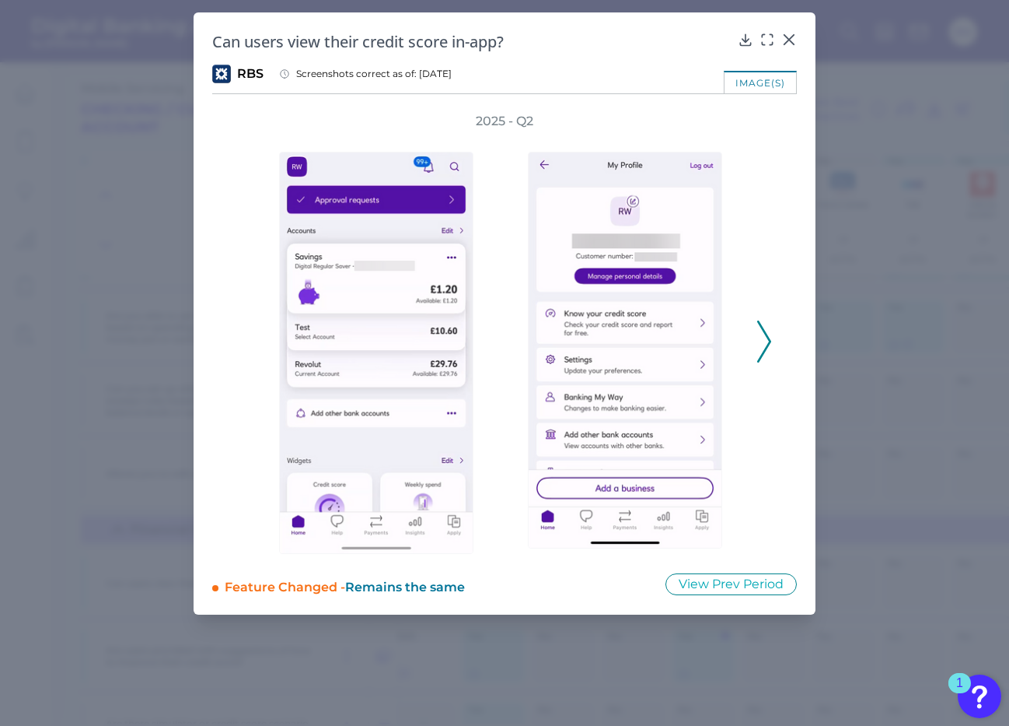
click at [756, 341] on div "2025 - Q2" at bounding box center [504, 333] width 535 height 441
click at [761, 343] on icon at bounding box center [764, 341] width 14 height 42
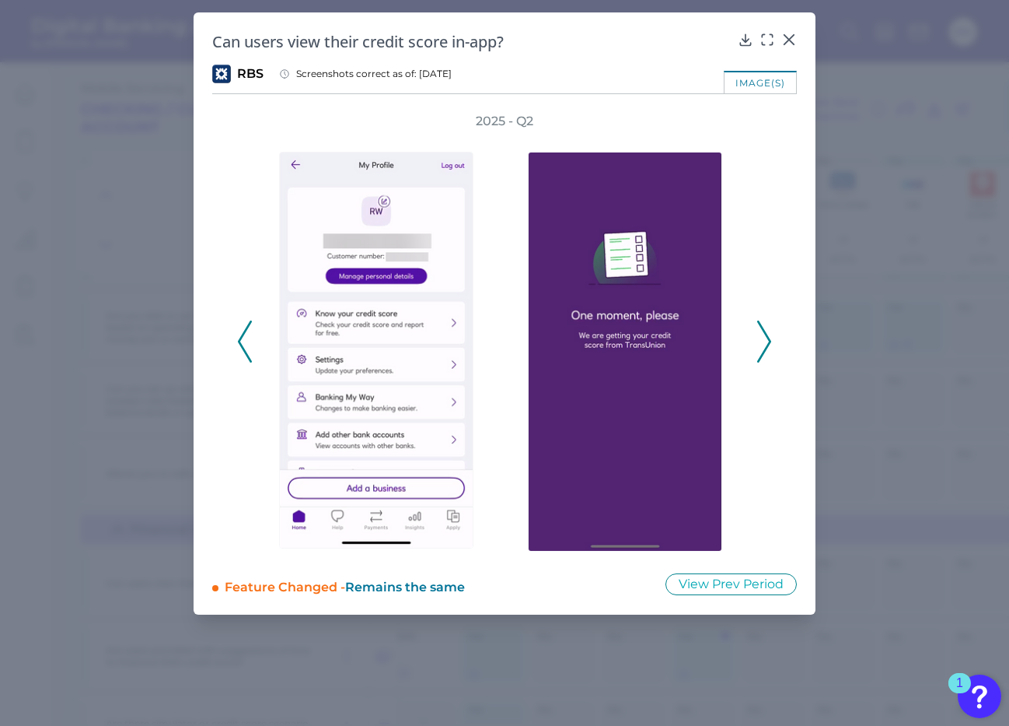
click at [761, 343] on icon at bounding box center [764, 341] width 14 height 42
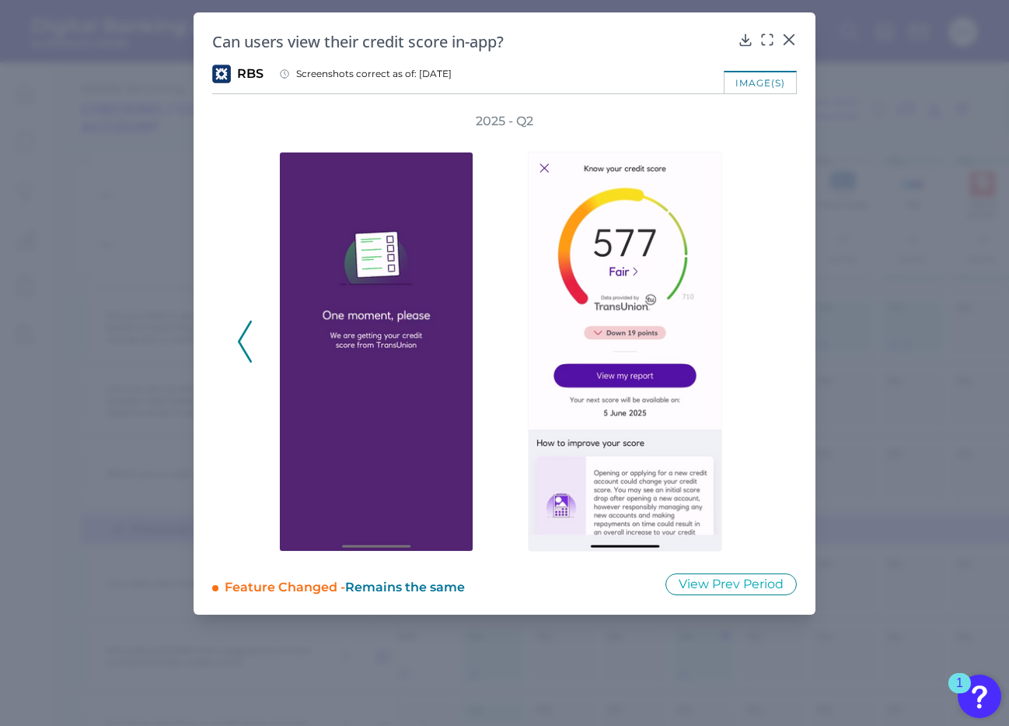
click at [761, 343] on div "2025 - Q2" at bounding box center [504, 333] width 535 height 441
click at [788, 41] on icon at bounding box center [789, 39] width 9 height 9
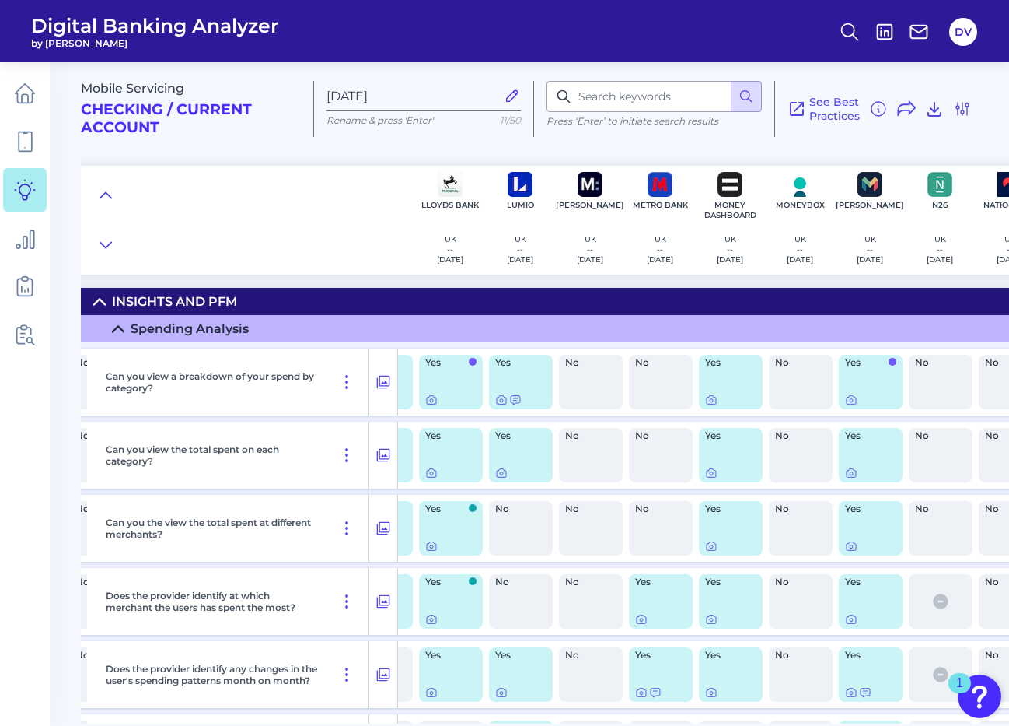
scroll to position [0, 613]
click at [429, 398] on icon at bounding box center [431, 400] width 12 height 12
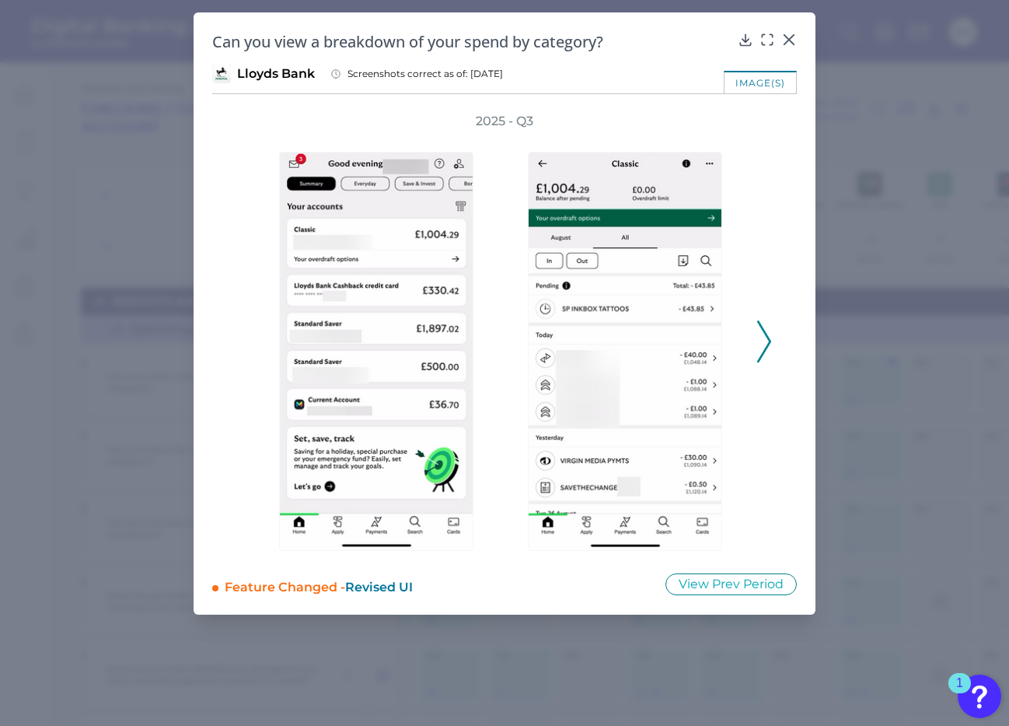
click at [763, 340] on icon at bounding box center [764, 341] width 14 height 42
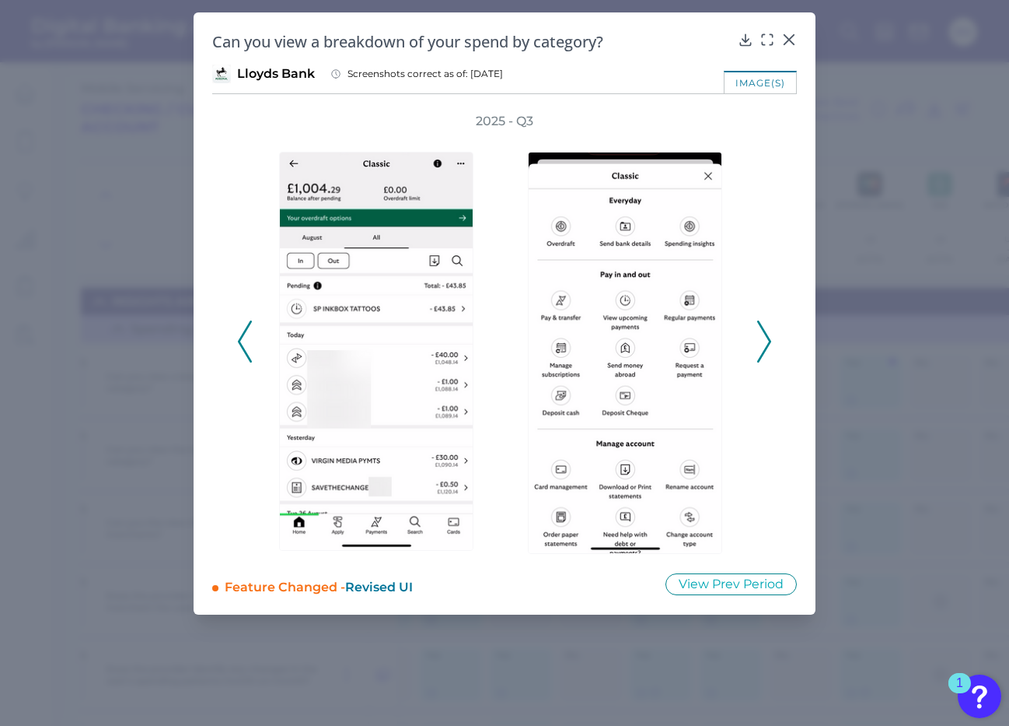
click at [764, 338] on icon at bounding box center [764, 341] width 14 height 42
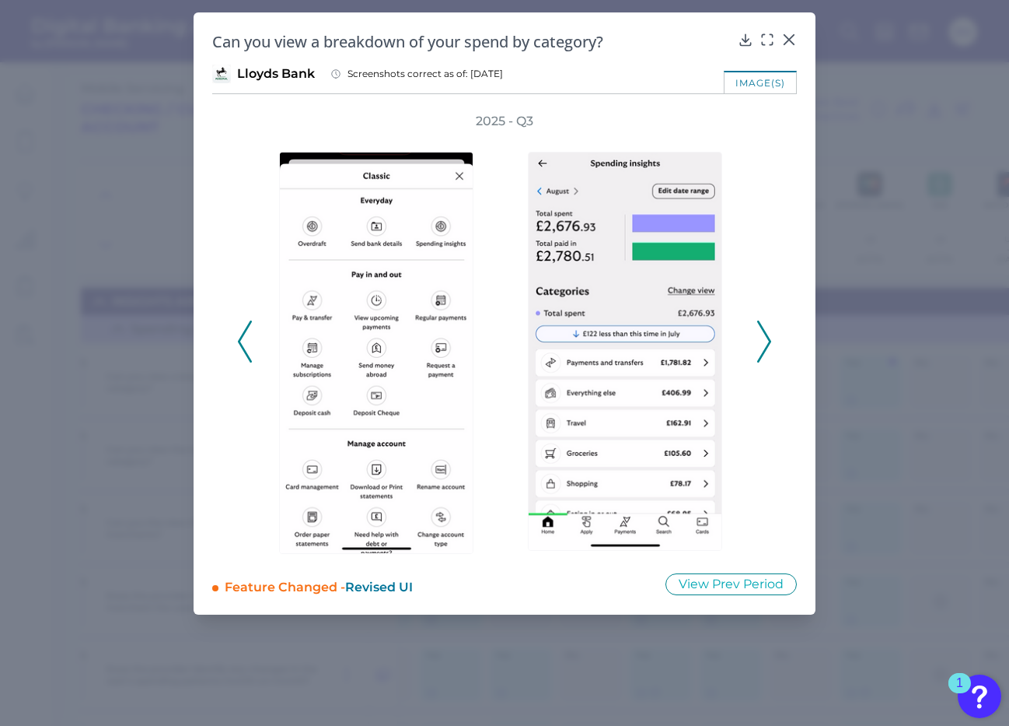
click at [749, 338] on div at bounding box center [629, 342] width 249 height 424
click at [764, 341] on icon at bounding box center [764, 341] width 14 height 42
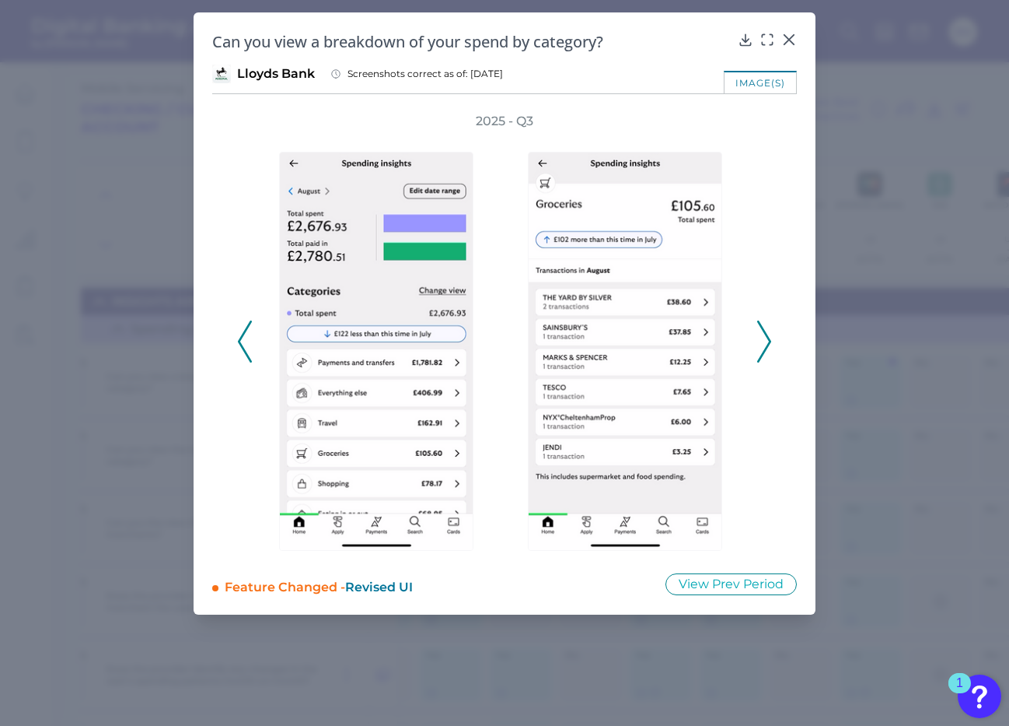
click at [764, 341] on icon at bounding box center [764, 341] width 14 height 42
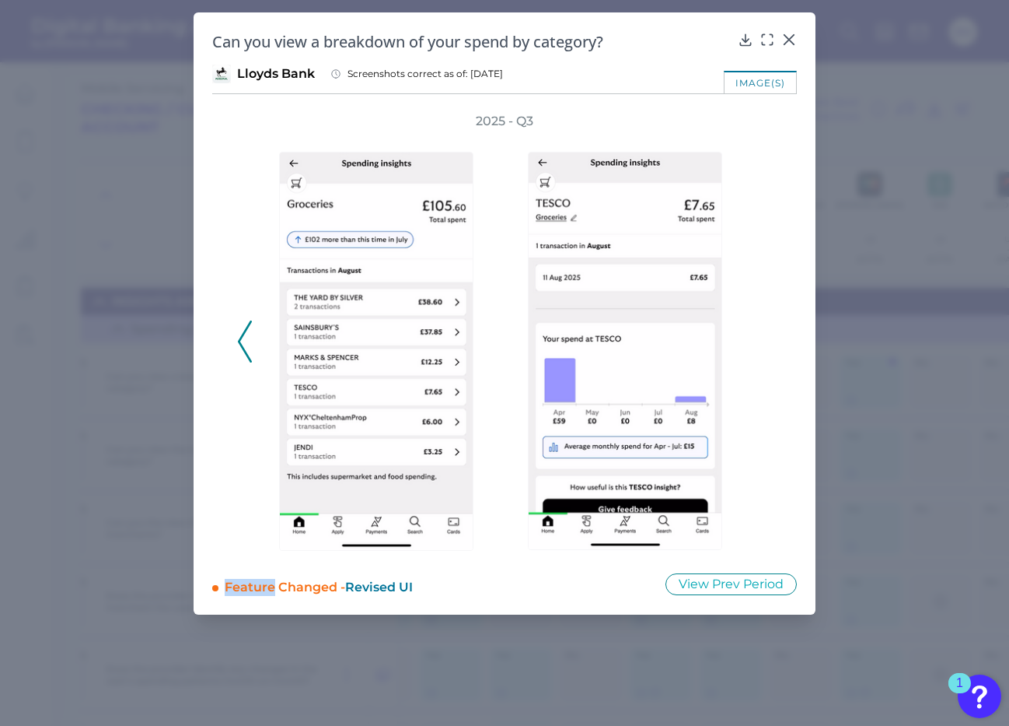
click at [764, 341] on div "2025 - Q3" at bounding box center [504, 333] width 535 height 441
click at [745, 40] on icon at bounding box center [746, 40] width 16 height 16
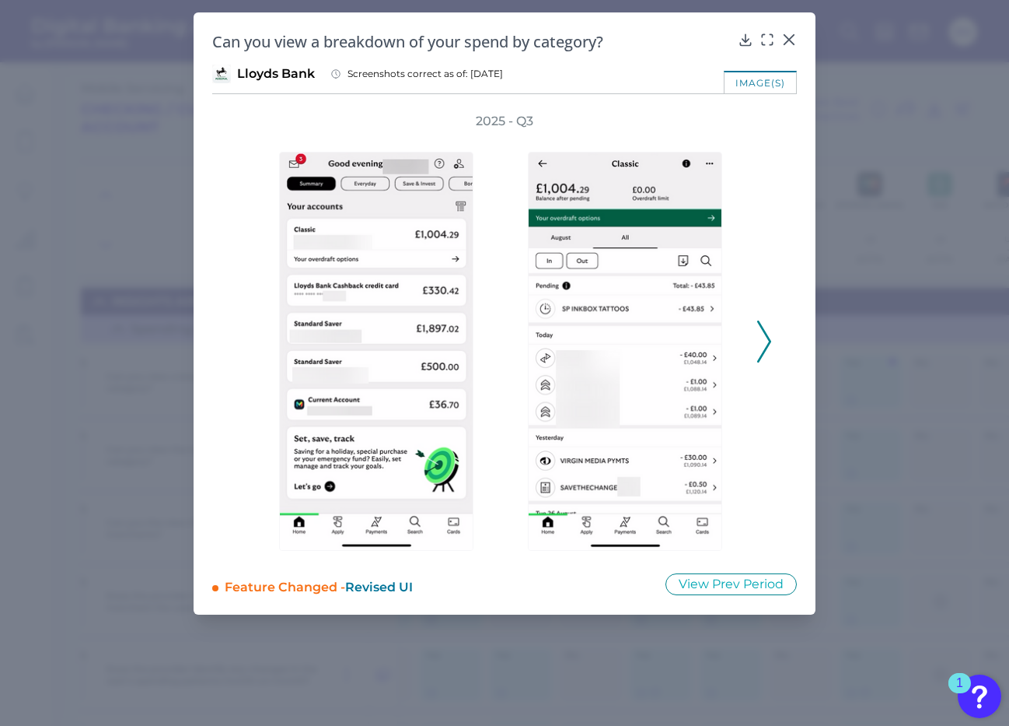
click at [768, 339] on icon at bounding box center [764, 341] width 14 height 42
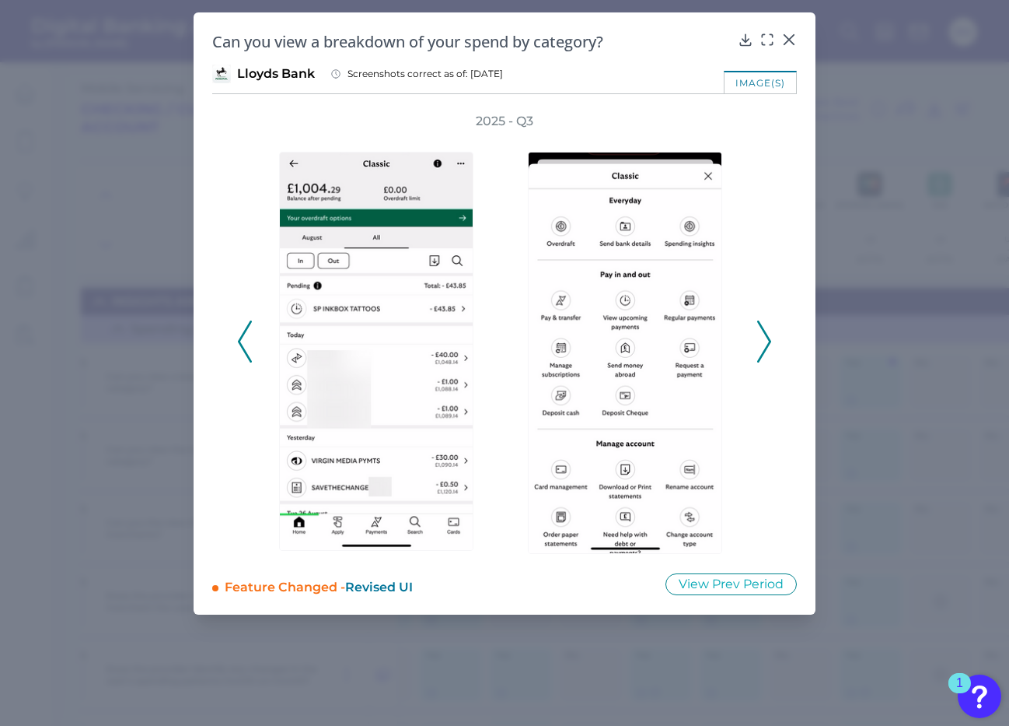
click at [764, 345] on icon at bounding box center [764, 341] width 14 height 42
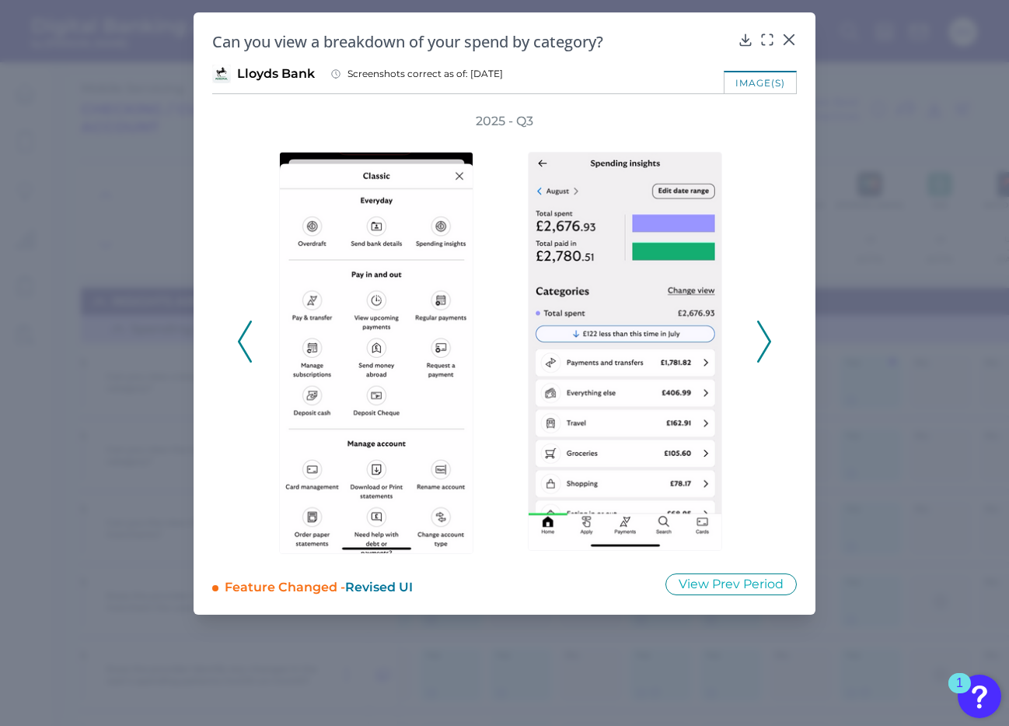
click at [764, 345] on icon at bounding box center [764, 341] width 14 height 42
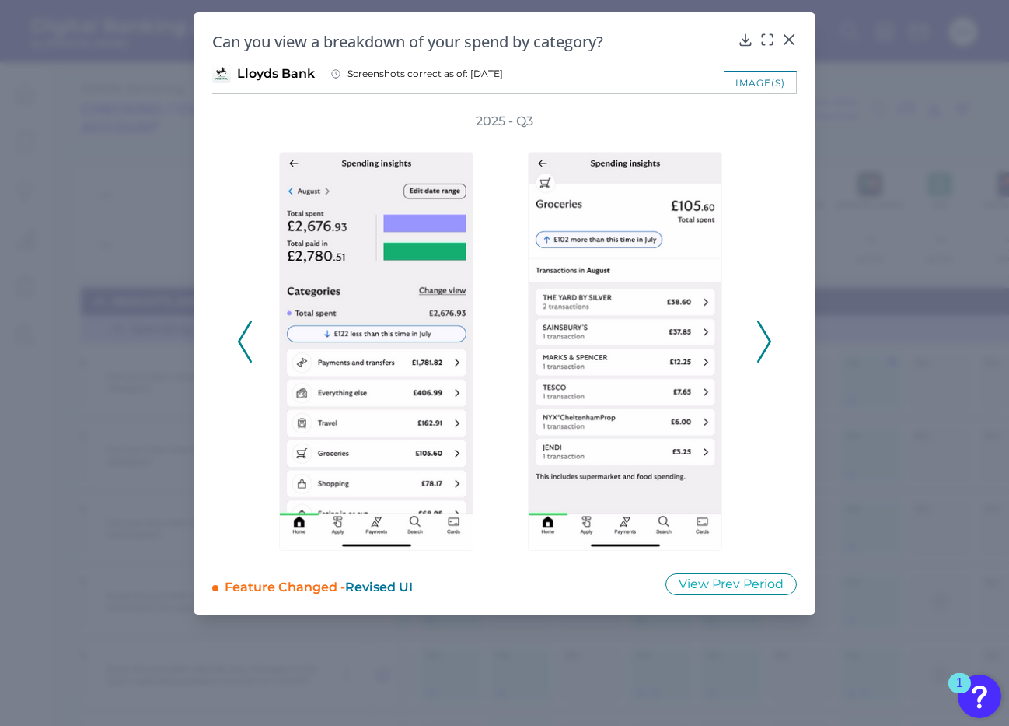
click at [764, 348] on icon at bounding box center [764, 341] width 14 height 42
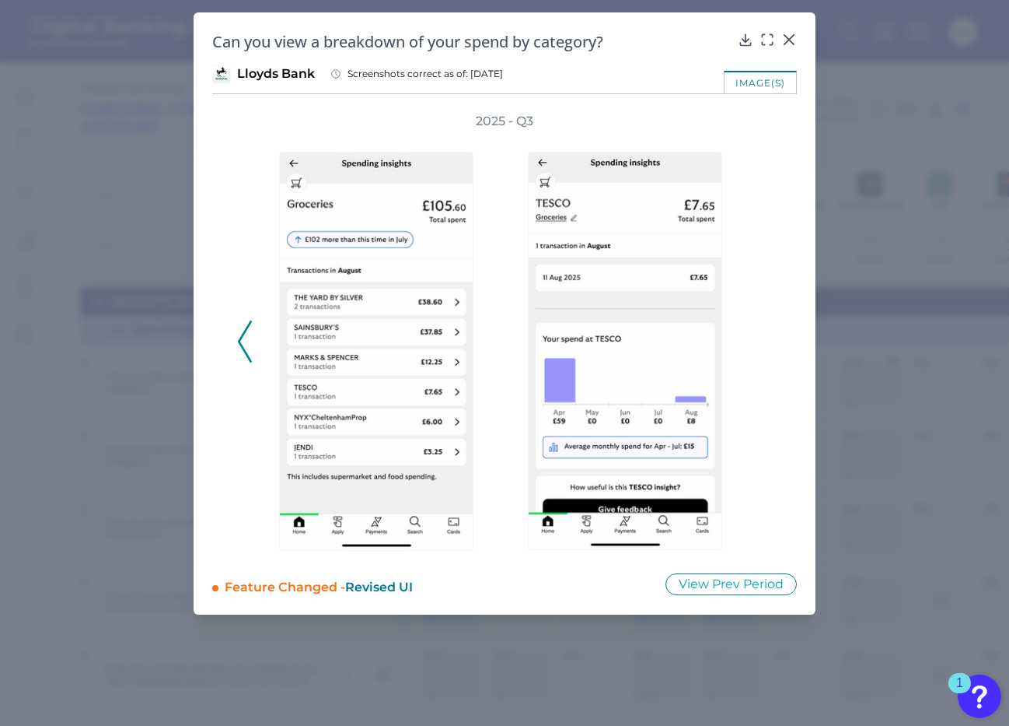
click at [764, 348] on div "2025 - Q3" at bounding box center [504, 333] width 535 height 441
click at [786, 43] on div at bounding box center [790, 51] width 16 height 16
click at [790, 37] on icon at bounding box center [790, 40] width 16 height 16
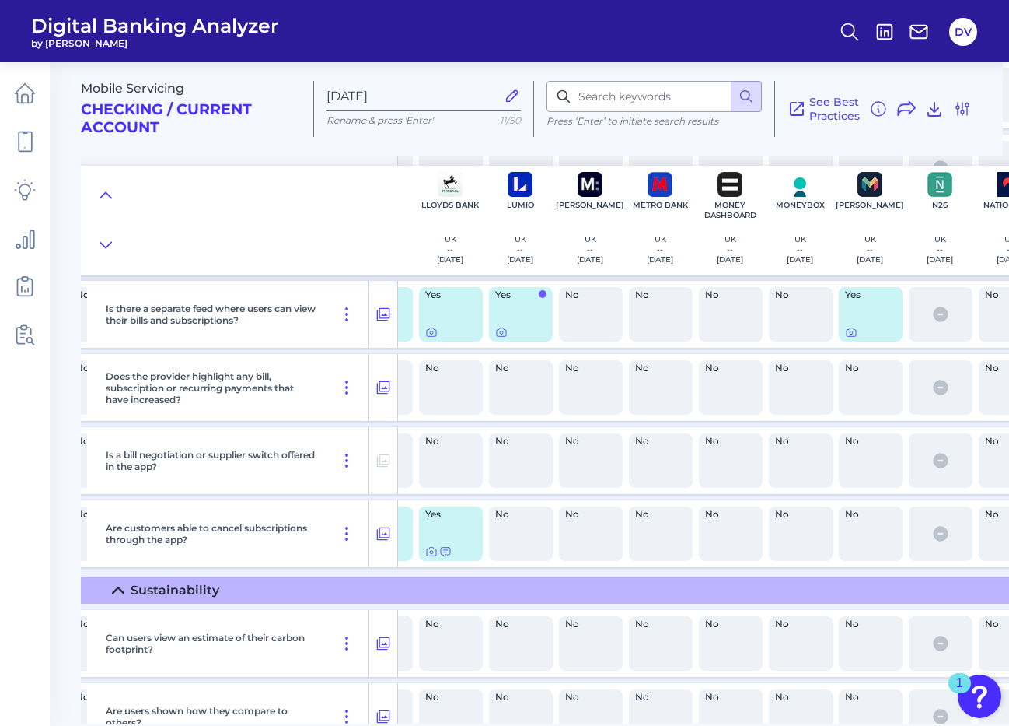
scroll to position [653, 613]
click at [430, 331] on icon at bounding box center [431, 332] width 3 height 3
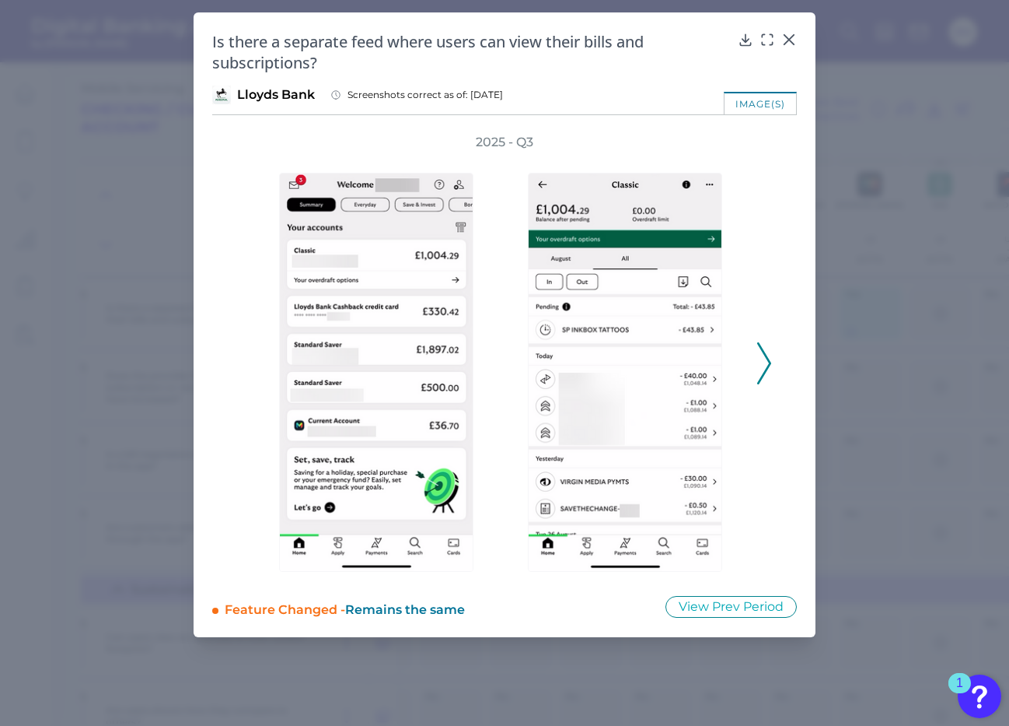
click at [763, 367] on icon at bounding box center [764, 363] width 14 height 42
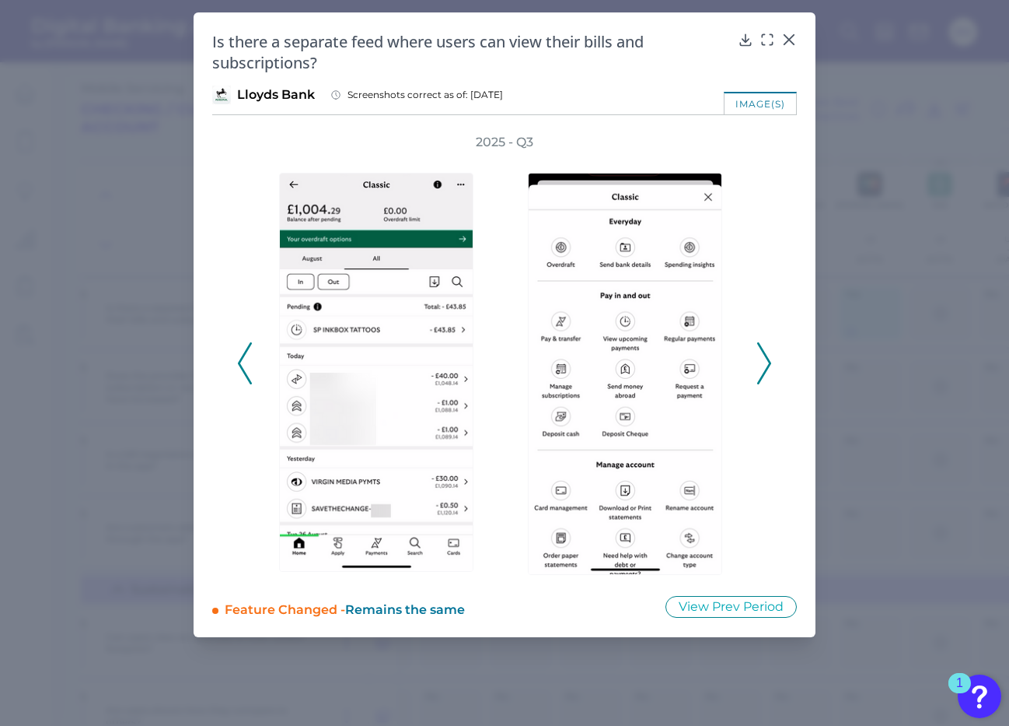
click at [763, 369] on icon at bounding box center [764, 363] width 14 height 42
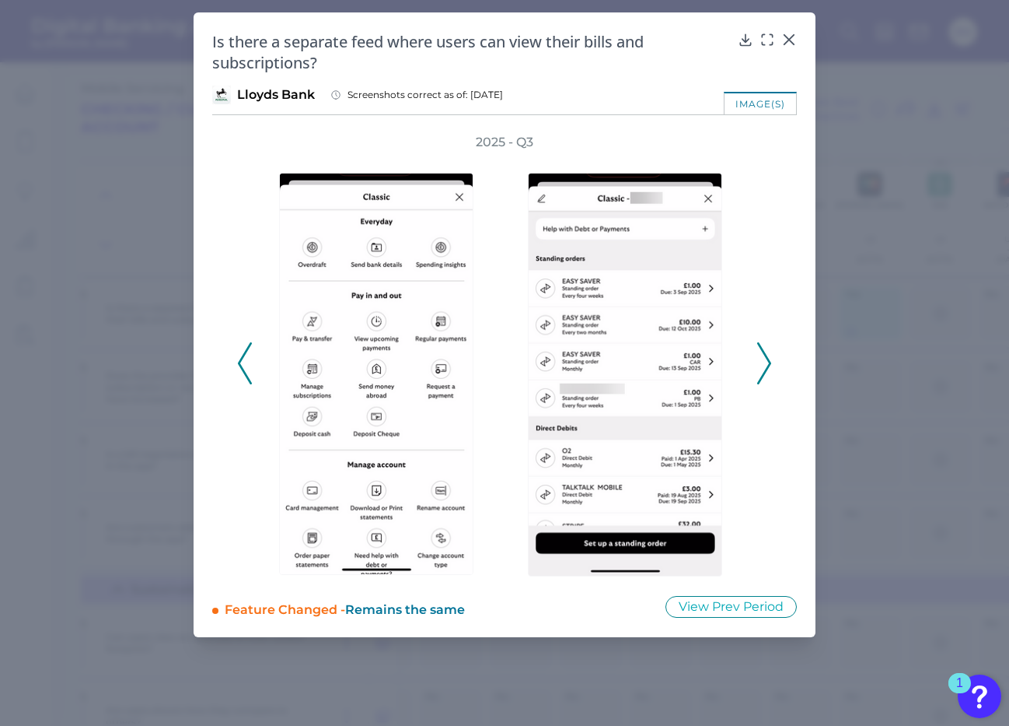
click at [764, 369] on icon at bounding box center [764, 363] width 14 height 42
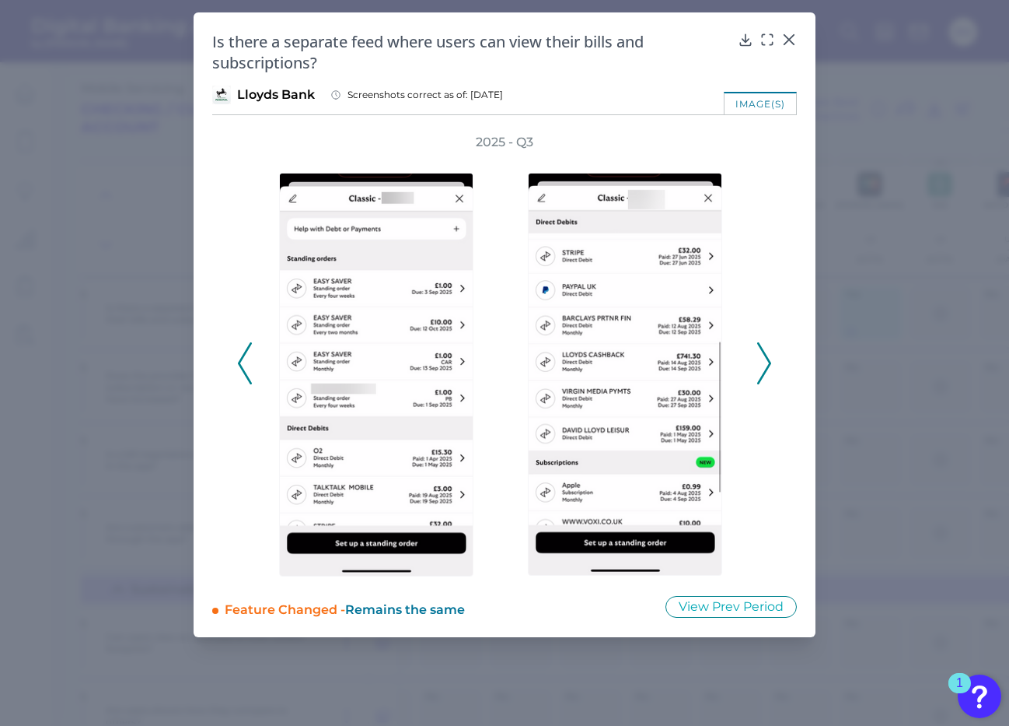
click at [764, 369] on icon at bounding box center [764, 363] width 14 height 42
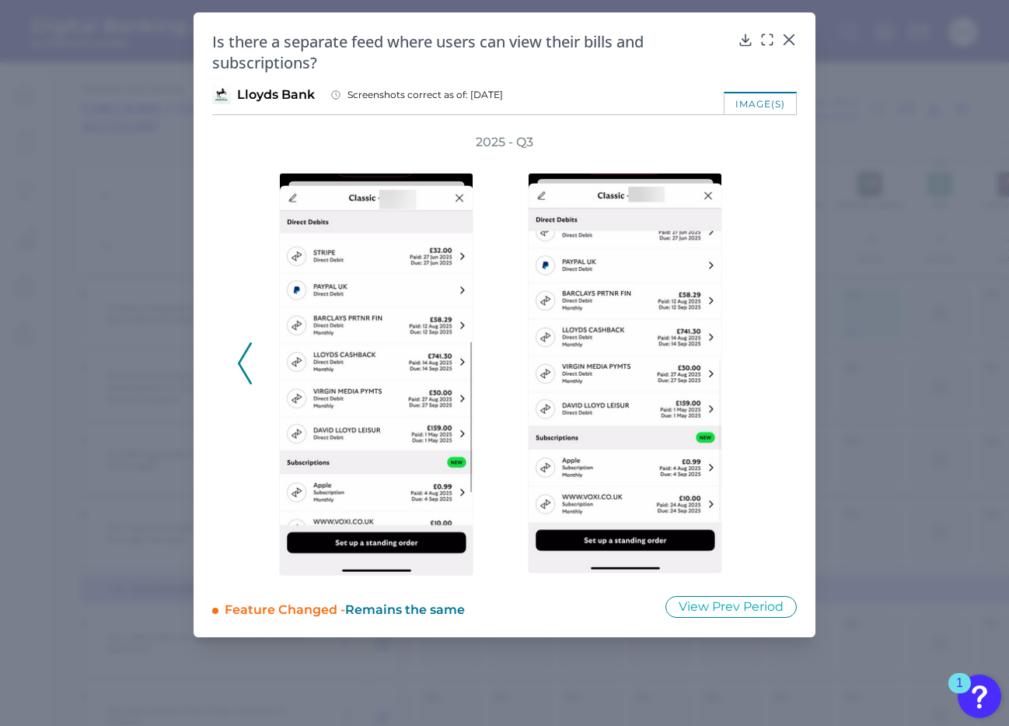
click at [764, 369] on div "2025 - Q3" at bounding box center [504, 355] width 535 height 443
click at [787, 41] on icon at bounding box center [789, 39] width 9 height 9
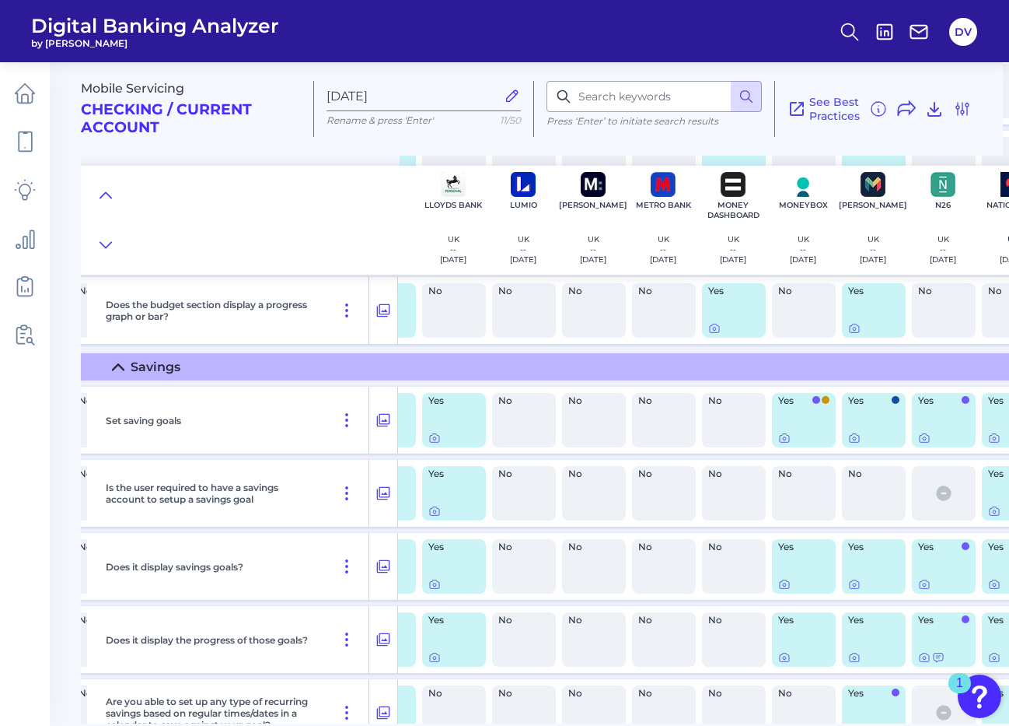
scroll to position [1474, 610]
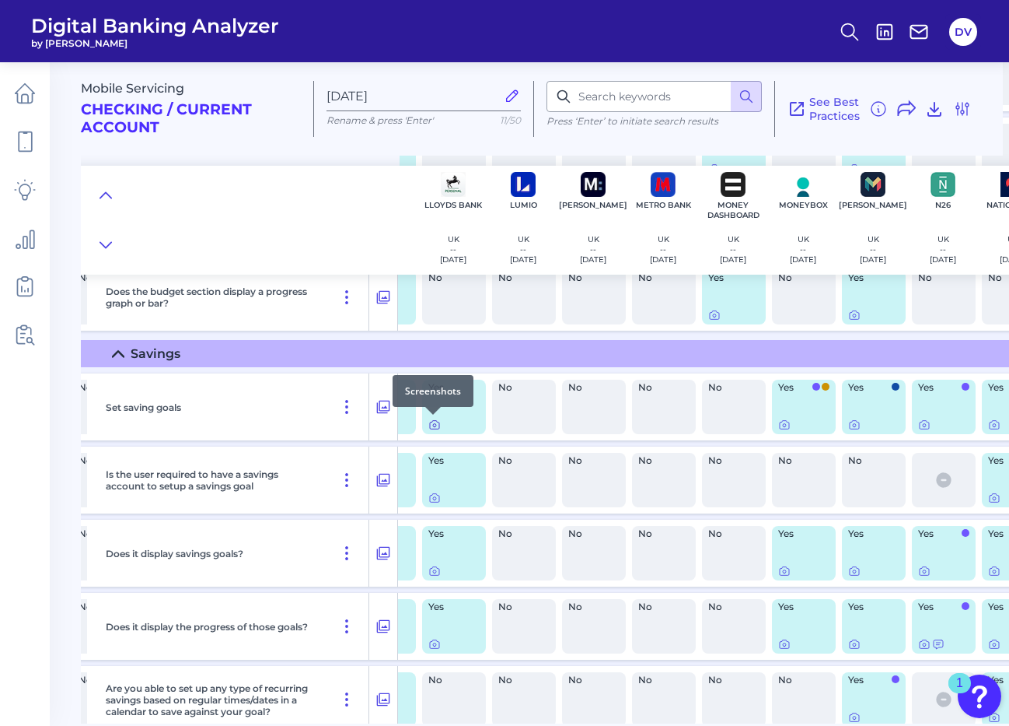
click at [432, 423] on icon at bounding box center [435, 424] width 12 height 12
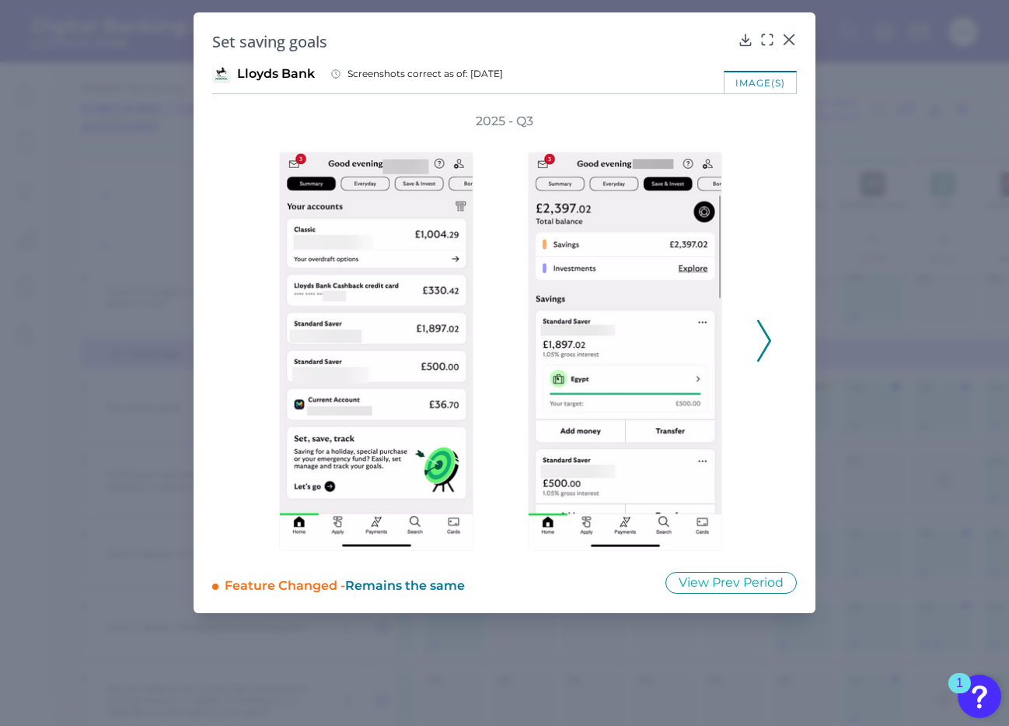
click at [761, 349] on icon at bounding box center [764, 341] width 14 height 42
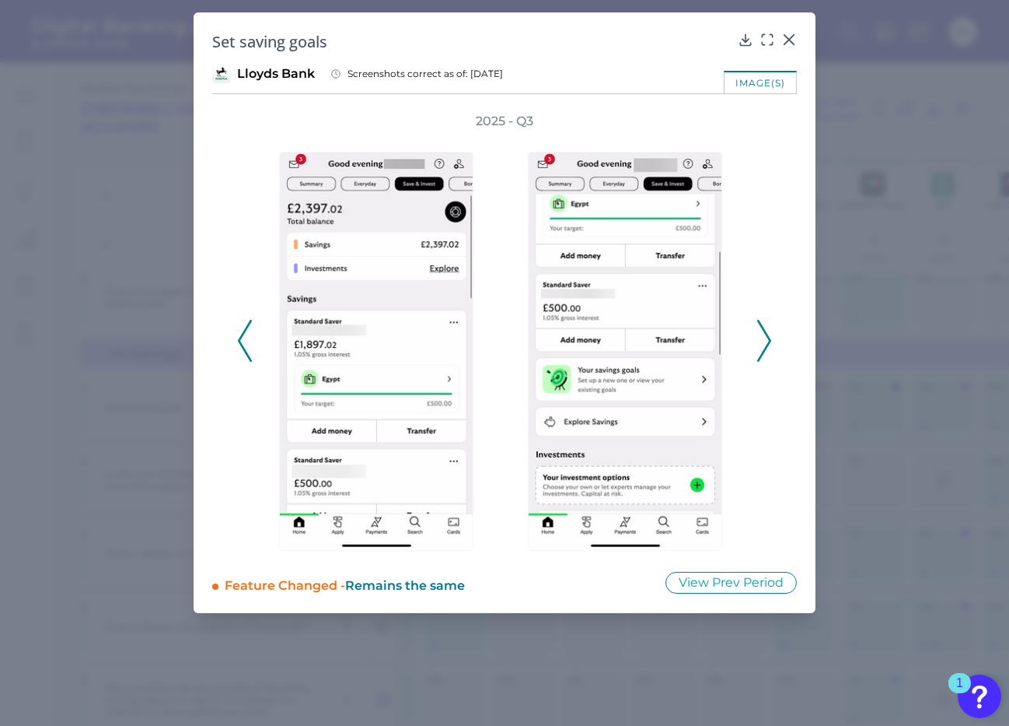
click at [761, 349] on icon at bounding box center [764, 341] width 14 height 42
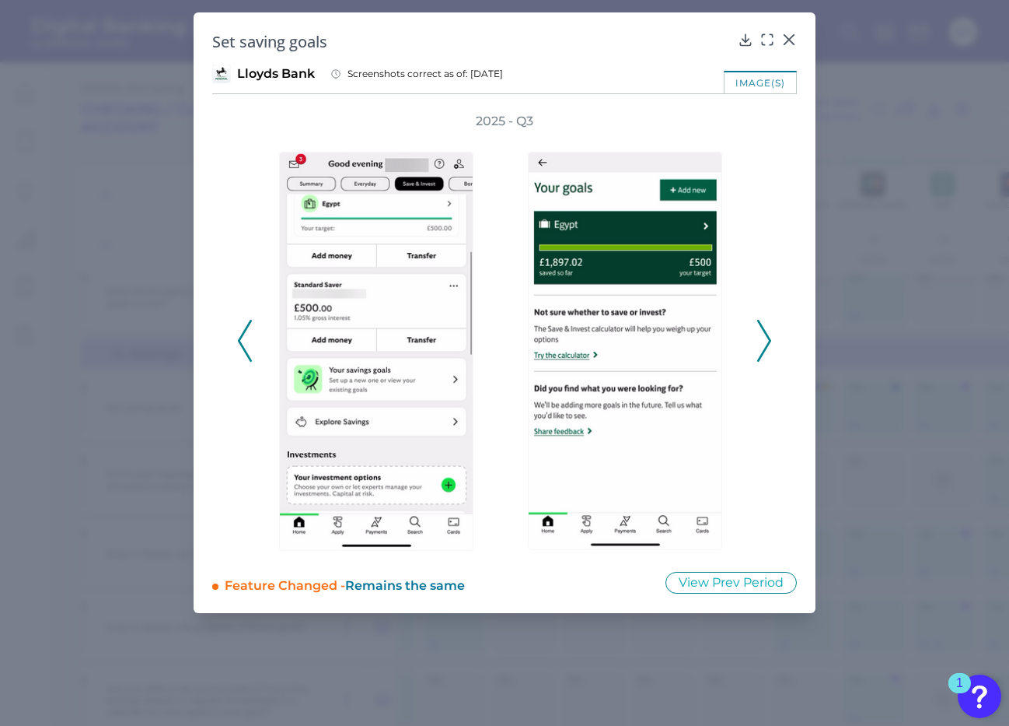
click at [239, 344] on icon at bounding box center [245, 341] width 14 height 42
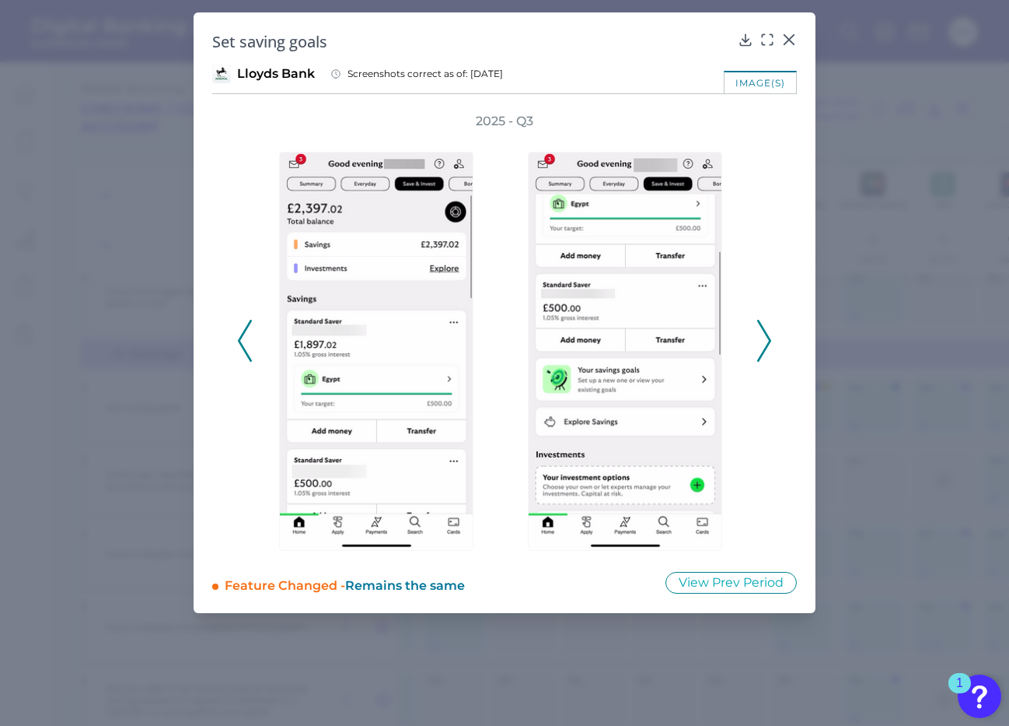
click at [239, 344] on icon at bounding box center [245, 341] width 14 height 42
click at [759, 338] on icon at bounding box center [764, 341] width 14 height 42
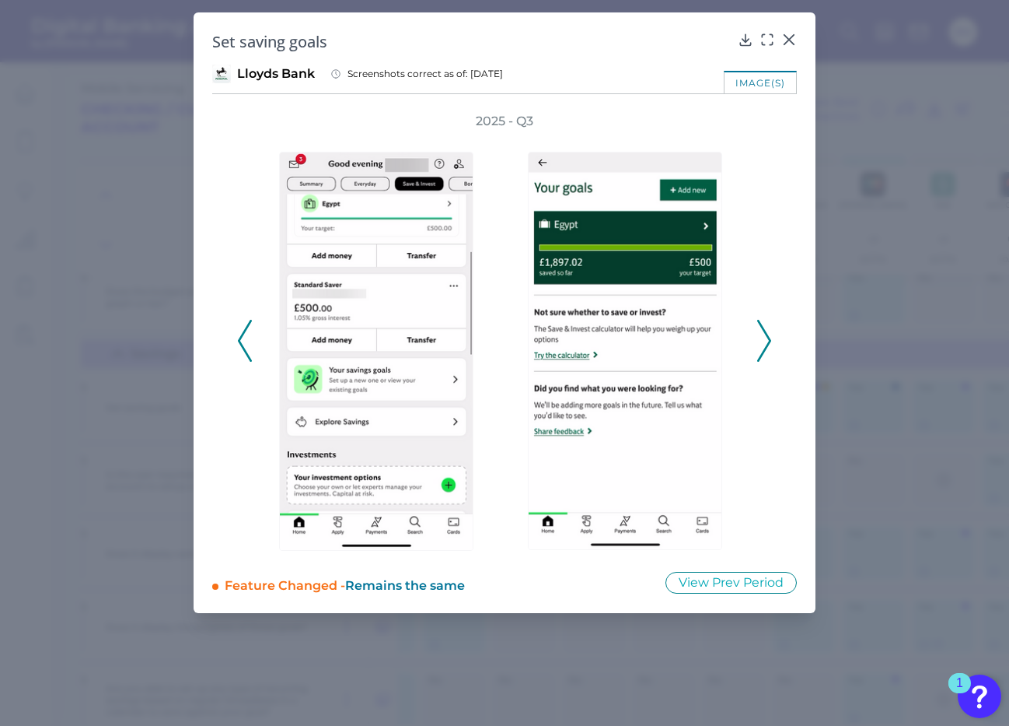
click at [759, 338] on icon at bounding box center [764, 341] width 14 height 42
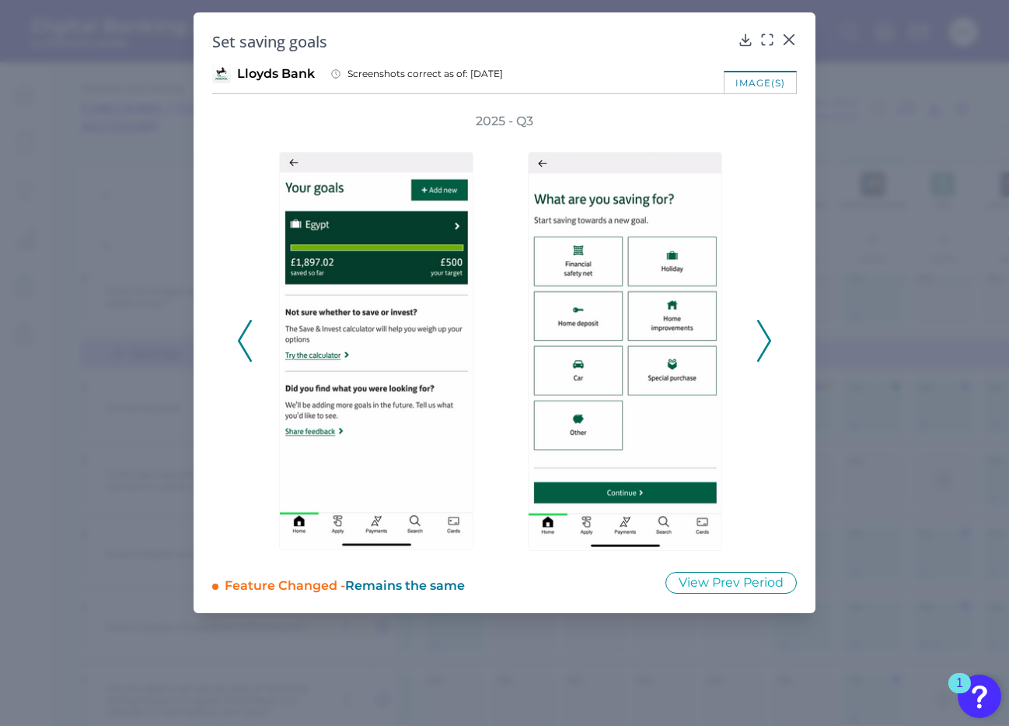
click at [759, 338] on icon at bounding box center [764, 341] width 14 height 42
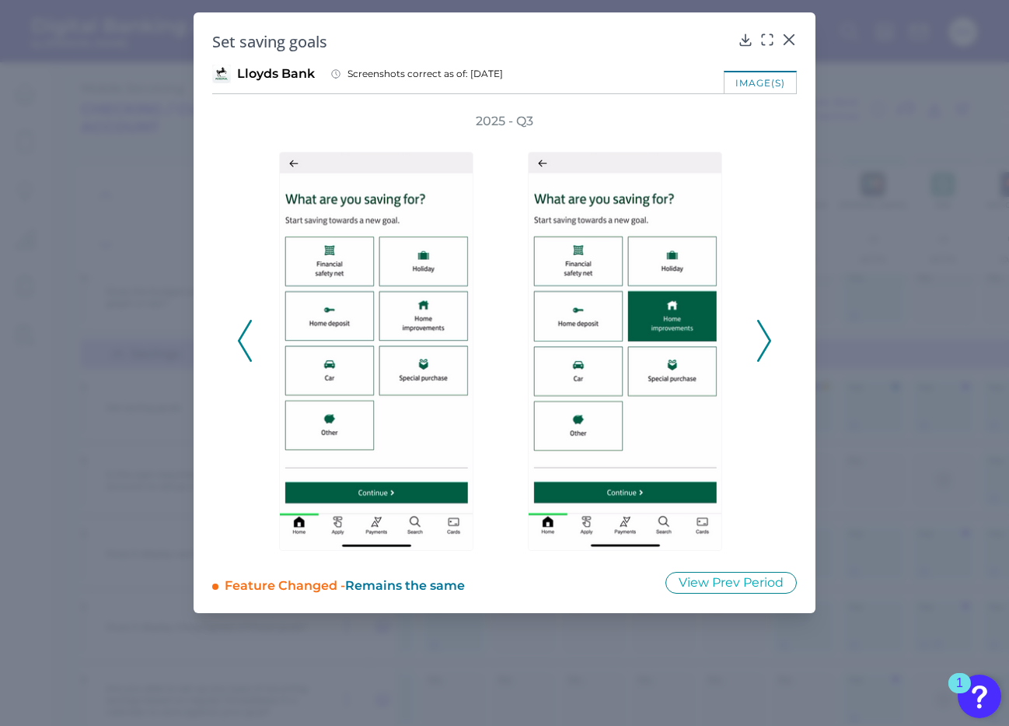
click at [759, 338] on icon at bounding box center [764, 341] width 14 height 42
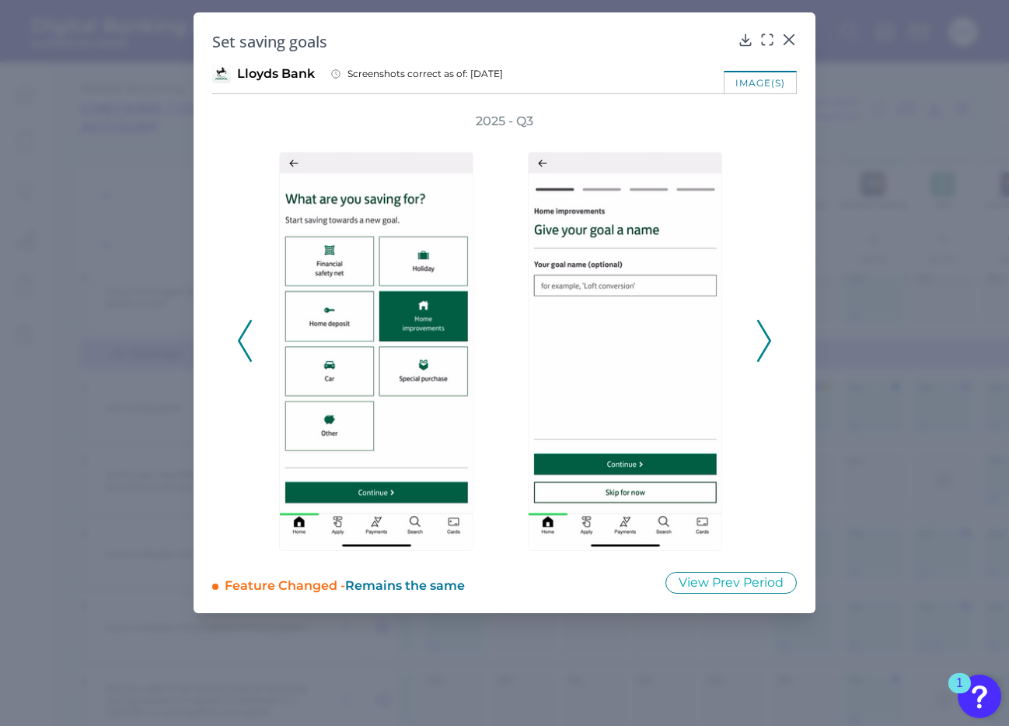
click at [759, 338] on icon at bounding box center [764, 341] width 14 height 42
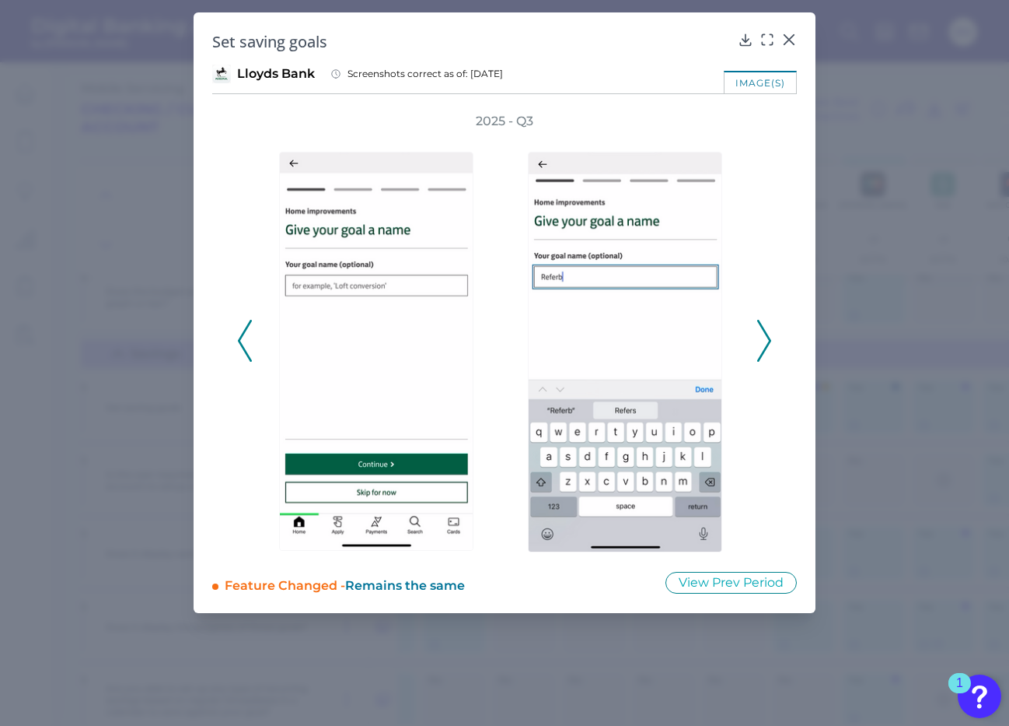
click at [759, 338] on icon at bounding box center [764, 341] width 14 height 42
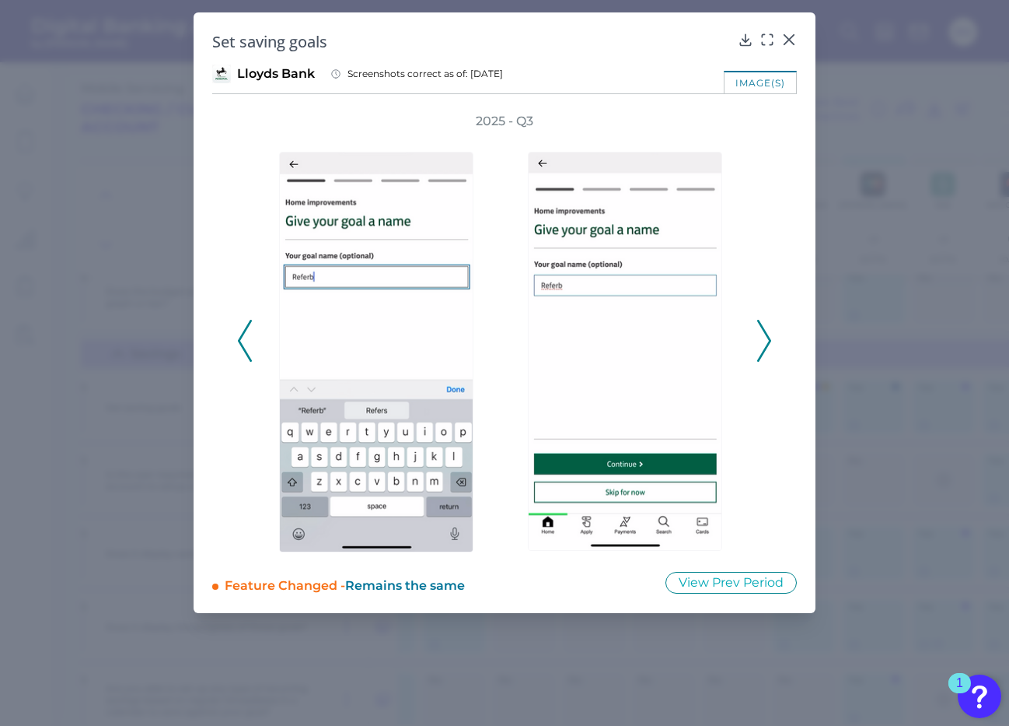
click at [759, 338] on icon at bounding box center [764, 341] width 14 height 42
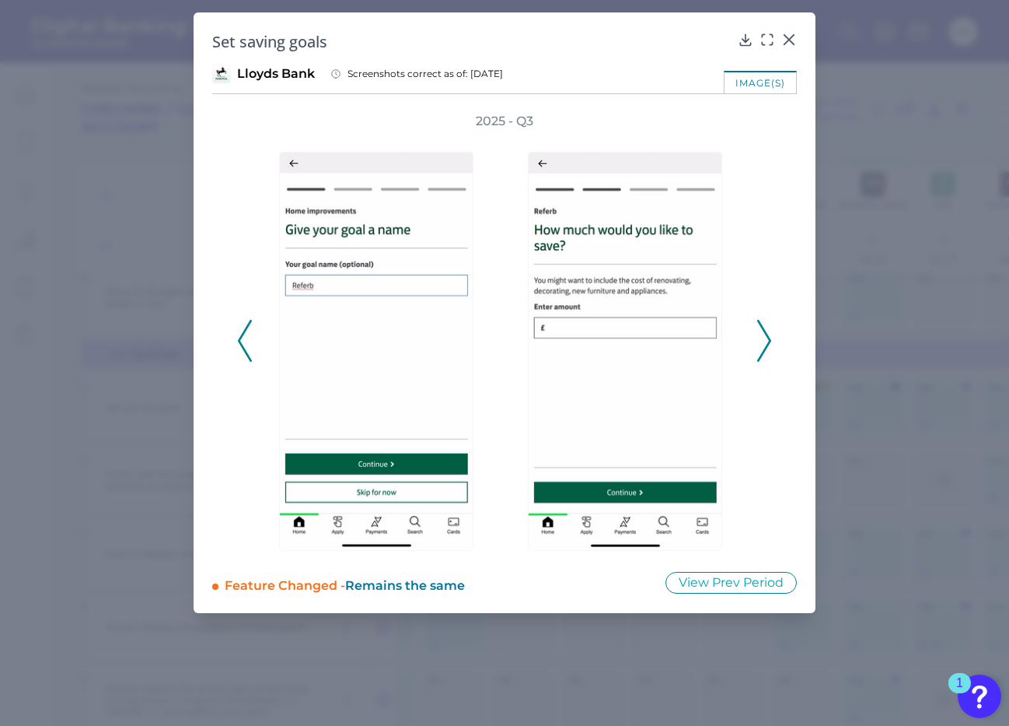
click at [759, 338] on icon at bounding box center [764, 341] width 14 height 42
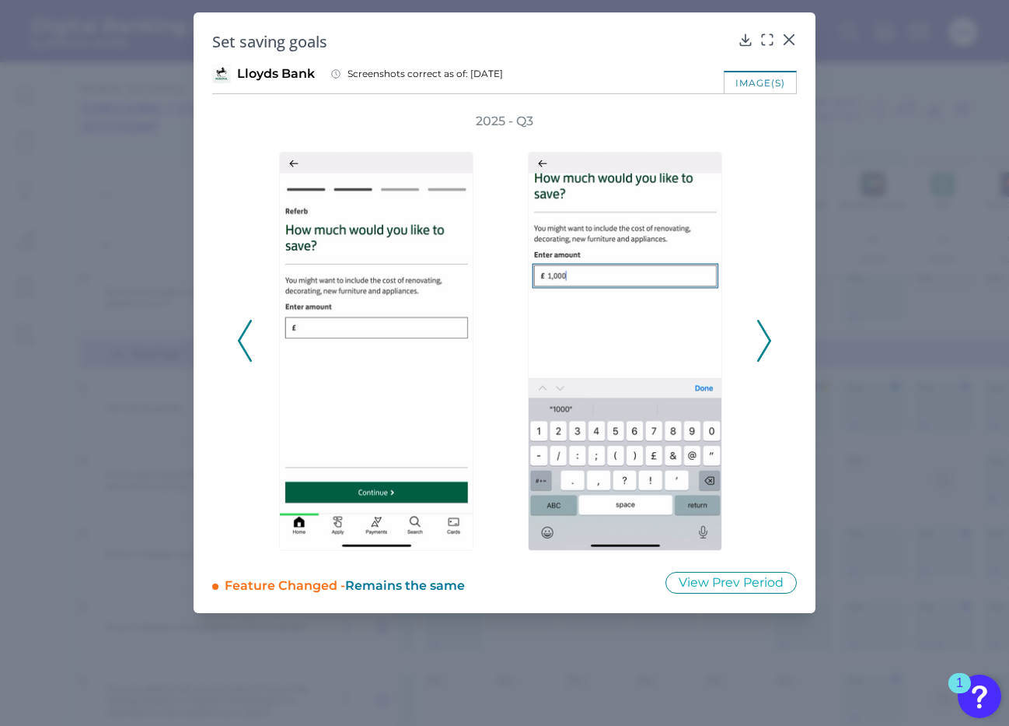
click at [759, 338] on icon at bounding box center [764, 341] width 14 height 42
click at [743, 40] on icon at bounding box center [745, 39] width 10 height 11
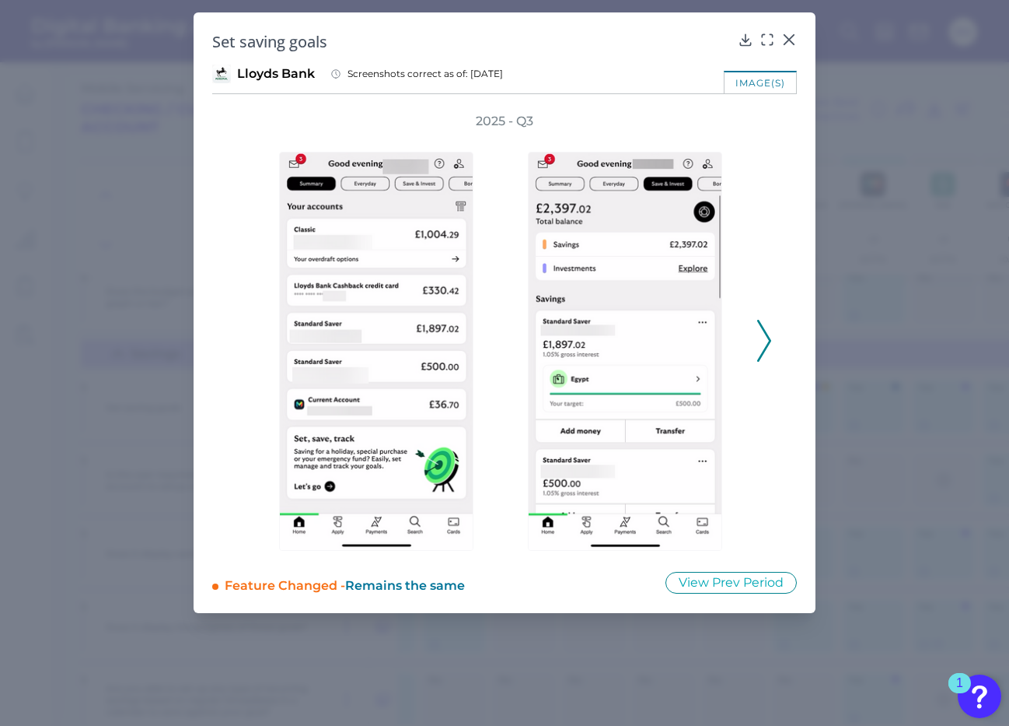
click at [294, 48] on h2 "Set saving goals" at bounding box center [472, 41] width 520 height 21
drag, startPoint x: 325, startPoint y: 42, endPoint x: 191, endPoint y: 42, distance: 133.8
click at [191, 42] on div "Set saving goals Lloyds Bank Screenshots correct as of: [DATE] image(s) 2025 - …" at bounding box center [504, 363] width 1009 height 726
copy h2 "Set saving goals"
drag, startPoint x: 104, startPoint y: 46, endPoint x: 391, endPoint y: 36, distance: 287.2
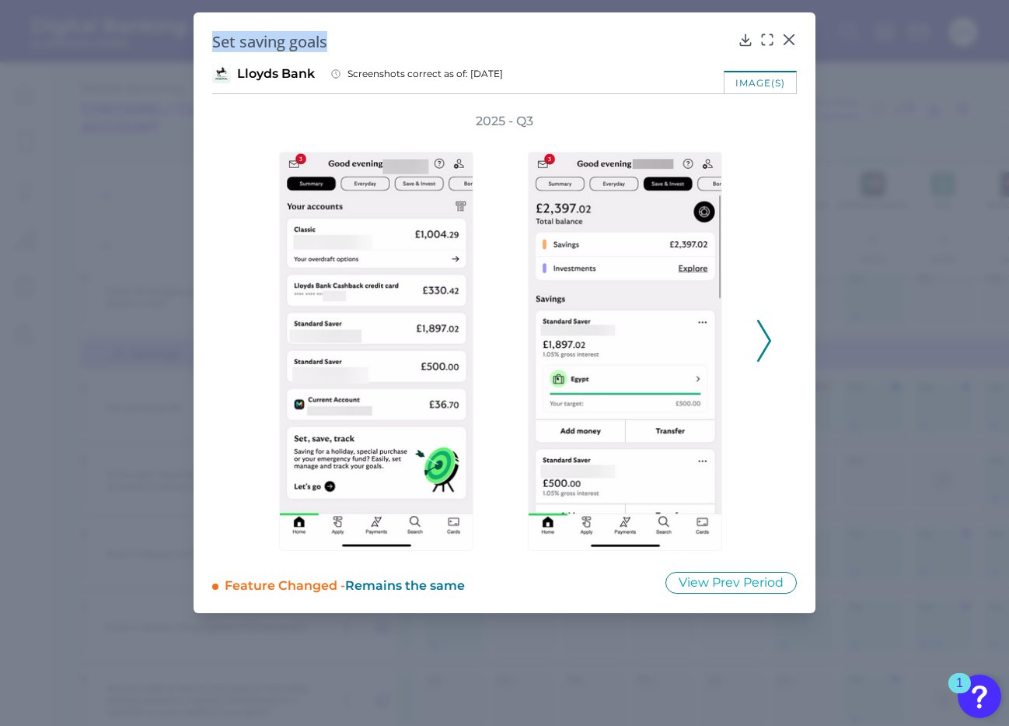
click at [391, 36] on h2 "Set saving goals" at bounding box center [472, 41] width 520 height 21
click at [738, 345] on div at bounding box center [629, 341] width 233 height 422
click at [256, 345] on div at bounding box center [380, 341] width 249 height 422
click at [767, 339] on icon at bounding box center [764, 341] width 14 height 42
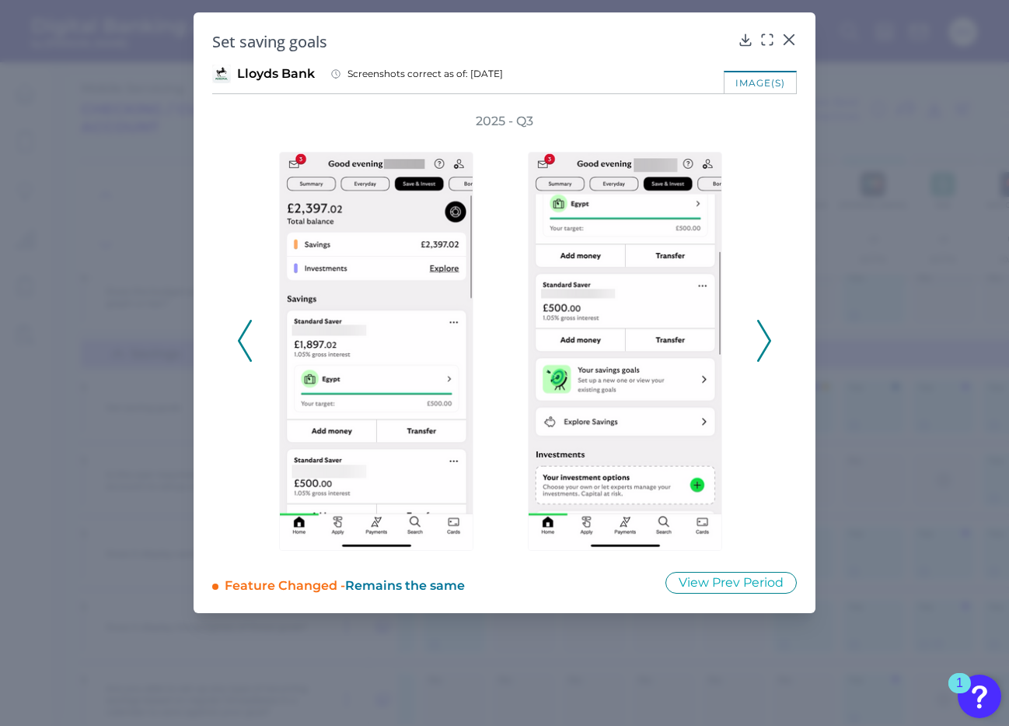
click at [768, 346] on polyline at bounding box center [764, 341] width 12 height 40
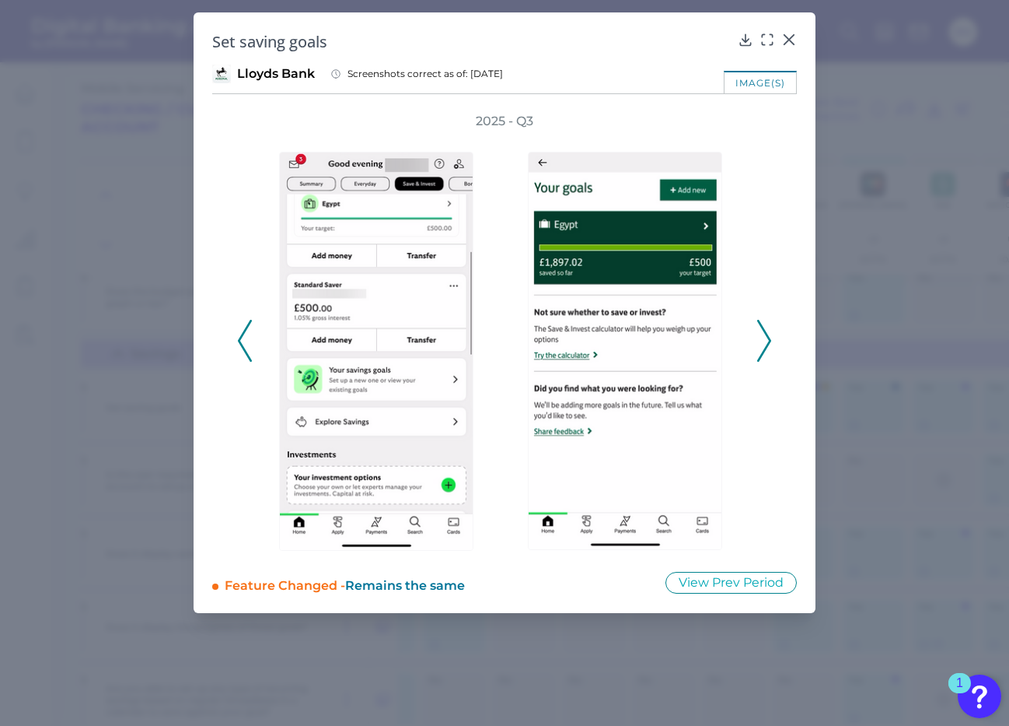
click at [768, 346] on polyline at bounding box center [764, 341] width 12 height 40
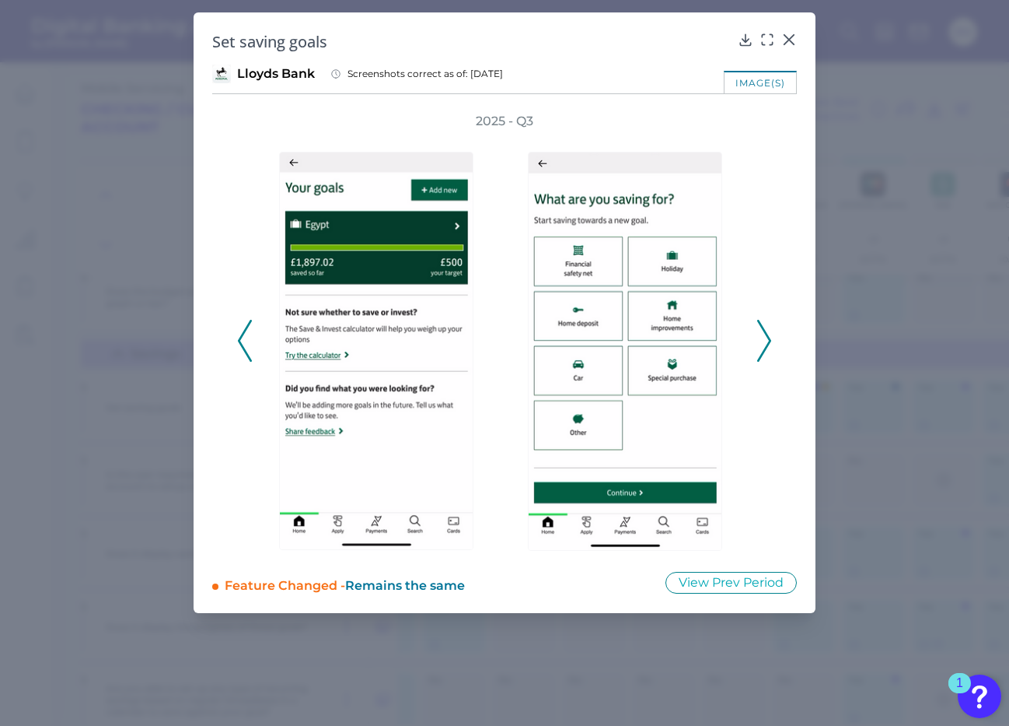
click at [762, 341] on icon at bounding box center [764, 341] width 14 height 42
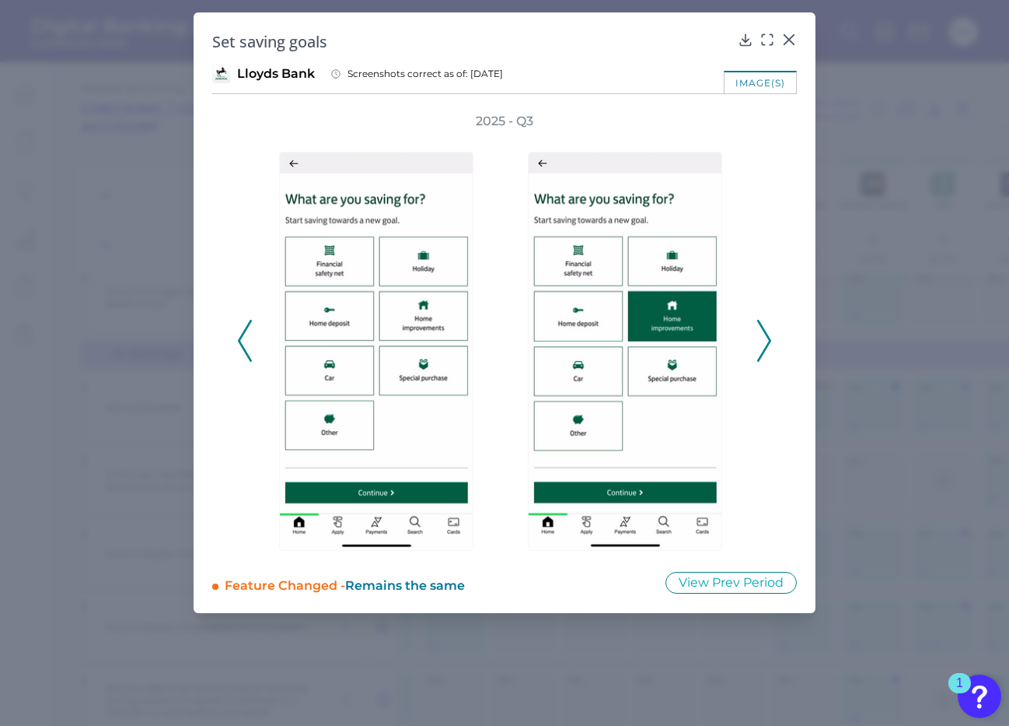
click at [762, 341] on icon at bounding box center [764, 341] width 14 height 42
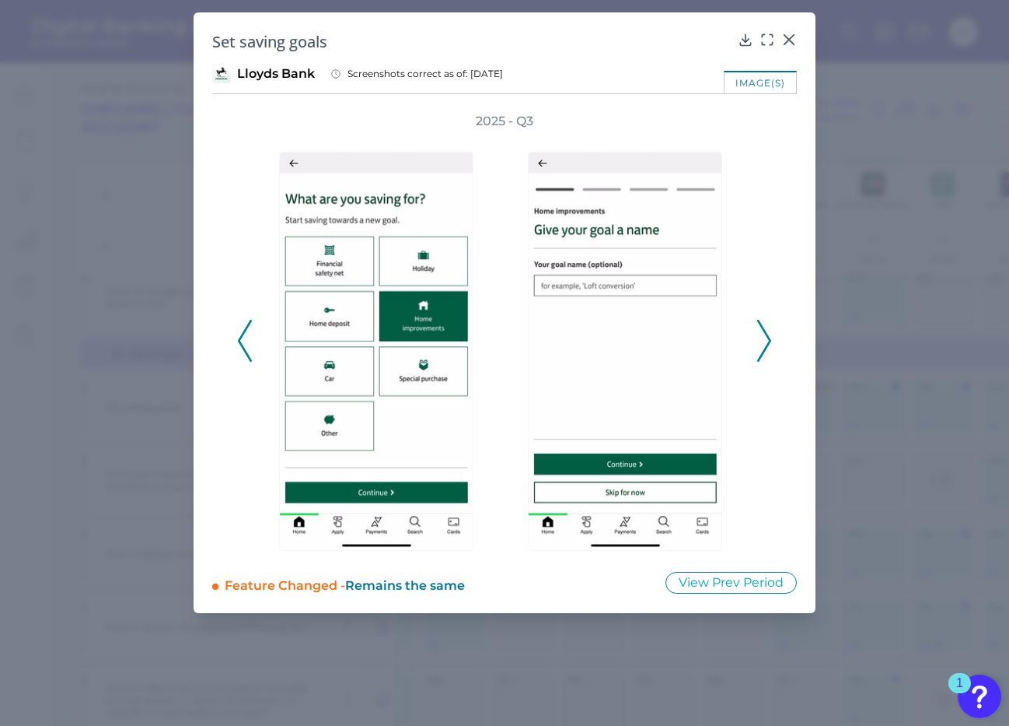
click at [764, 339] on icon at bounding box center [764, 341] width 14 height 42
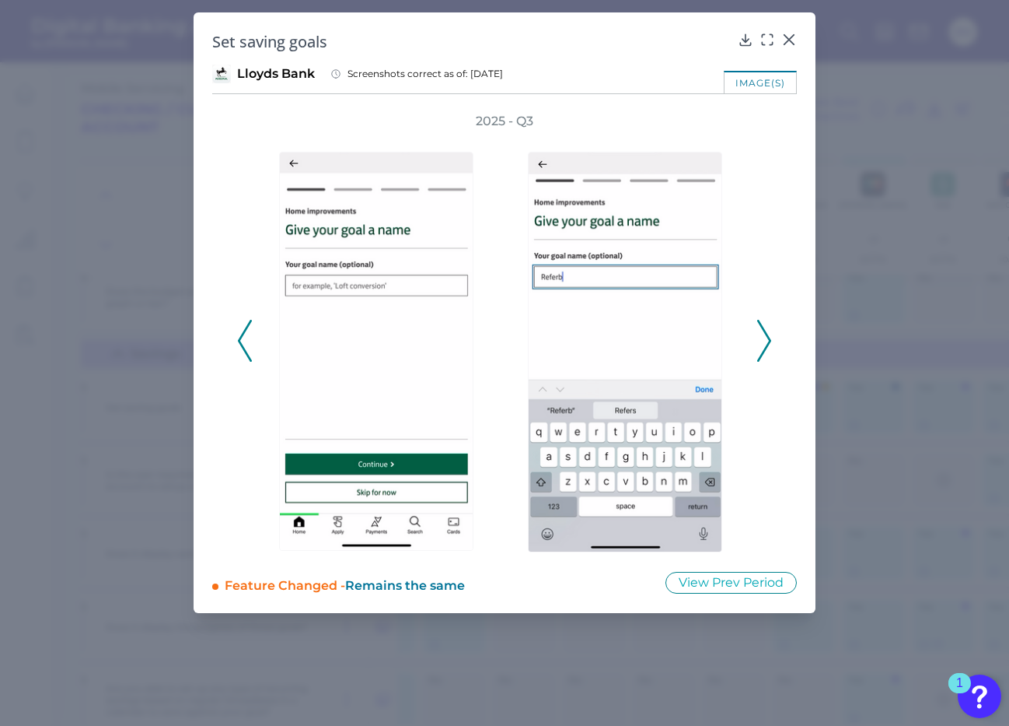
click at [762, 336] on icon at bounding box center [764, 341] width 14 height 42
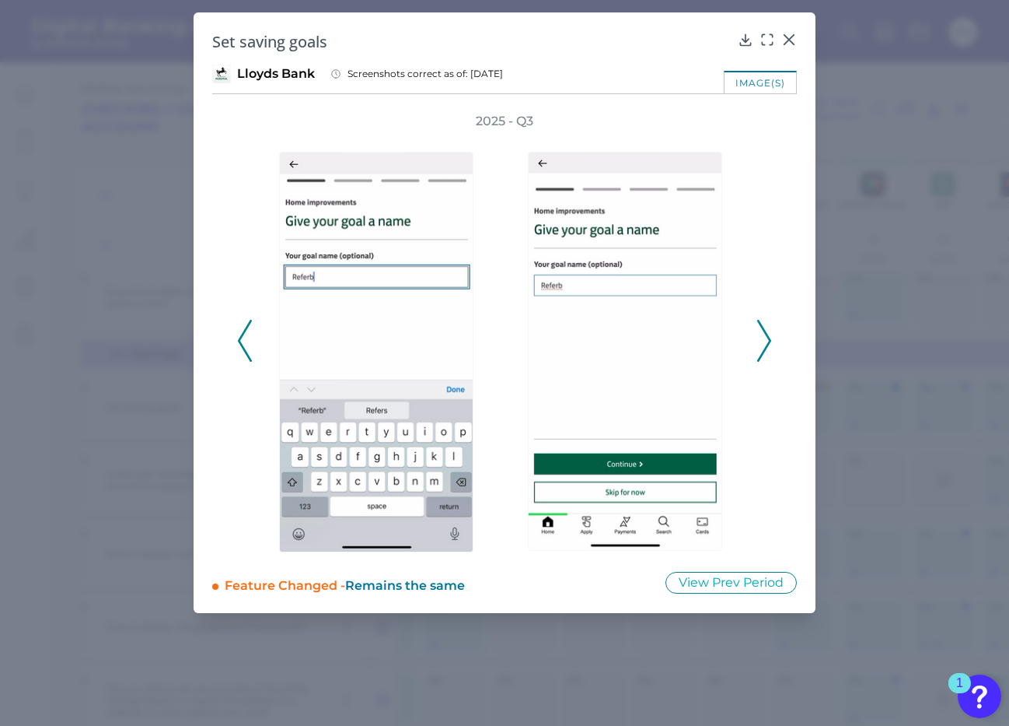
click at [762, 336] on icon at bounding box center [764, 341] width 14 height 42
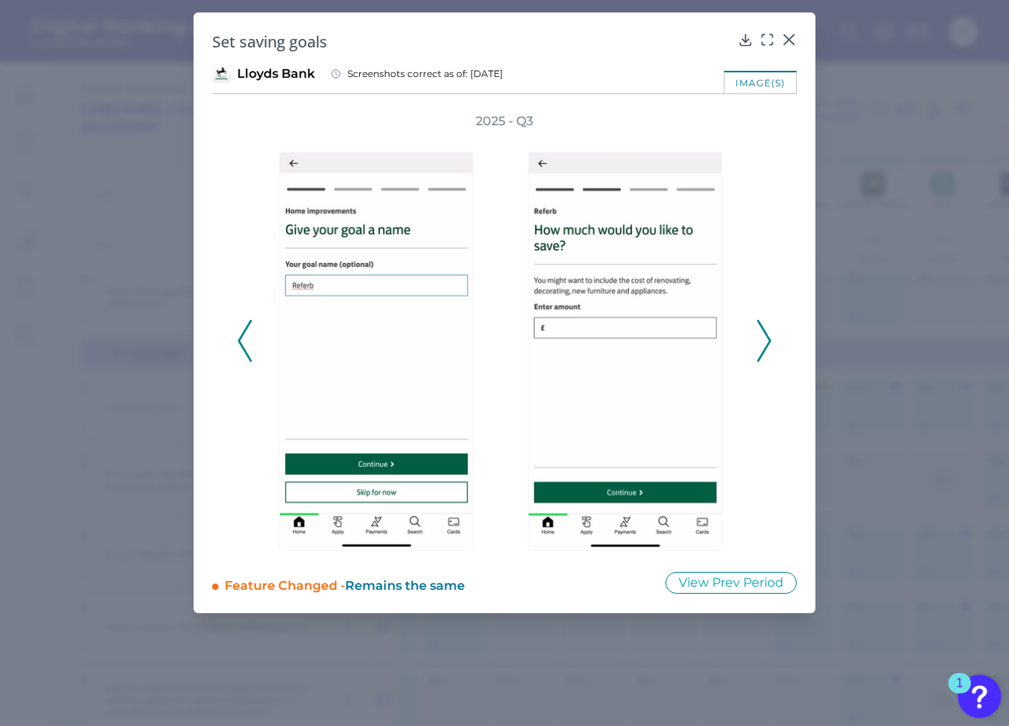
click at [768, 341] on icon at bounding box center [764, 341] width 14 height 42
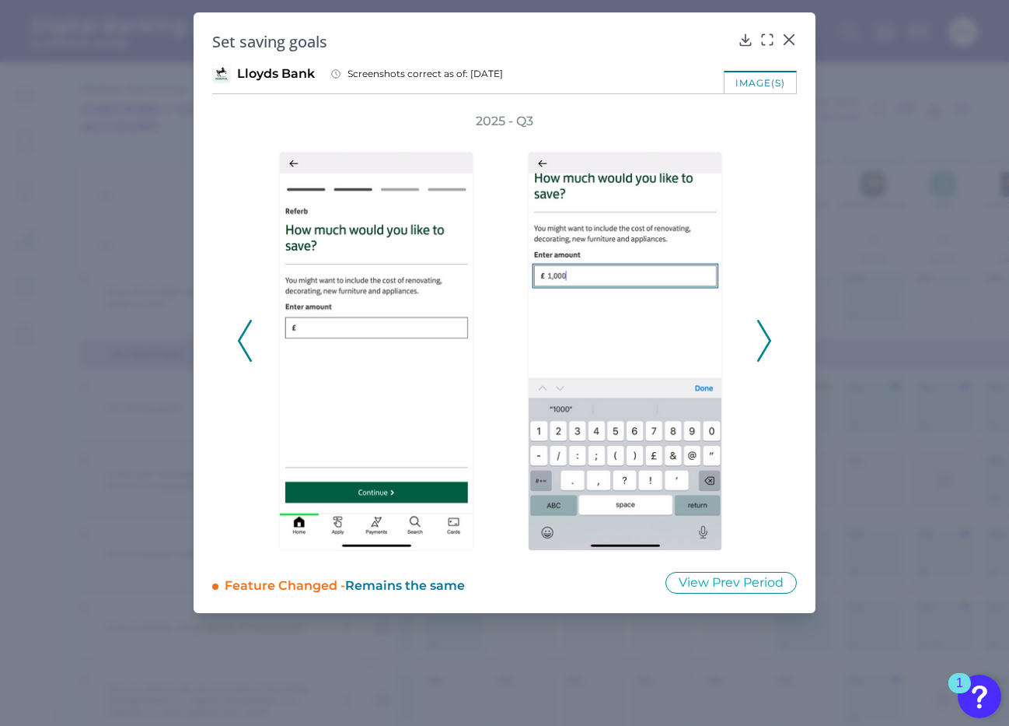
click at [768, 341] on icon at bounding box center [764, 341] width 14 height 42
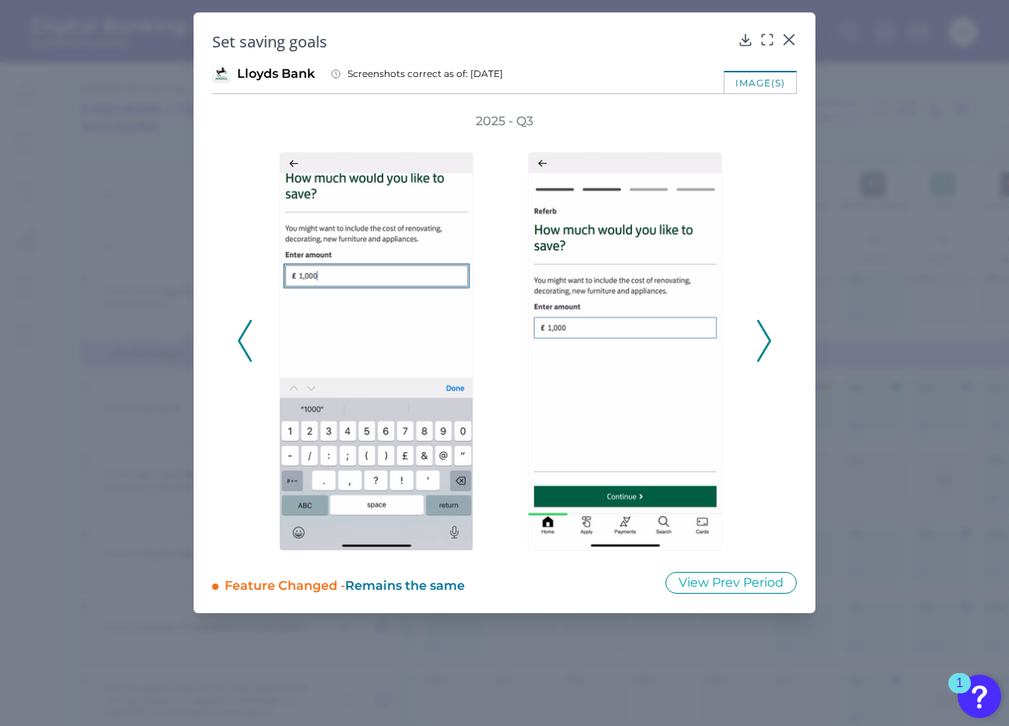
click at [764, 338] on icon at bounding box center [764, 341] width 14 height 42
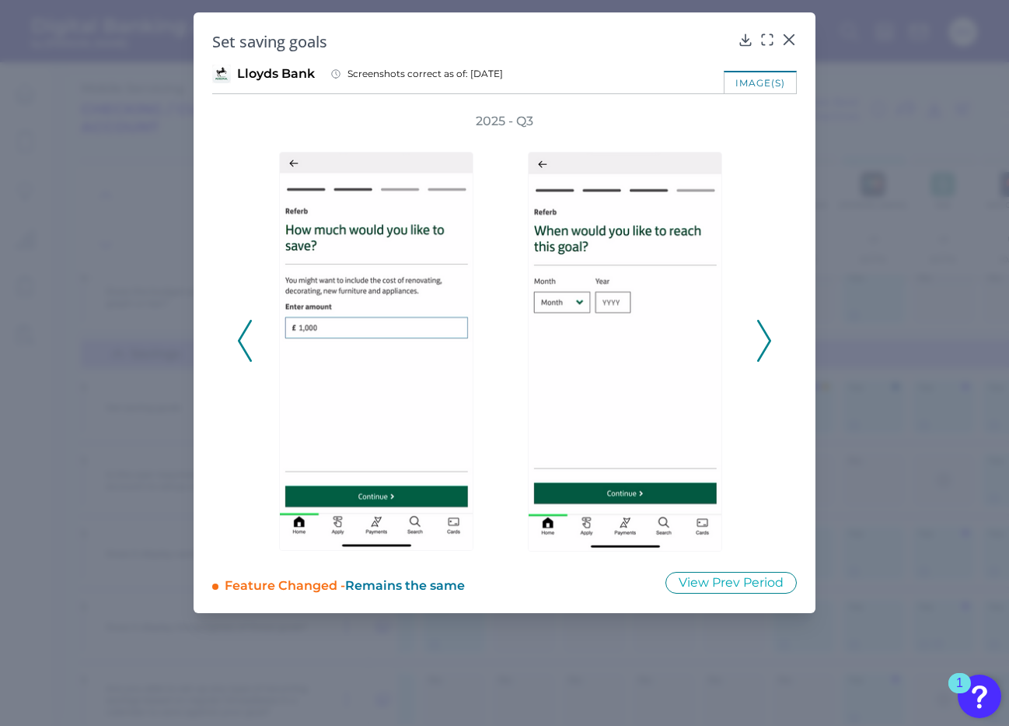
click at [764, 338] on icon at bounding box center [764, 341] width 14 height 42
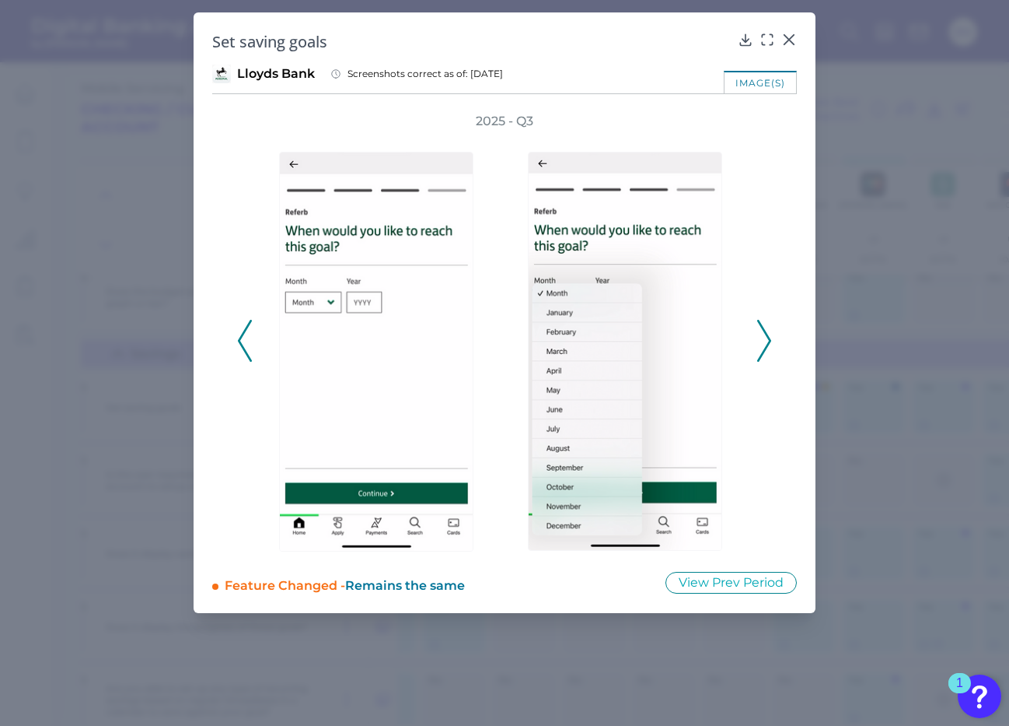
click at [764, 338] on icon at bounding box center [764, 341] width 14 height 42
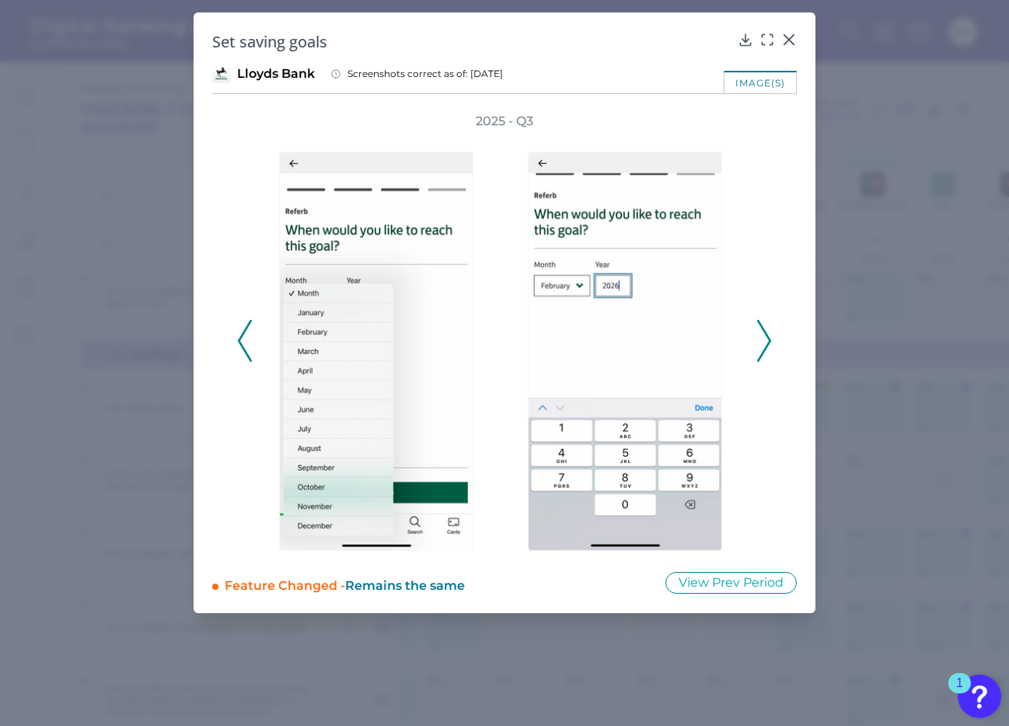
click at [764, 338] on icon at bounding box center [764, 341] width 14 height 42
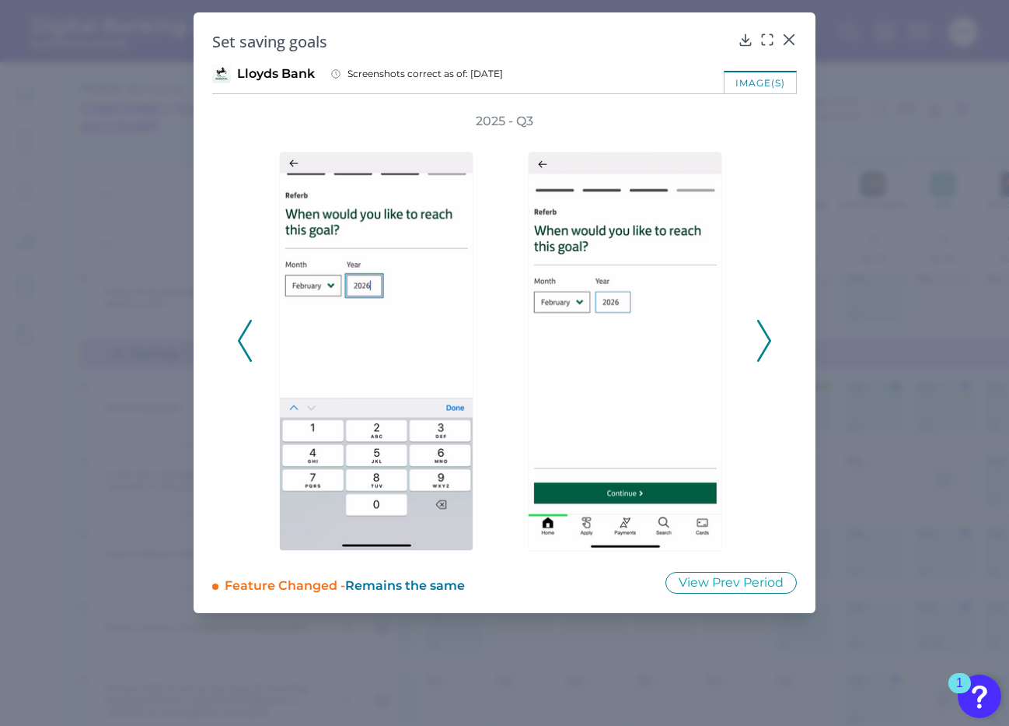
click at [767, 342] on icon at bounding box center [764, 341] width 14 height 42
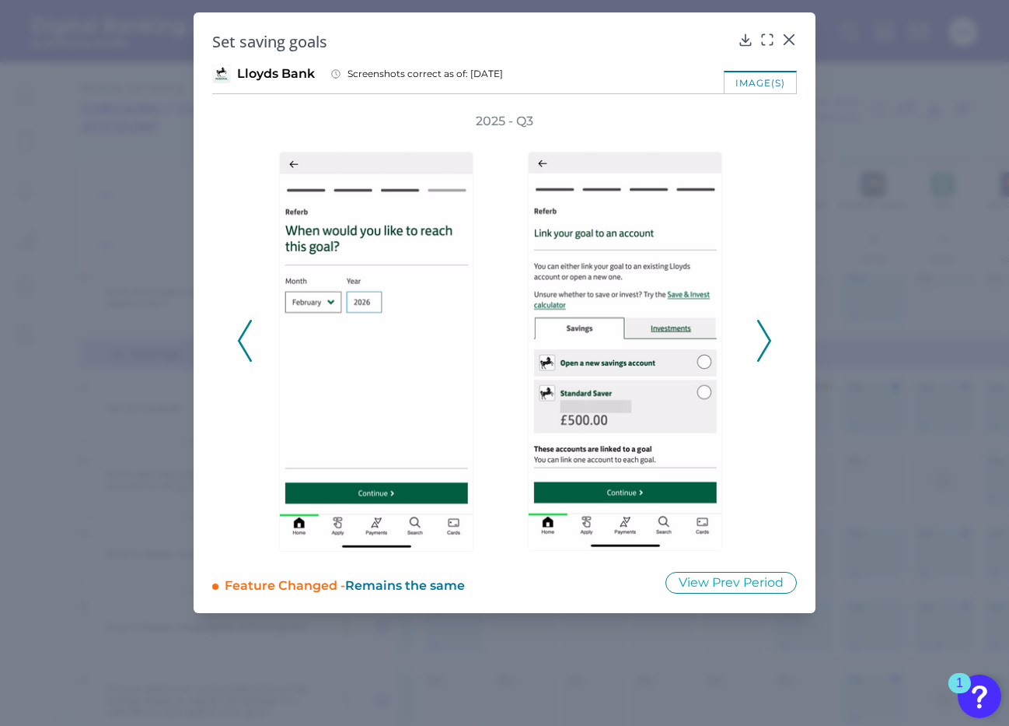
click at [767, 342] on icon at bounding box center [764, 341] width 14 height 42
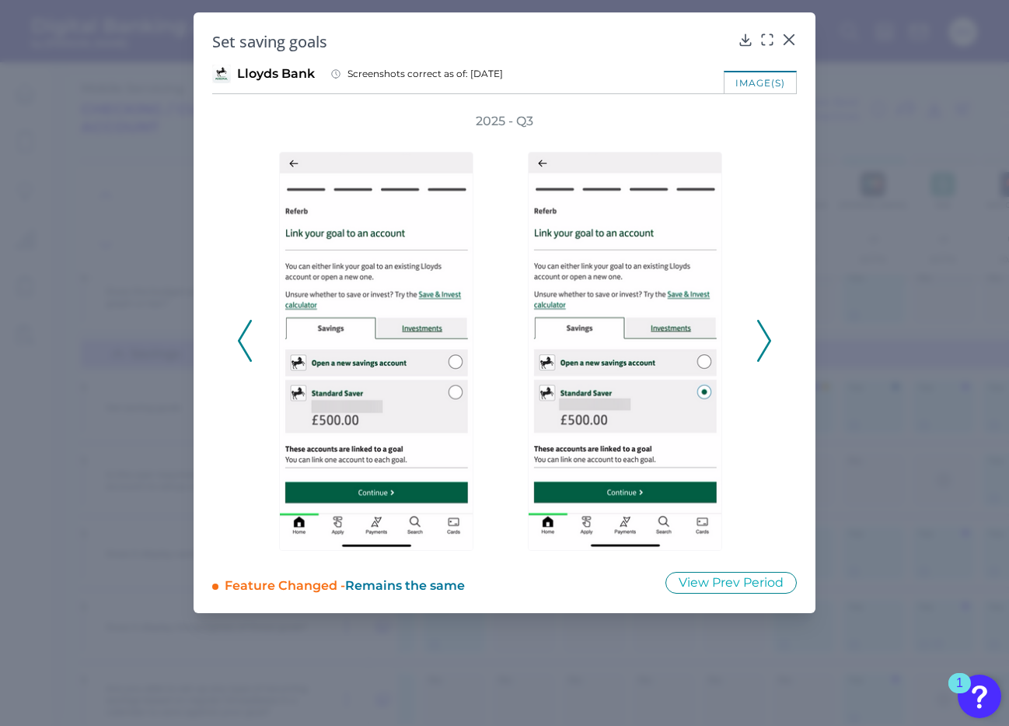
click at [760, 343] on icon at bounding box center [764, 341] width 14 height 42
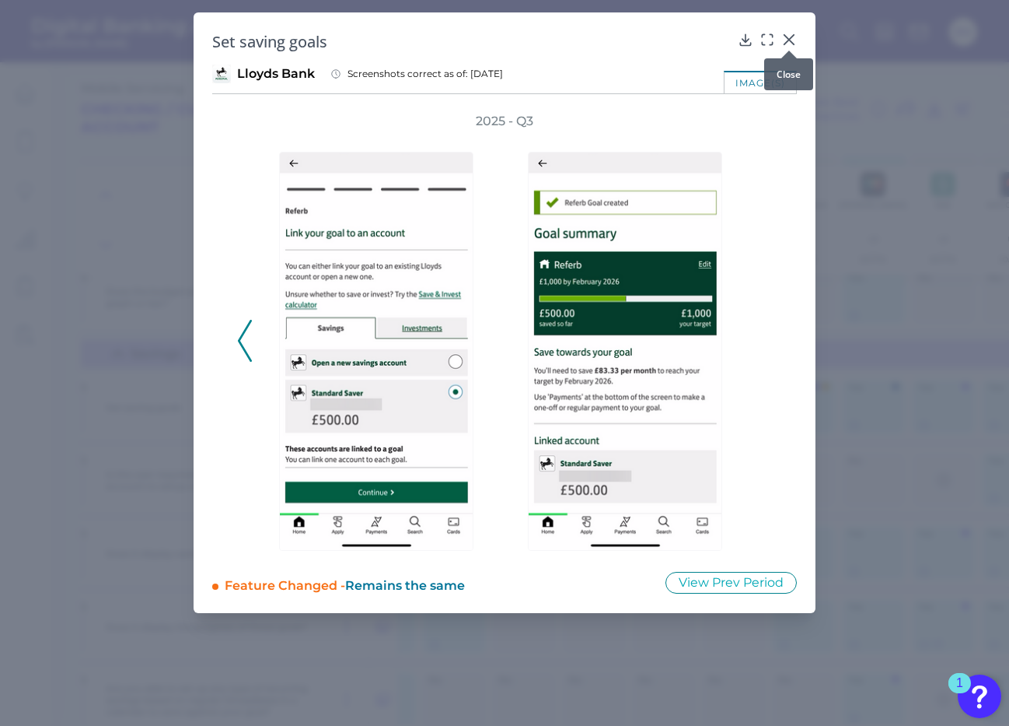
click at [788, 37] on icon at bounding box center [789, 39] width 9 height 9
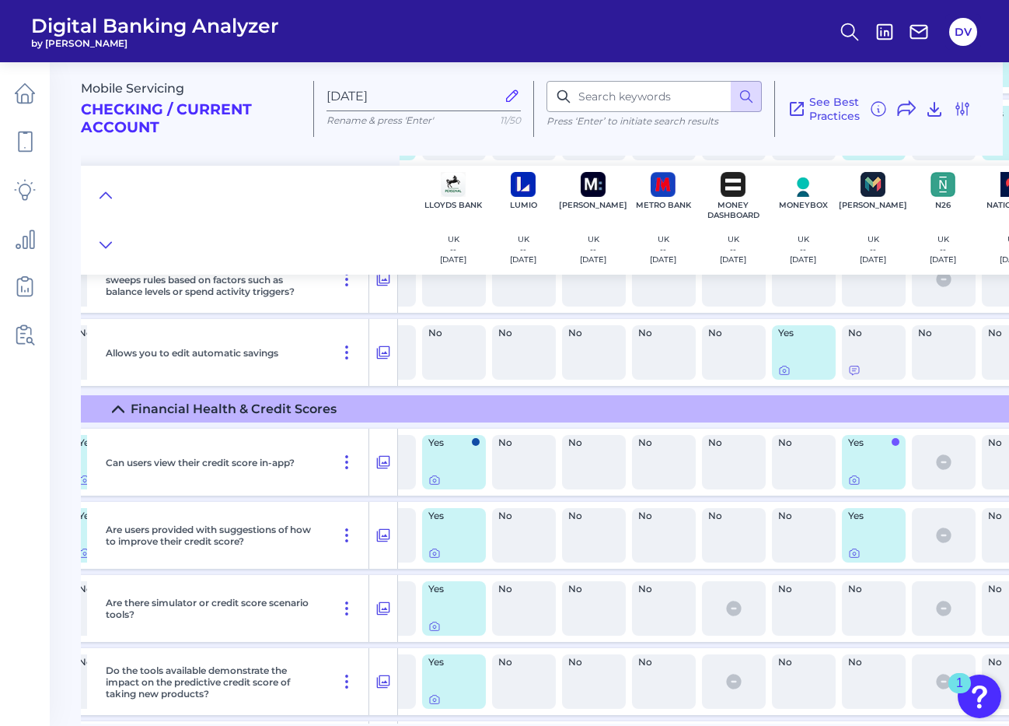
scroll to position [2041, 610]
click at [457, 464] on div "Yes" at bounding box center [454, 460] width 64 height 54
click at [433, 479] on icon at bounding box center [435, 478] width 12 height 12
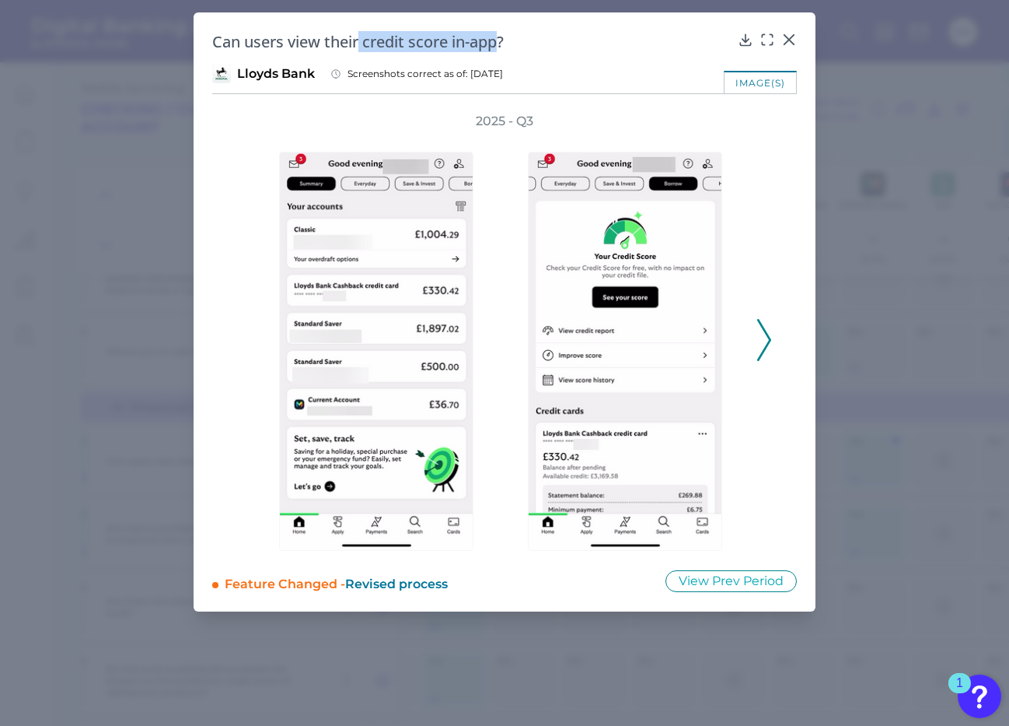
drag, startPoint x: 363, startPoint y: 41, endPoint x: 499, endPoint y: 41, distance: 136.1
click at [499, 41] on h2 "Can users view their credit score in-app?" at bounding box center [472, 41] width 520 height 21
copy h2 "credit score in-app"
click at [742, 42] on icon at bounding box center [746, 40] width 16 height 16
